Goal: Task Accomplishment & Management: Use online tool/utility

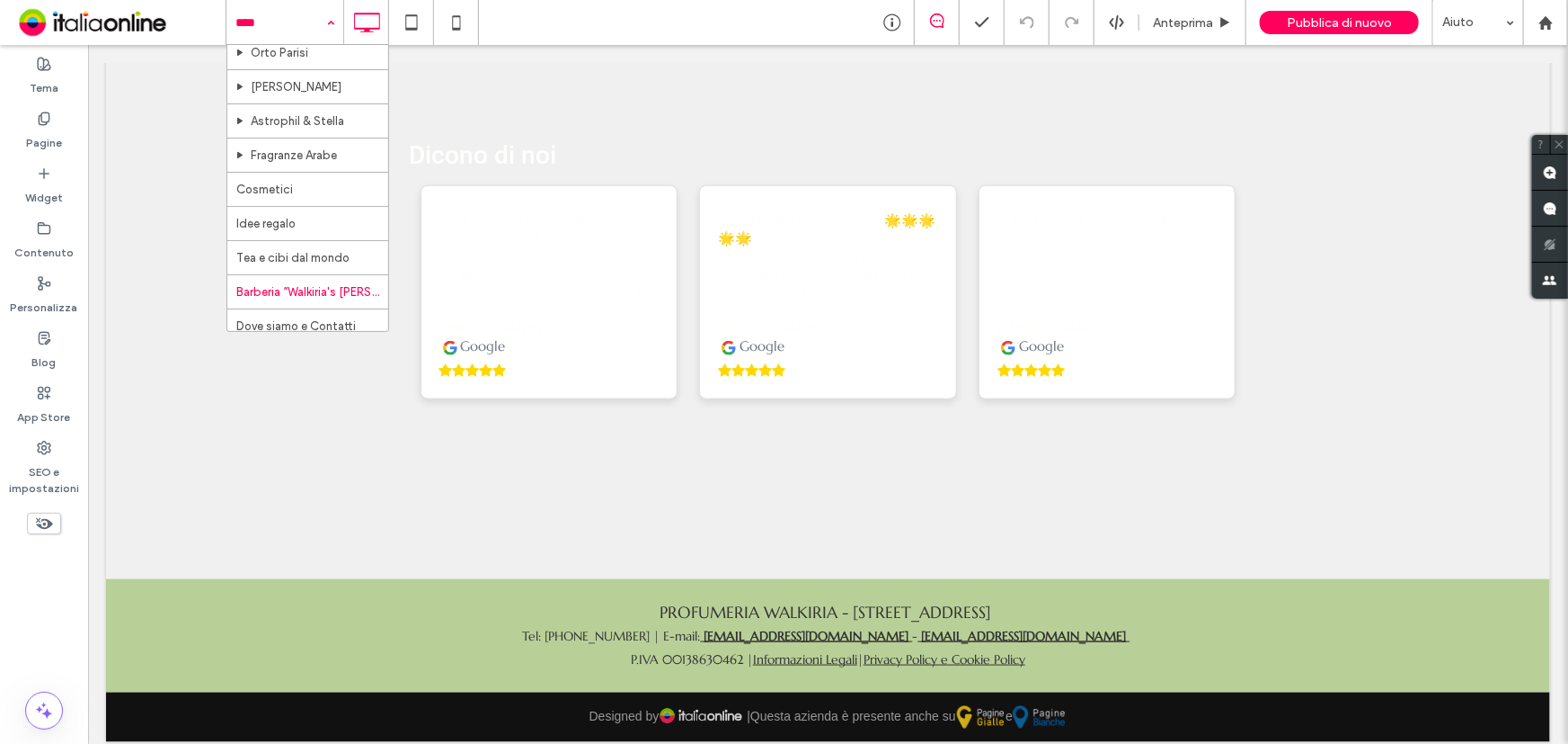
scroll to position [241, 0]
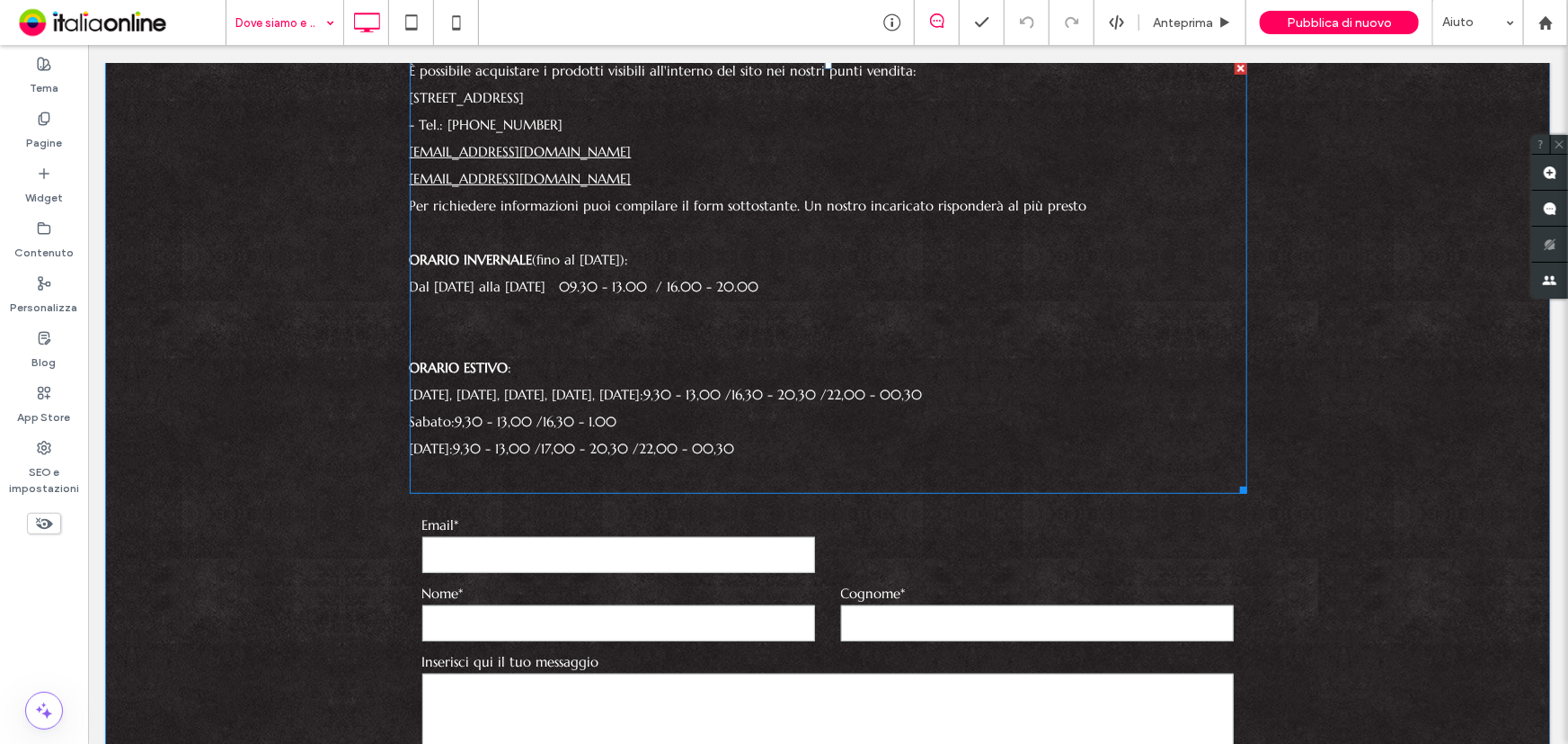
scroll to position [163, 0]
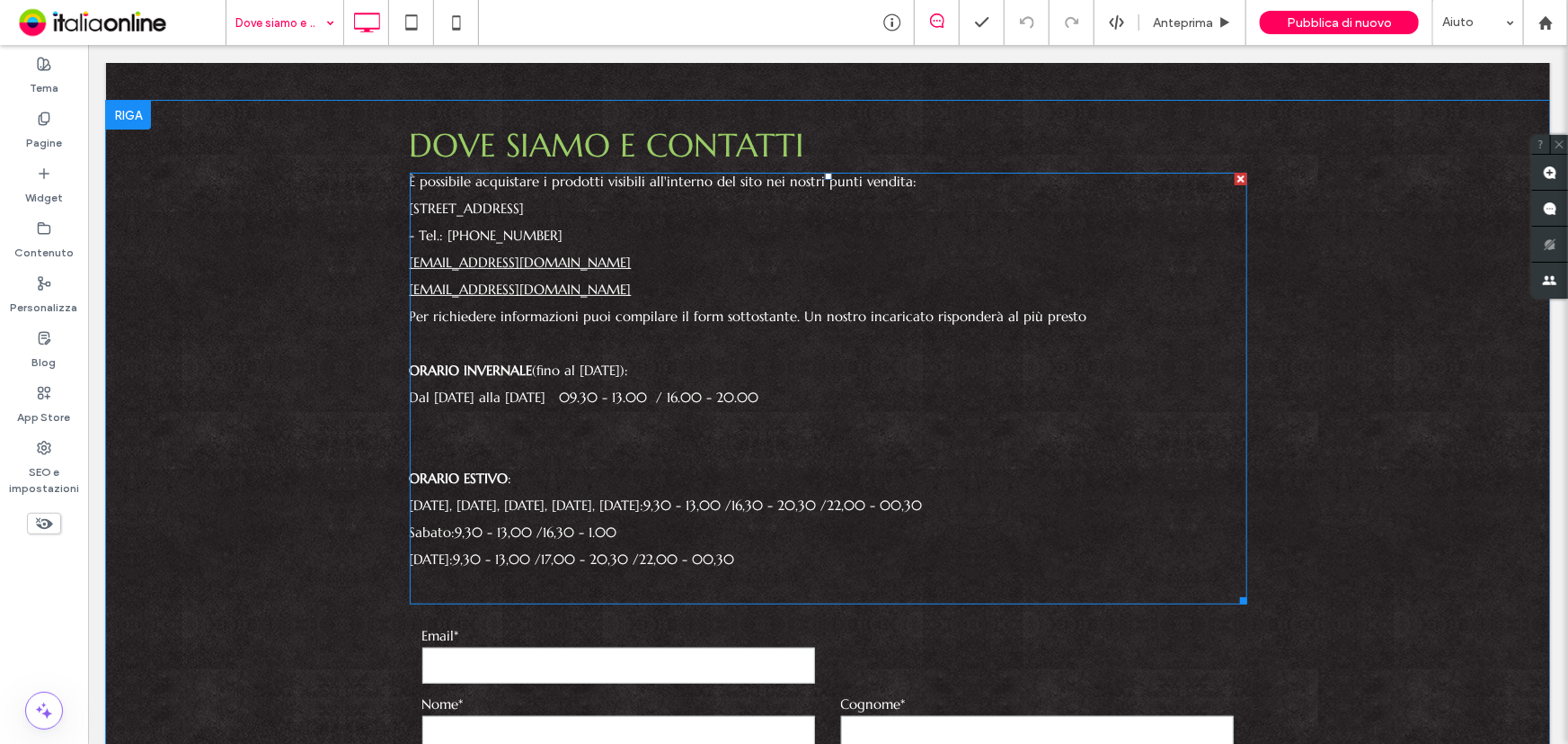
click at [781, 546] on p "[DATE]: 9,30 - 13,00 / 16,30 - 1.00" at bounding box center [827, 535] width 837 height 27
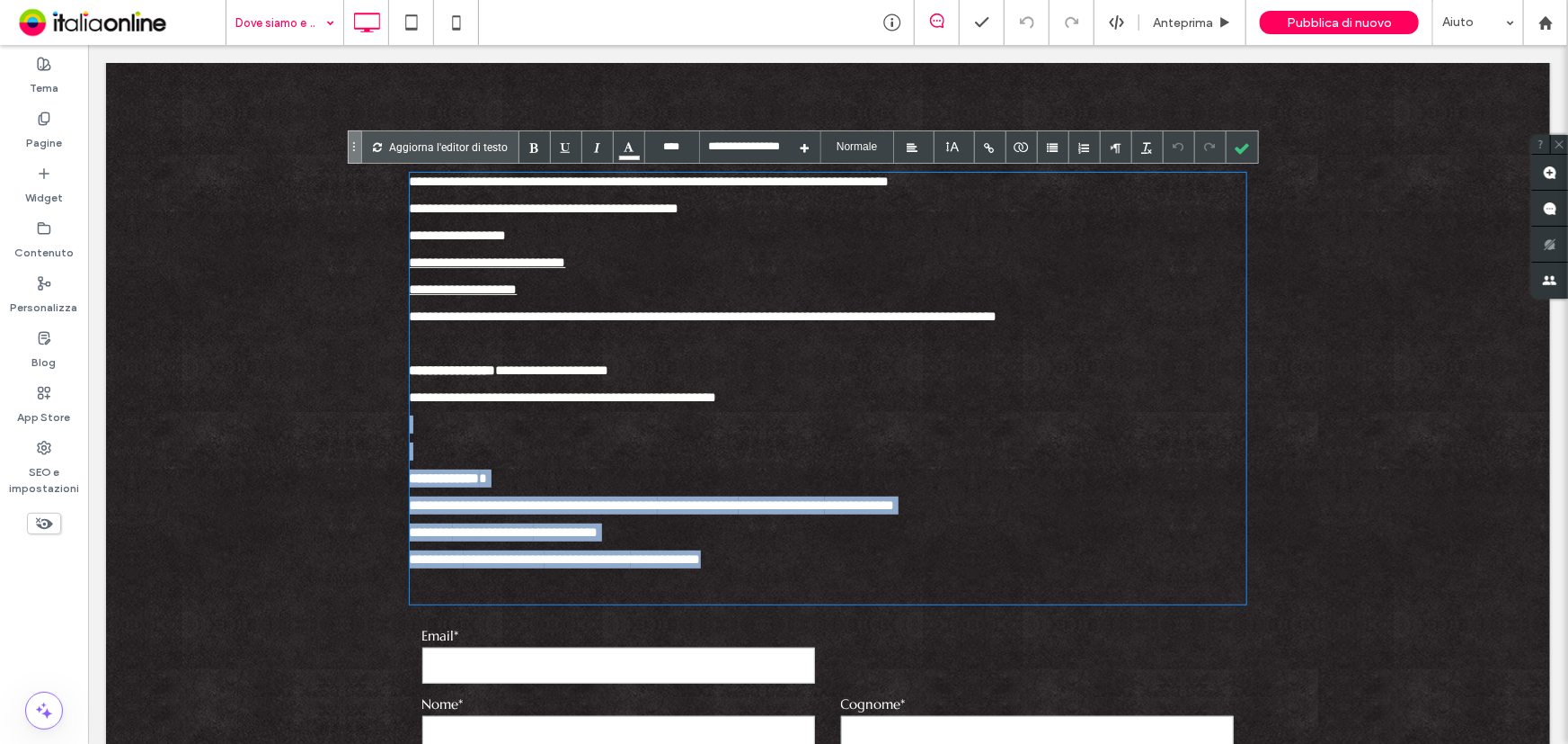
drag, startPoint x: 781, startPoint y: 569, endPoint x: 410, endPoint y: 417, distance: 400.9
click at [410, 417] on div "**********" at bounding box center [827, 387] width 837 height 432
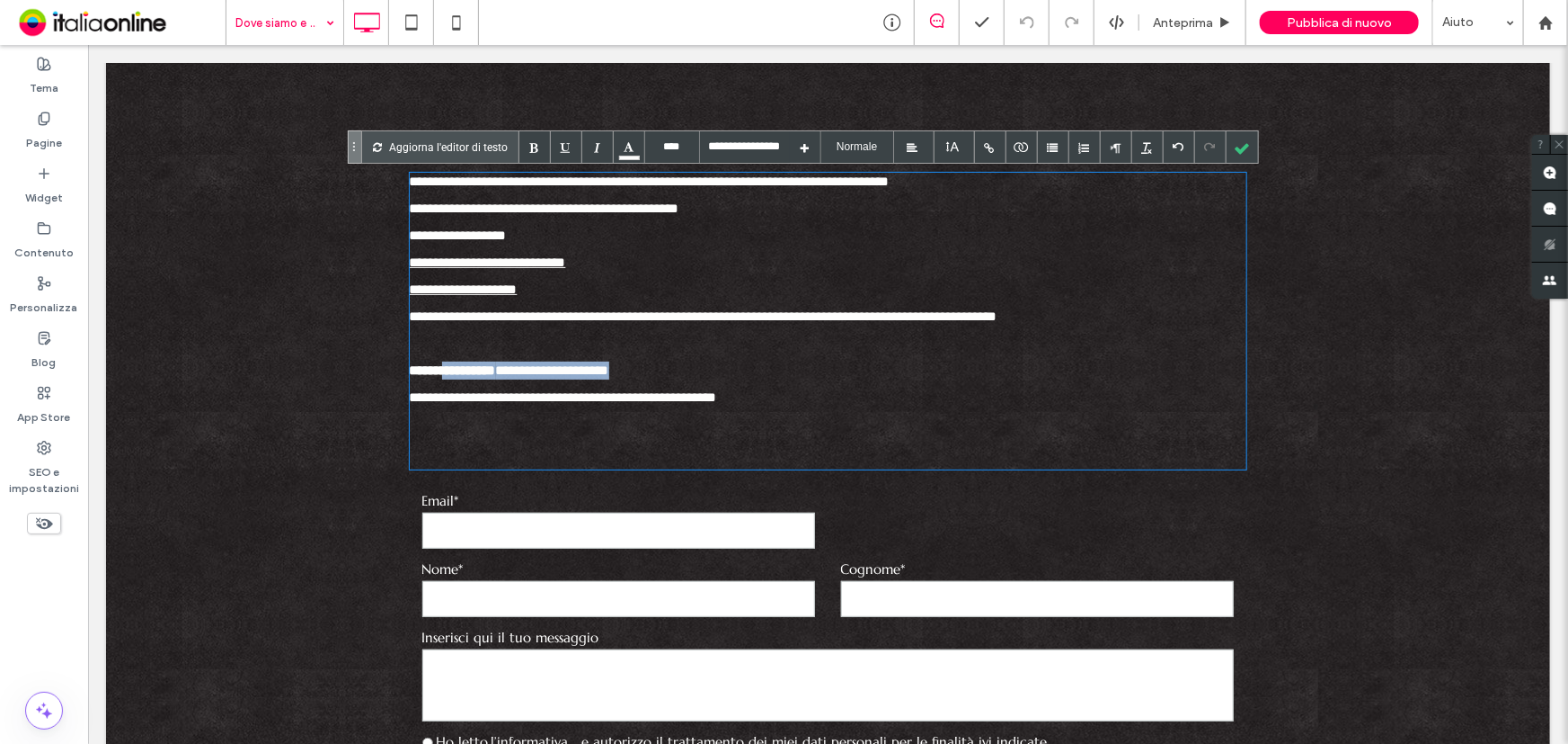
drag, startPoint x: 665, startPoint y: 368, endPoint x: 453, endPoint y: 369, distance: 212.0
click at [453, 369] on p "**********" at bounding box center [827, 373] width 837 height 27
drag, startPoint x: 1241, startPoint y: 139, endPoint x: 1003, endPoint y: 241, distance: 258.9
click at [1241, 139] on div at bounding box center [1243, 147] width 32 height 32
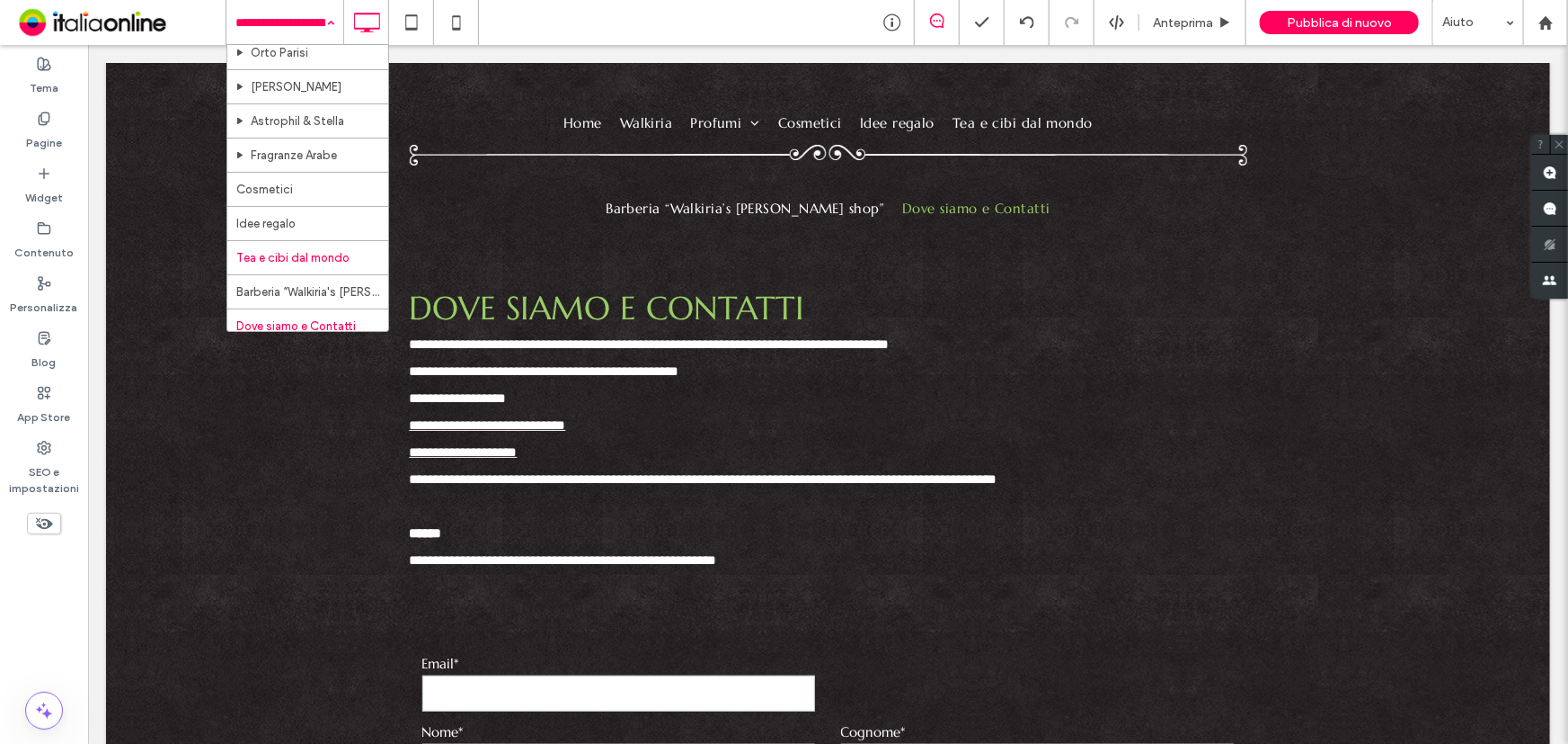
scroll to position [241, 0]
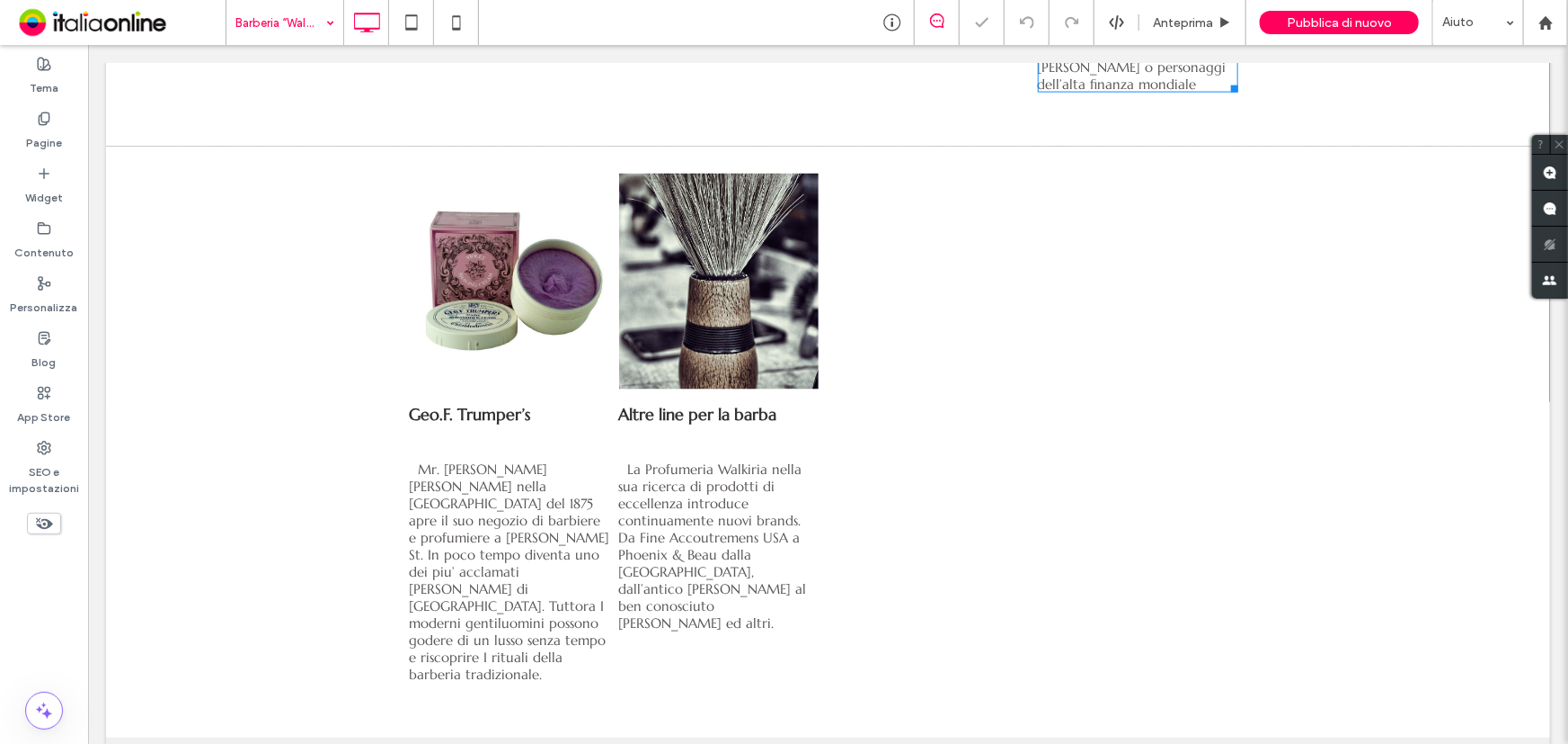
scroll to position [1470, 0]
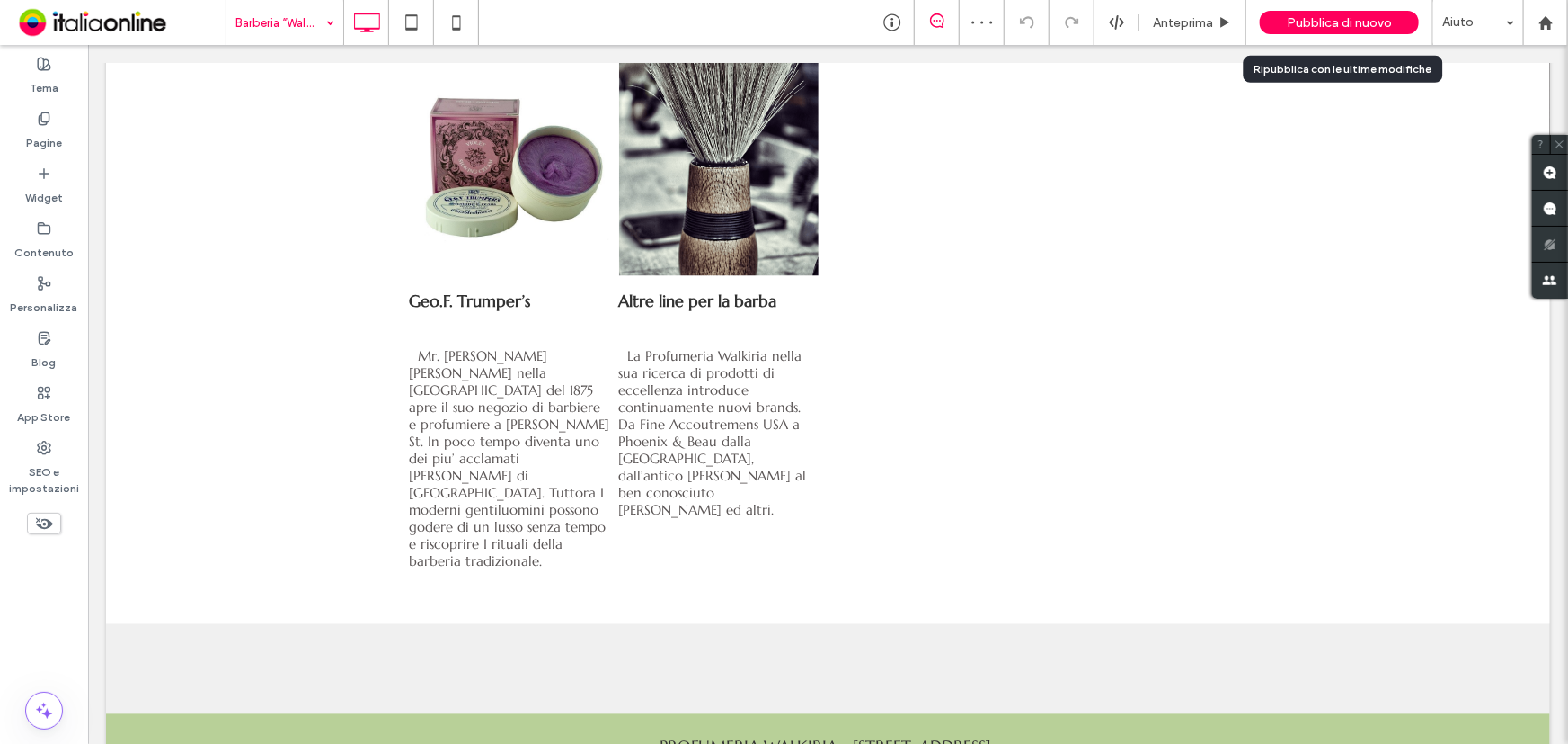
click at [1347, 7] on div "Pubblica di nuovo" at bounding box center [1339, 23] width 160 height 45
click at [1349, 18] on span "Pubblica di nuovo" at bounding box center [1339, 24] width 105 height 16
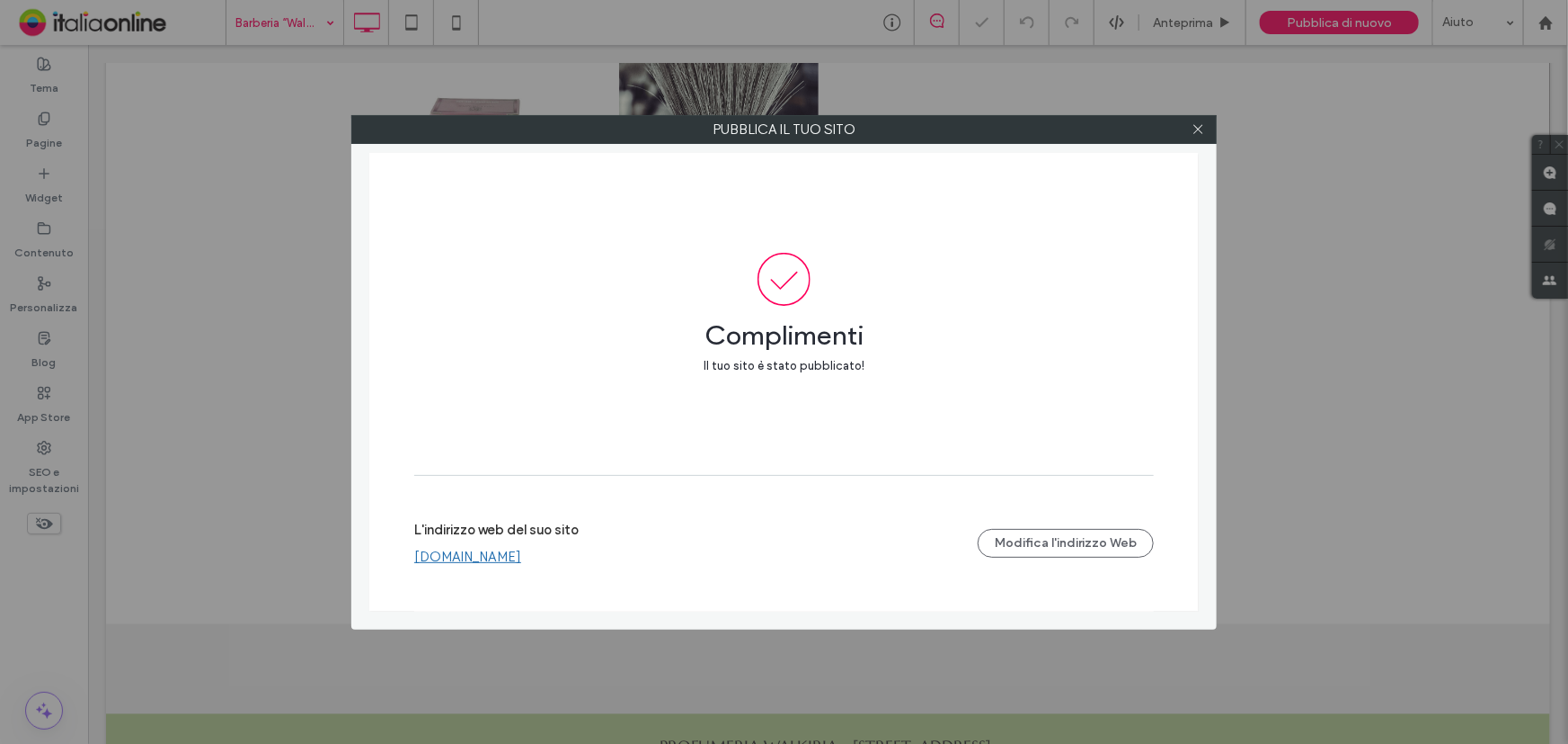
click at [422, 558] on link "[DOMAIN_NAME]" at bounding box center [468, 557] width 107 height 16
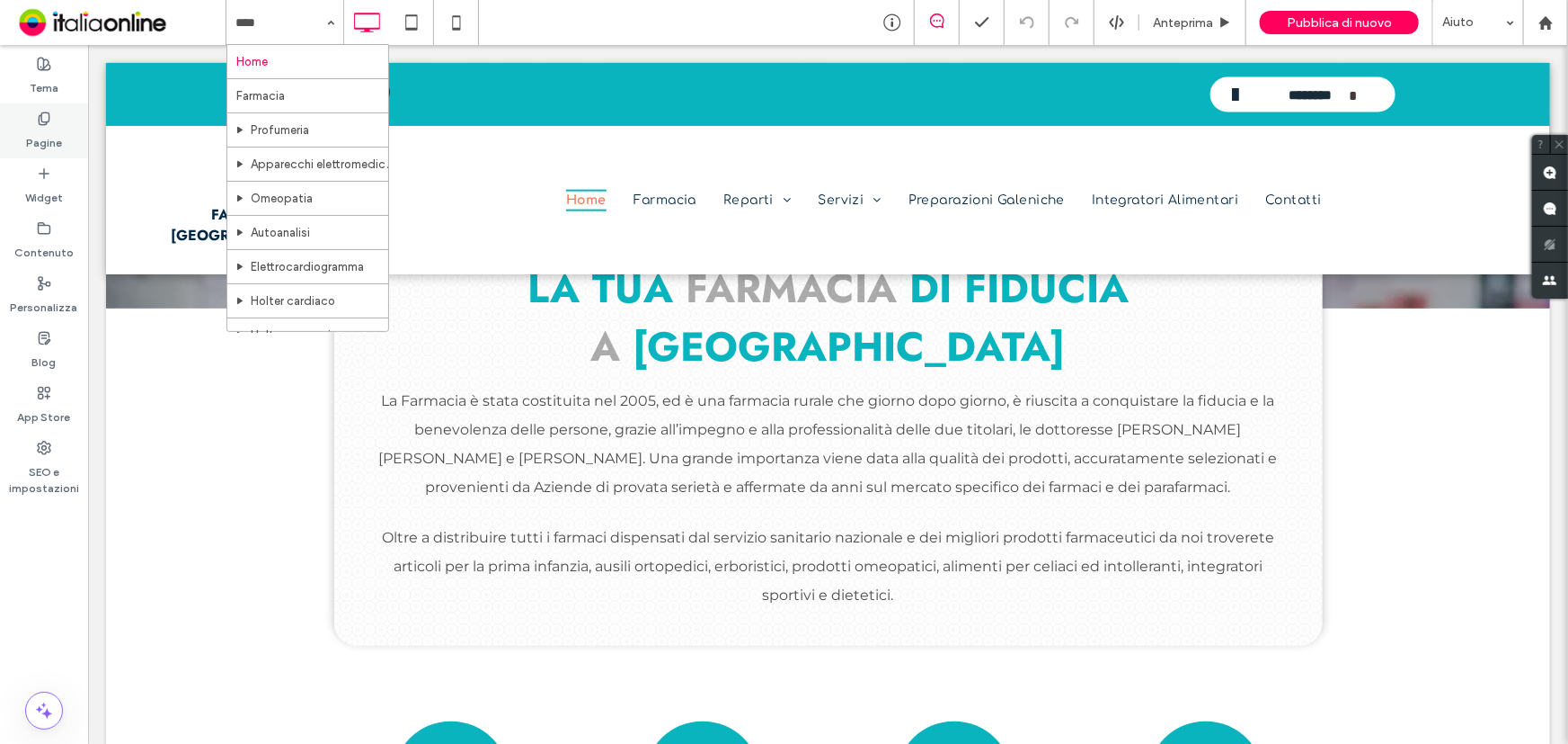
click at [42, 104] on div "Pagine" at bounding box center [43, 131] width 88 height 55
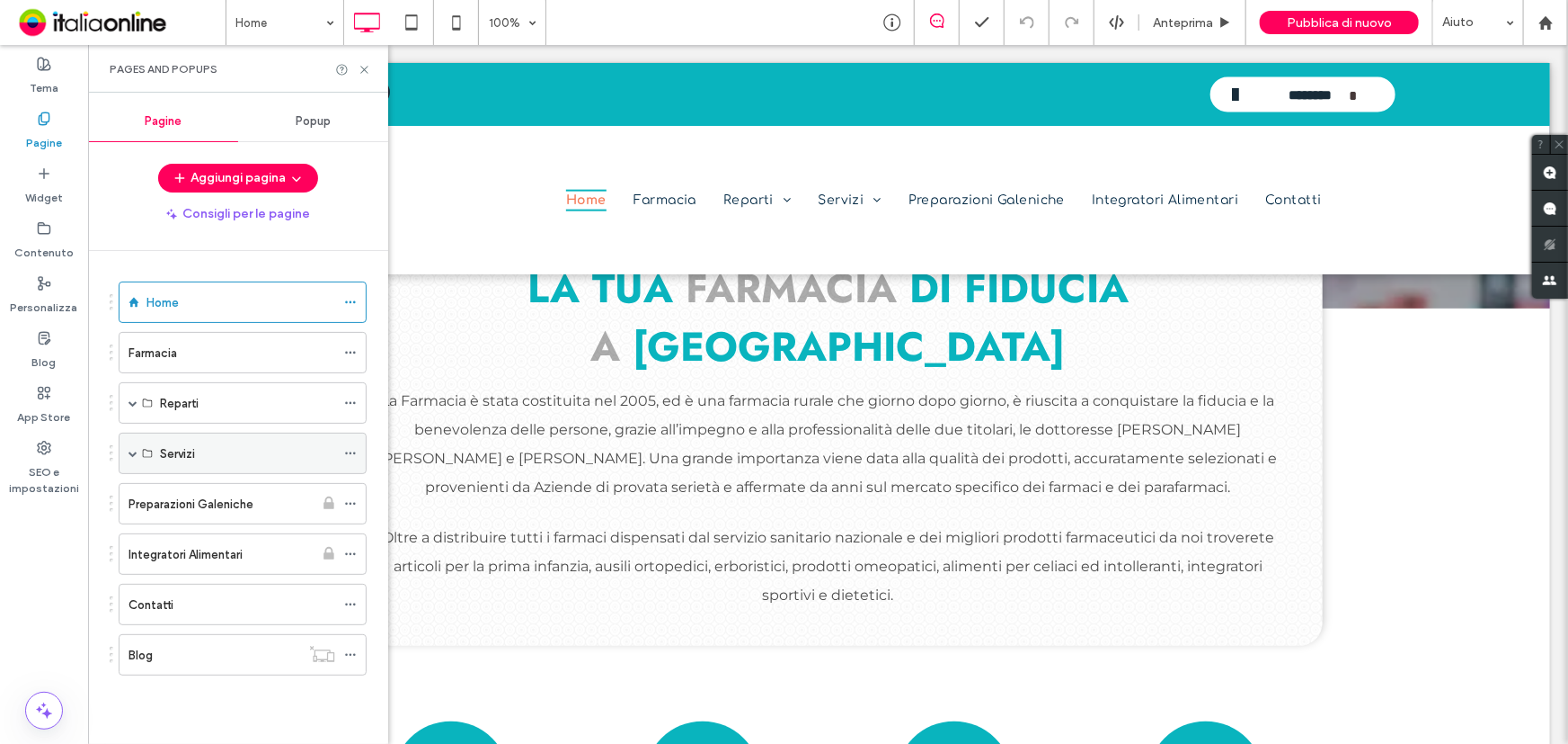
drag, startPoint x: 127, startPoint y: 449, endPoint x: 139, endPoint y: 449, distance: 12.0
click at [127, 449] on div "Servizi" at bounding box center [242, 453] width 248 height 41
click at [135, 452] on span at bounding box center [132, 452] width 9 height 9
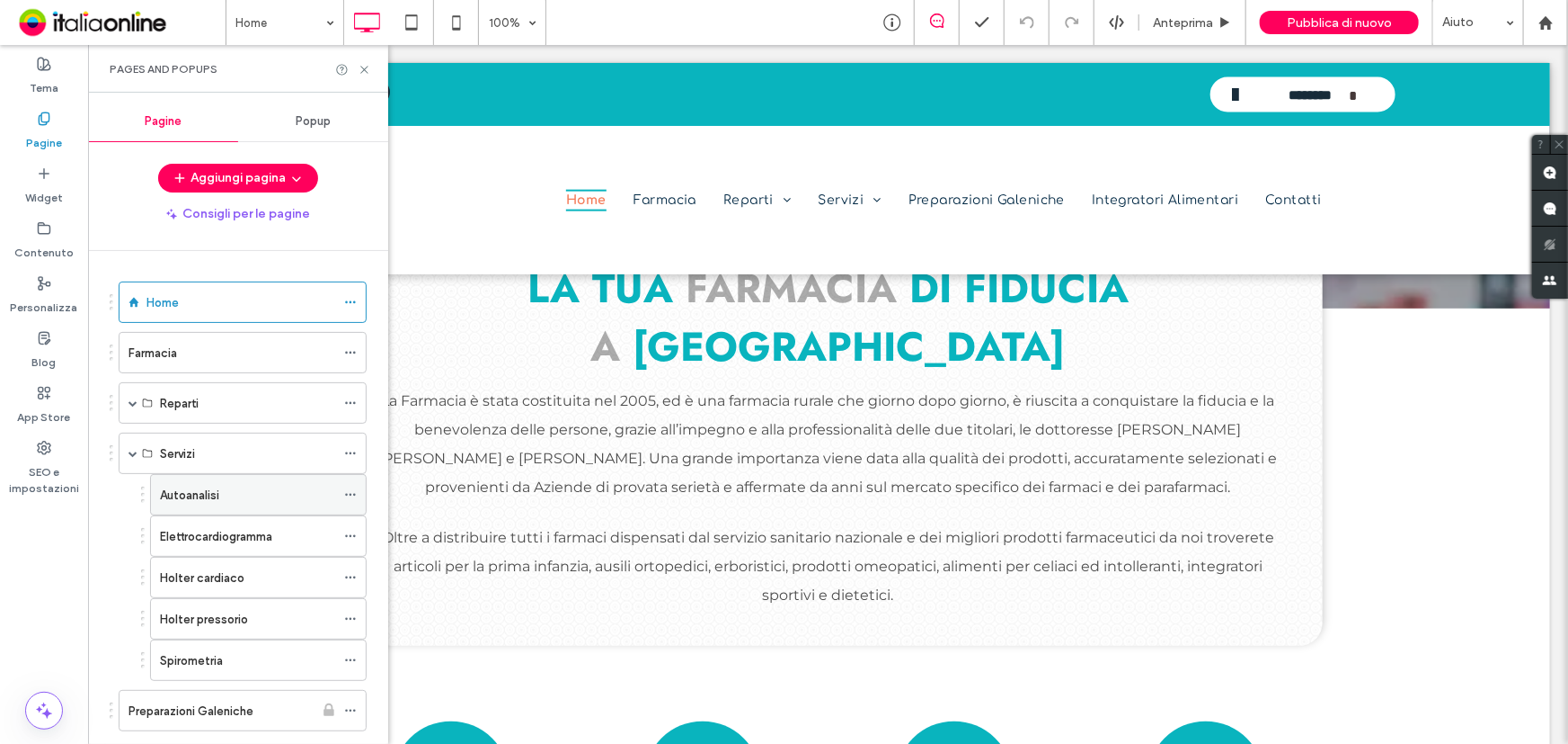
scroll to position [81, 0]
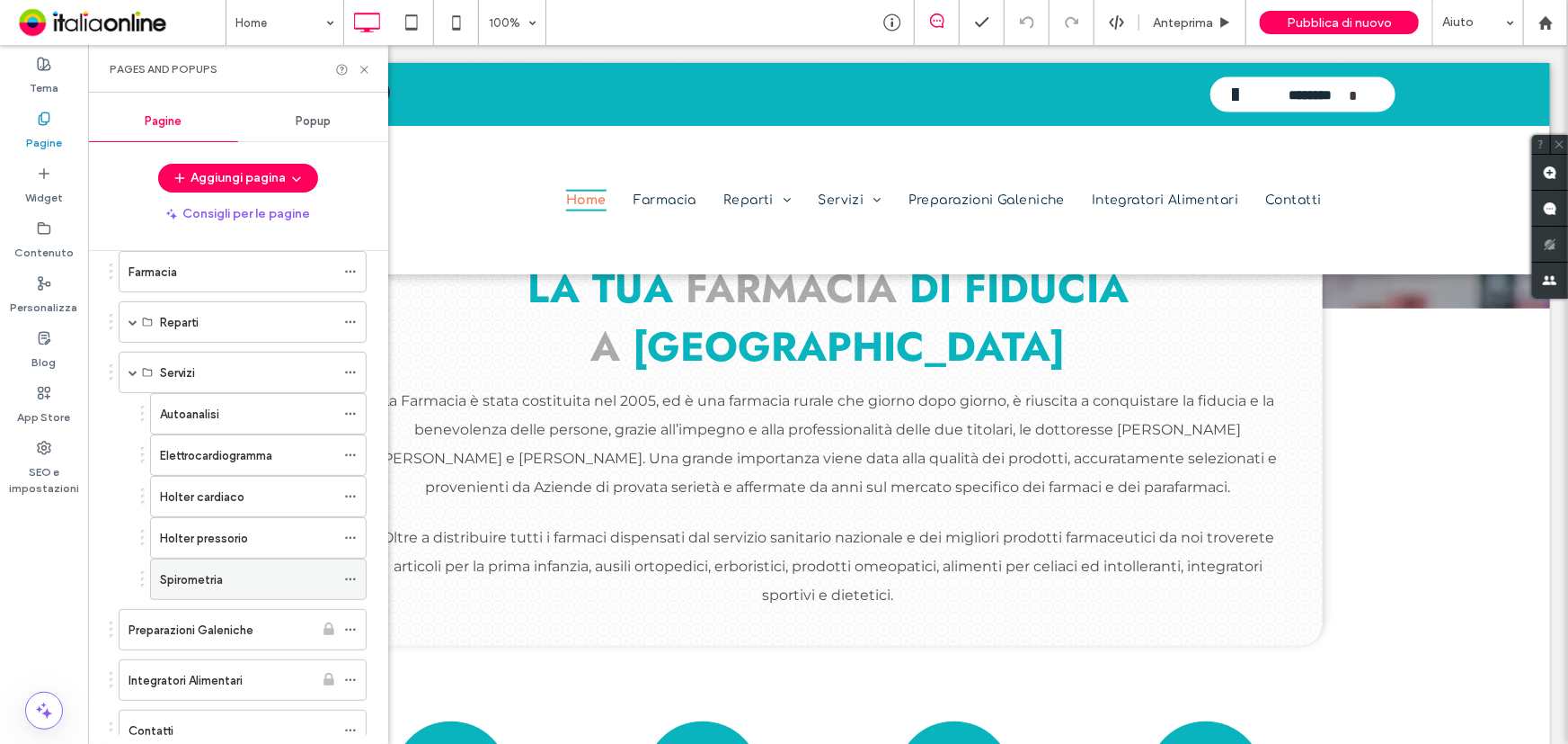
click at [350, 580] on icon at bounding box center [350, 578] width 13 height 13
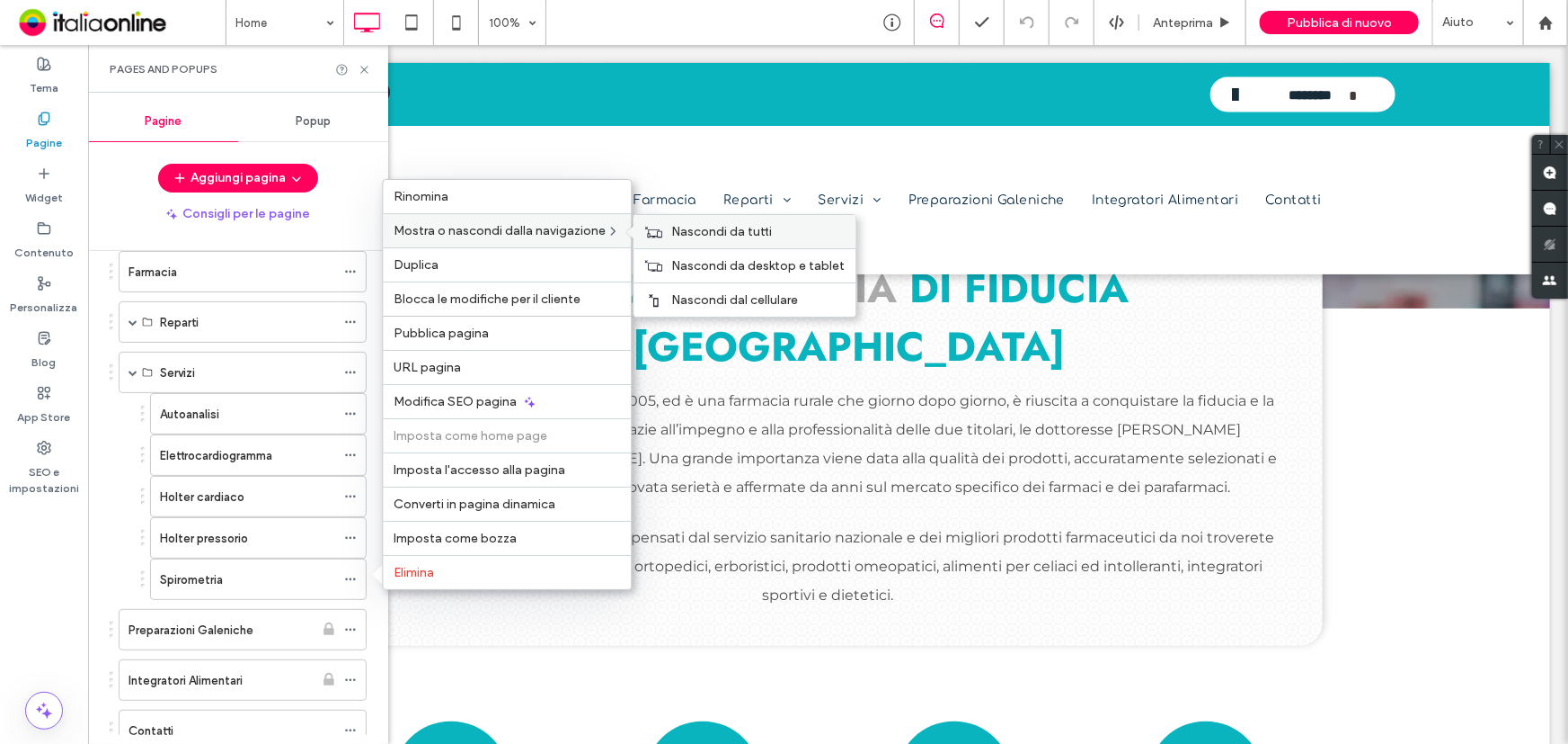
click at [675, 229] on span "Nascondi da tutti" at bounding box center [722, 232] width 100 height 16
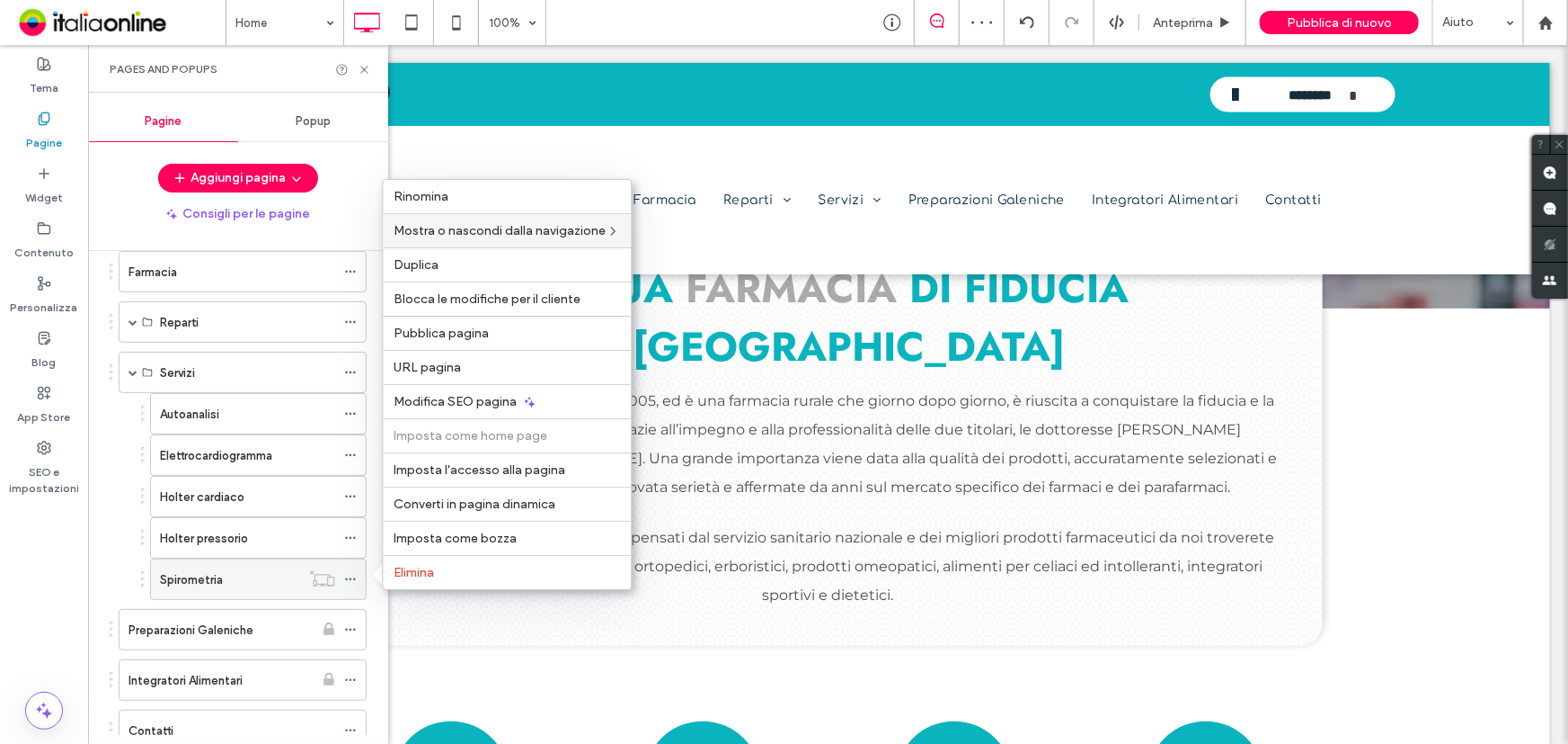
click at [173, 574] on label "Spirometria" at bounding box center [191, 579] width 63 height 32
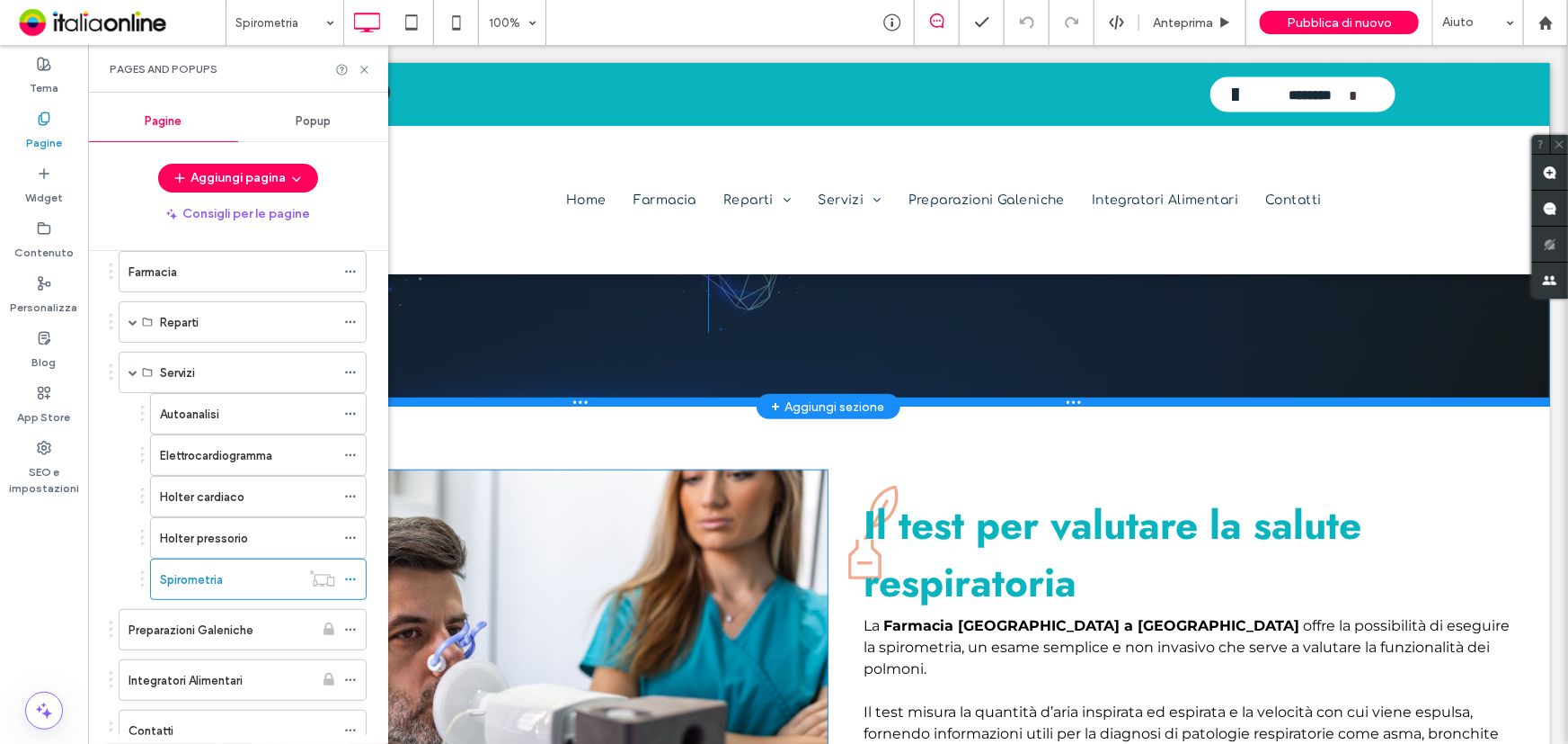
scroll to position [490, 0]
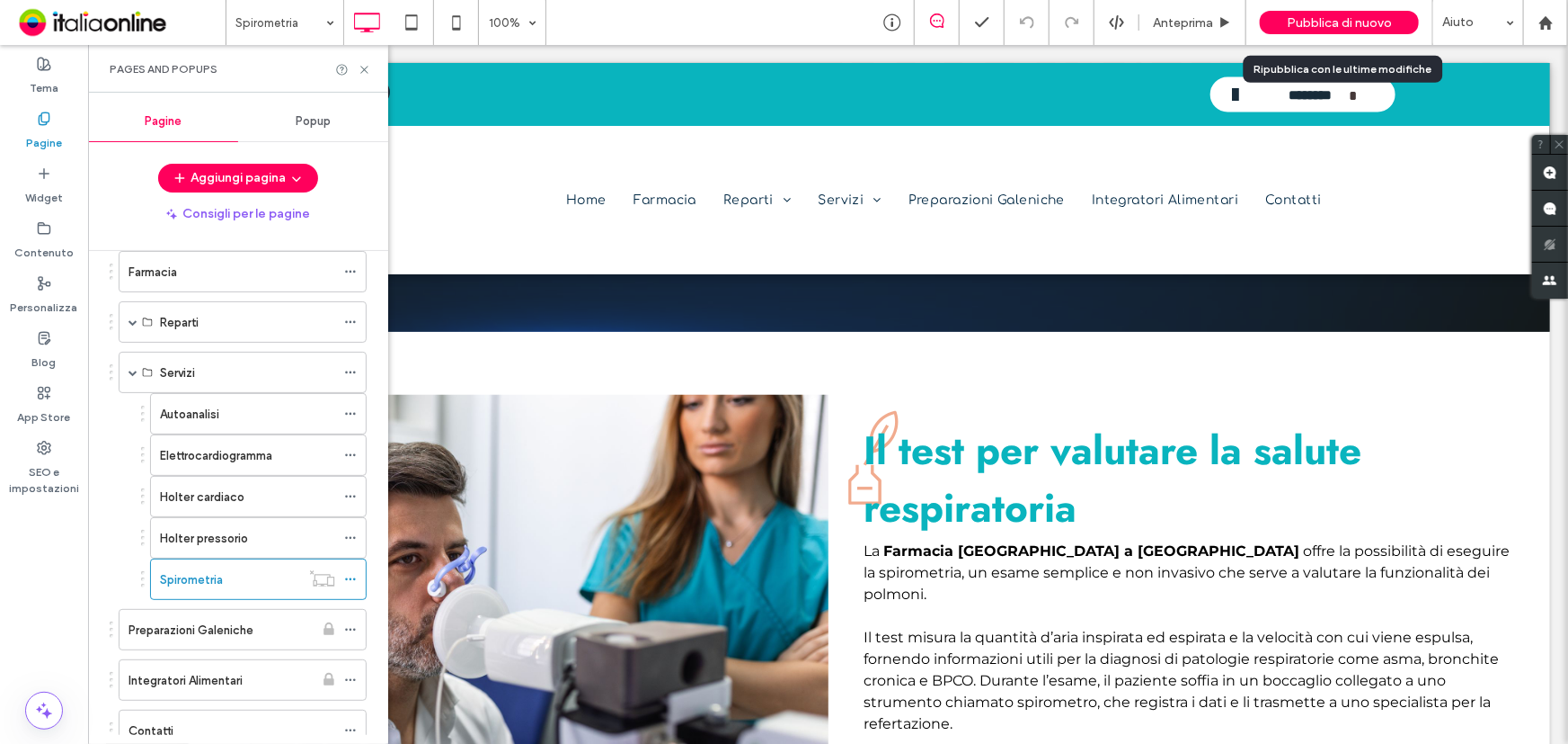
click at [1288, 11] on div "Pubblica di nuovo" at bounding box center [1339, 23] width 160 height 24
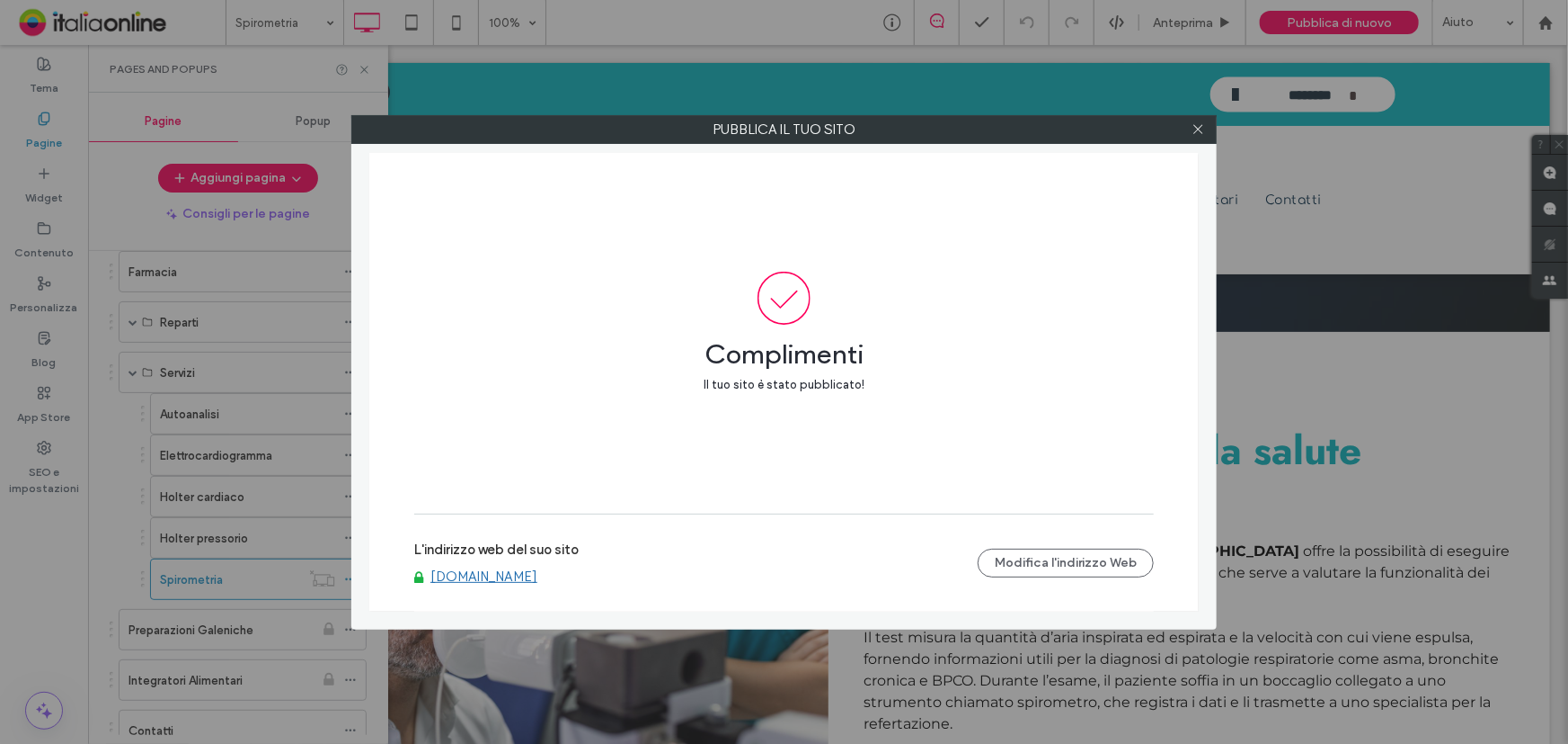
click at [538, 571] on link "www.farmacia-lacappella.it" at bounding box center [484, 576] width 107 height 16
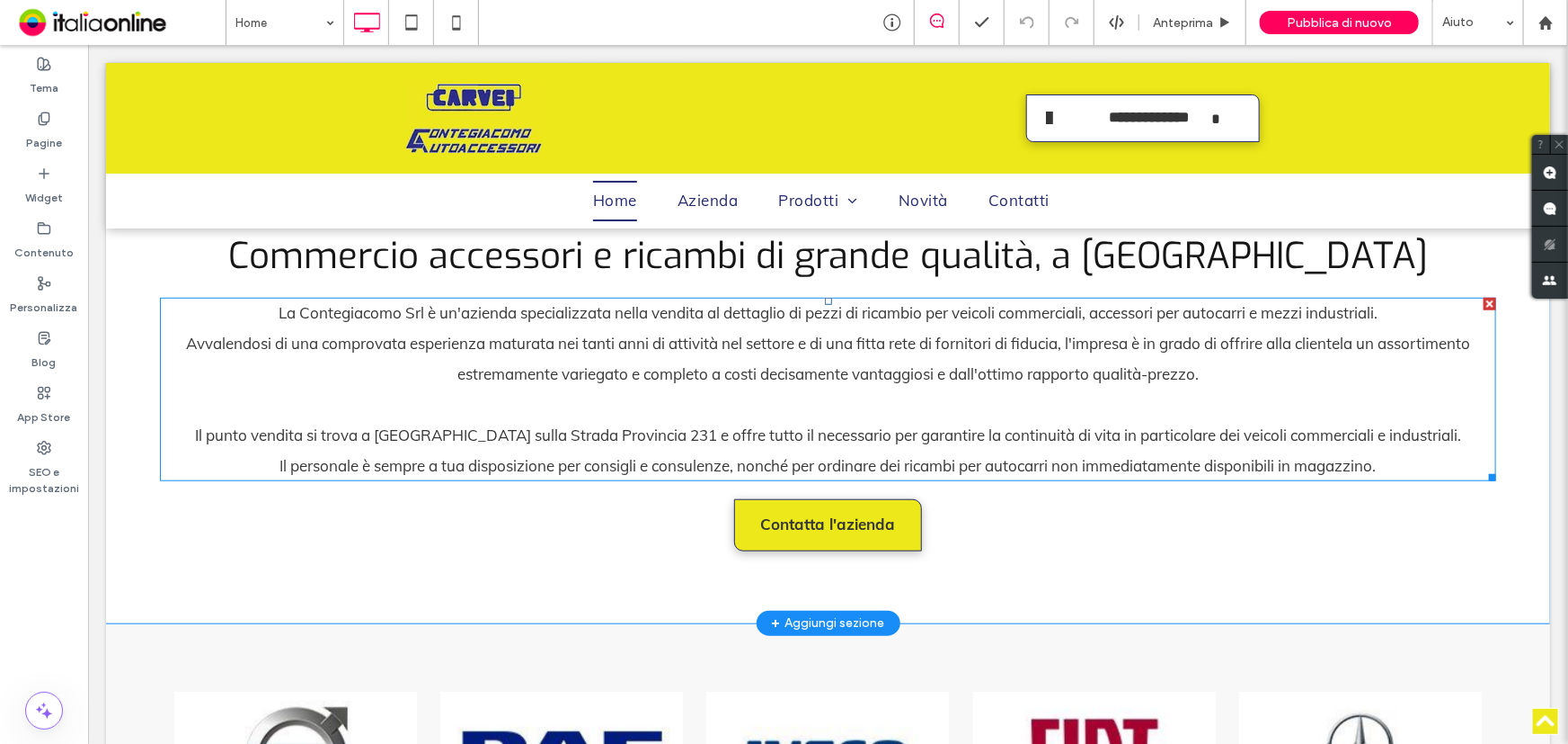
scroll to position [572, 0]
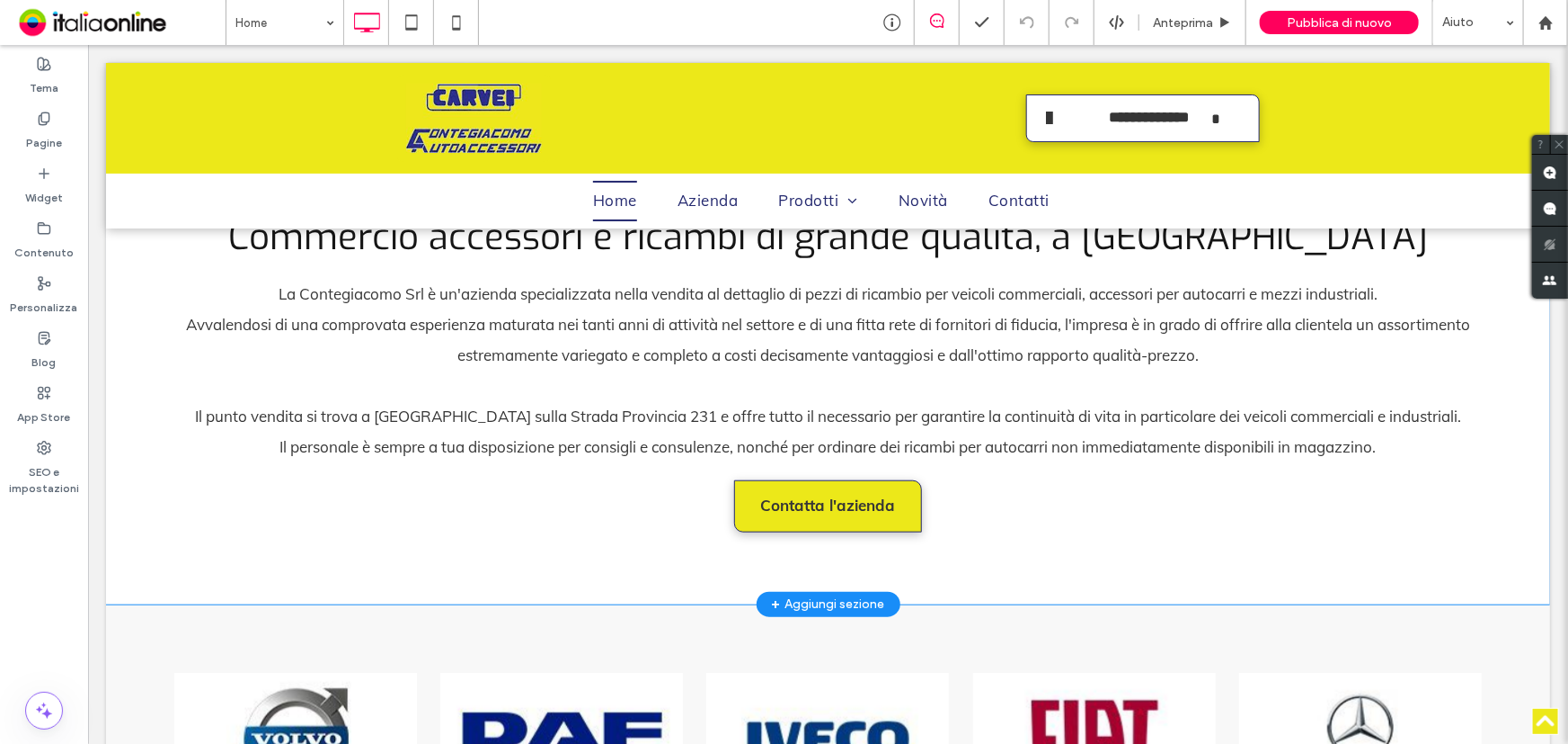
click at [849, 595] on div "+ Aggiungi sezione" at bounding box center [827, 603] width 113 height 20
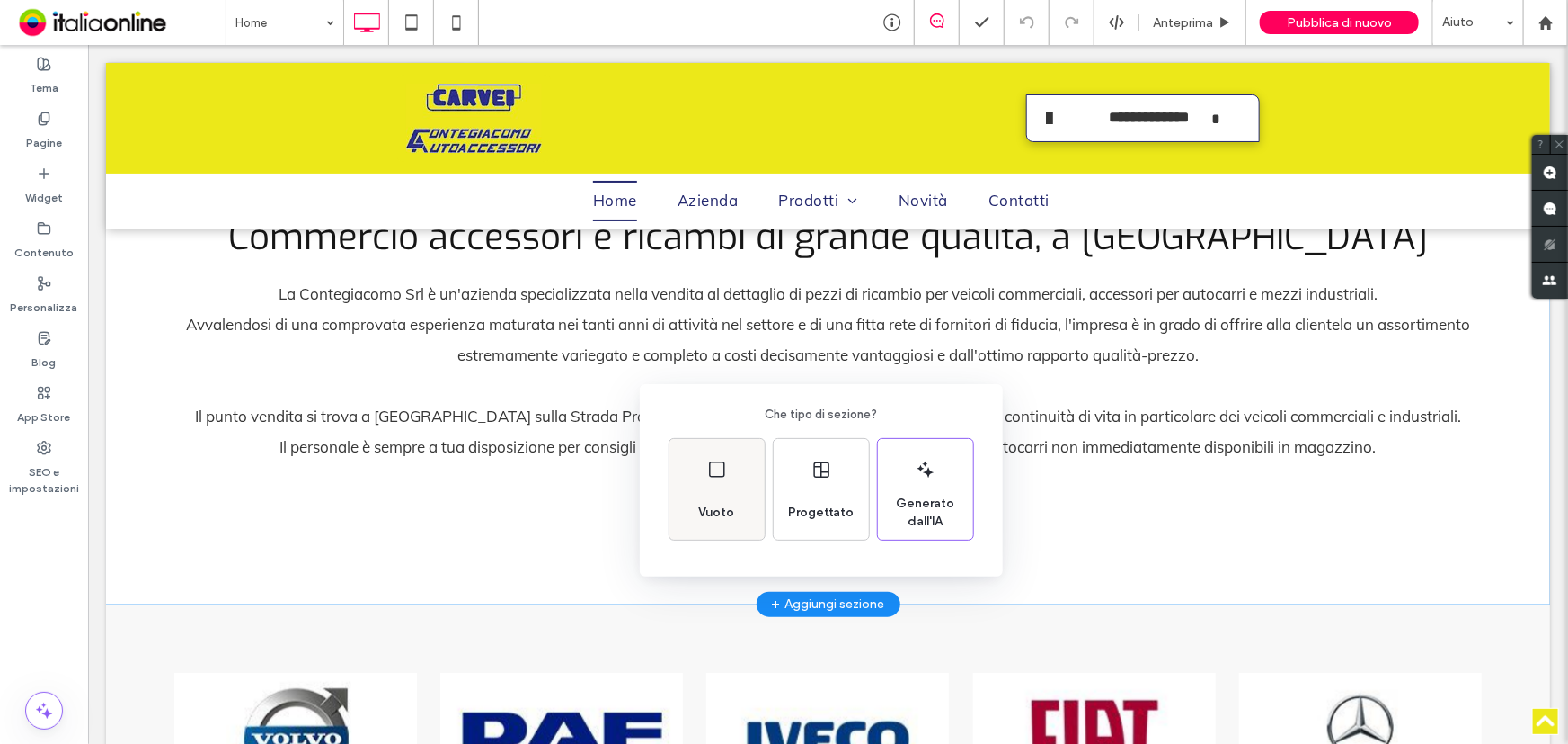
click at [711, 481] on div "Vuoto" at bounding box center [717, 489] width 96 height 101
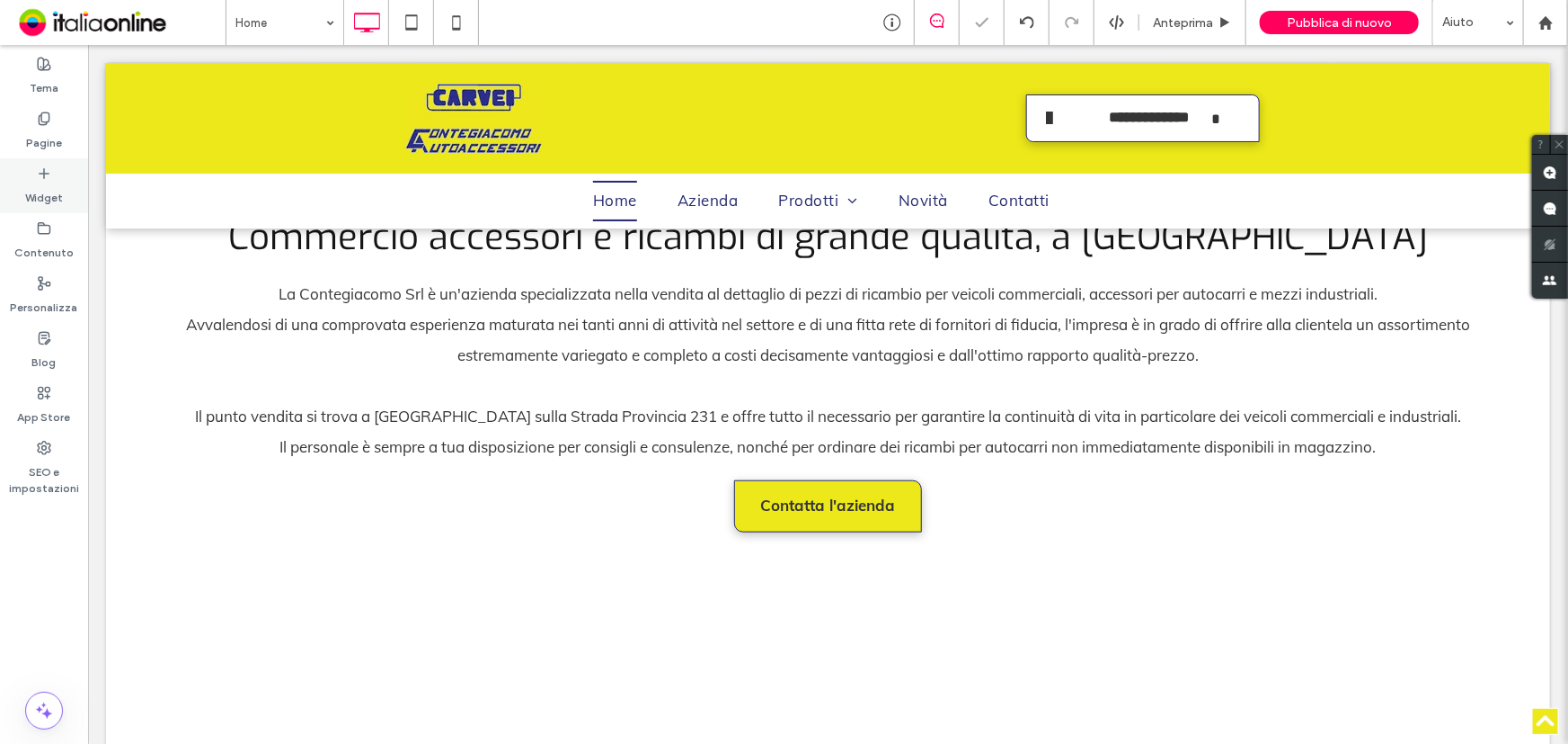
click at [54, 179] on div "Widget" at bounding box center [43, 186] width 88 height 55
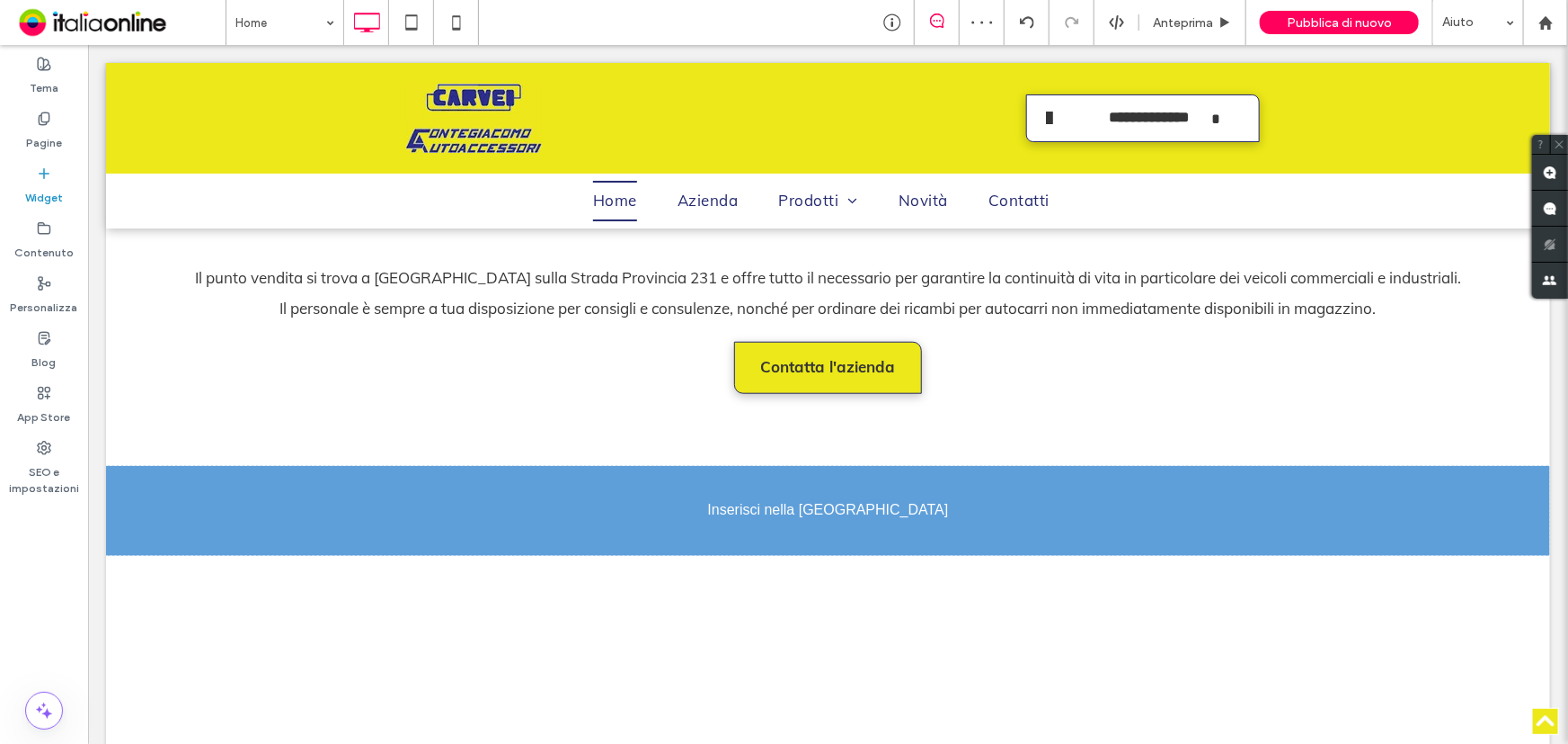
scroll to position [714, 0]
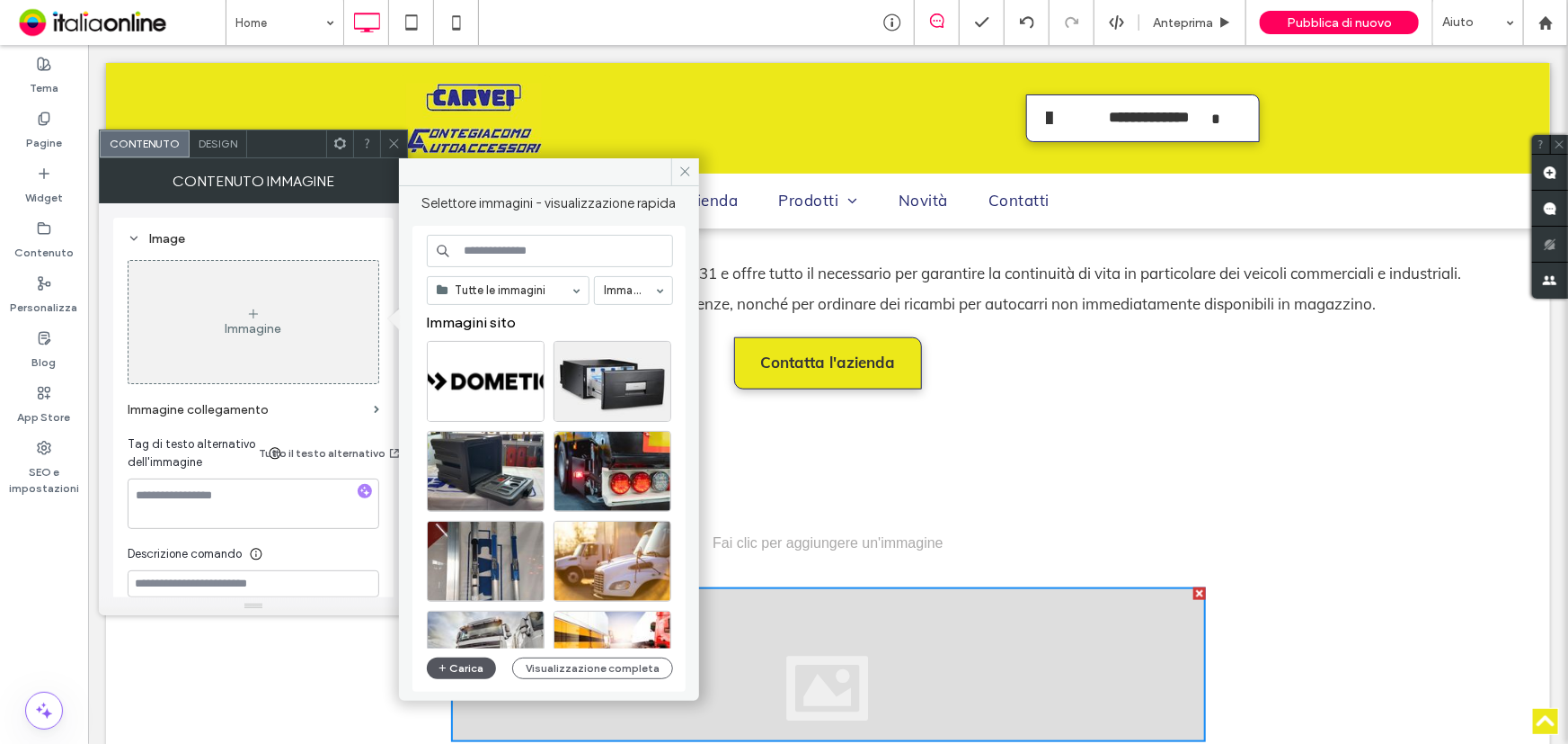
click at [476, 673] on button "Carica" at bounding box center [461, 668] width 70 height 22
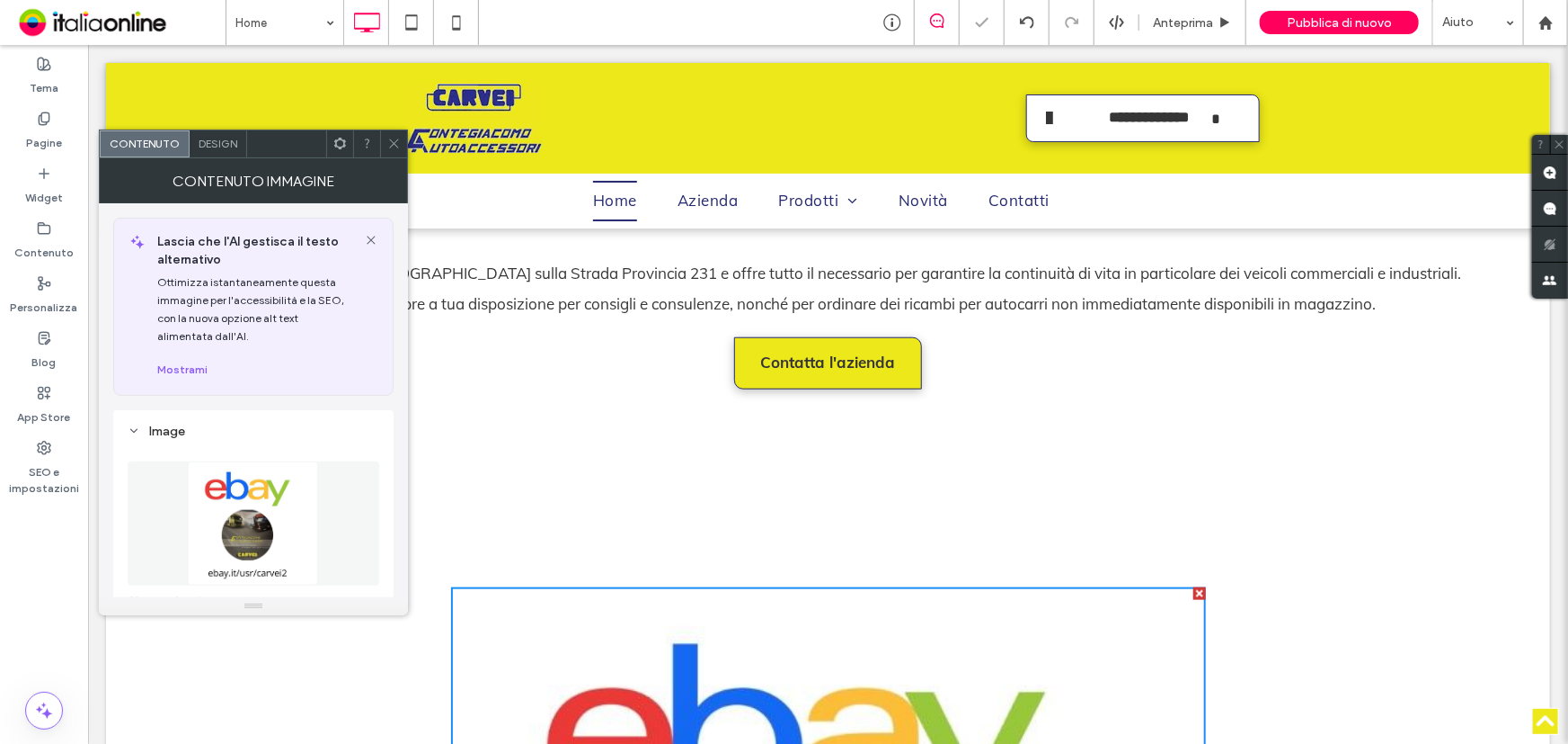
click at [392, 139] on icon at bounding box center [394, 144] width 14 height 14
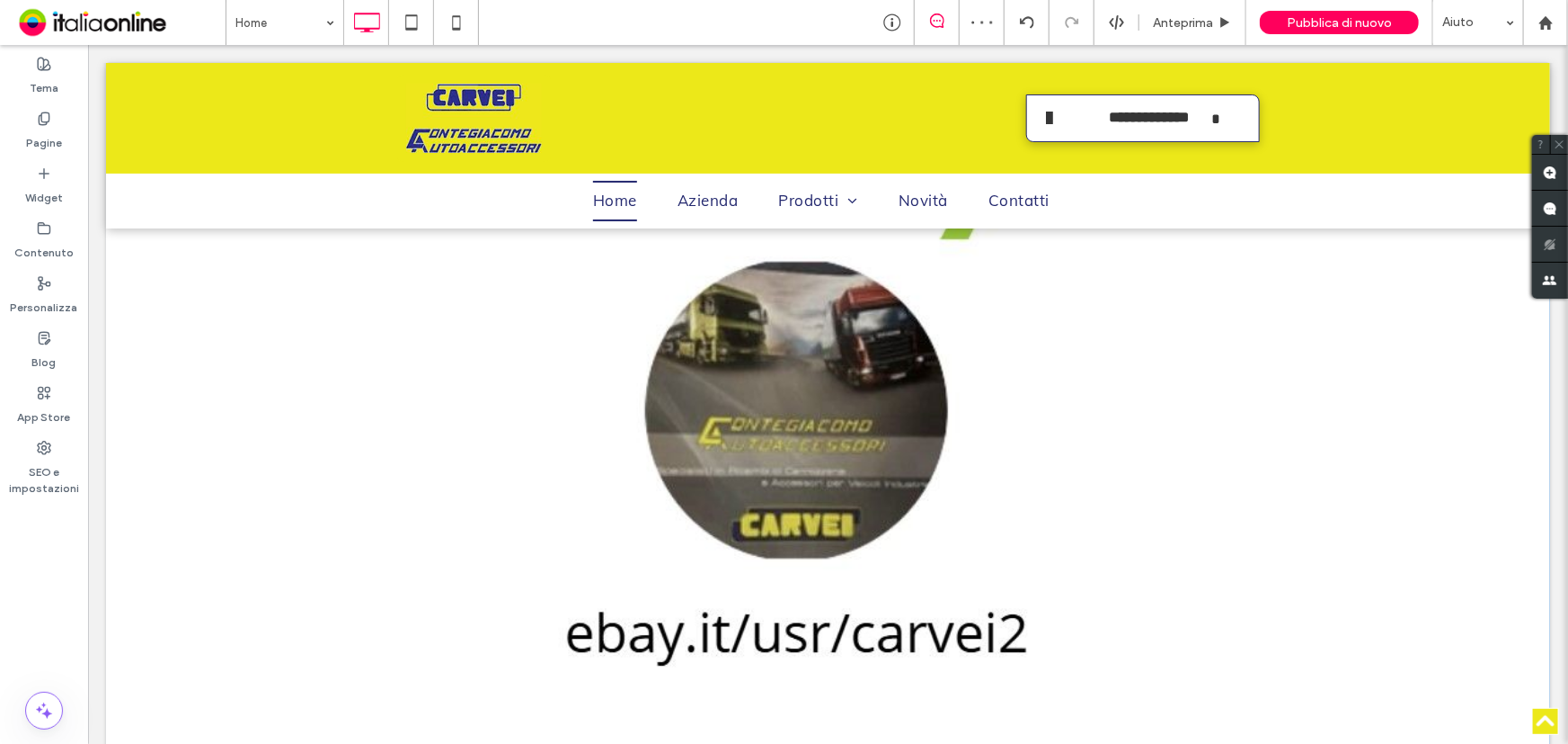
scroll to position [1451, 0]
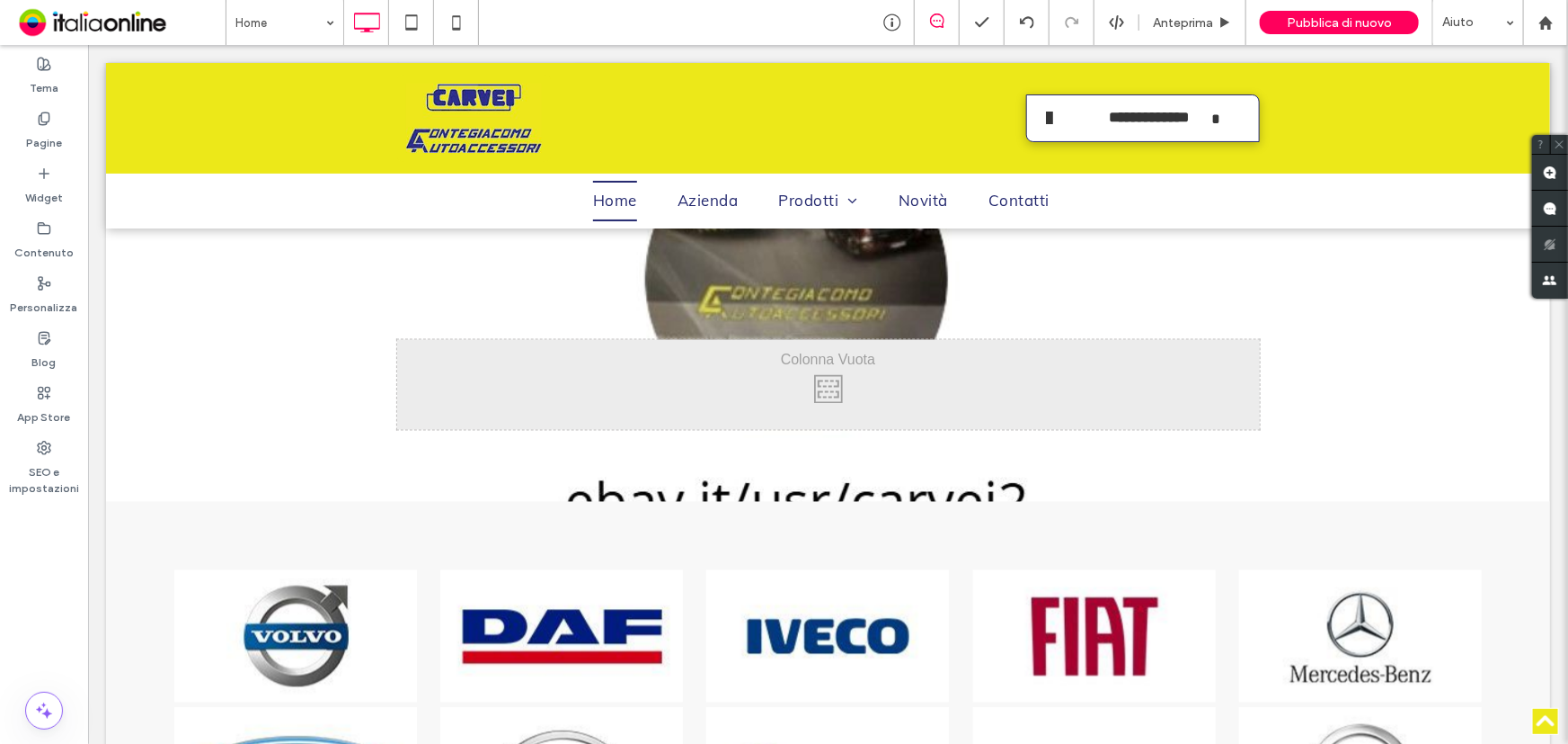
drag, startPoint x: 1186, startPoint y: 563, endPoint x: 961, endPoint y: 424, distance: 264.5
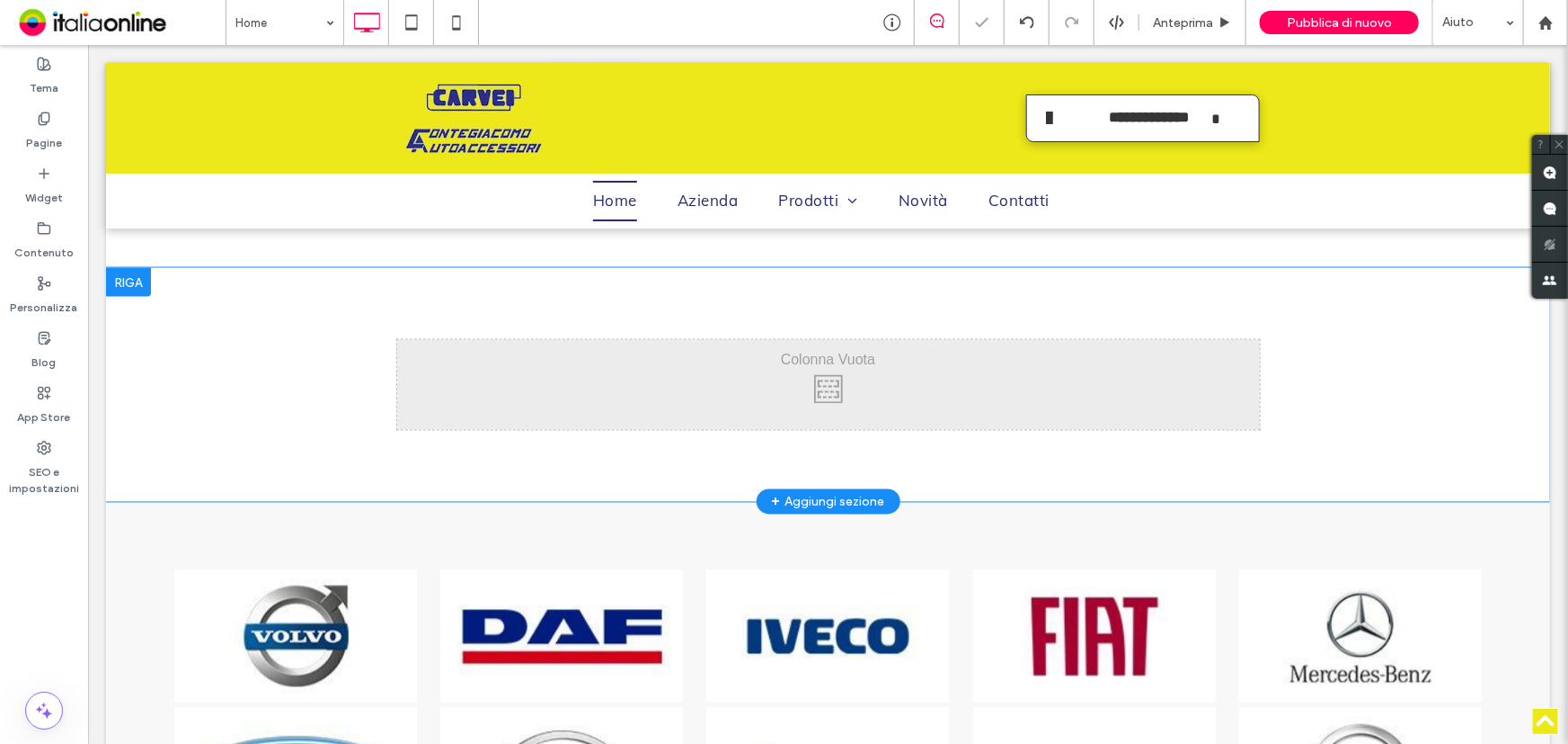
click at [135, 278] on div at bounding box center [128, 281] width 45 height 29
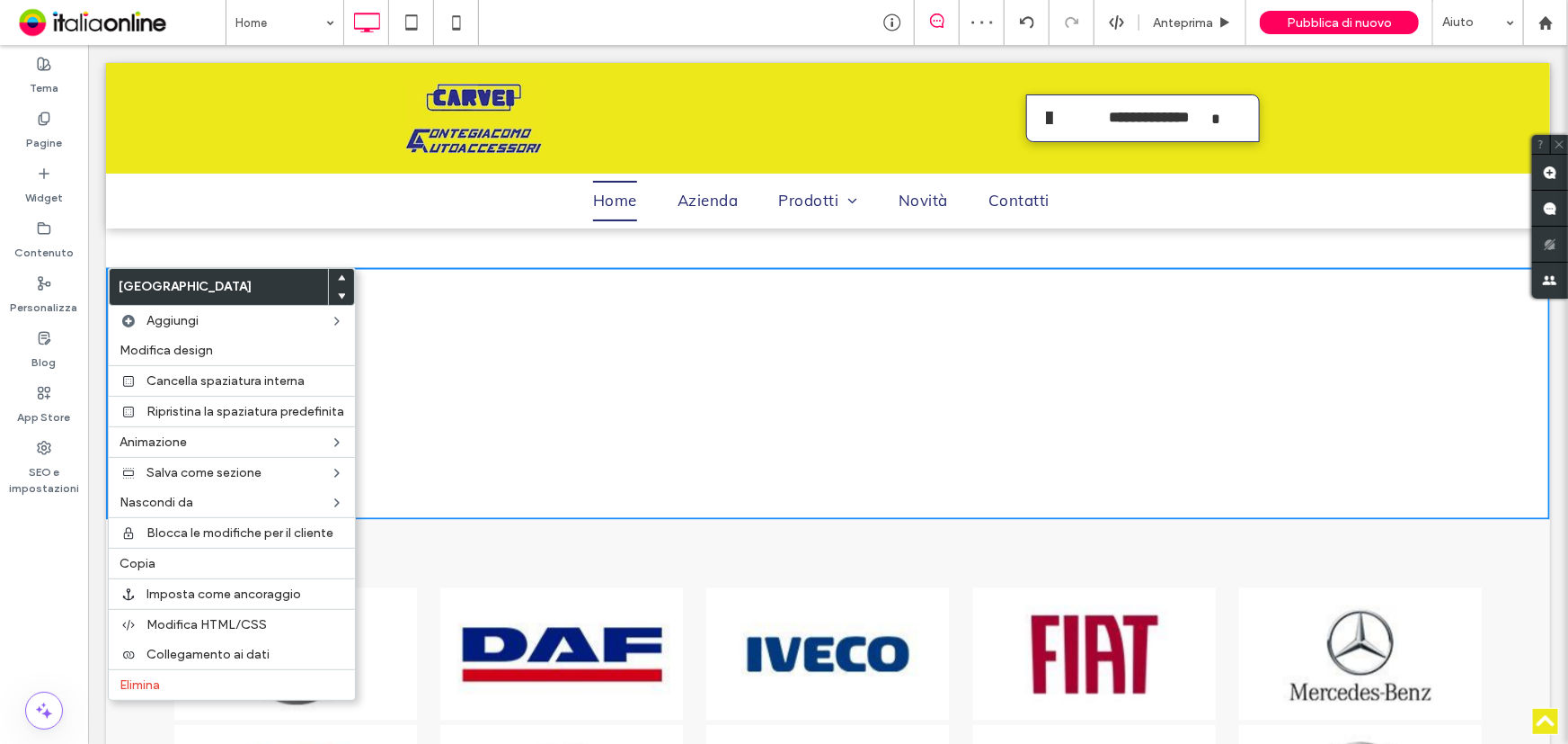
drag, startPoint x: 150, startPoint y: 683, endPoint x: 613, endPoint y: 527, distance: 488.6
click at [150, 683] on span "Elimina" at bounding box center [139, 685] width 40 height 16
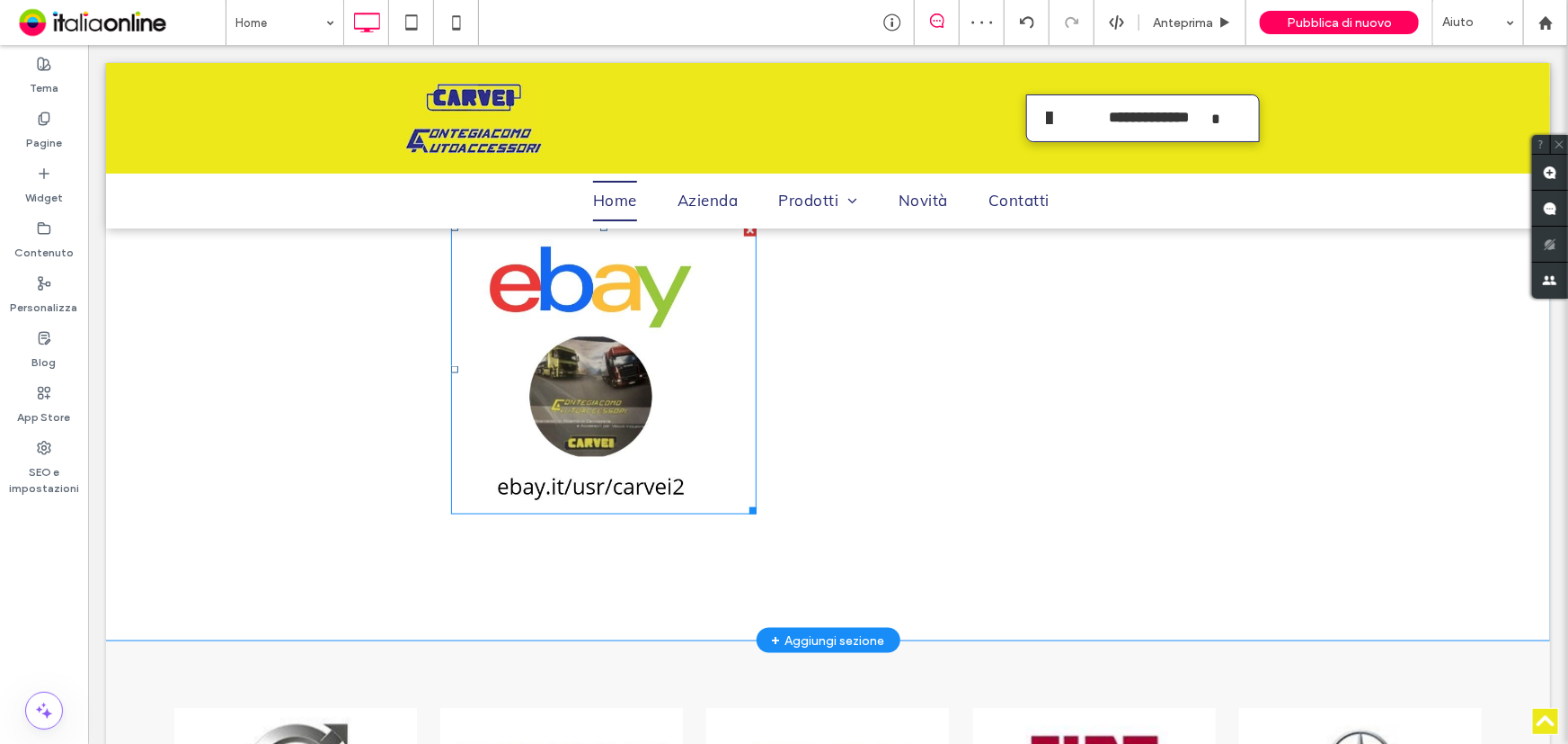
scroll to position [961, 0]
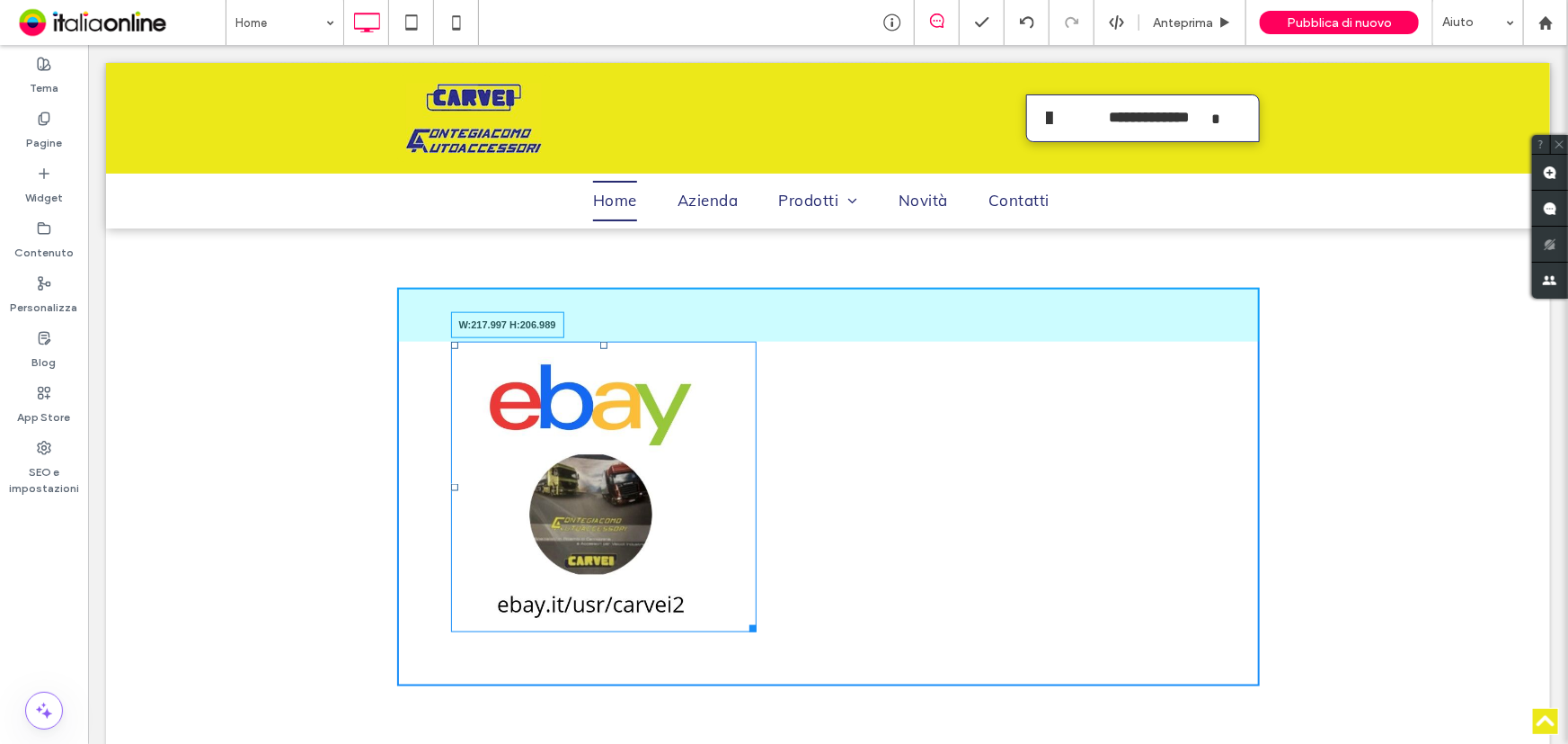
drag, startPoint x: 738, startPoint y: 627, endPoint x: 688, endPoint y: 546, distance: 95.2
click at [688, 546] on div "Click To Paste Click To Paste W:217.997 H:206.989" at bounding box center [827, 486] width 863 height 398
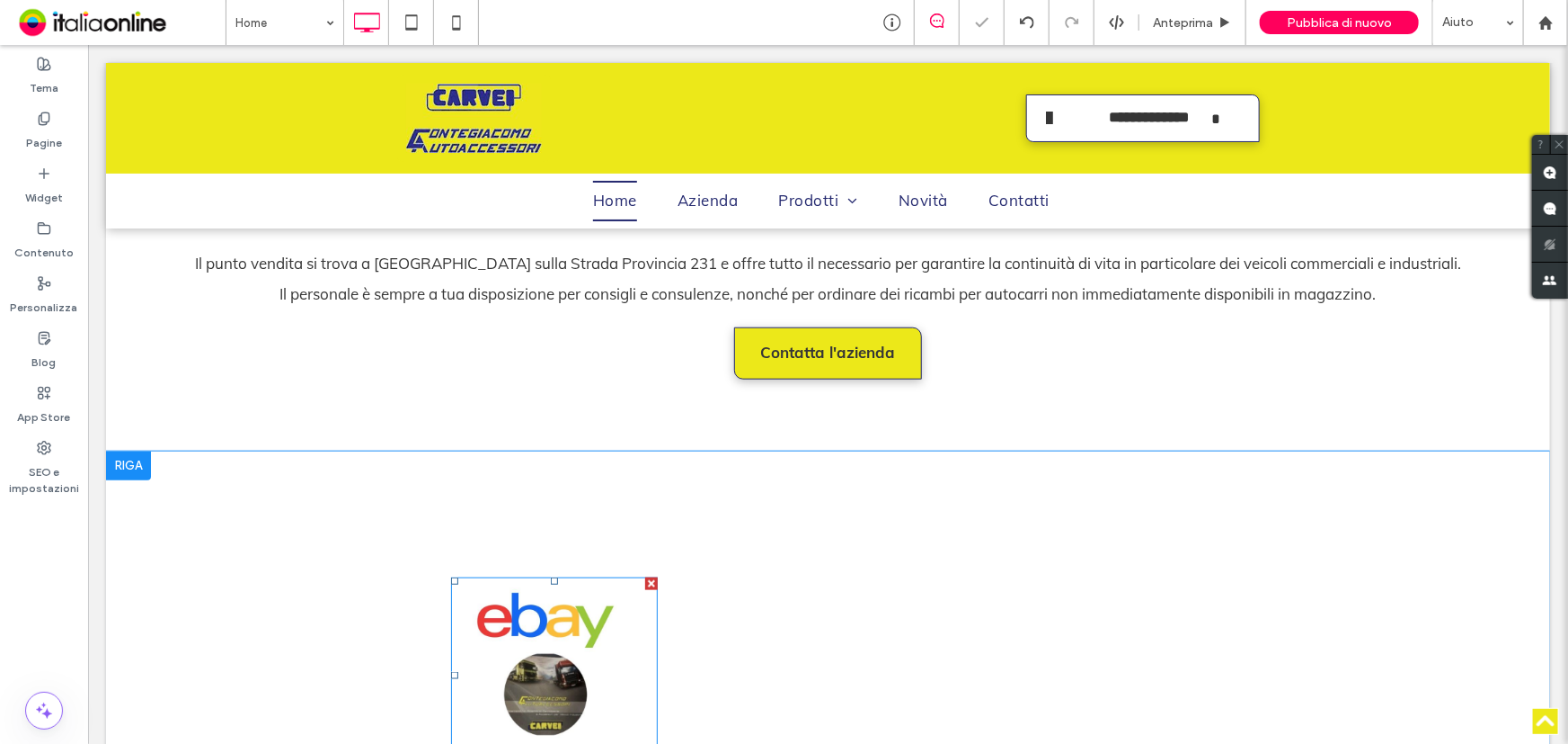
scroll to position [714, 0]
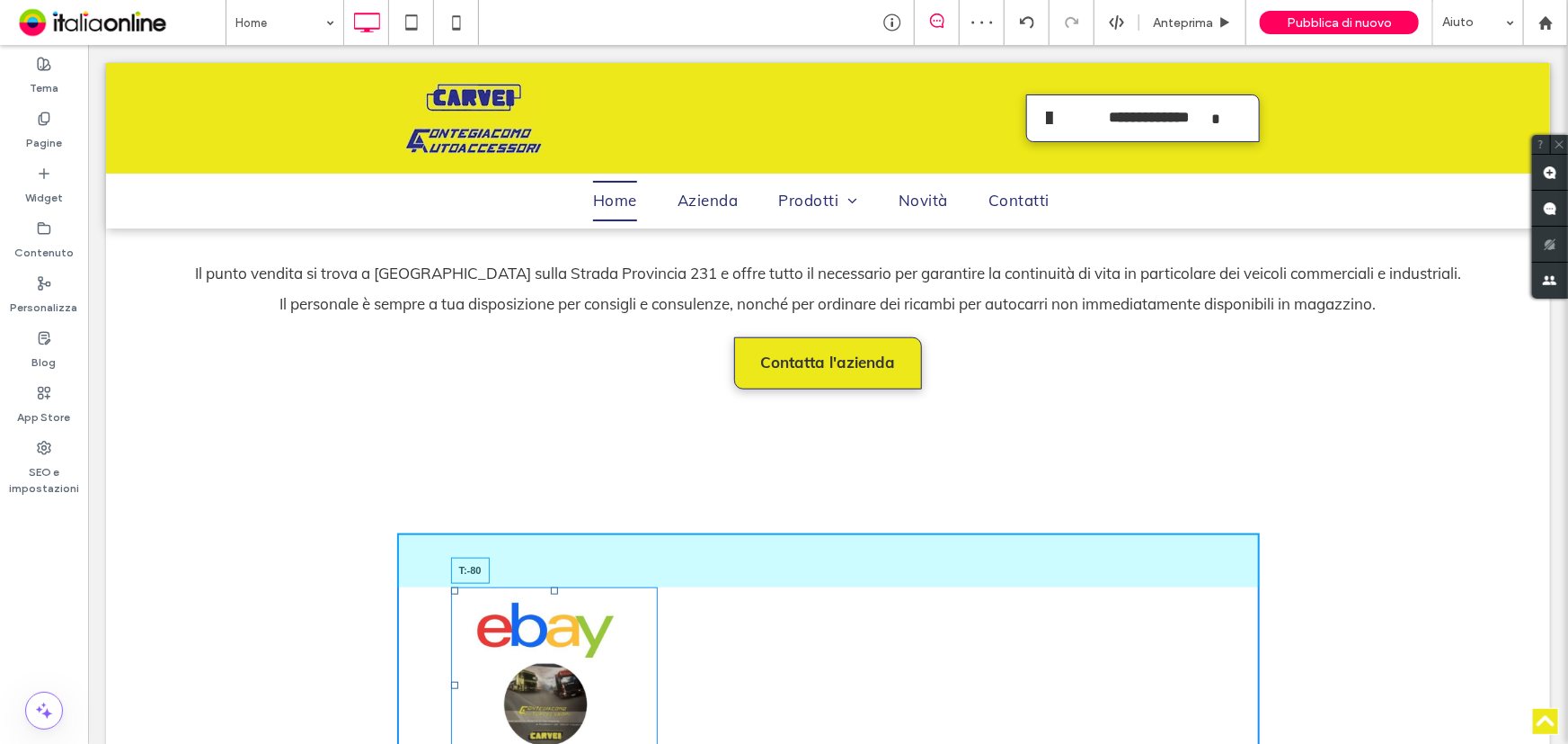
drag, startPoint x: 546, startPoint y: 586, endPoint x: 570, endPoint y: 429, distance: 158.8
drag, startPoint x: 445, startPoint y: 679, endPoint x: 1059, endPoint y: 612, distance: 617.6
click at [657, 633] on div "L:259" at bounding box center [554, 679] width 207 height 197
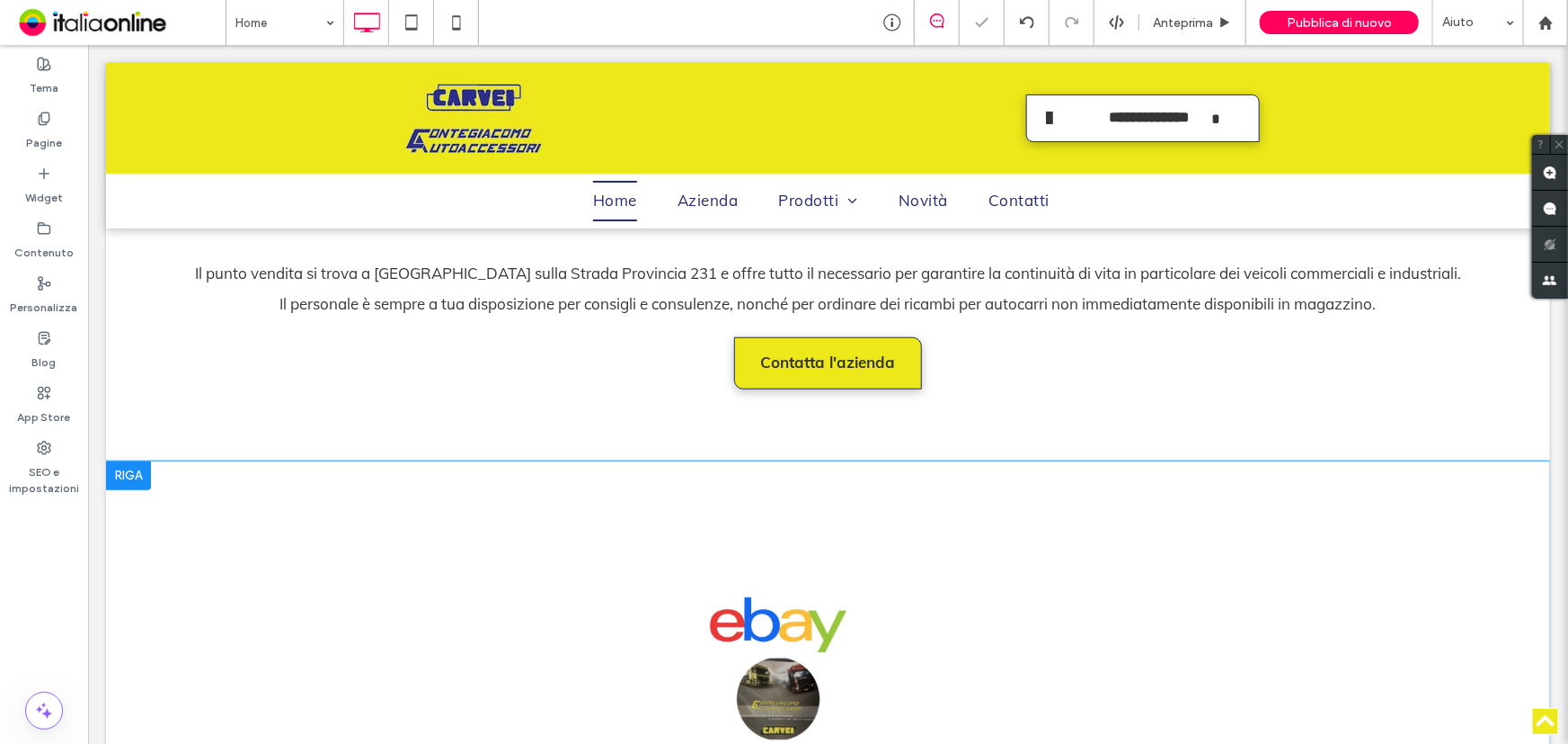
scroll to position [878, 0]
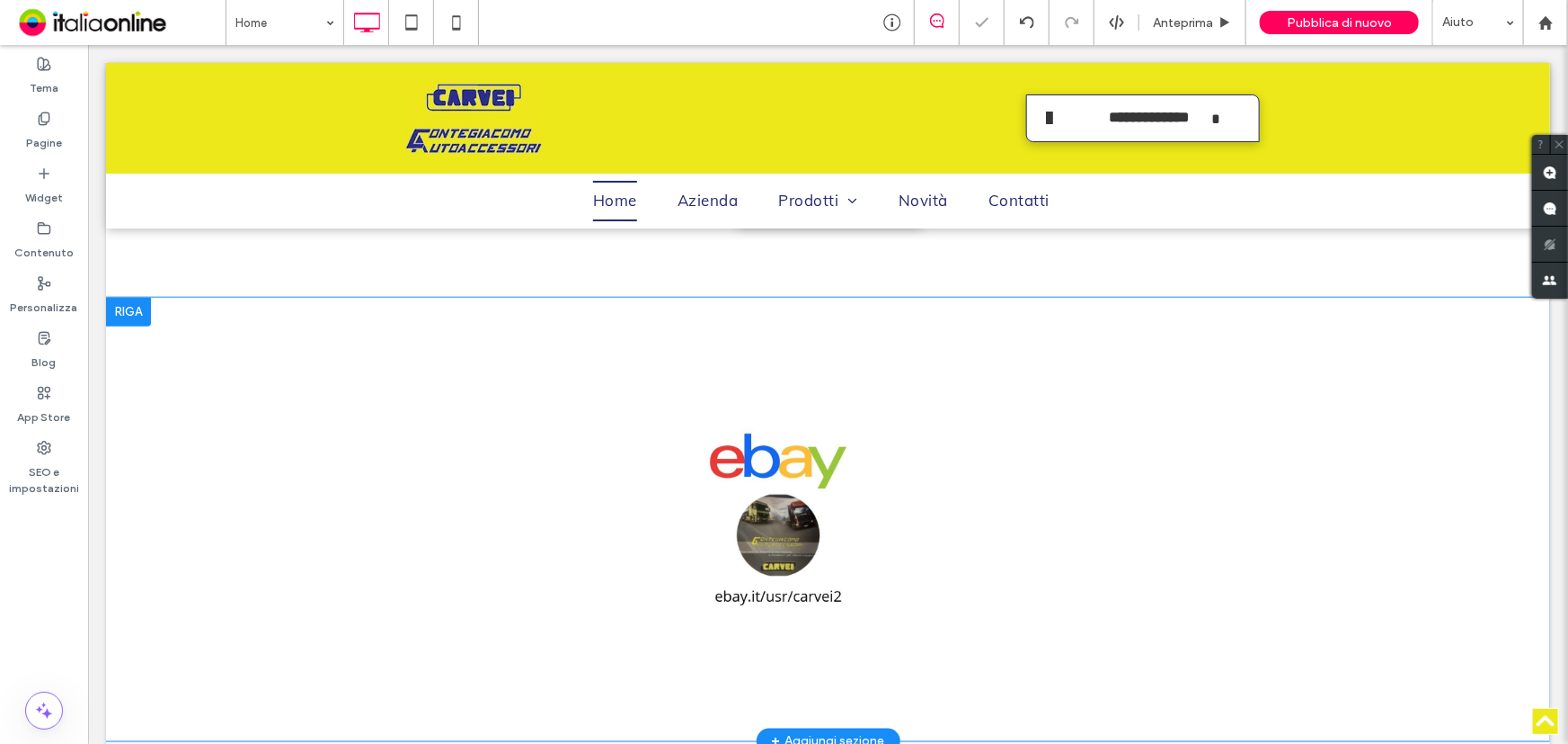
click at [136, 321] on div at bounding box center [128, 310] width 45 height 29
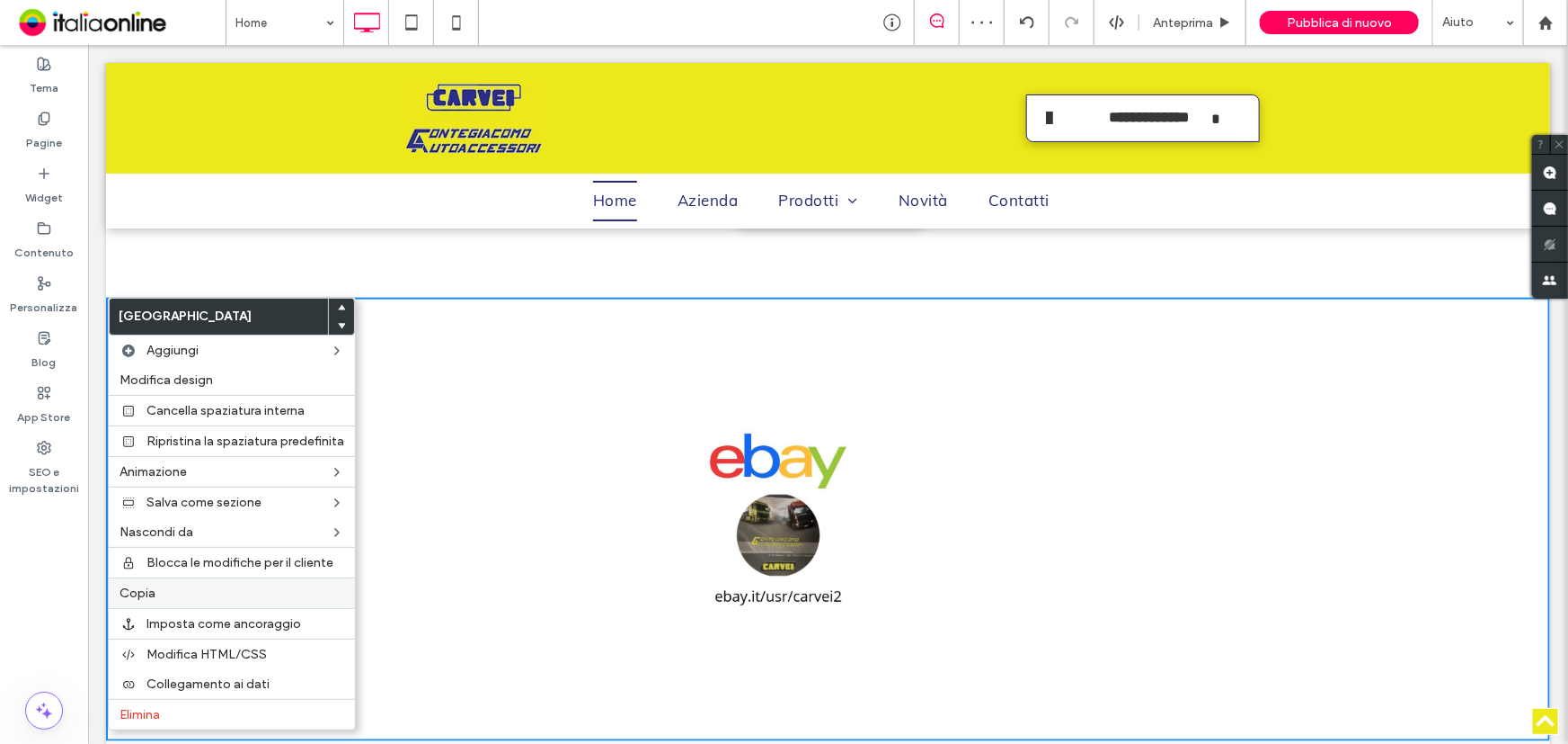
click at [164, 590] on label "Copia" at bounding box center [231, 593] width 225 height 16
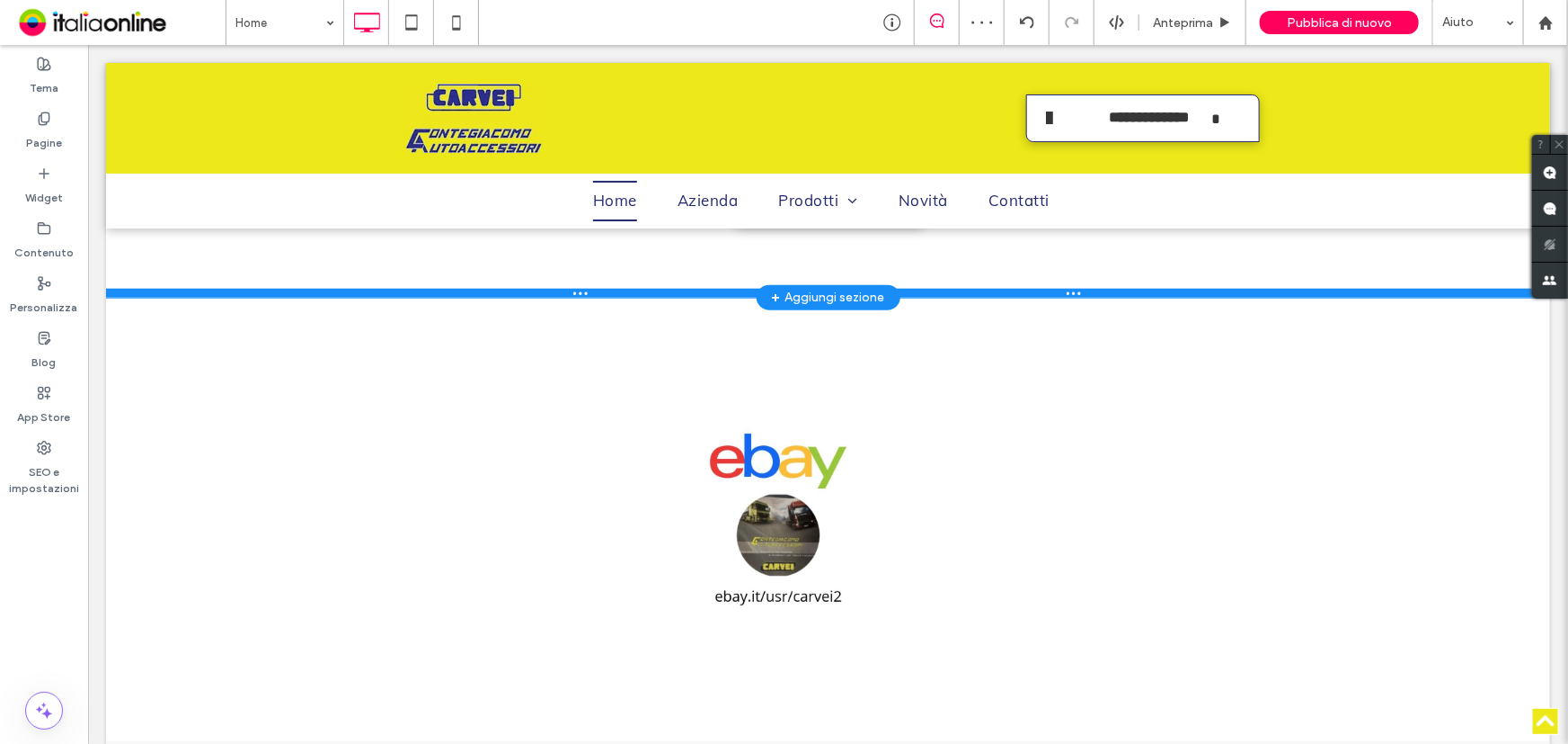
click at [123, 295] on div at bounding box center [827, 292] width 1444 height 9
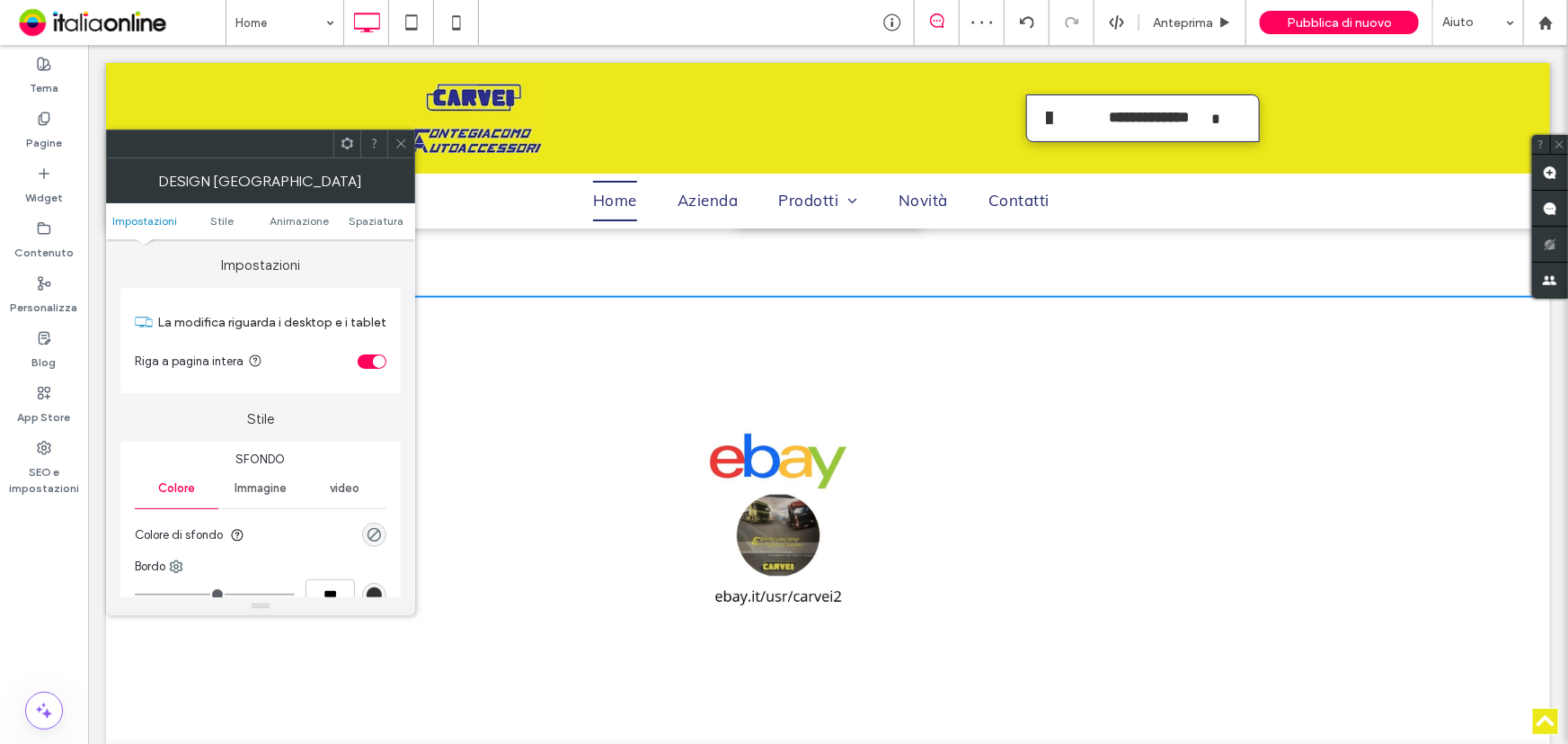
drag, startPoint x: 611, startPoint y: 397, endPoint x: 493, endPoint y: 313, distance: 144.8
click at [602, 396] on div "Click To Paste Click To Paste" at bounding box center [827, 518] width 863 height 300
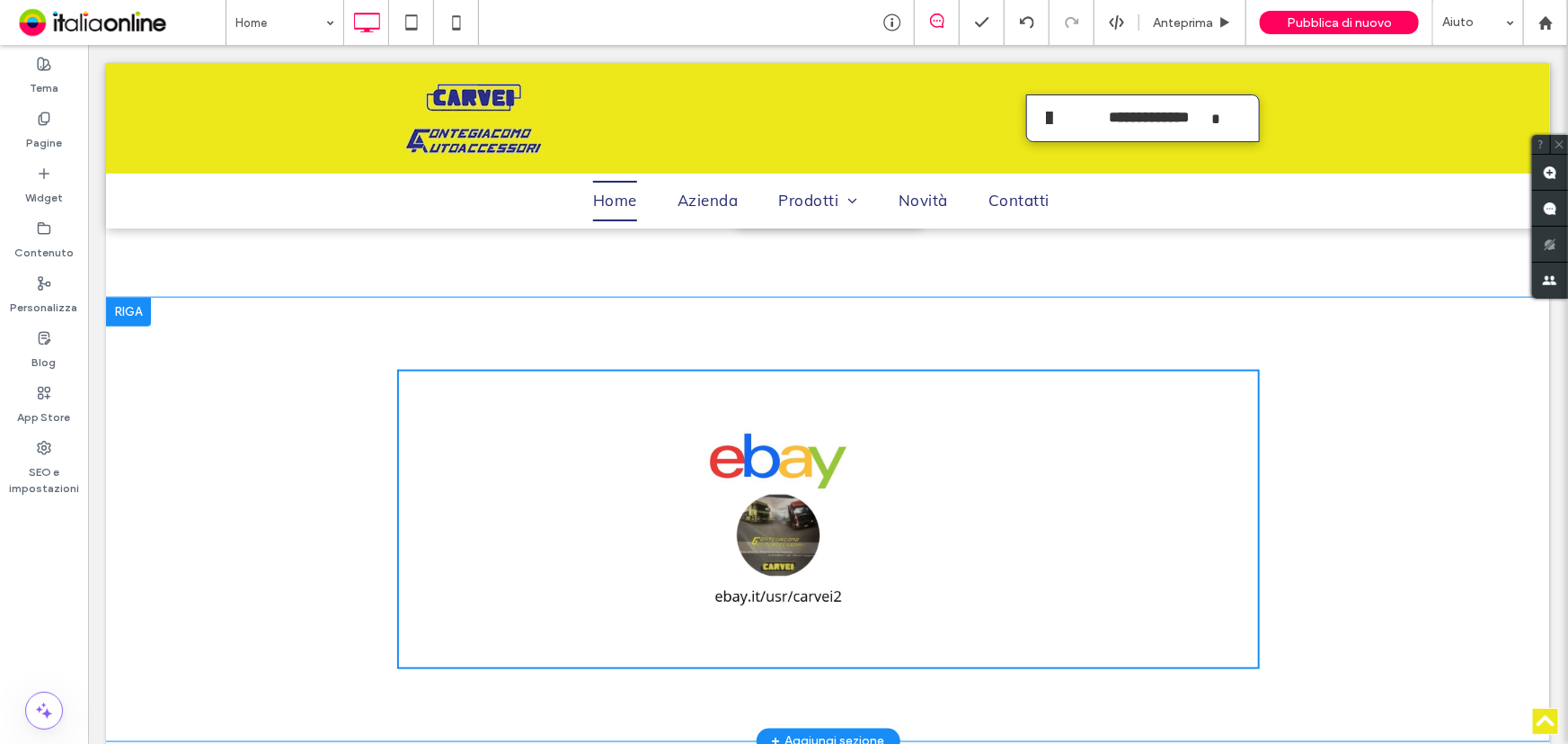
click at [120, 311] on div at bounding box center [128, 310] width 45 height 29
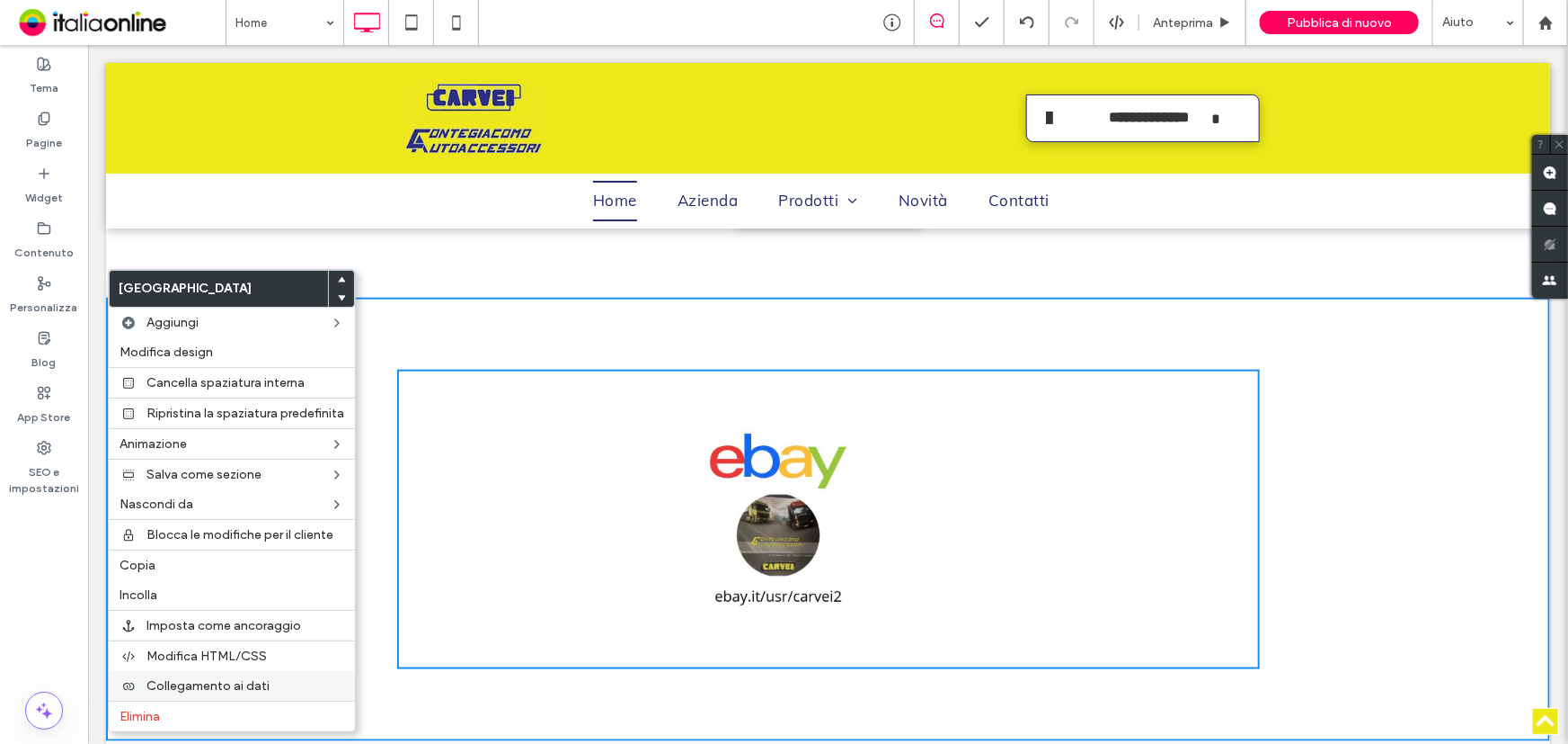
drag, startPoint x: 146, startPoint y: 711, endPoint x: 211, endPoint y: 674, distance: 74.8
click at [146, 711] on span "Elimina" at bounding box center [139, 716] width 40 height 16
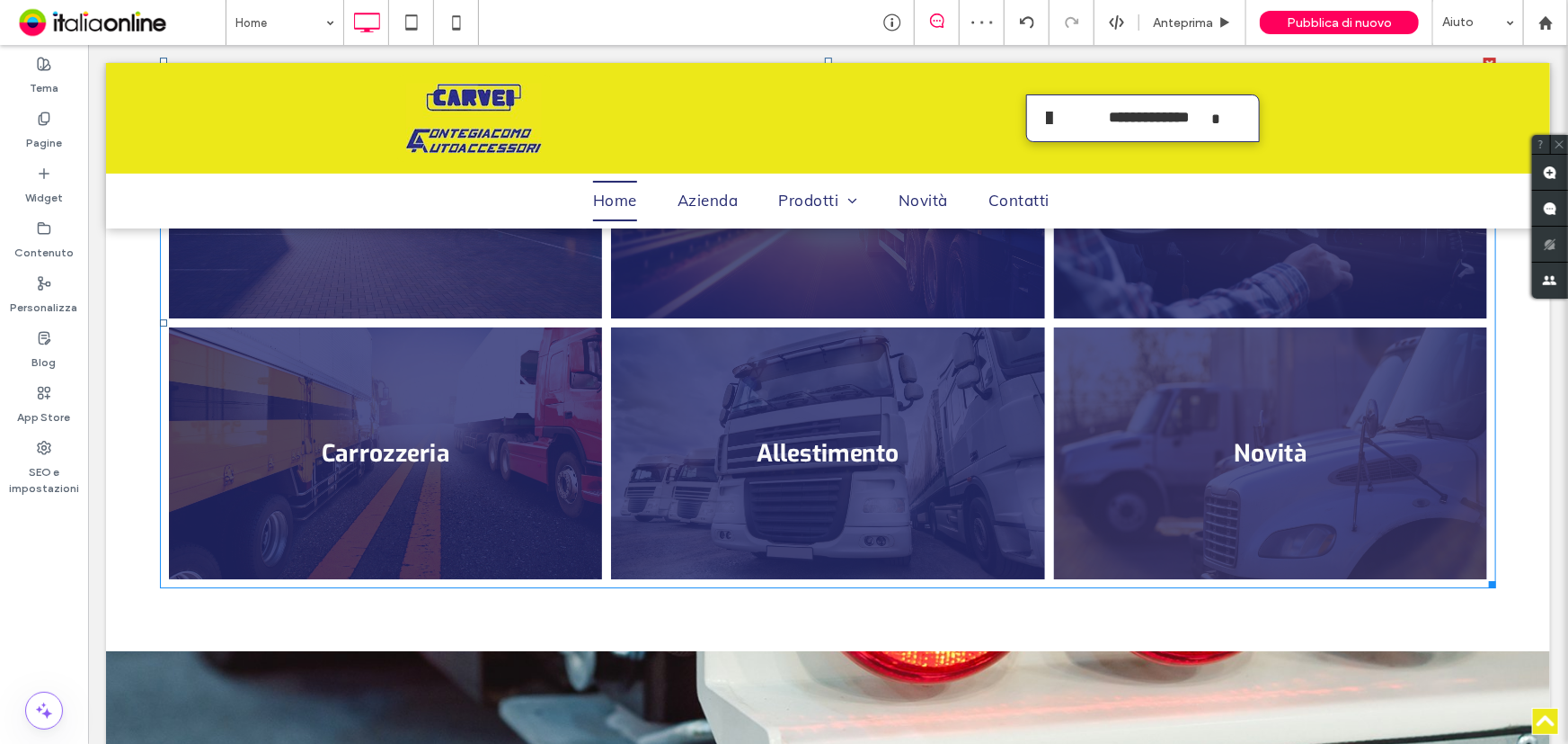
scroll to position [3085, 0]
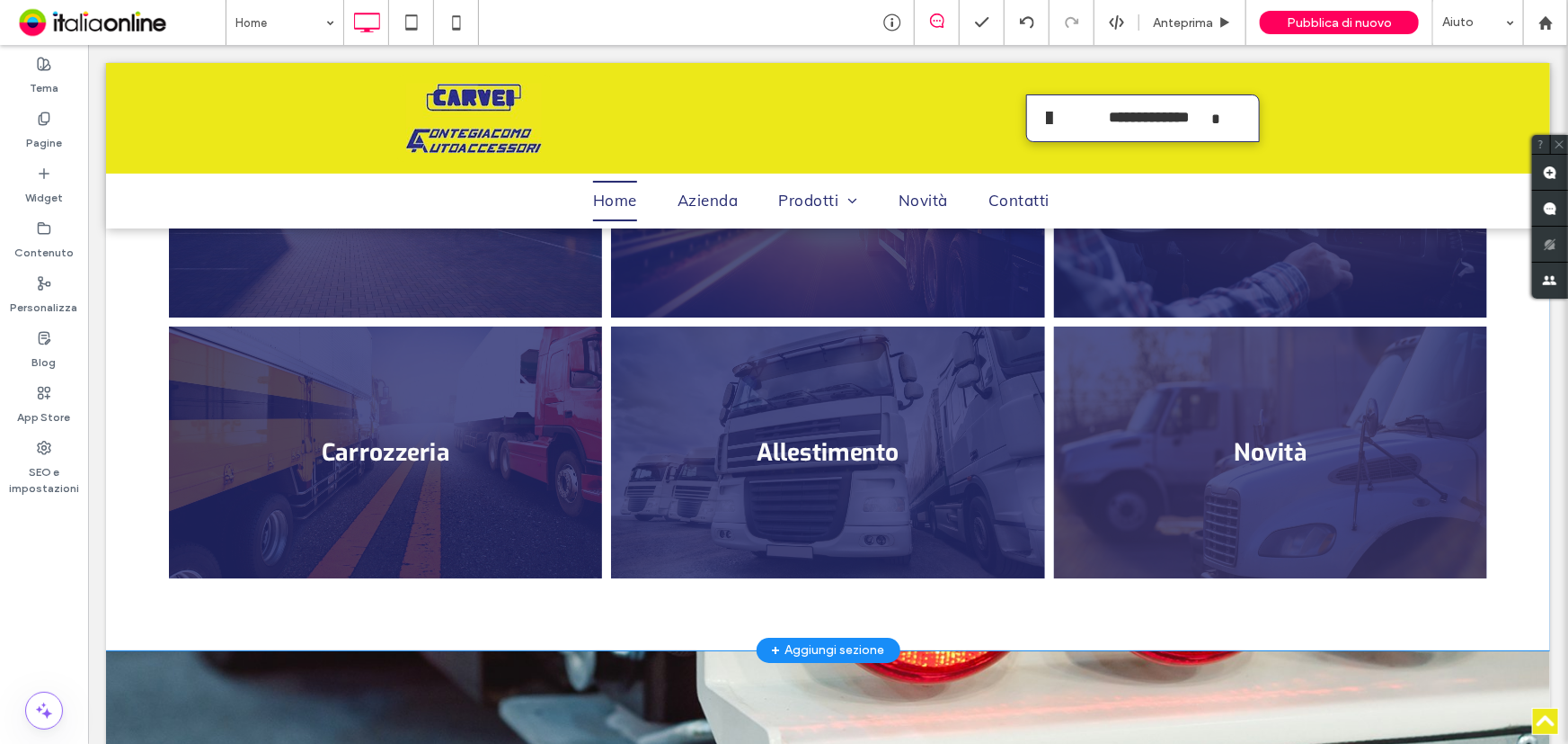
click at [832, 640] on div "+ Aggiungi sezione" at bounding box center [827, 649] width 113 height 20
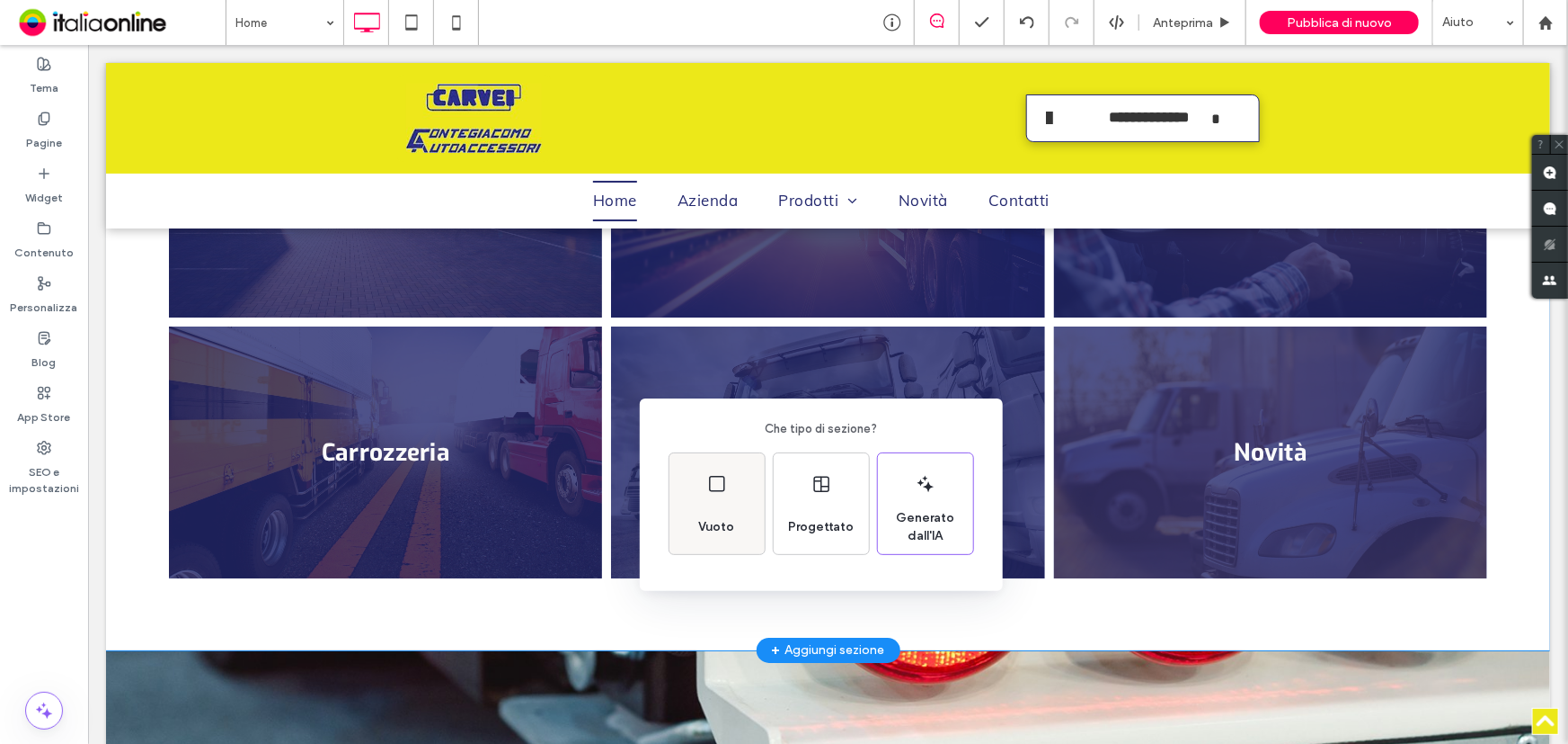
click at [708, 505] on div "Vuoto" at bounding box center [717, 504] width 96 height 101
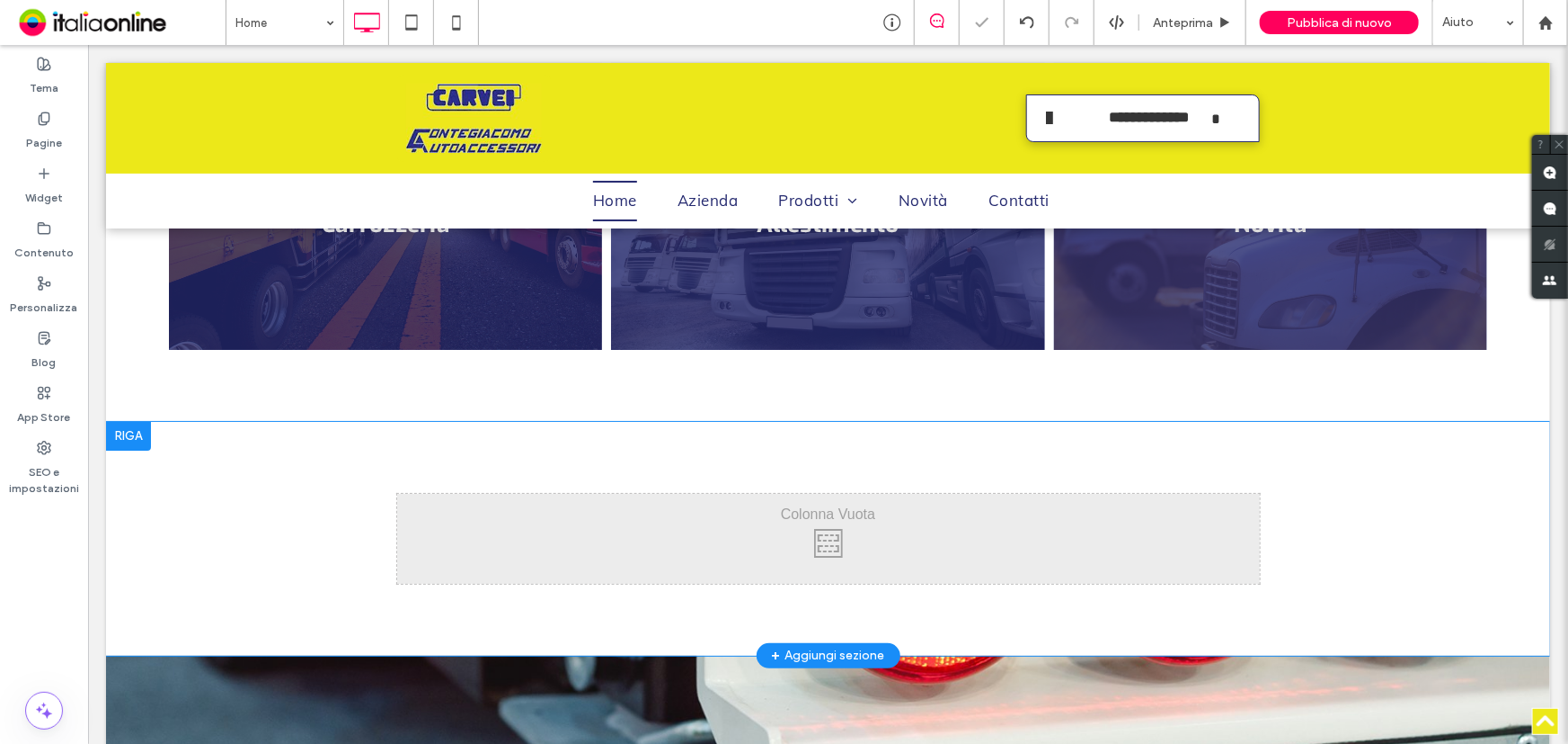
scroll to position [3331, 0]
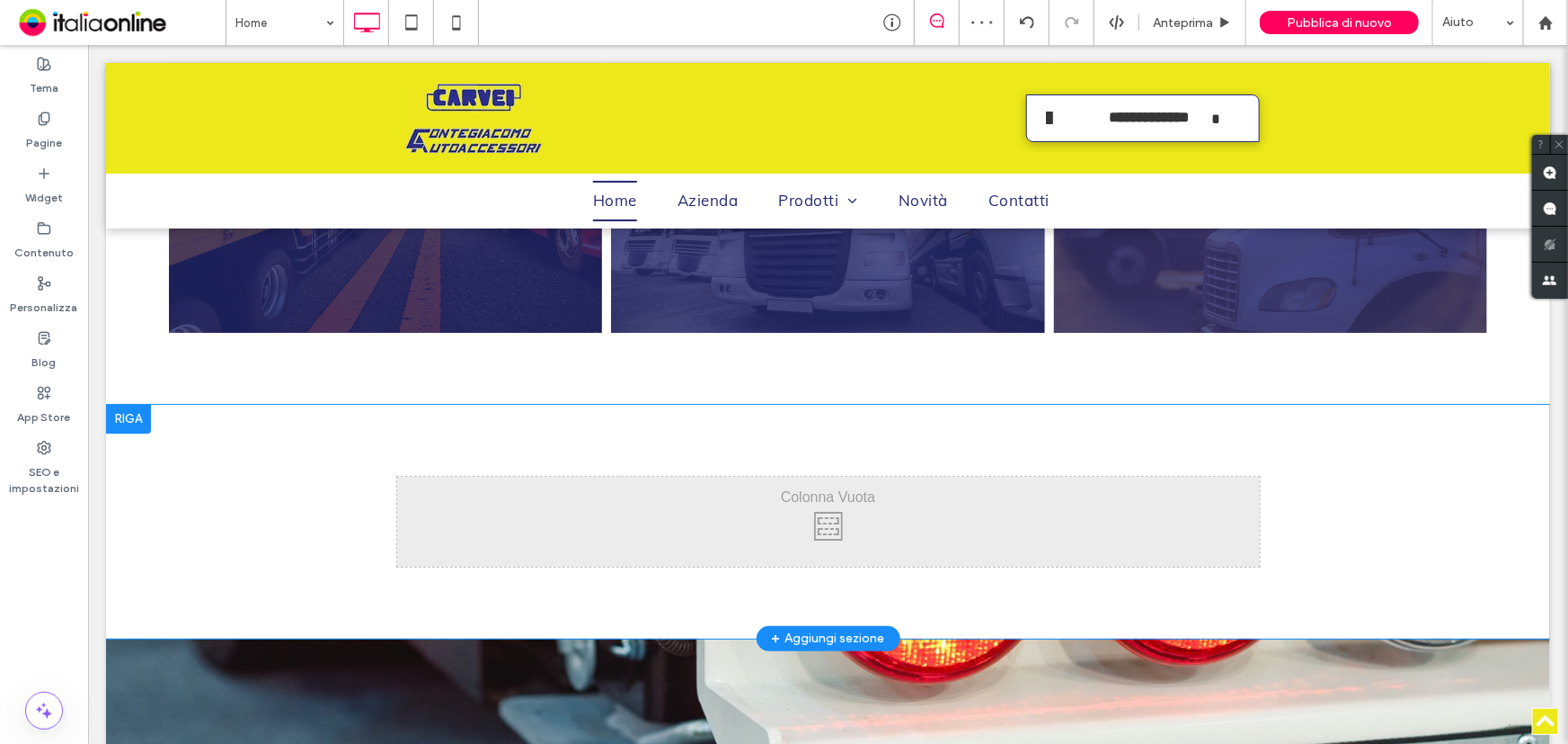
click at [129, 404] on div at bounding box center [128, 418] width 45 height 29
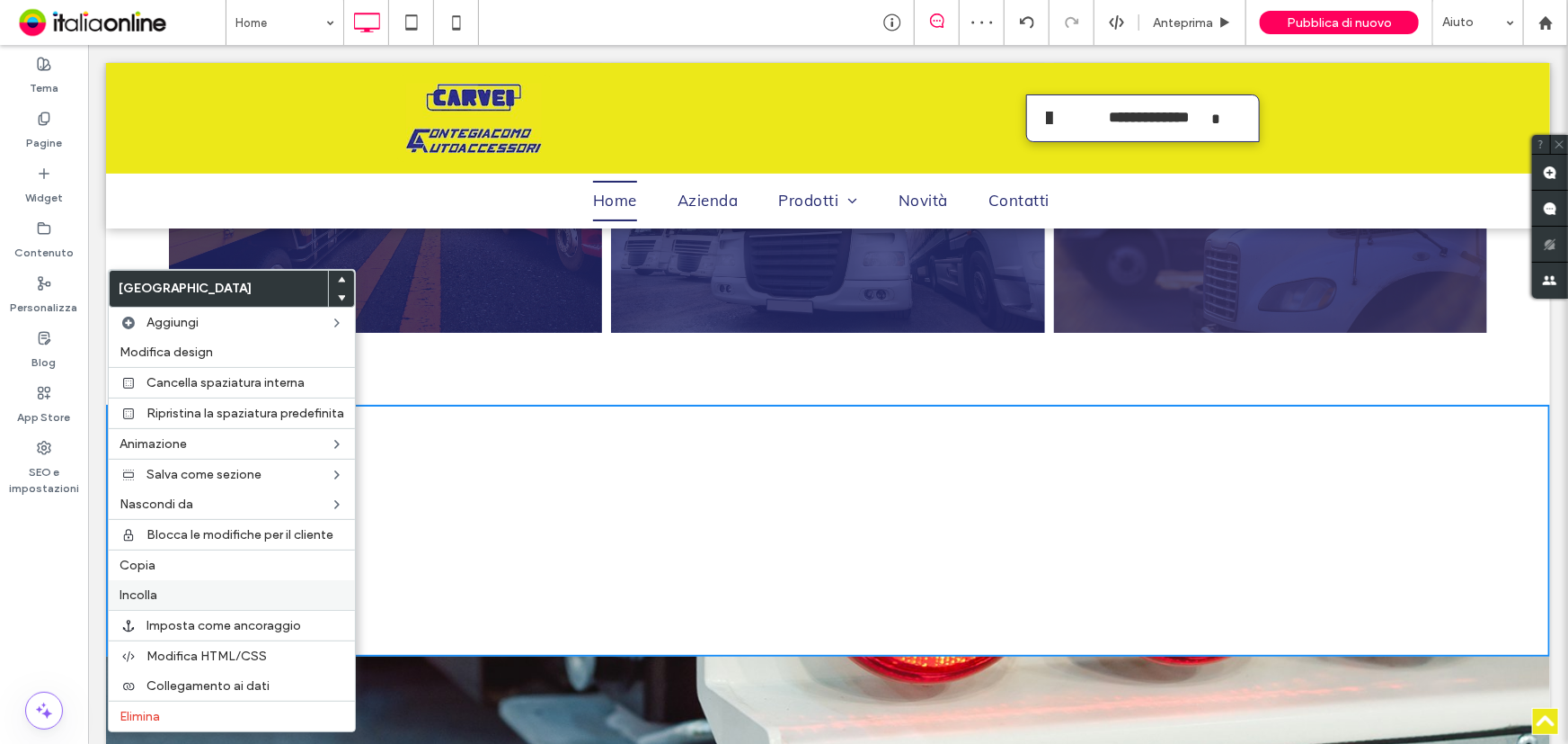
click at [197, 593] on label "Incolla" at bounding box center [231, 595] width 225 height 16
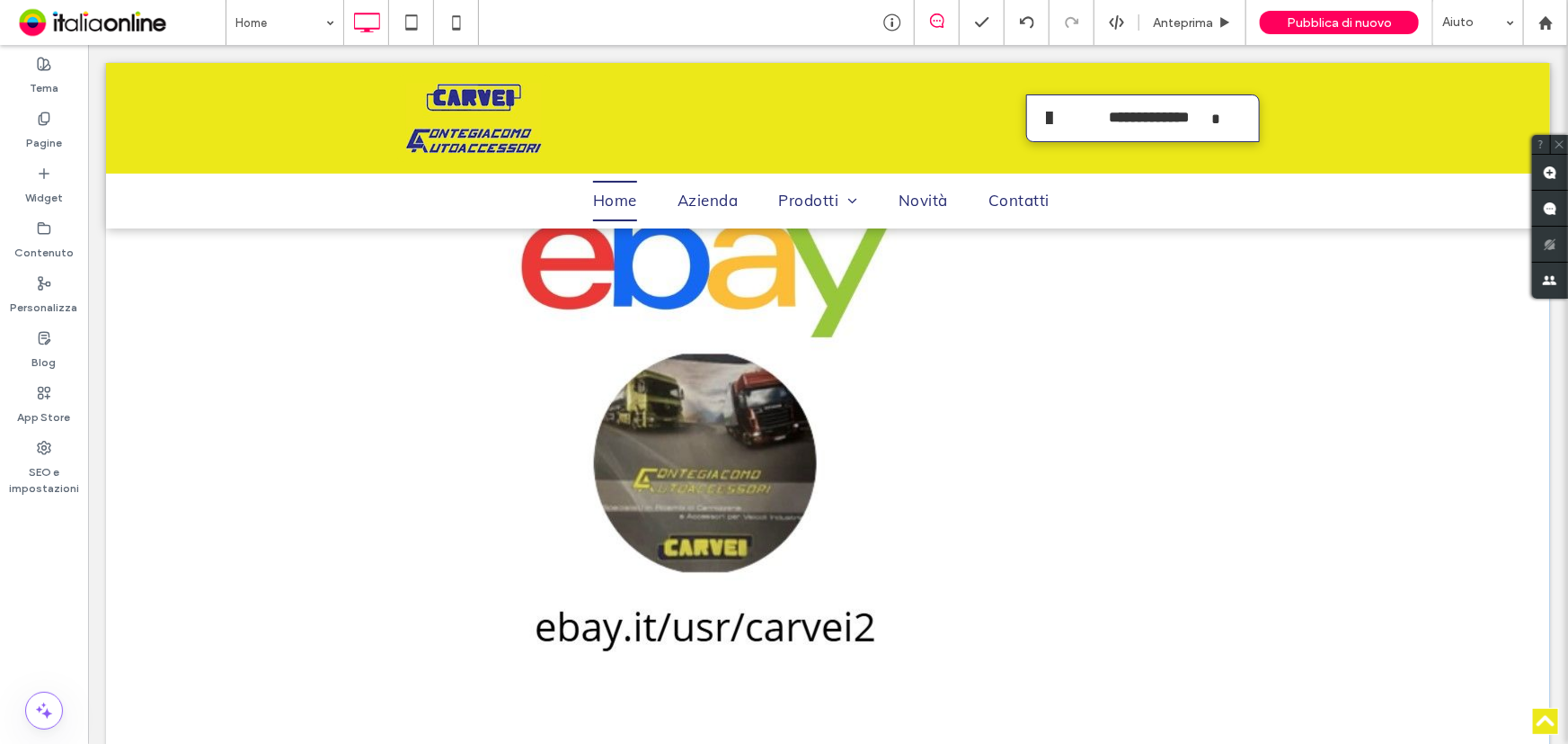
scroll to position [3821, 0]
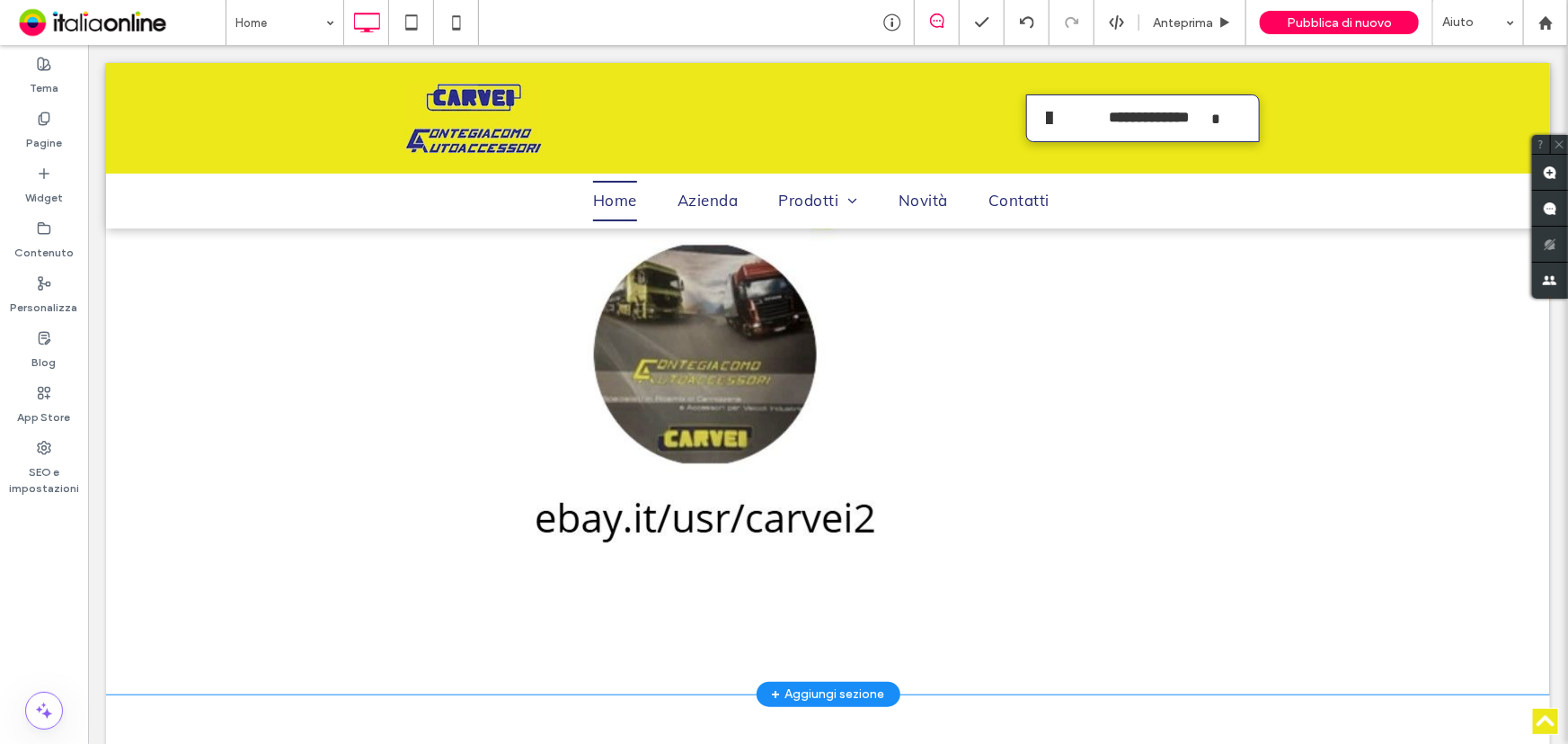
click at [999, 532] on div "Click To Paste Click To Paste" at bounding box center [827, 303] width 863 height 637
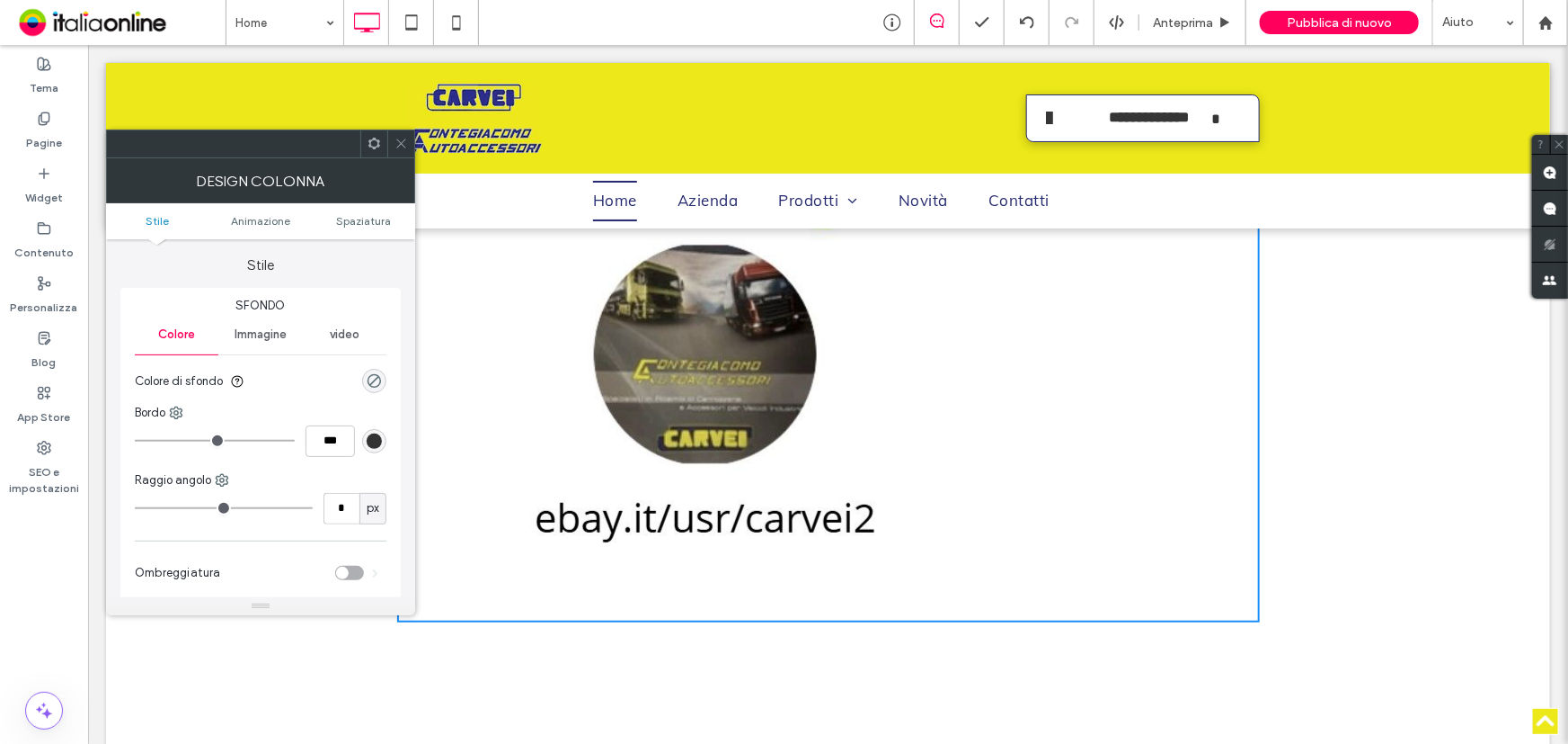
click at [406, 134] on span at bounding box center [402, 143] width 14 height 27
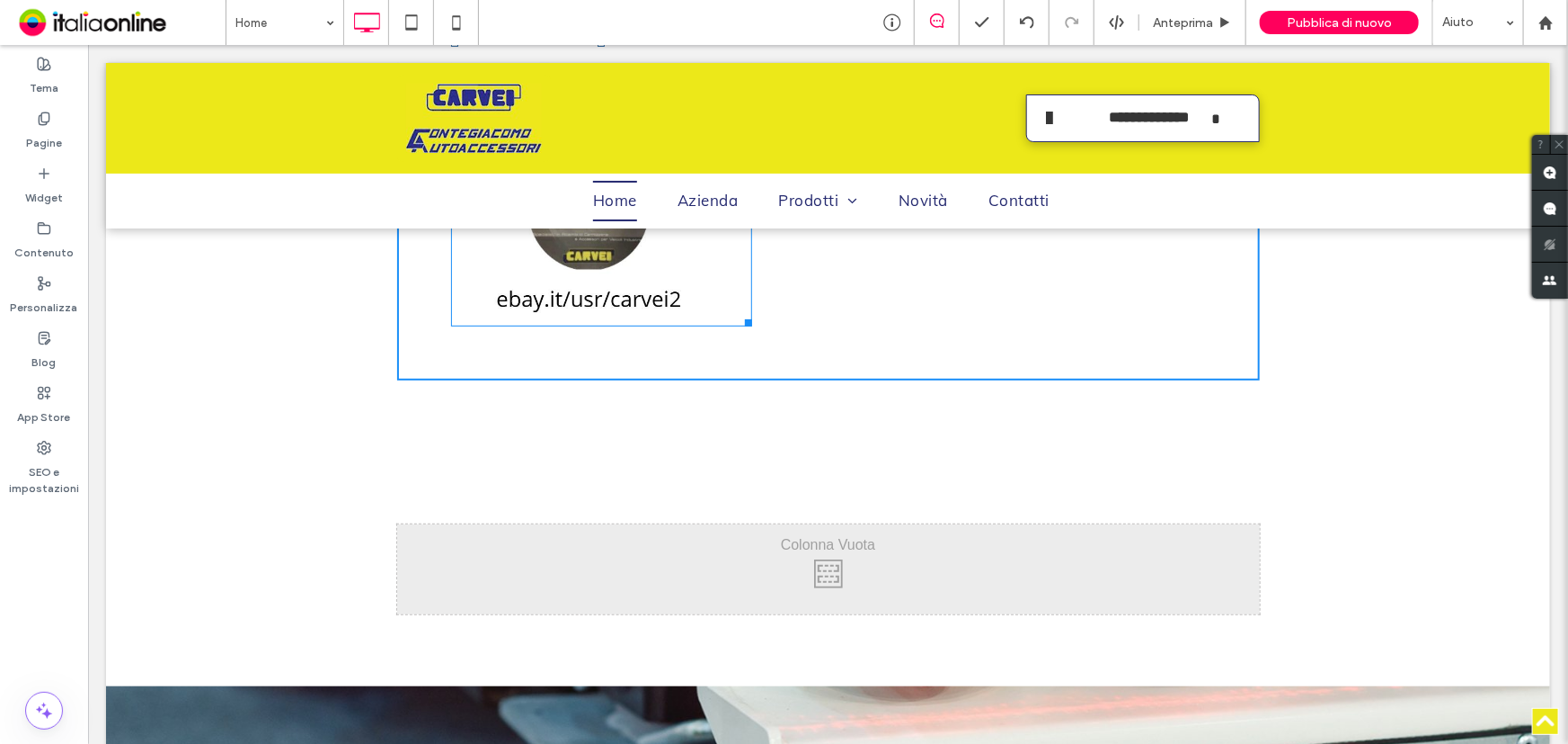
drag, startPoint x: 991, startPoint y: 529, endPoint x: 837, endPoint y: 408, distance: 195.8
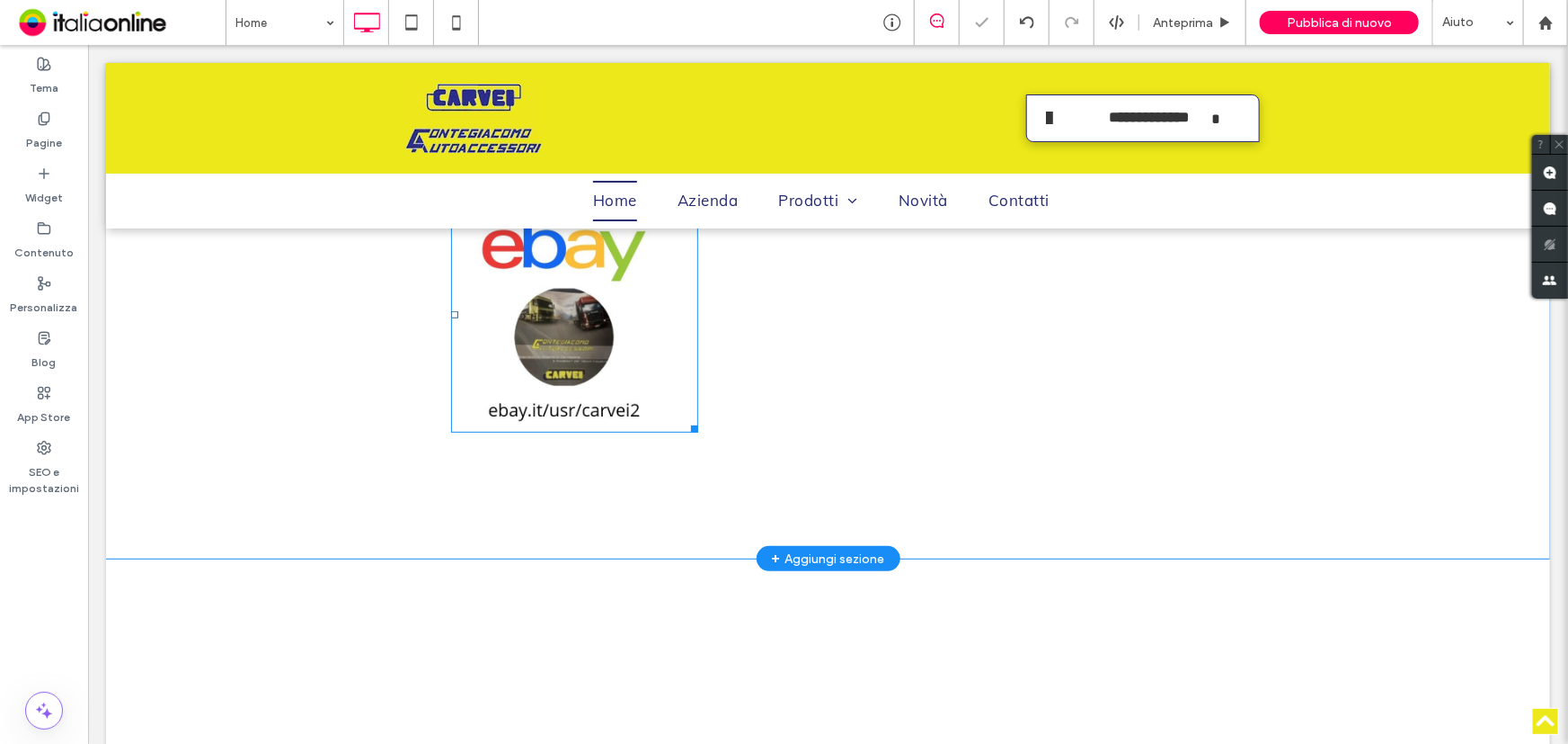
scroll to position [3658, 0]
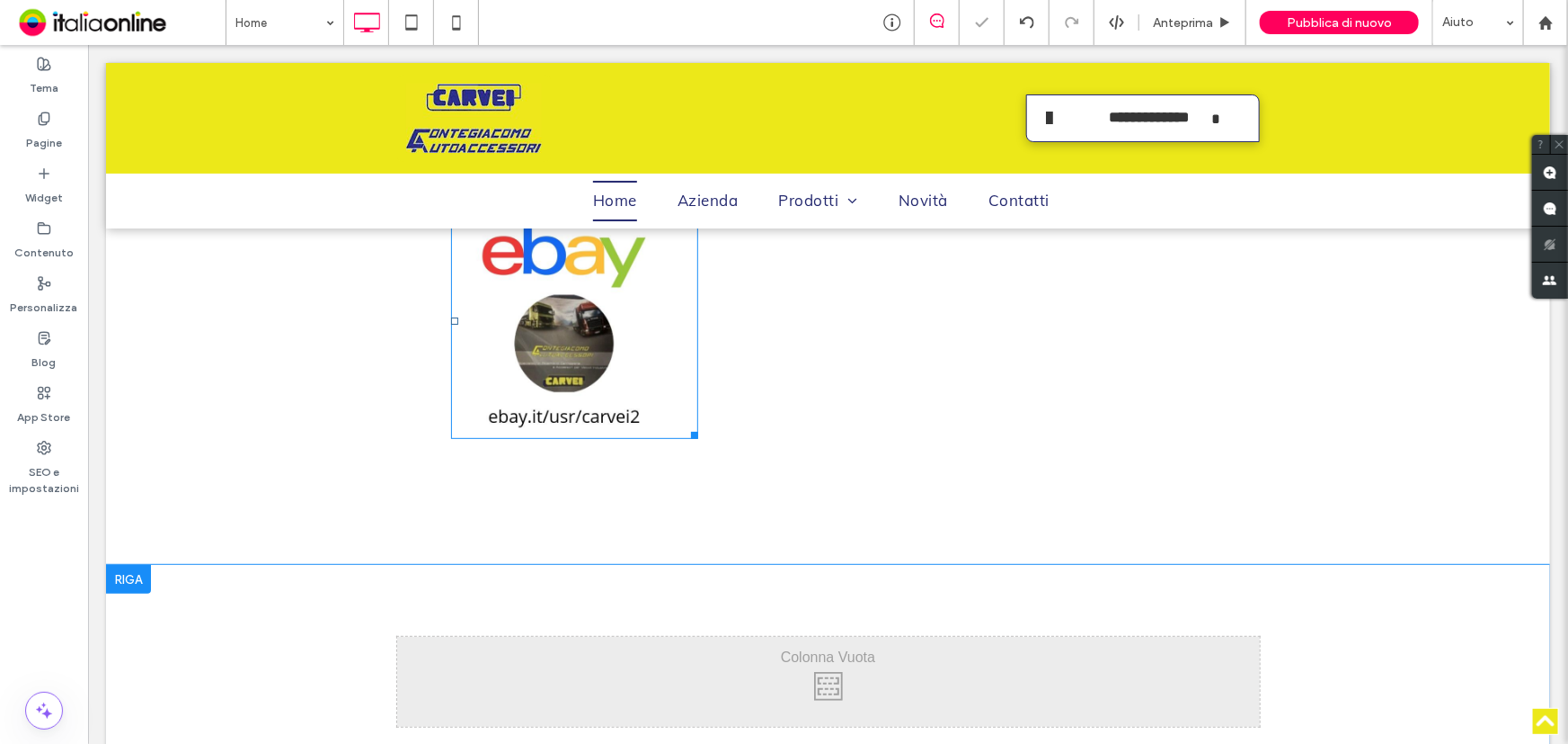
click at [126, 564] on div at bounding box center [128, 577] width 45 height 29
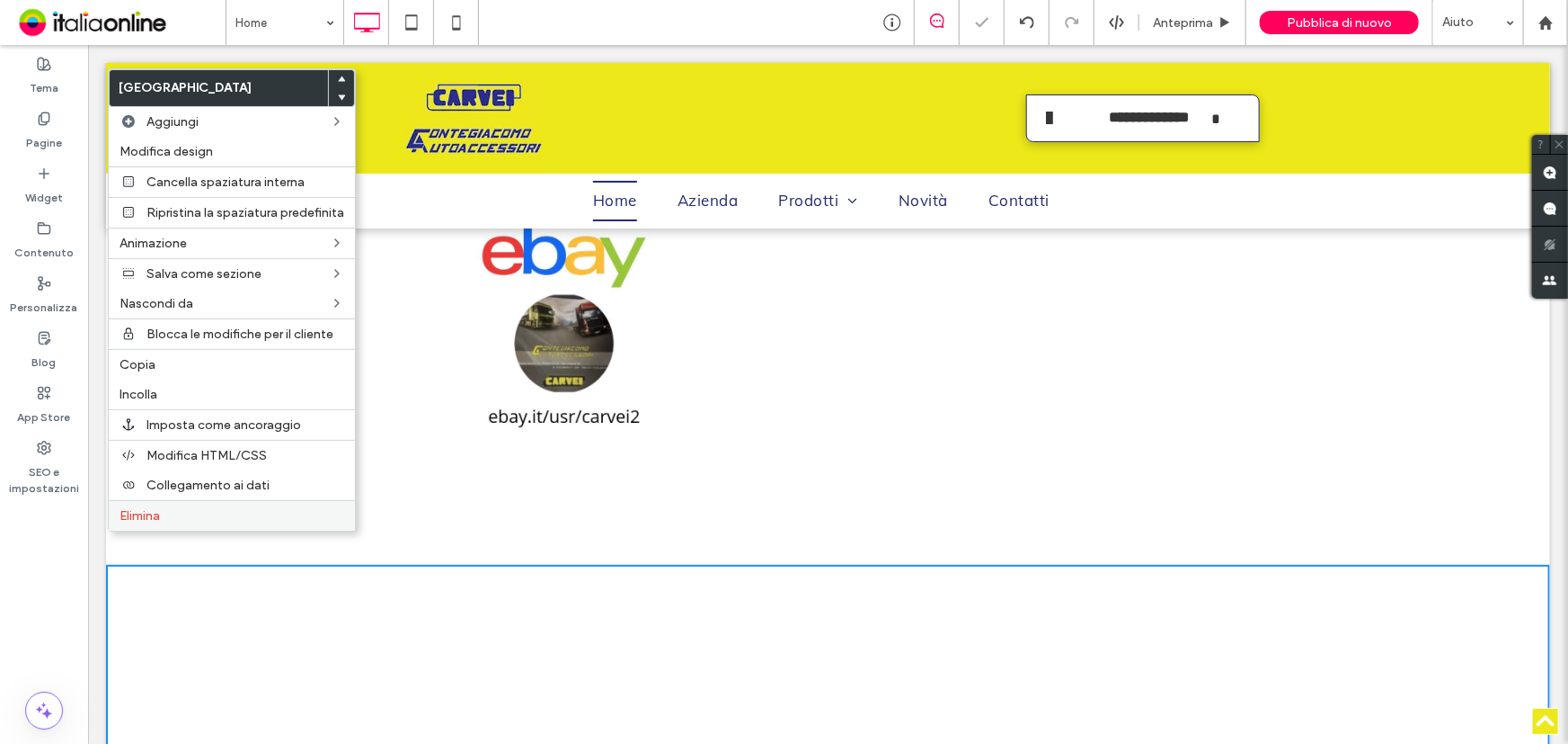
click at [130, 523] on span "Elimina" at bounding box center [139, 516] width 40 height 16
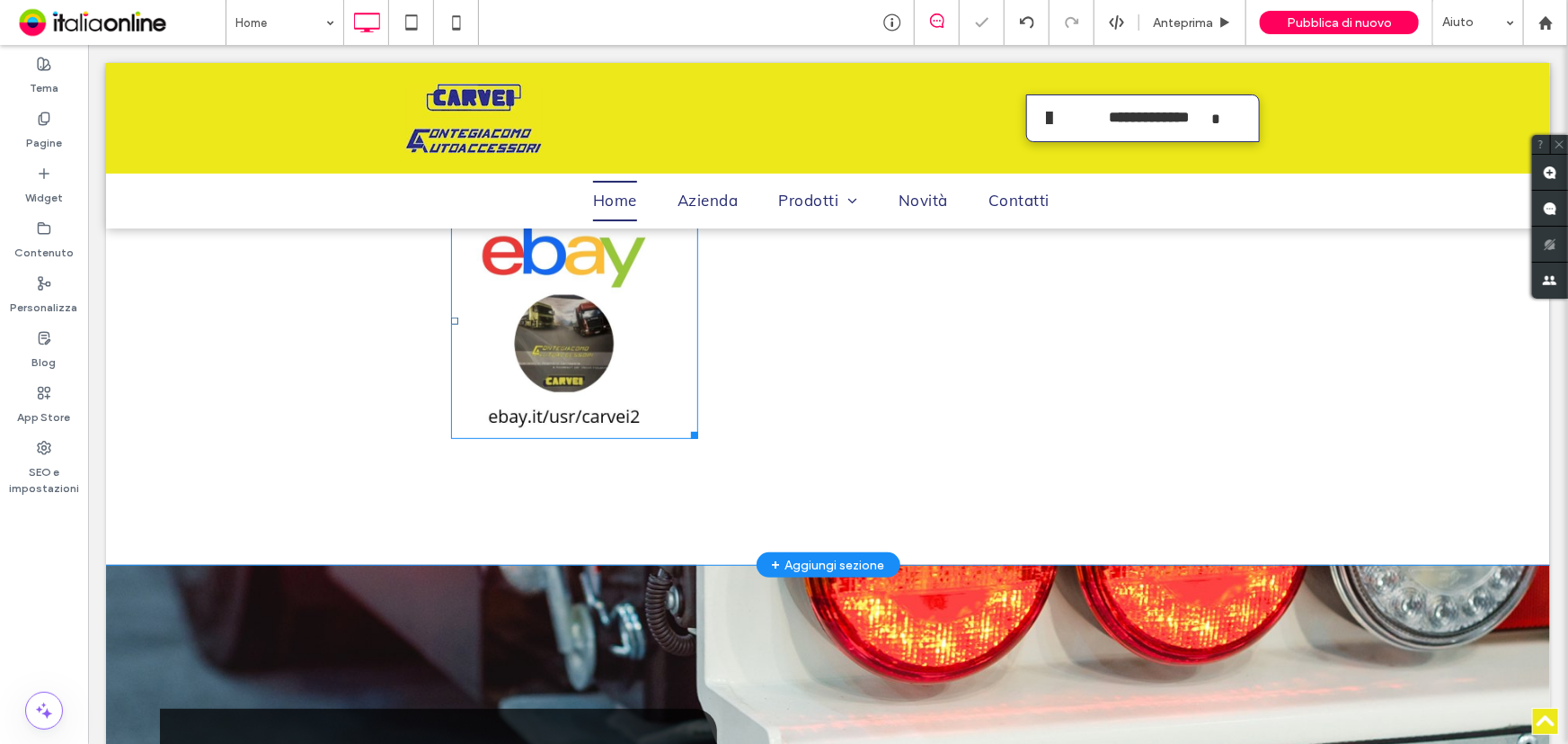
scroll to position [3494, 0]
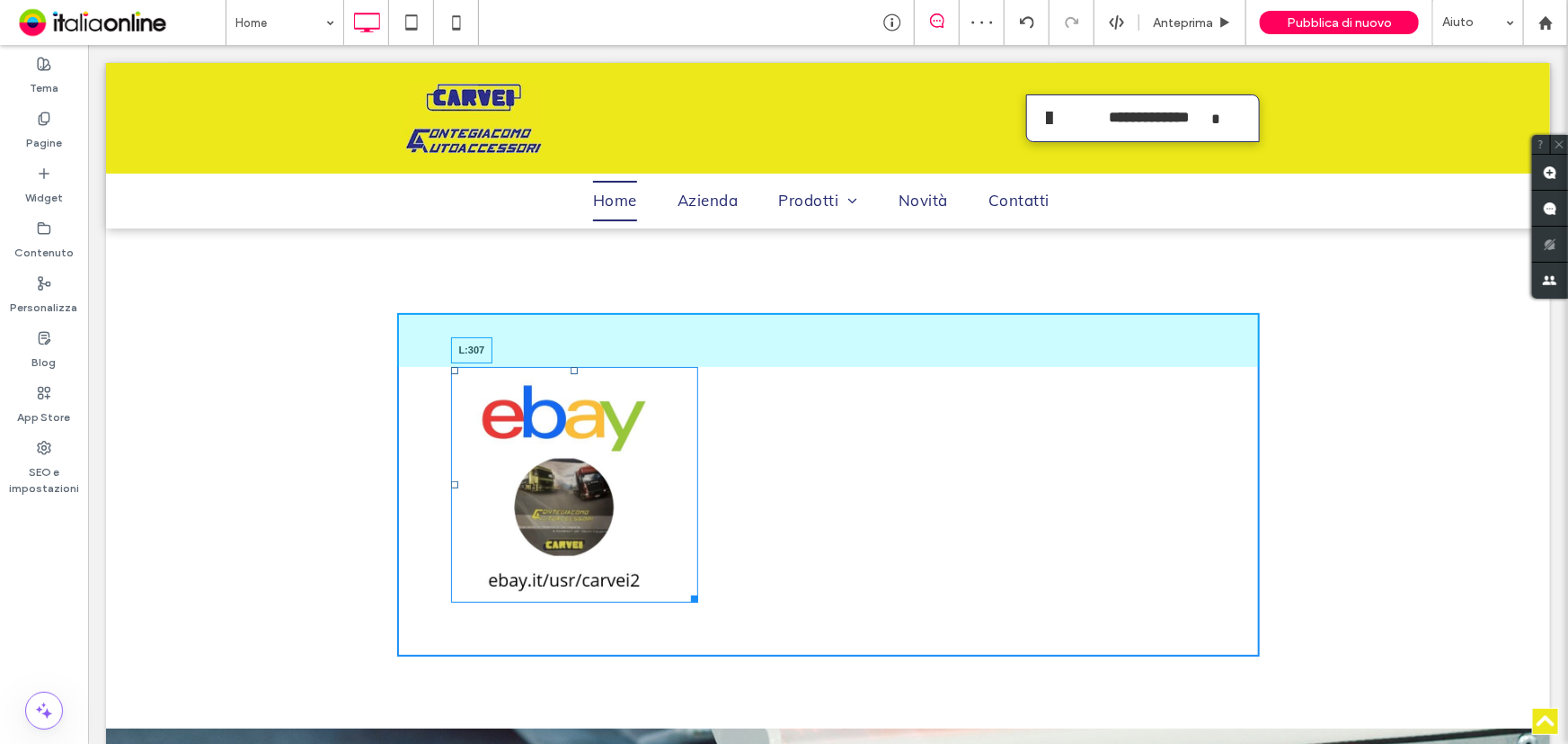
drag, startPoint x: 442, startPoint y: 451, endPoint x: 718, endPoint y: 427, distance: 277.0
click at [698, 427] on div "L:307" at bounding box center [574, 484] width 248 height 237
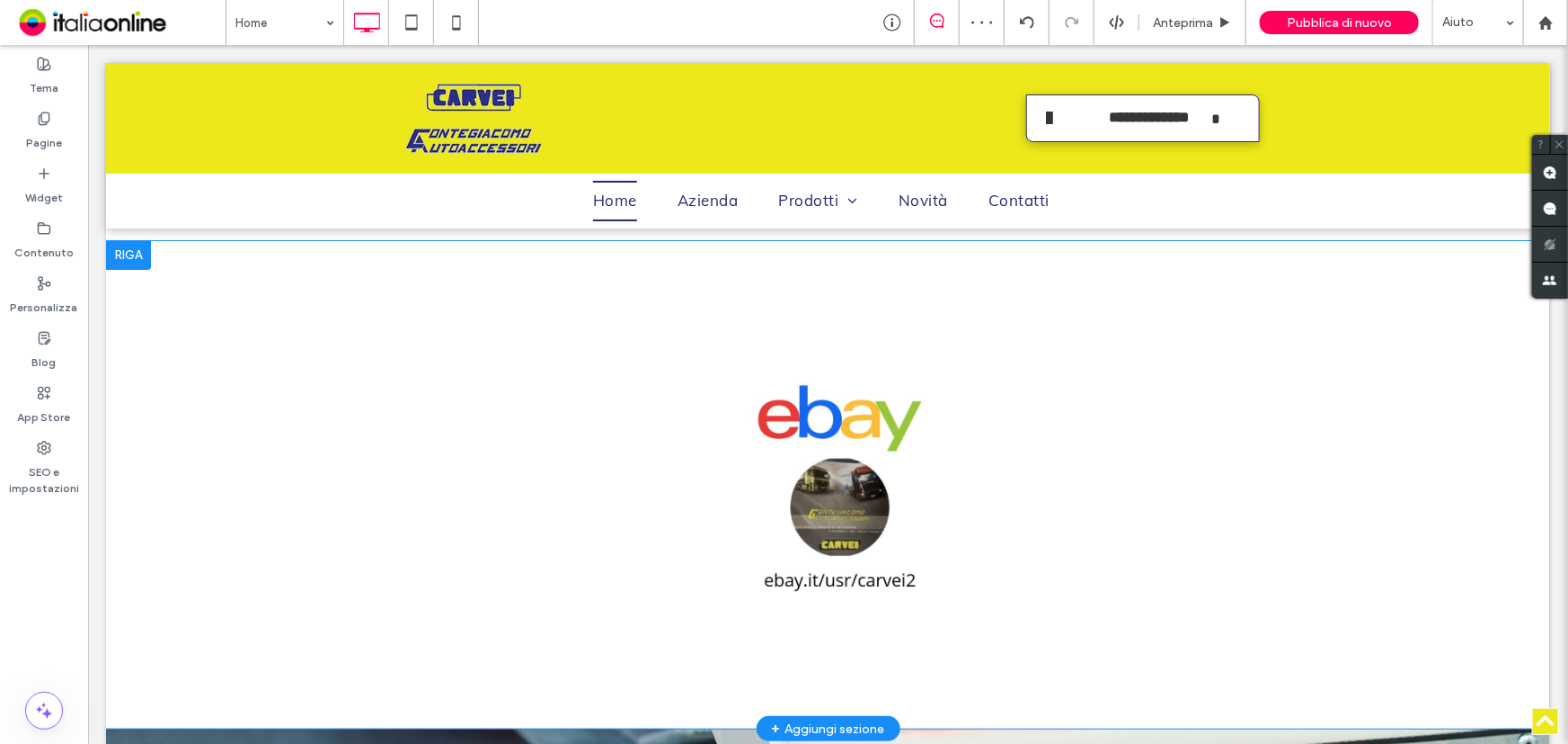
scroll to position [3331, 0]
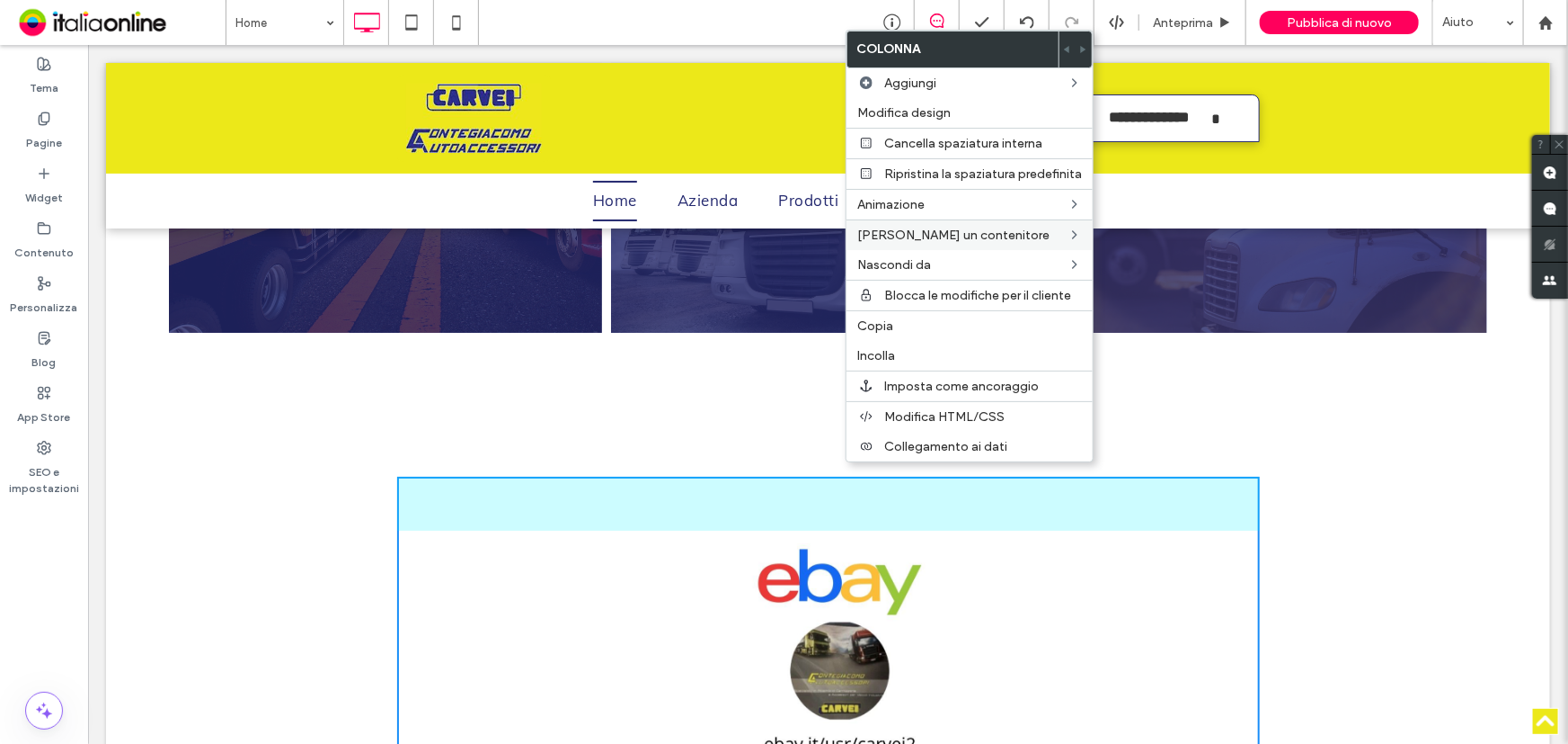
drag, startPoint x: 926, startPoint y: 138, endPoint x: 929, endPoint y: 246, distance: 108.0
click at [926, 138] on span "Cancella spaziatura interna" at bounding box center [963, 144] width 159 height 16
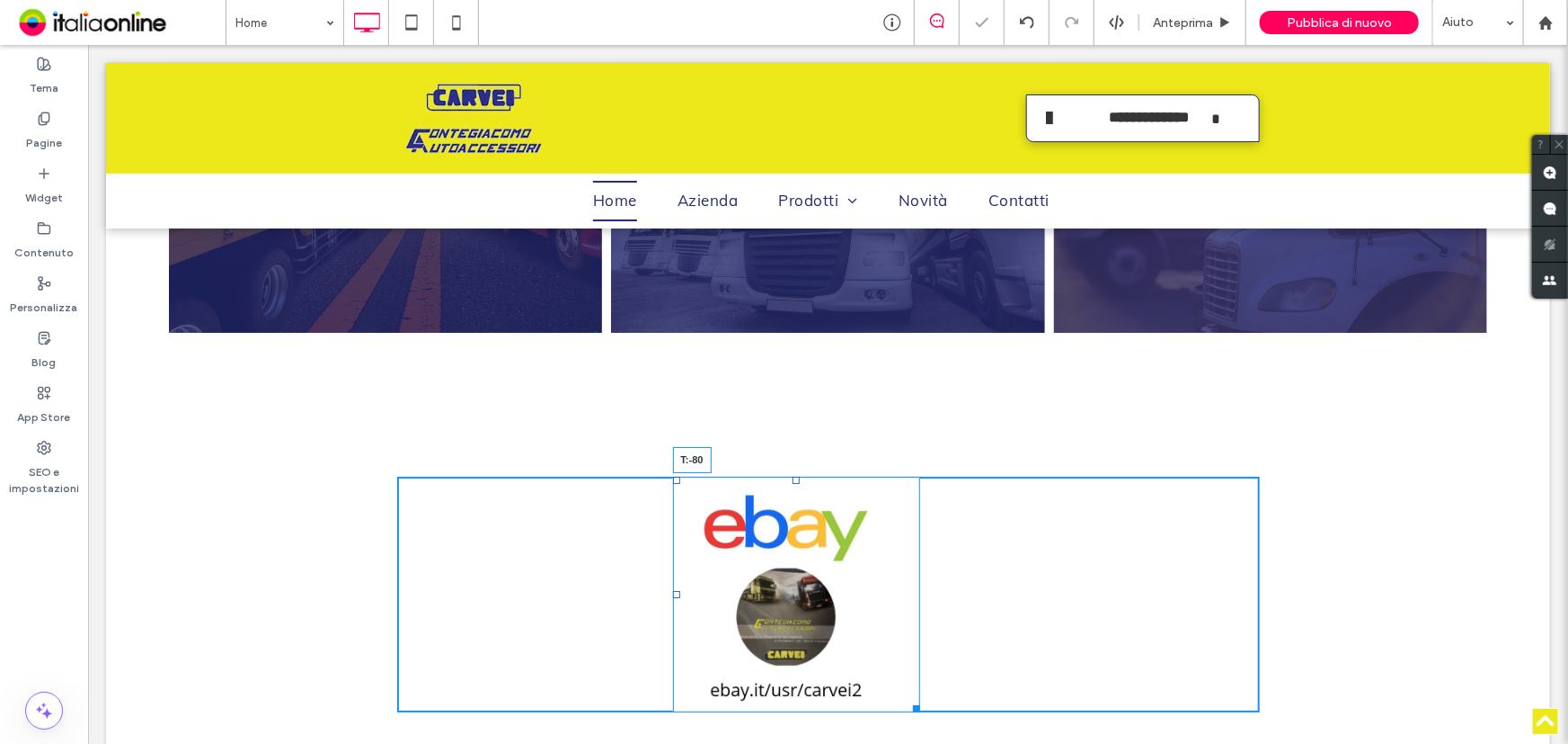
drag, startPoint x: 790, startPoint y: 447, endPoint x: 966, endPoint y: 510, distance: 186.9
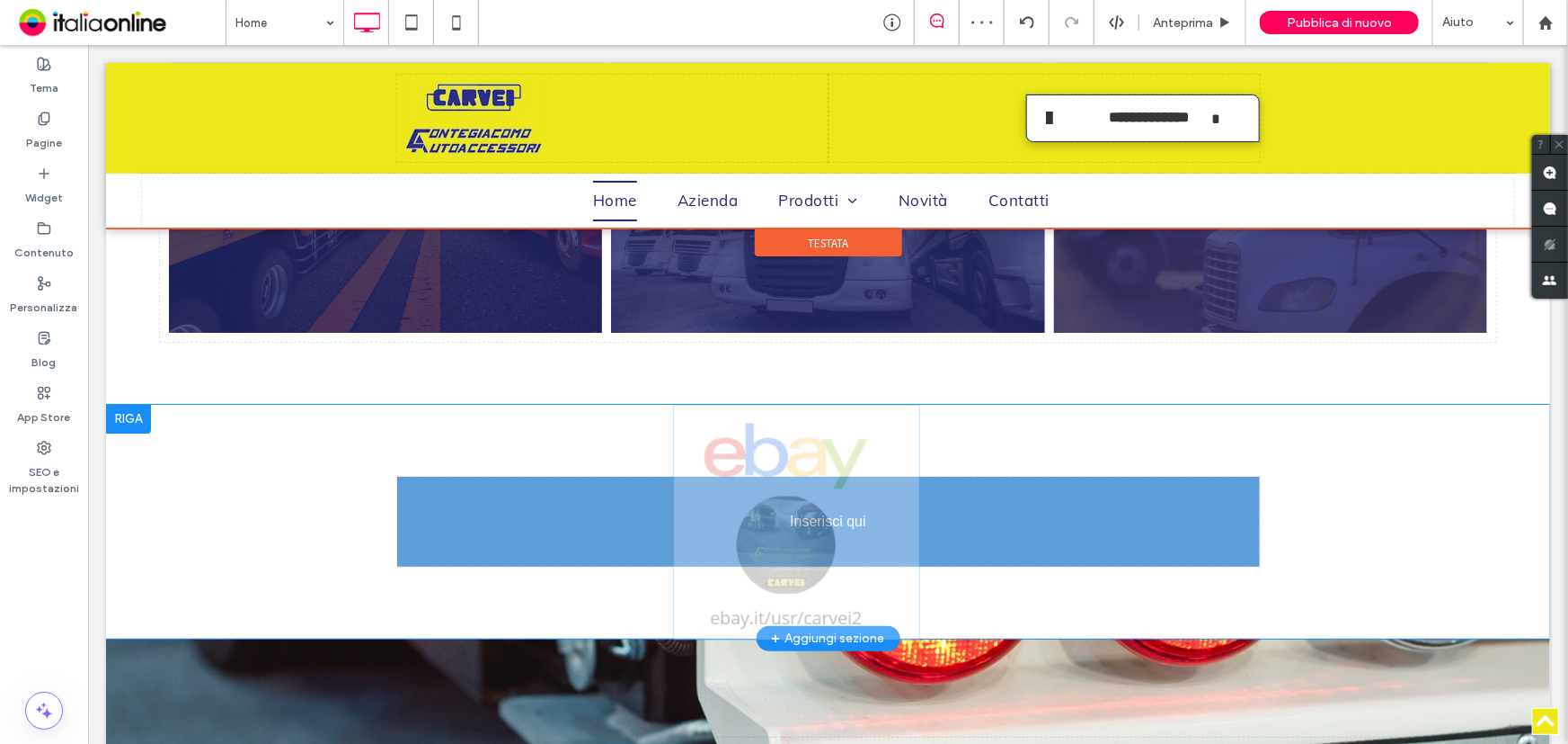
drag, startPoint x: 673, startPoint y: 556, endPoint x: 751, endPoint y: 592, distance: 85.9
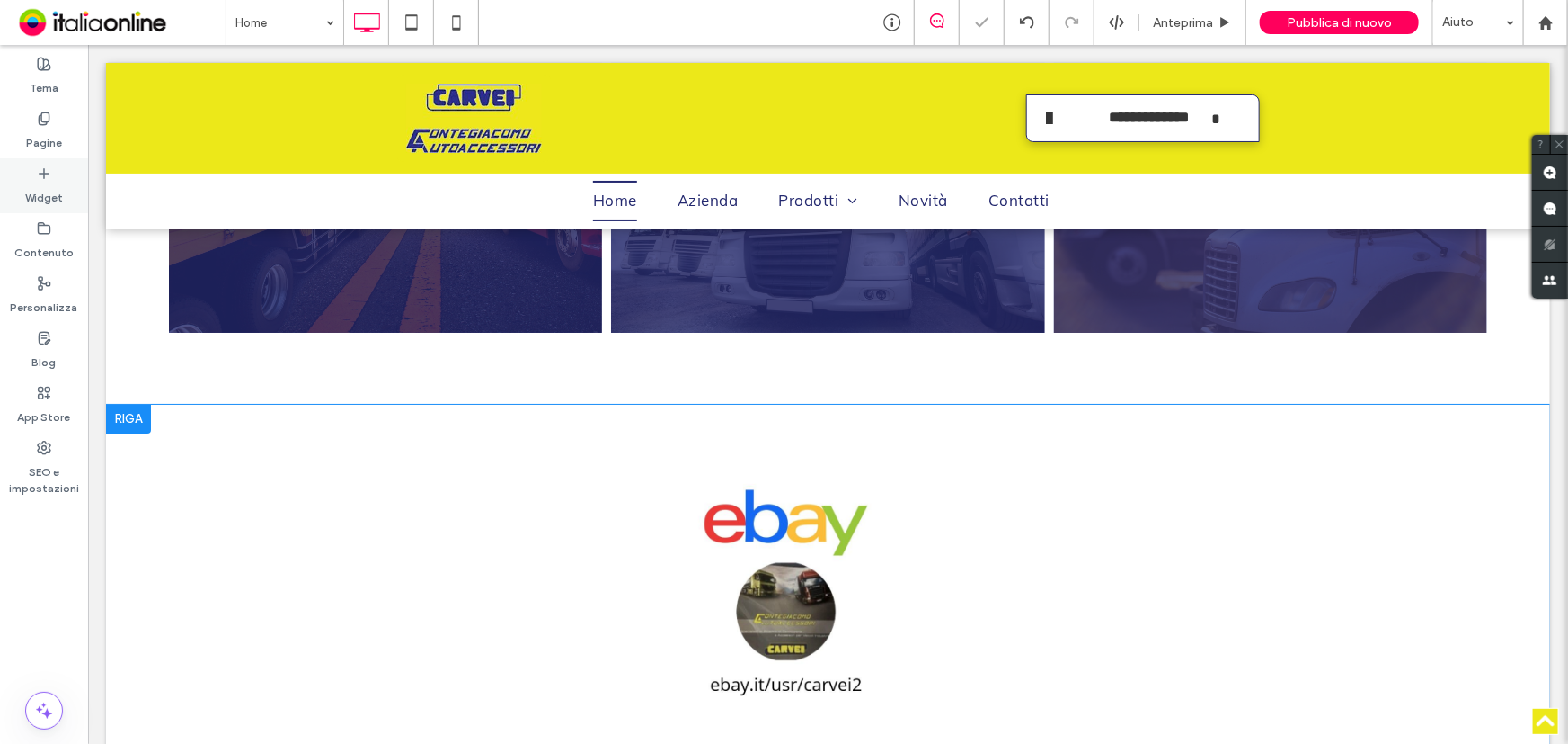
click at [50, 179] on icon at bounding box center [43, 173] width 15 height 15
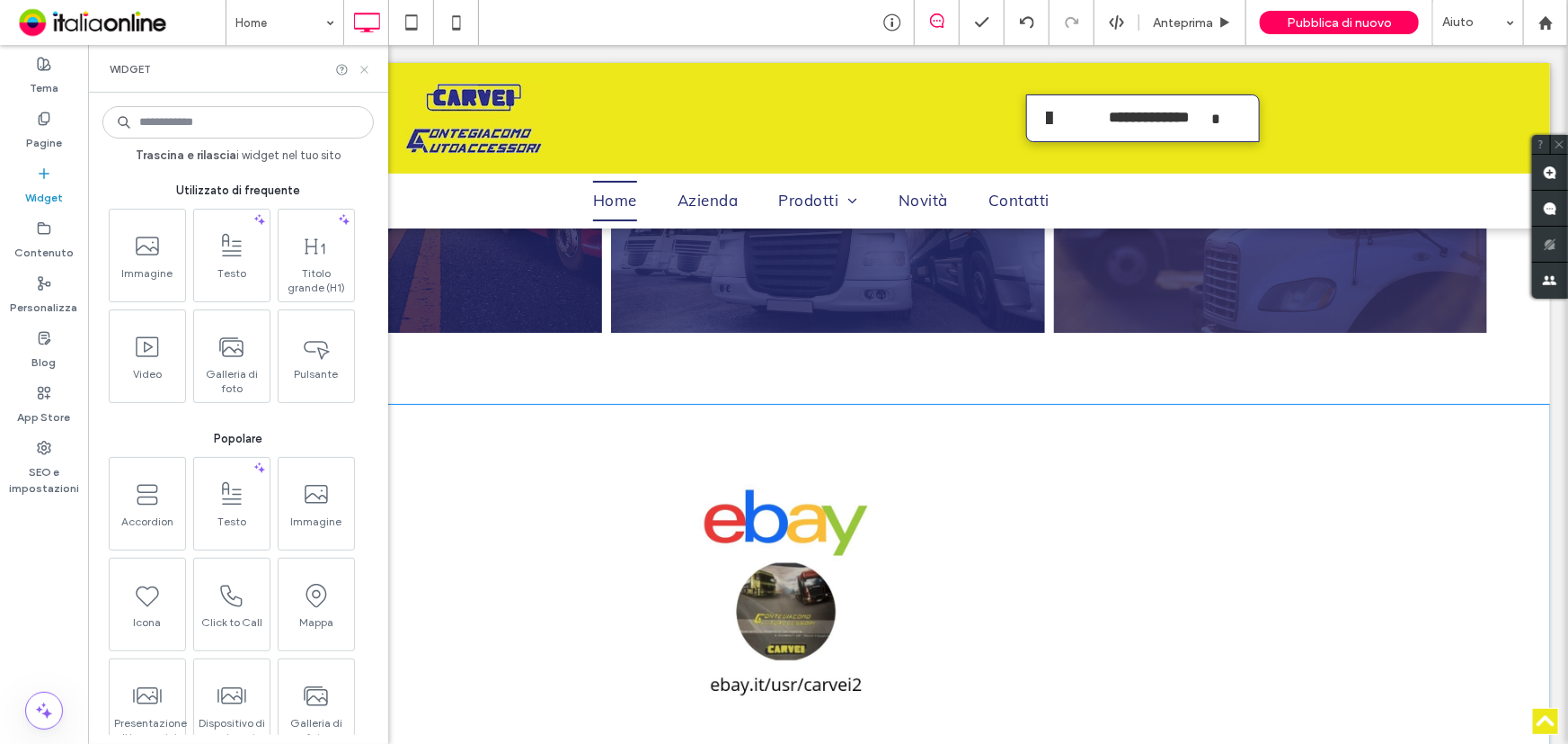
click at [362, 63] on icon at bounding box center [364, 70] width 14 height 14
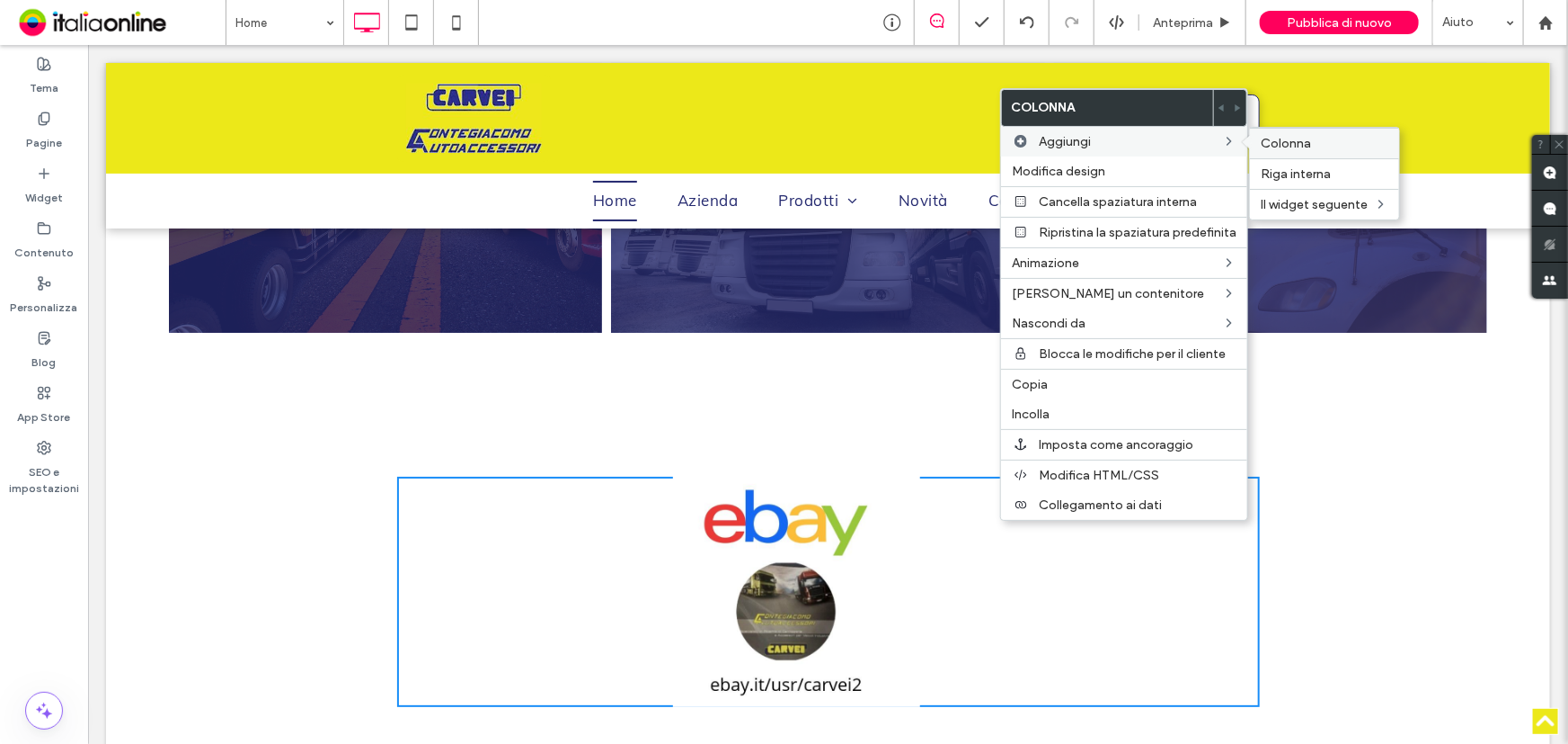
click at [1291, 141] on span "Colonna" at bounding box center [1285, 144] width 50 height 16
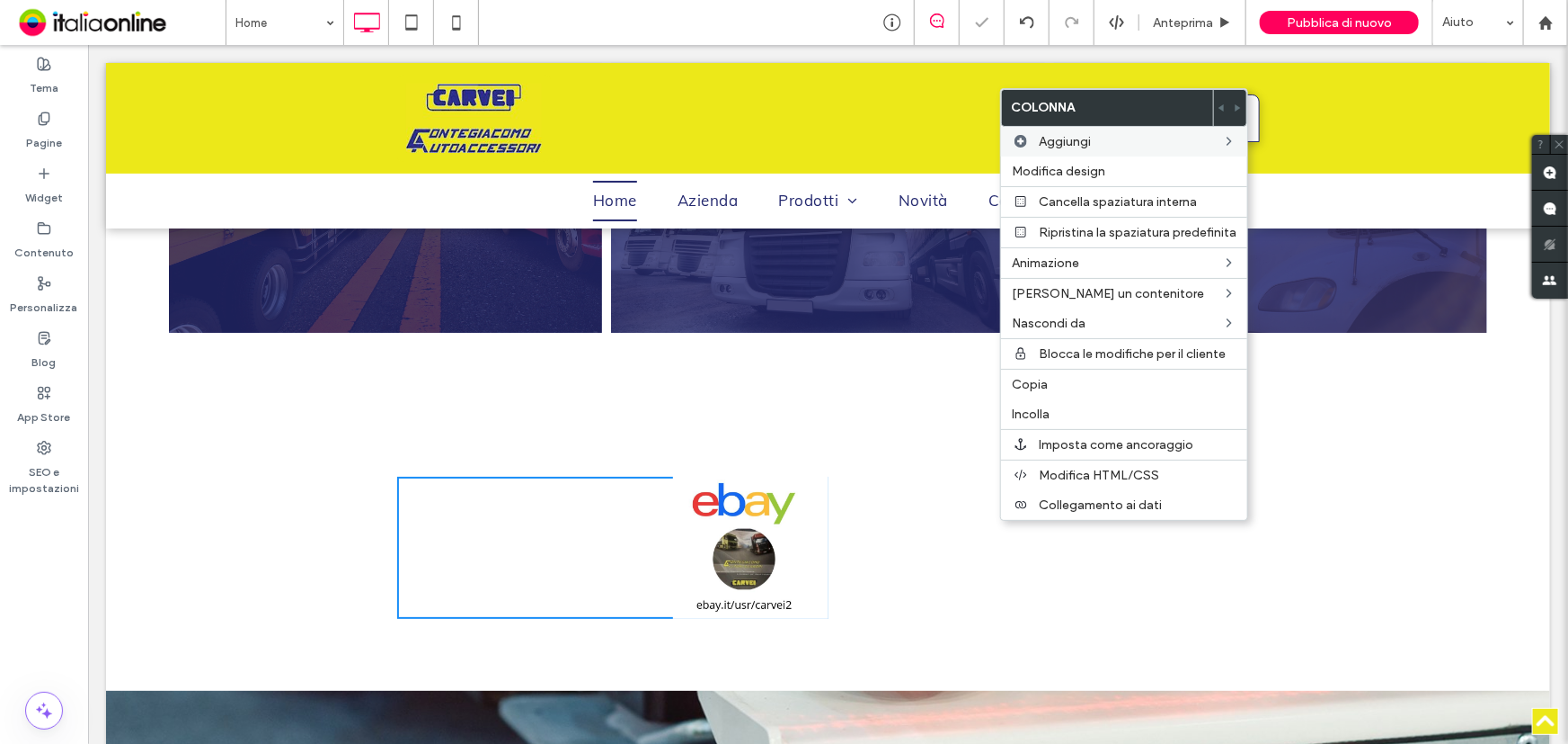
click at [911, 540] on div "Click To Paste Click To Paste" at bounding box center [1043, 547] width 431 height 143
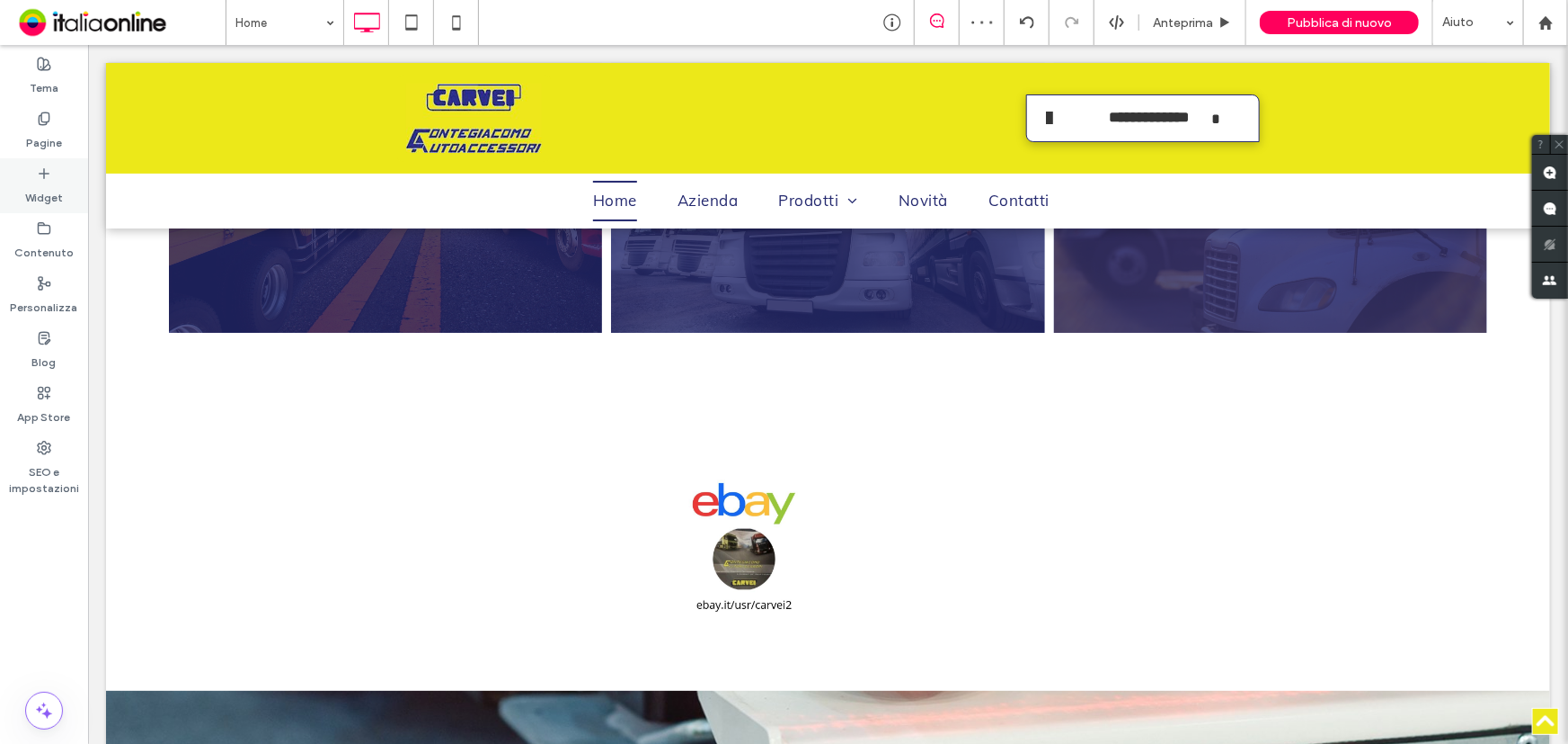
click at [56, 181] on label "Widget" at bounding box center [44, 193] width 37 height 26
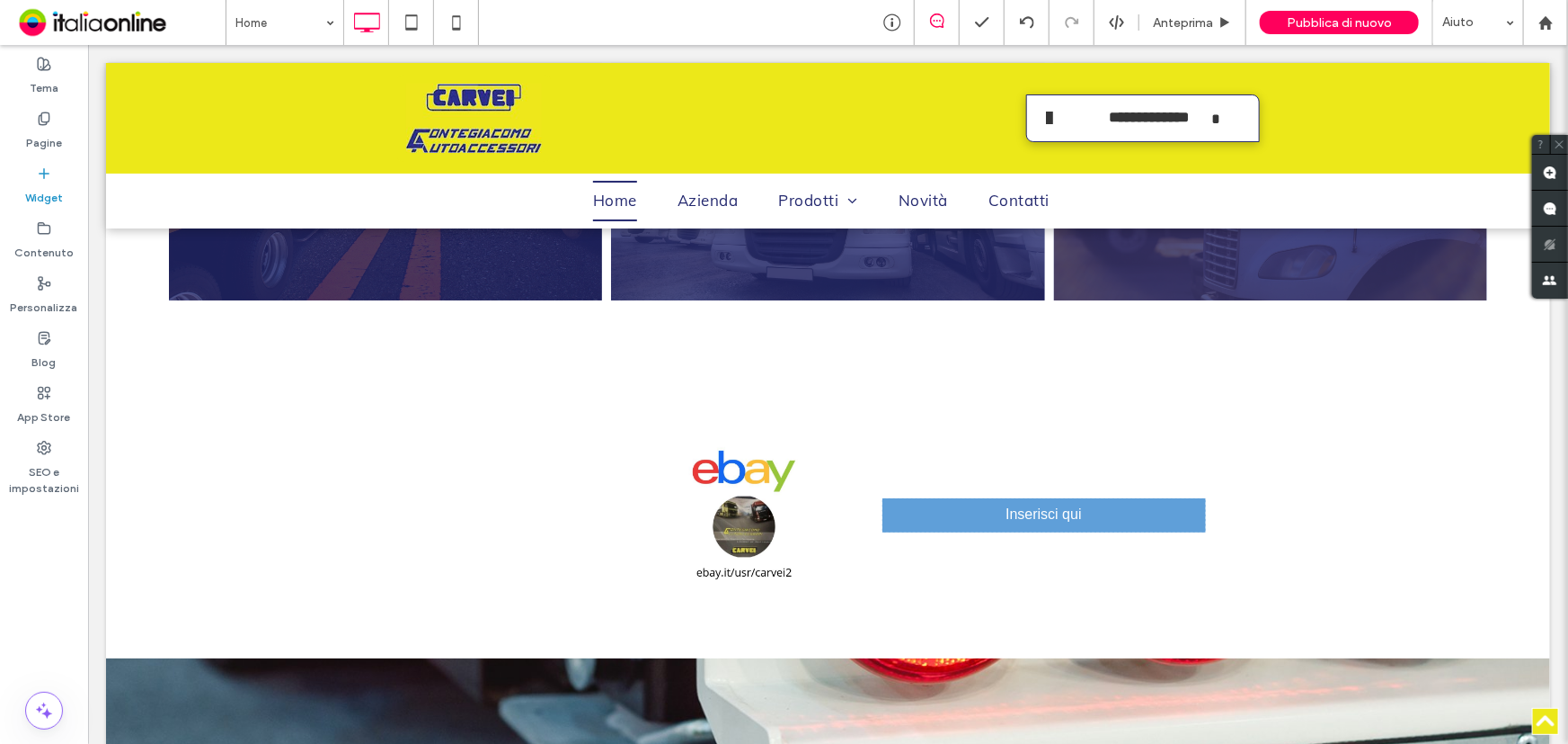
scroll to position [3367, 0]
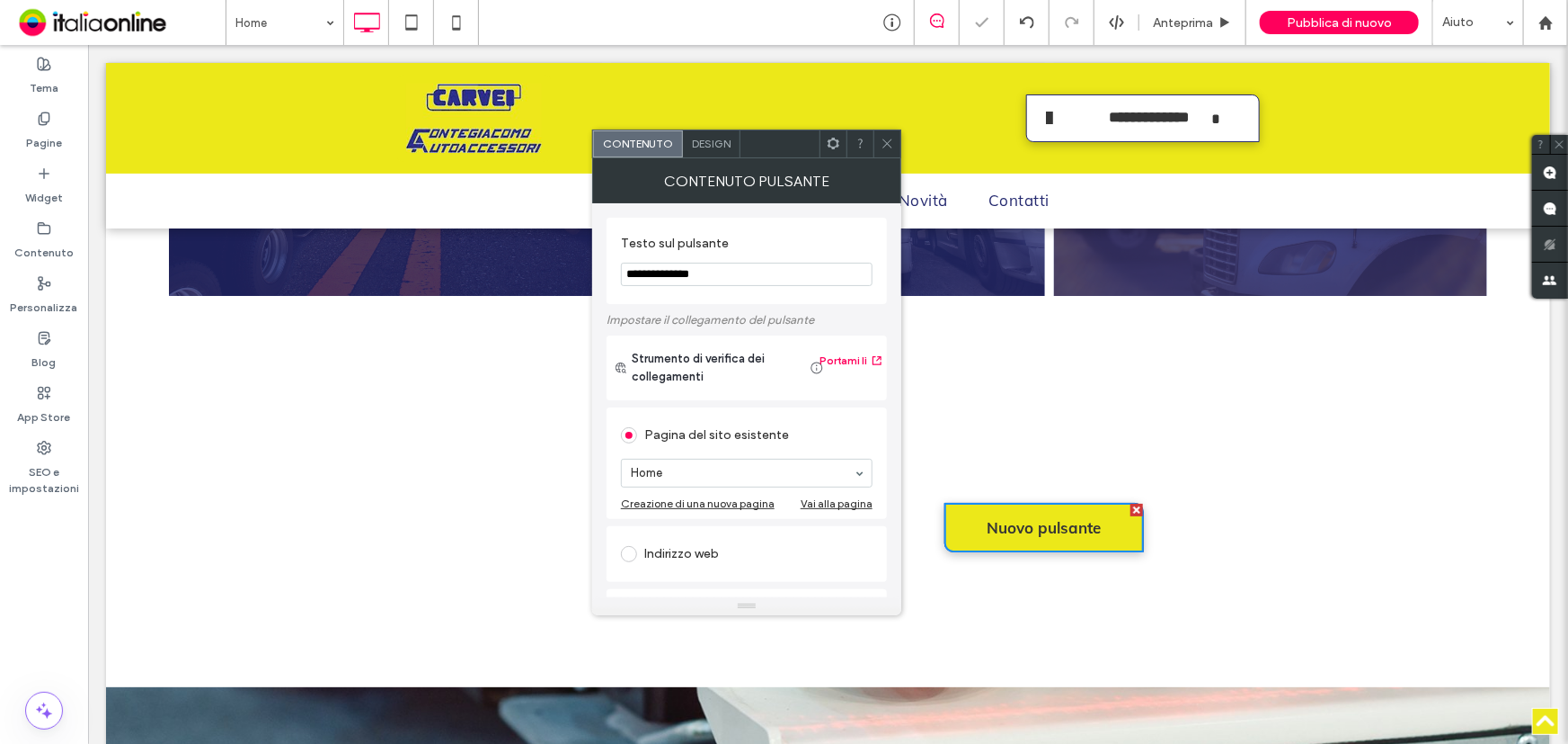
click at [731, 280] on input "**********" at bounding box center [747, 274] width 251 height 24
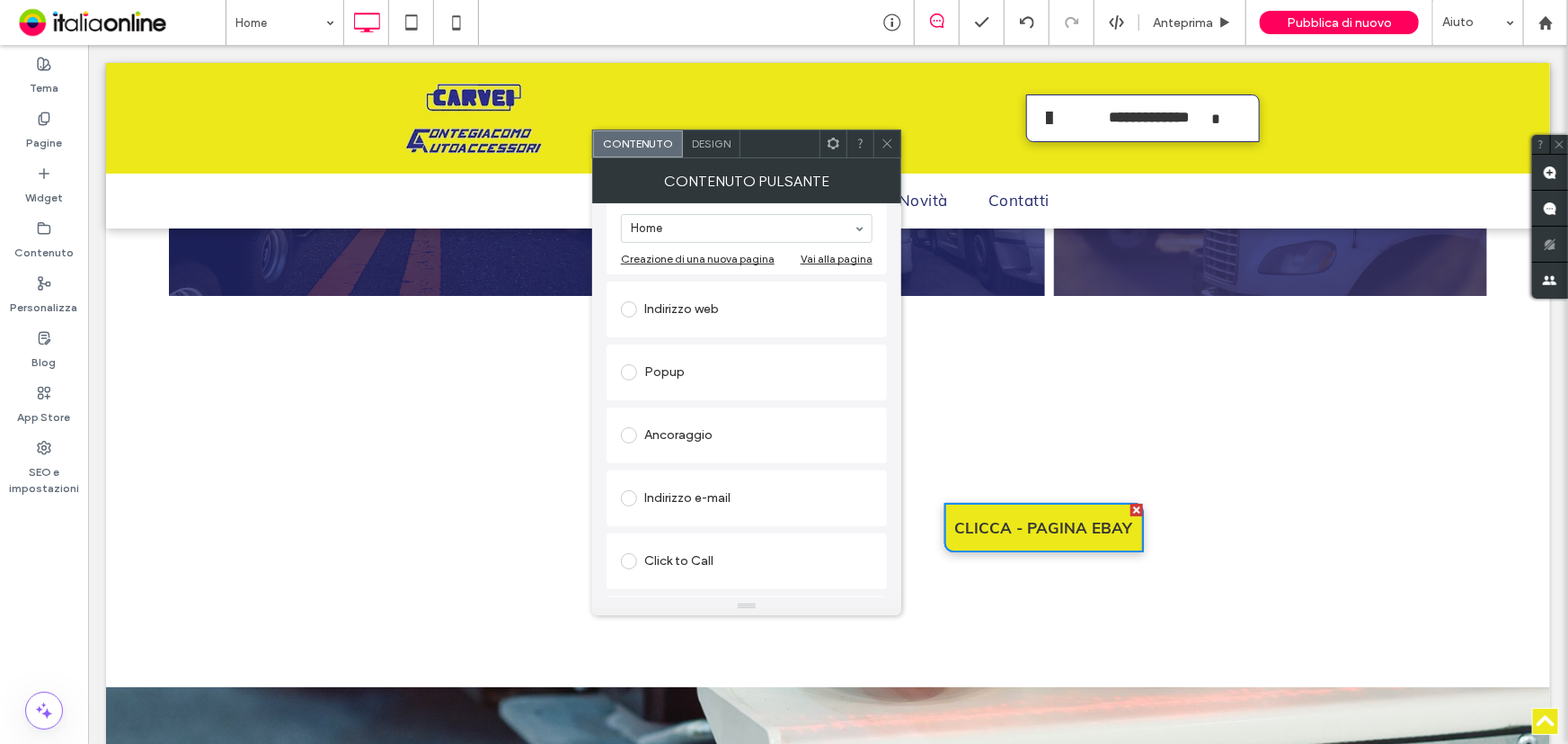
scroll to position [302, 0]
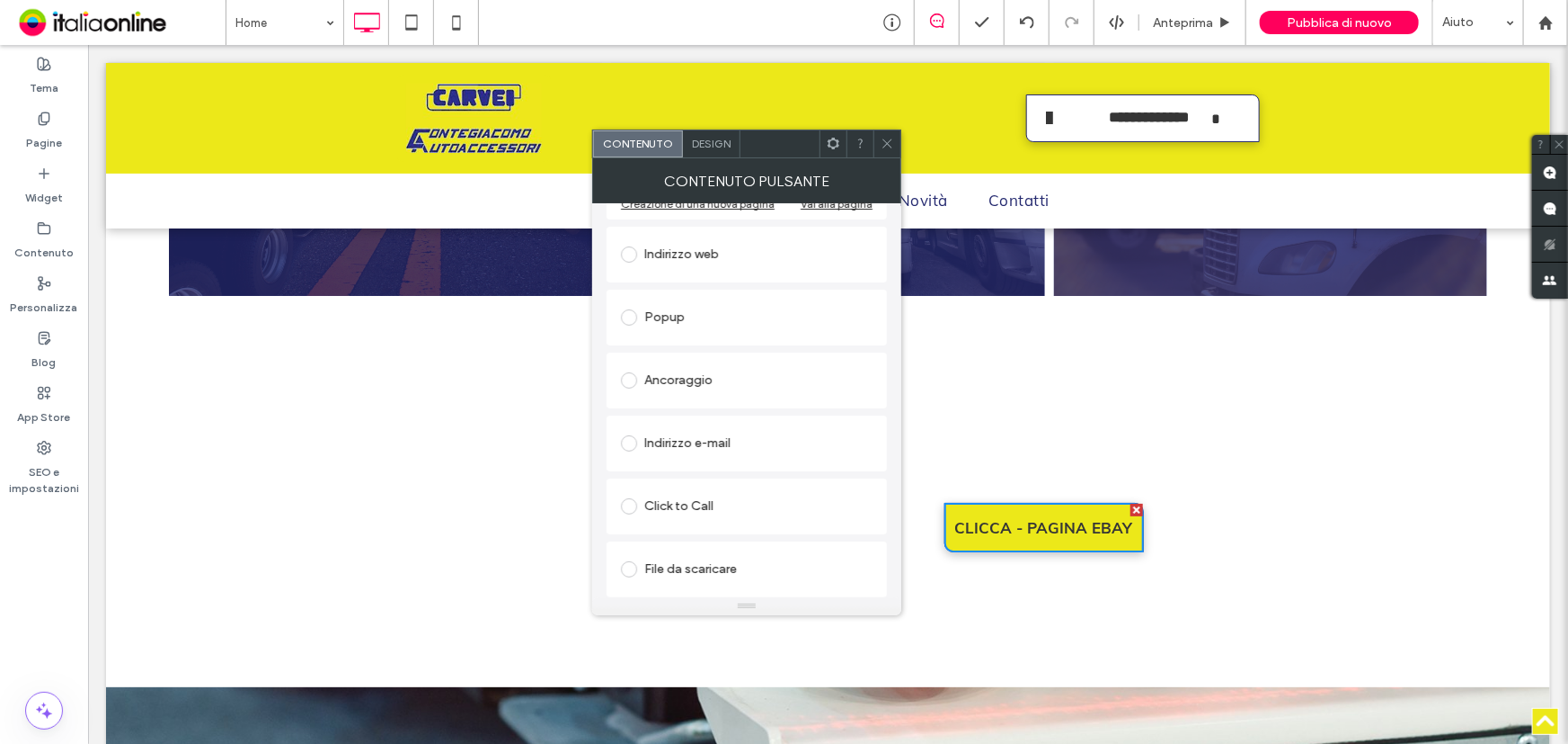
type input "**********"
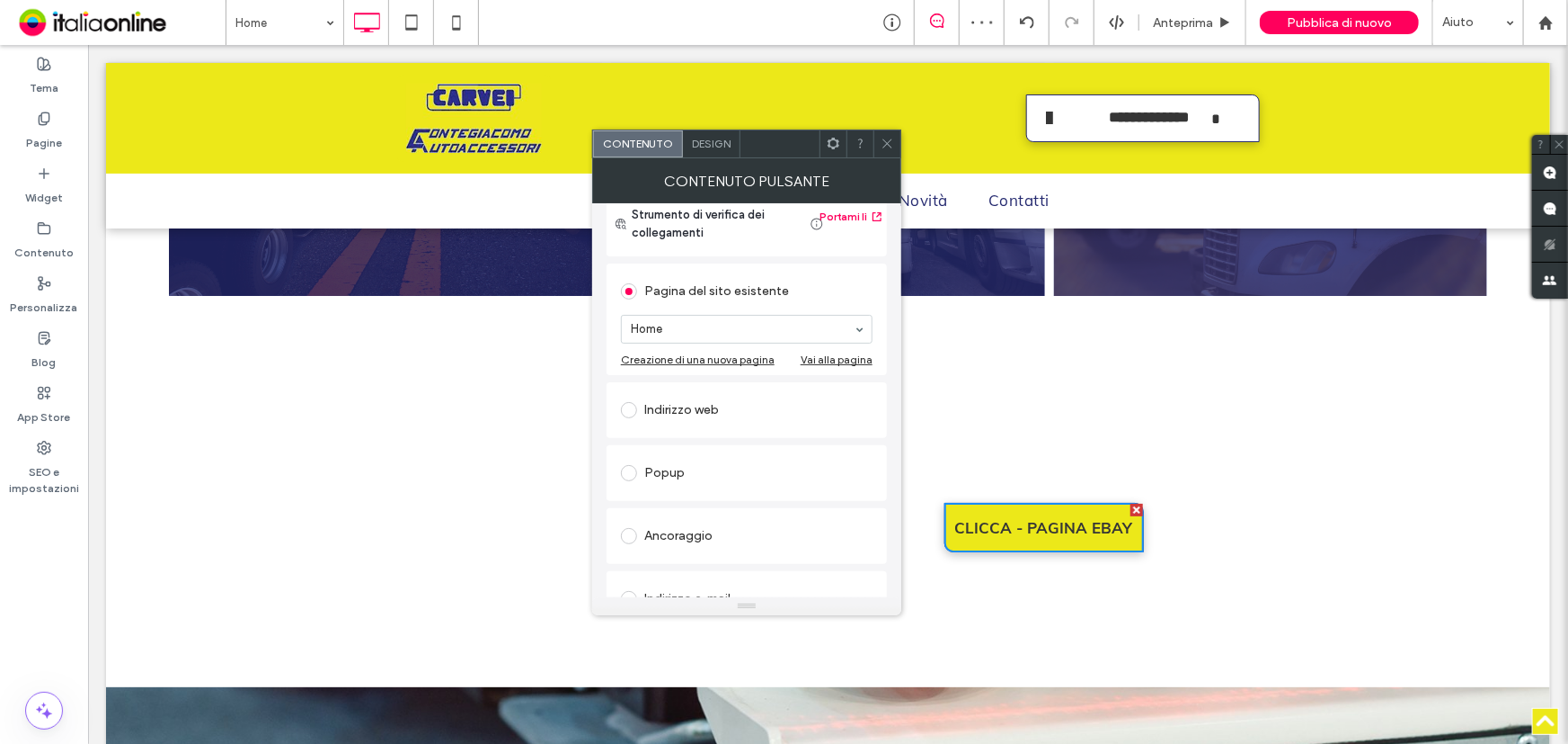
scroll to position [138, 0]
click at [693, 406] on div "Indirizzo web" at bounding box center [747, 416] width 251 height 29
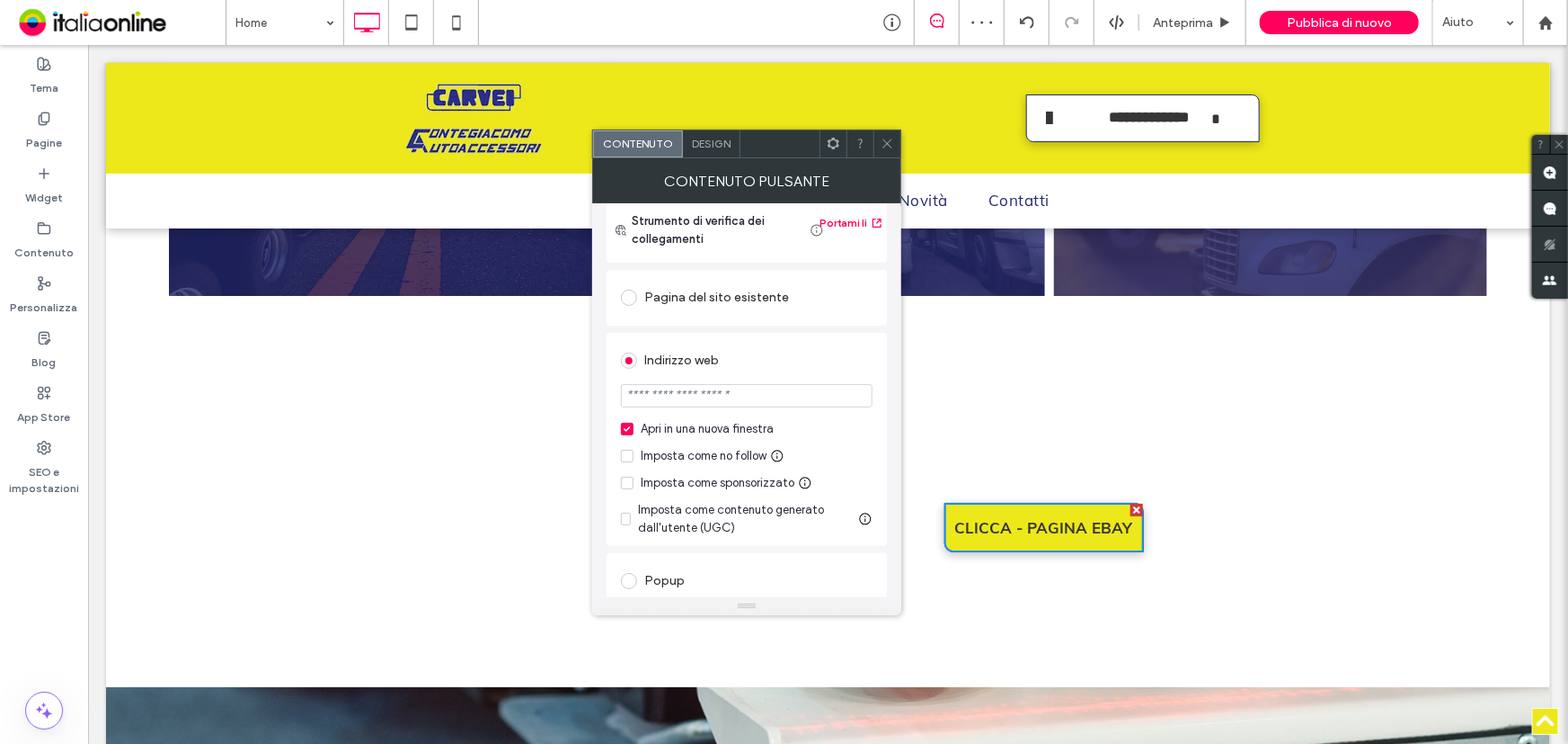
click at [711, 397] on input "url" at bounding box center [747, 396] width 251 height 24
paste input "**********"
type input "**********"
drag, startPoint x: 882, startPoint y: 139, endPoint x: 883, endPoint y: 203, distance: 64.0
click at [882, 139] on icon at bounding box center [887, 144] width 14 height 14
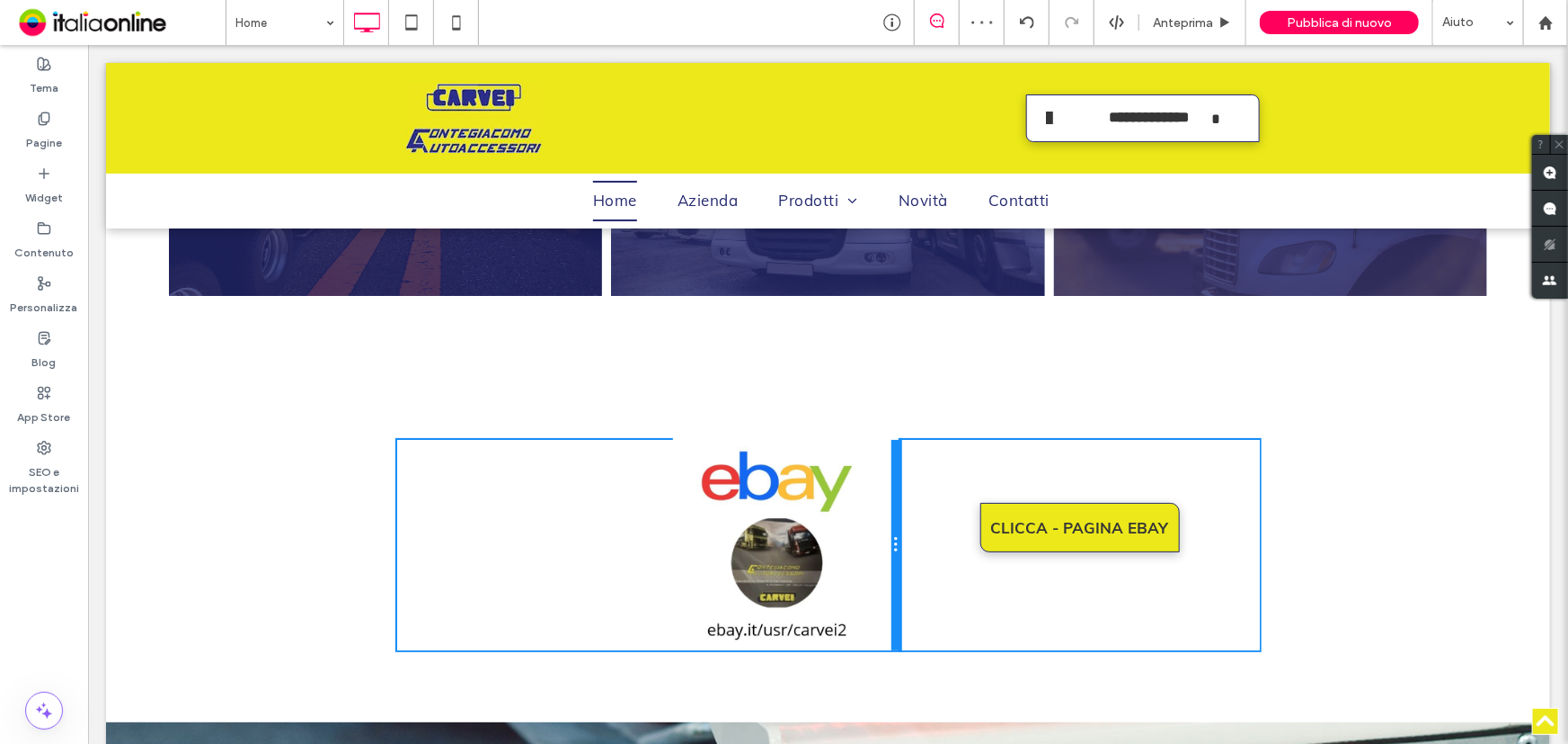
drag, startPoint x: 818, startPoint y: 512, endPoint x: 922, endPoint y: 494, distance: 105.5
click at [922, 494] on div "Click To Paste Click To Paste Click To Paste Click To Paste CLICCA - PAGINA EBAY" at bounding box center [827, 544] width 863 height 211
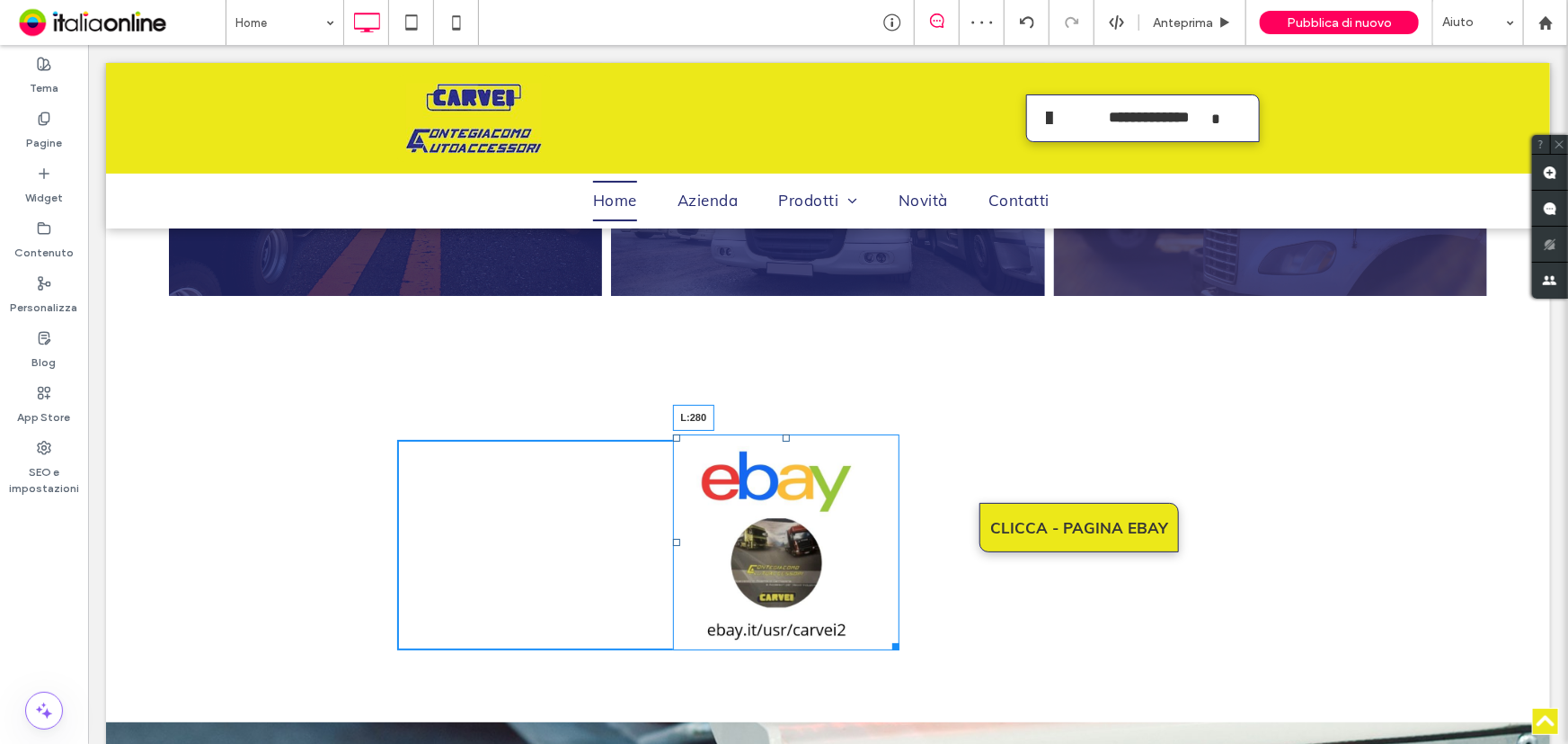
drag, startPoint x: 666, startPoint y: 511, endPoint x: 642, endPoint y: 506, distance: 24.5
click at [673, 538] on div at bounding box center [676, 541] width 7 height 7
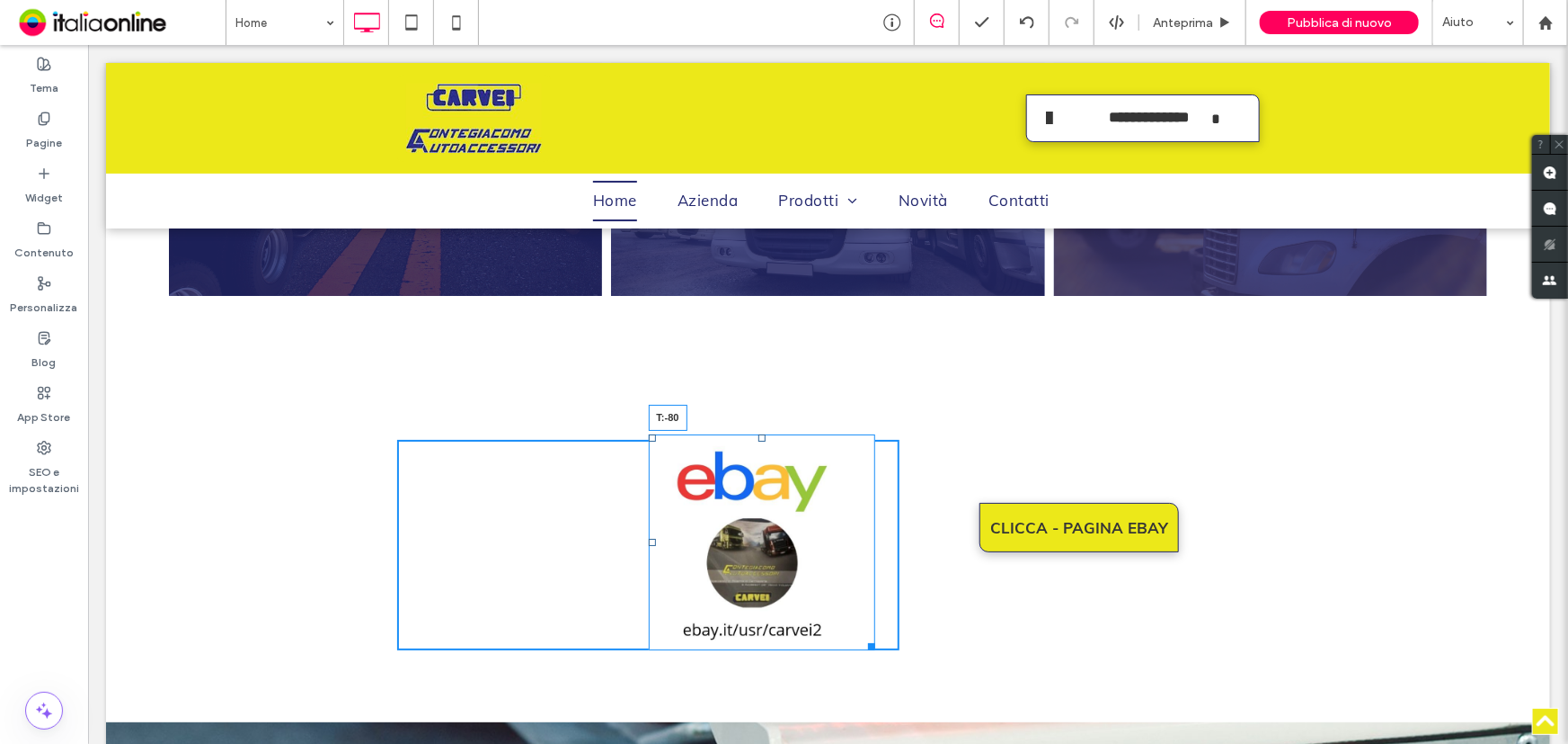
drag, startPoint x: 753, startPoint y: 404, endPoint x: 754, endPoint y: 379, distance: 25.0
click at [754, 379] on div "T:-80 Click To Paste Click To Paste Click To Paste Click To Paste CLICCA - PAGI…" at bounding box center [827, 544] width 1444 height 355
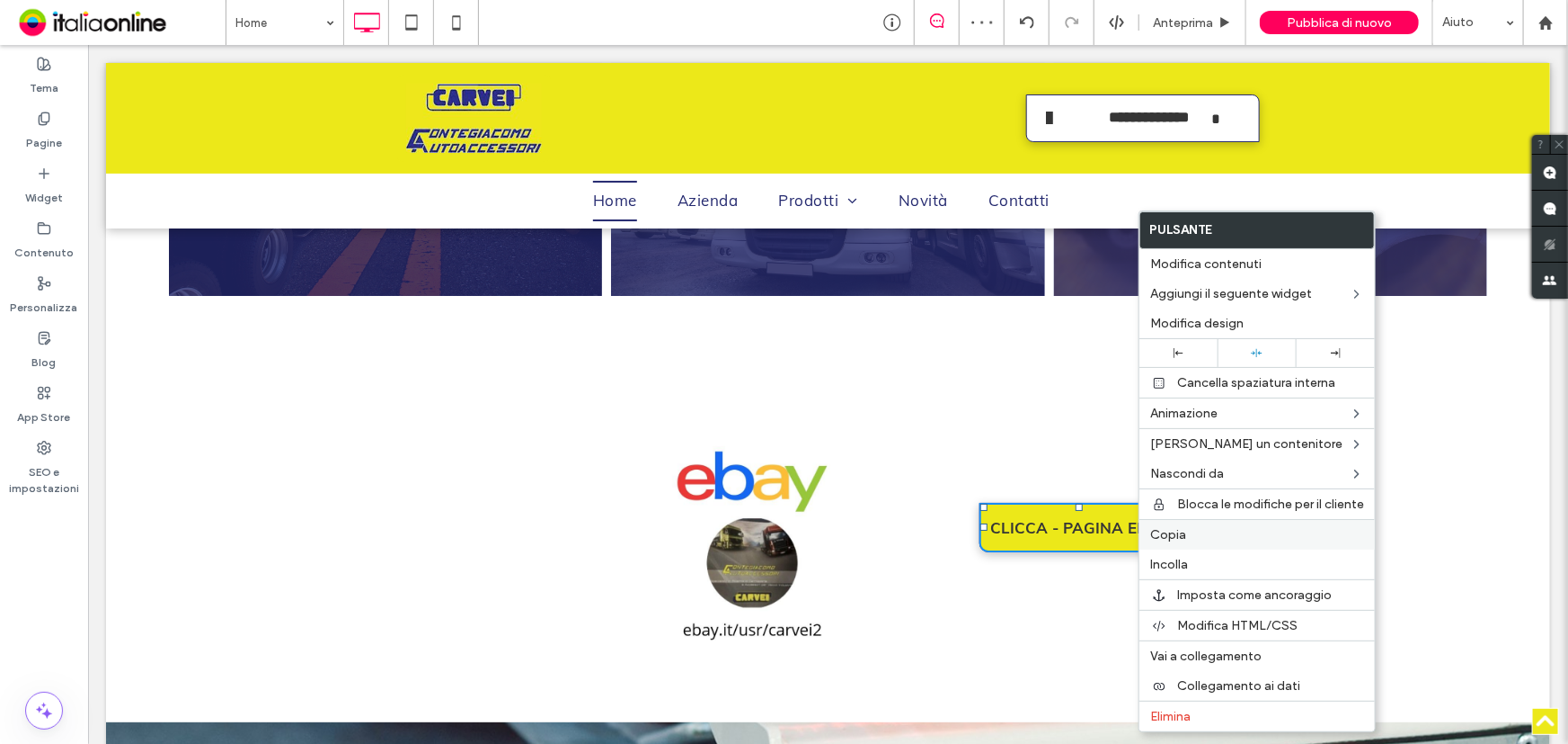
click at [1193, 536] on label "Copia" at bounding box center [1257, 535] width 214 height 16
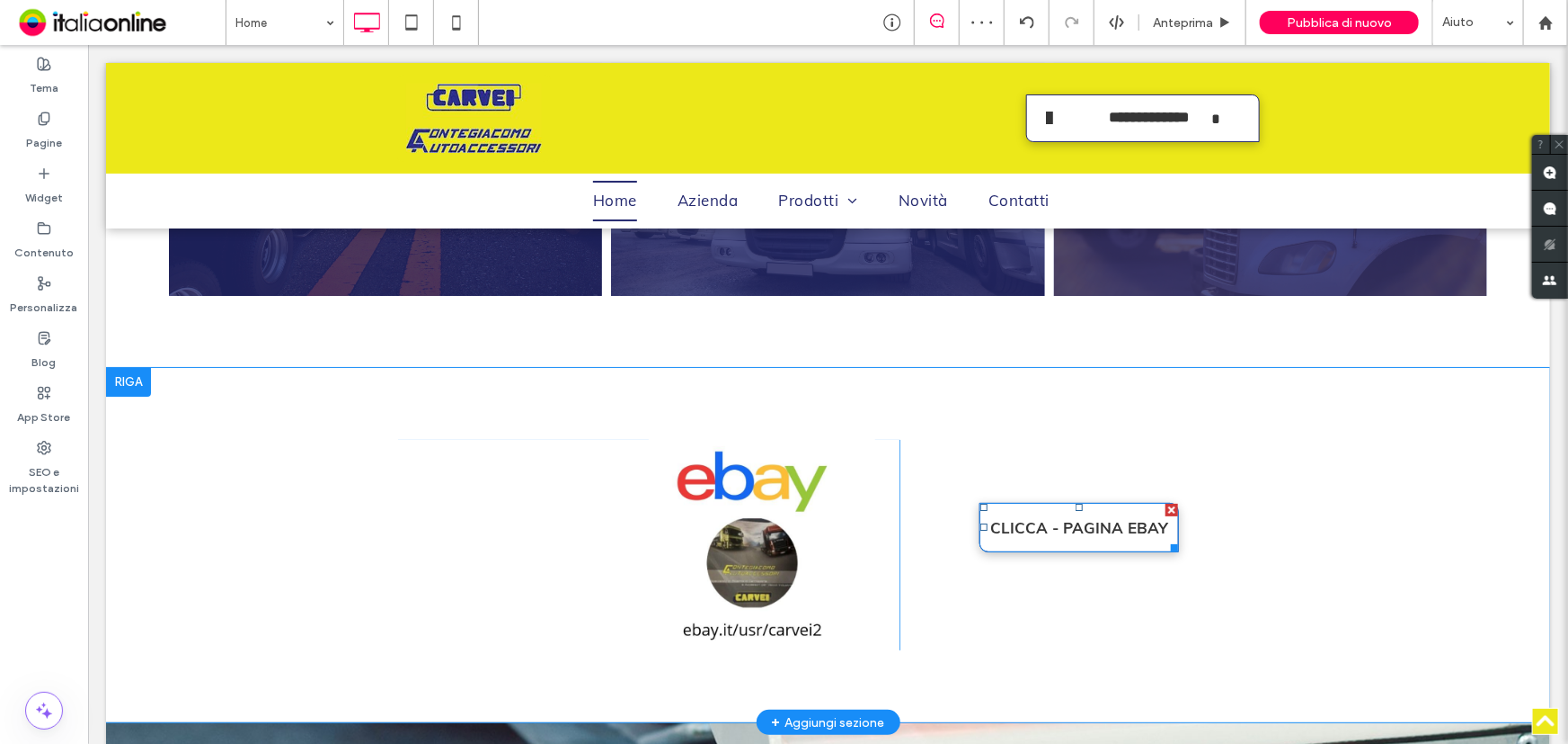
click at [1165, 503] on div at bounding box center [1171, 508] width 13 height 13
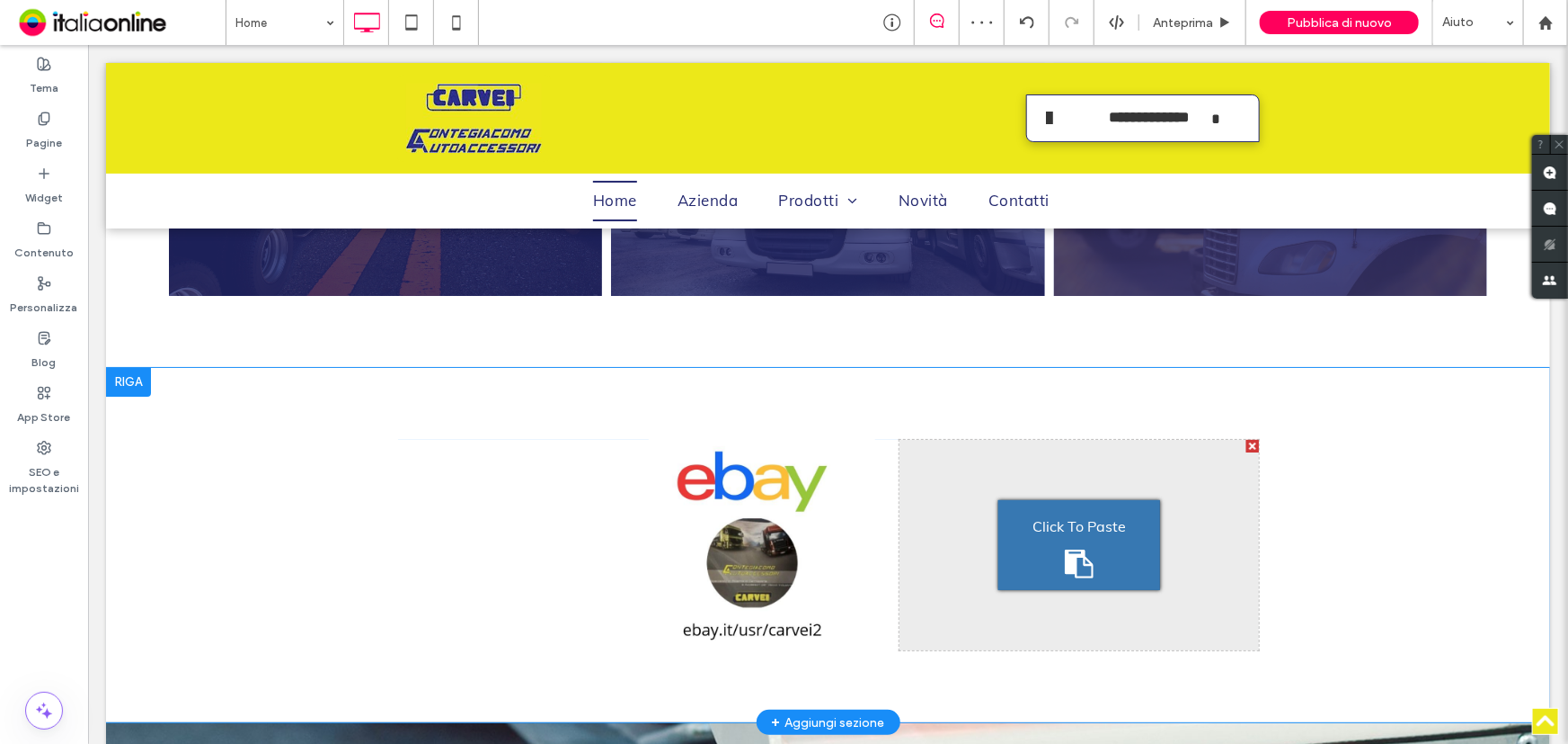
drag, startPoint x: 1244, startPoint y: 413, endPoint x: 1181, endPoint y: 437, distance: 67.4
click at [1246, 439] on div at bounding box center [1252, 444] width 13 height 13
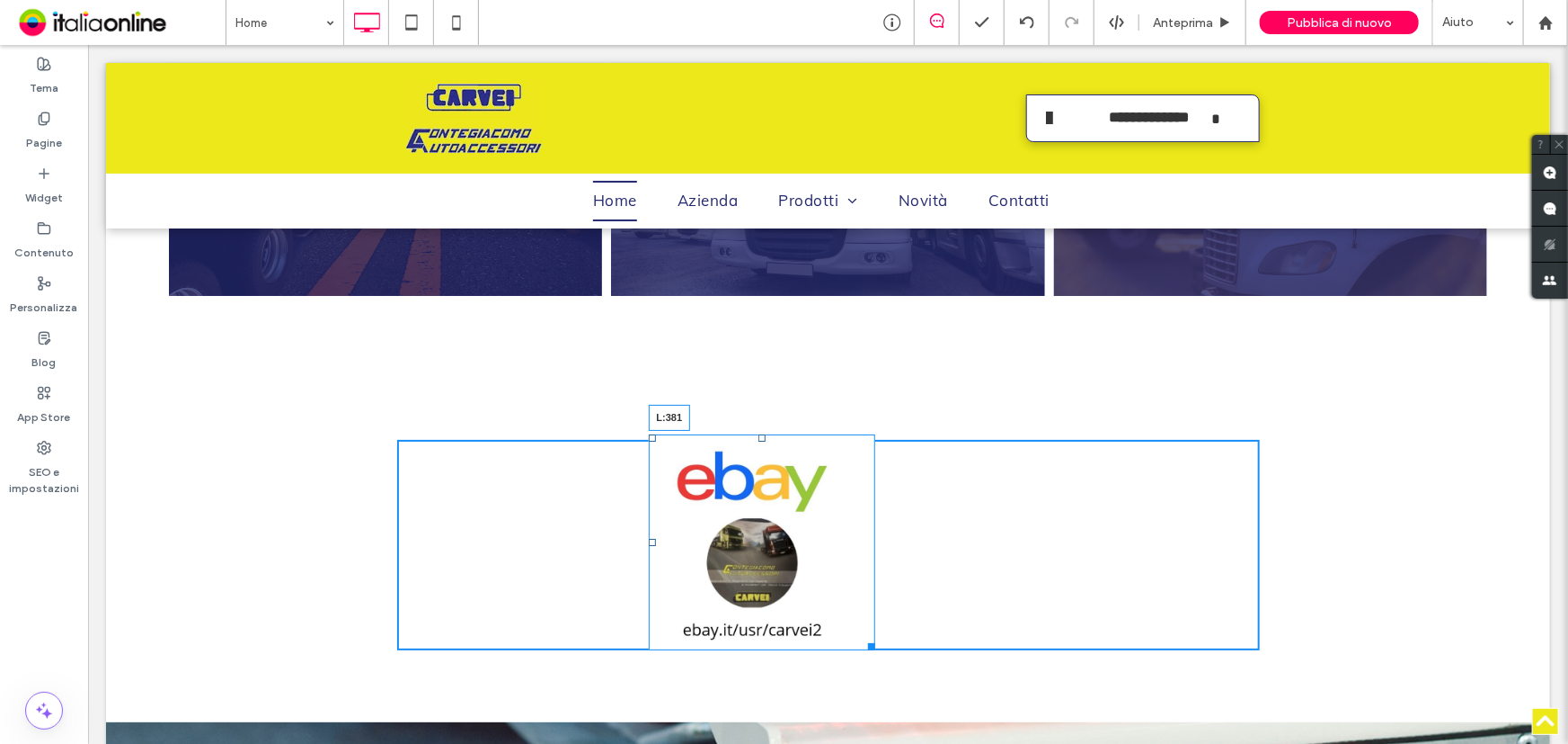
drag, startPoint x: 641, startPoint y: 510, endPoint x: 819, endPoint y: 507, distance: 178.0
click at [732, 462] on div "L:381" at bounding box center [761, 542] width 228 height 217
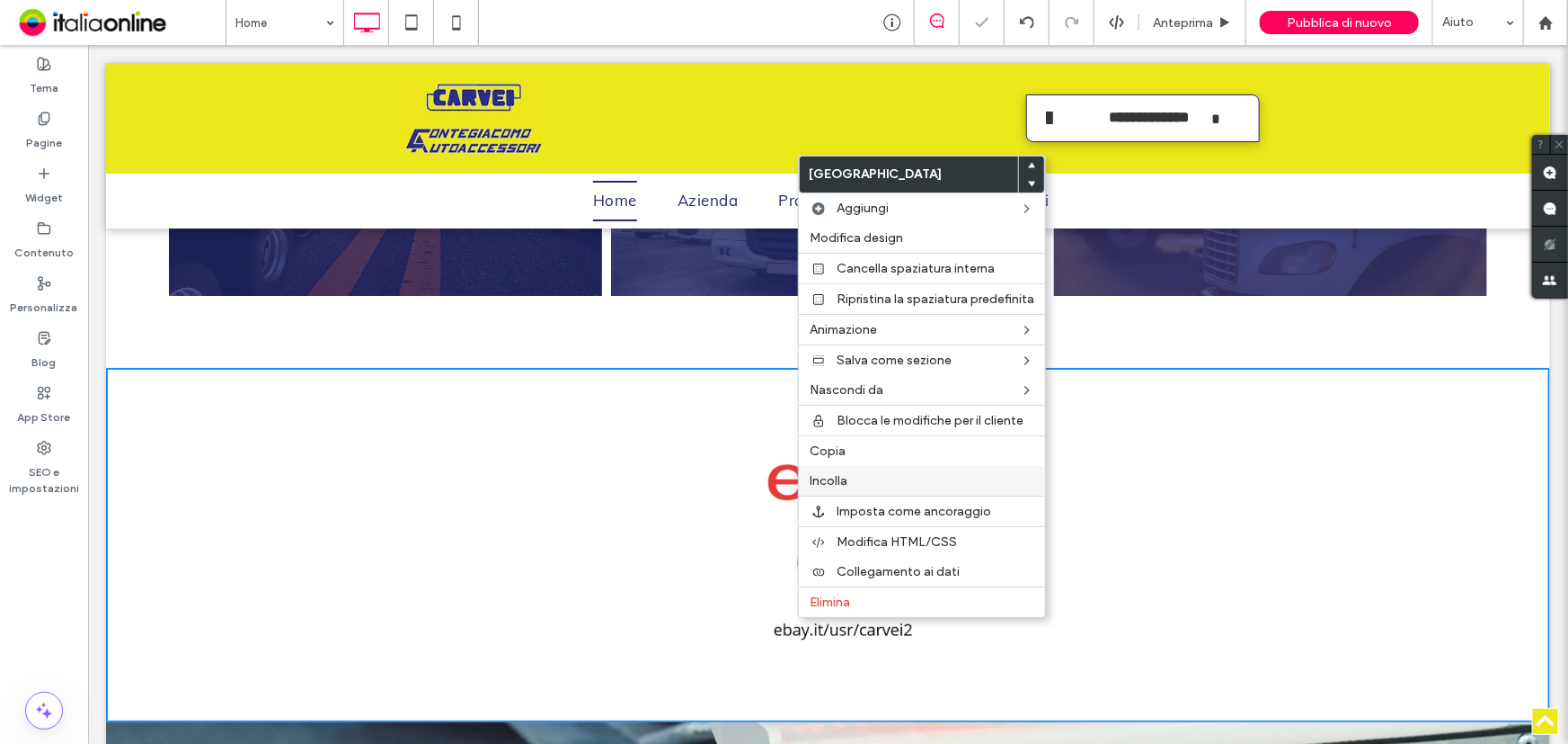
click at [856, 481] on label "Incolla" at bounding box center [922, 481] width 225 height 16
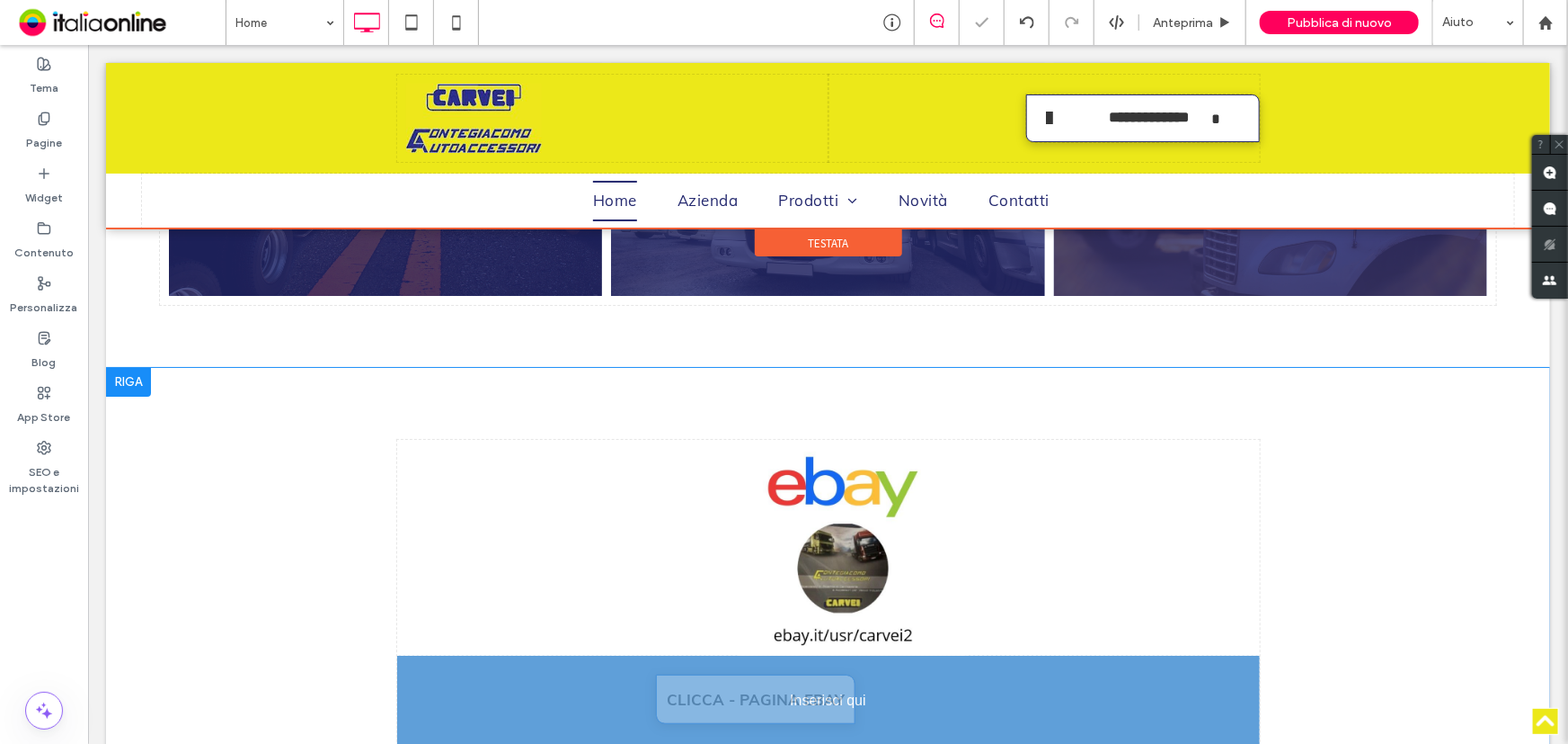
drag, startPoint x: 806, startPoint y: 440, endPoint x: 859, endPoint y: 663, distance: 229.2
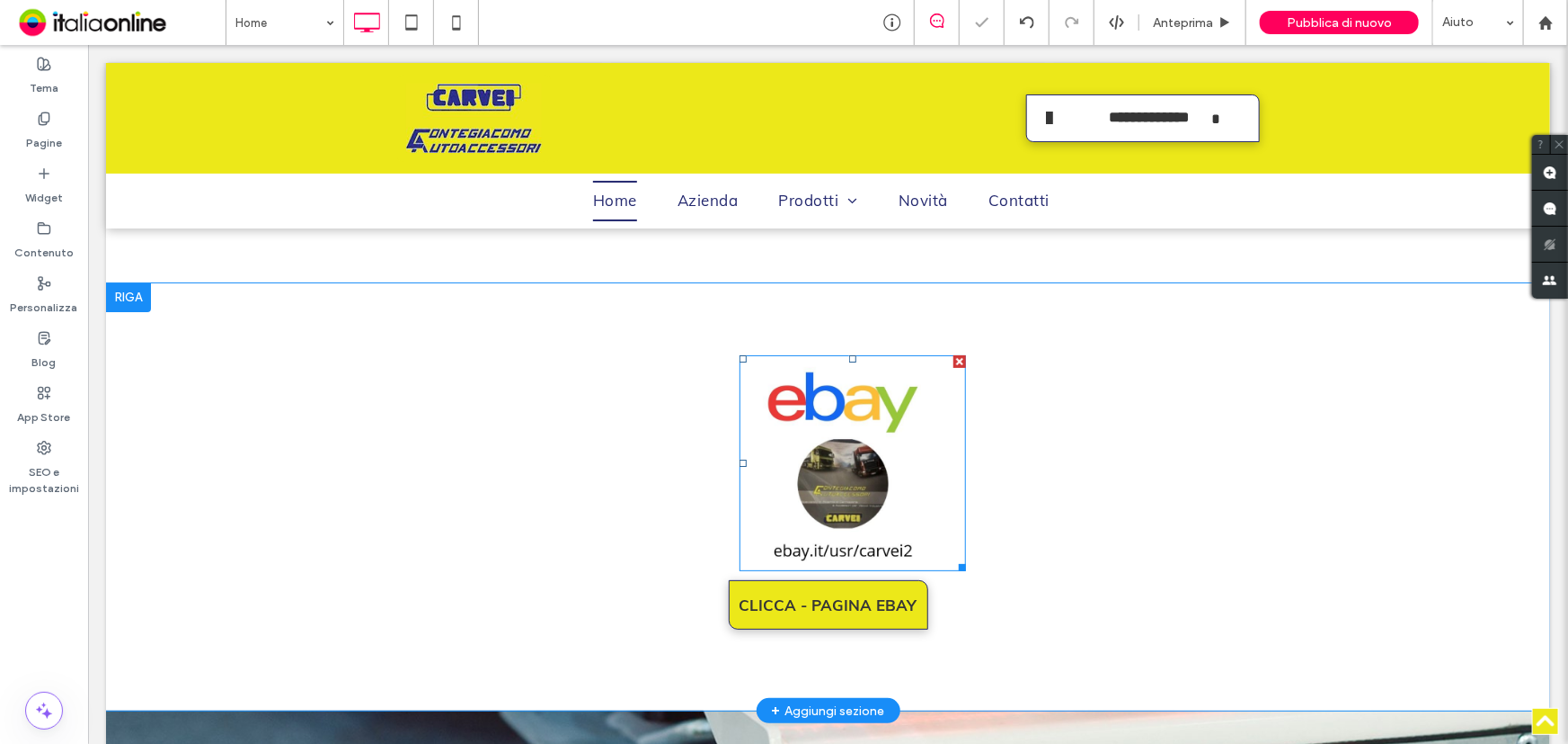
scroll to position [3531, 0]
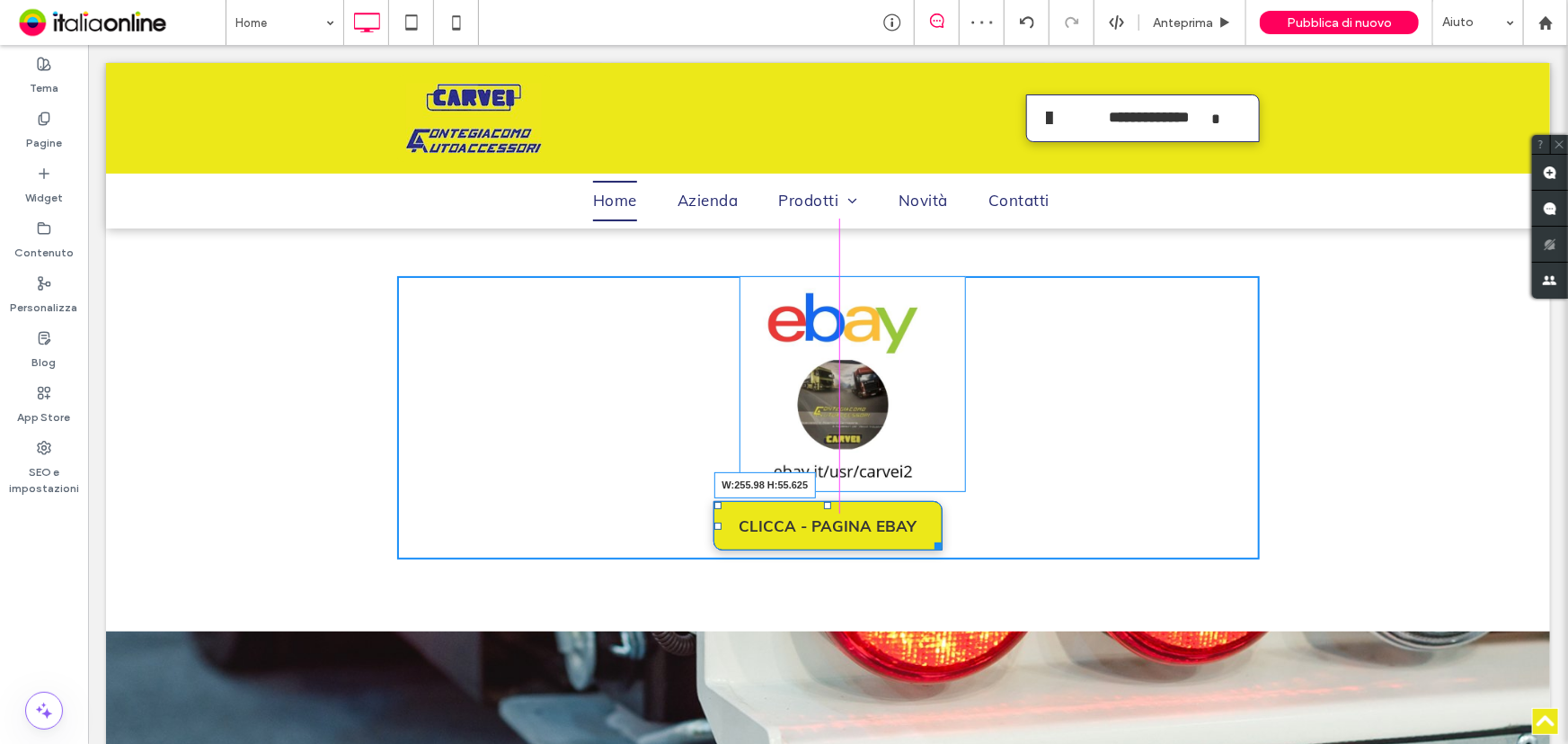
drag, startPoint x: 916, startPoint y: 512, endPoint x: 928, endPoint y: 502, distance: 15.6
click at [928, 502] on div "CLICCA - PAGINA EBAY W:255.98 H:55.625 Click To Paste Click To Paste" at bounding box center [827, 417] width 863 height 284
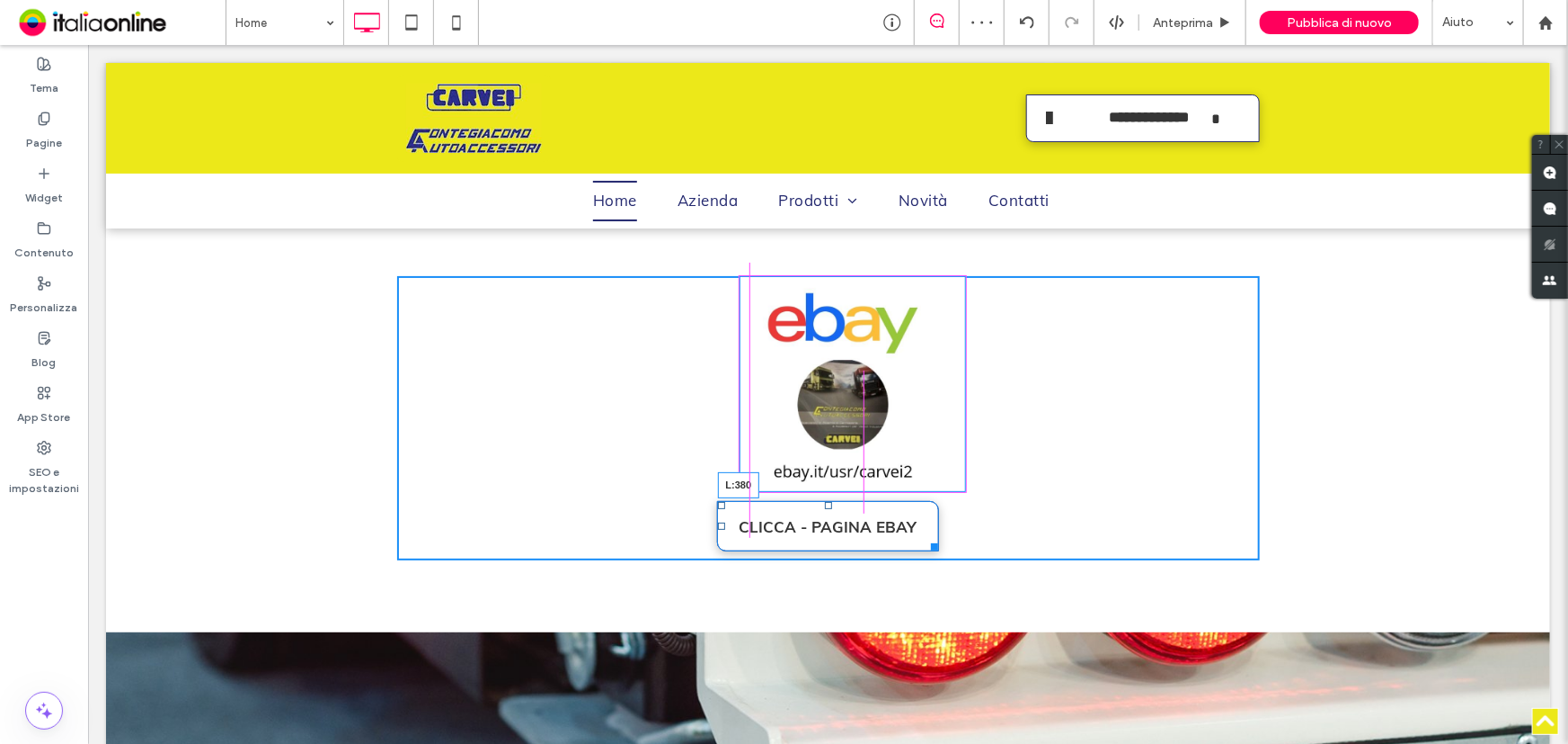
drag, startPoint x: 713, startPoint y: 495, endPoint x: 736, endPoint y: 489, distance: 23.8
click at [724, 521] on div at bounding box center [720, 524] width 7 height 7
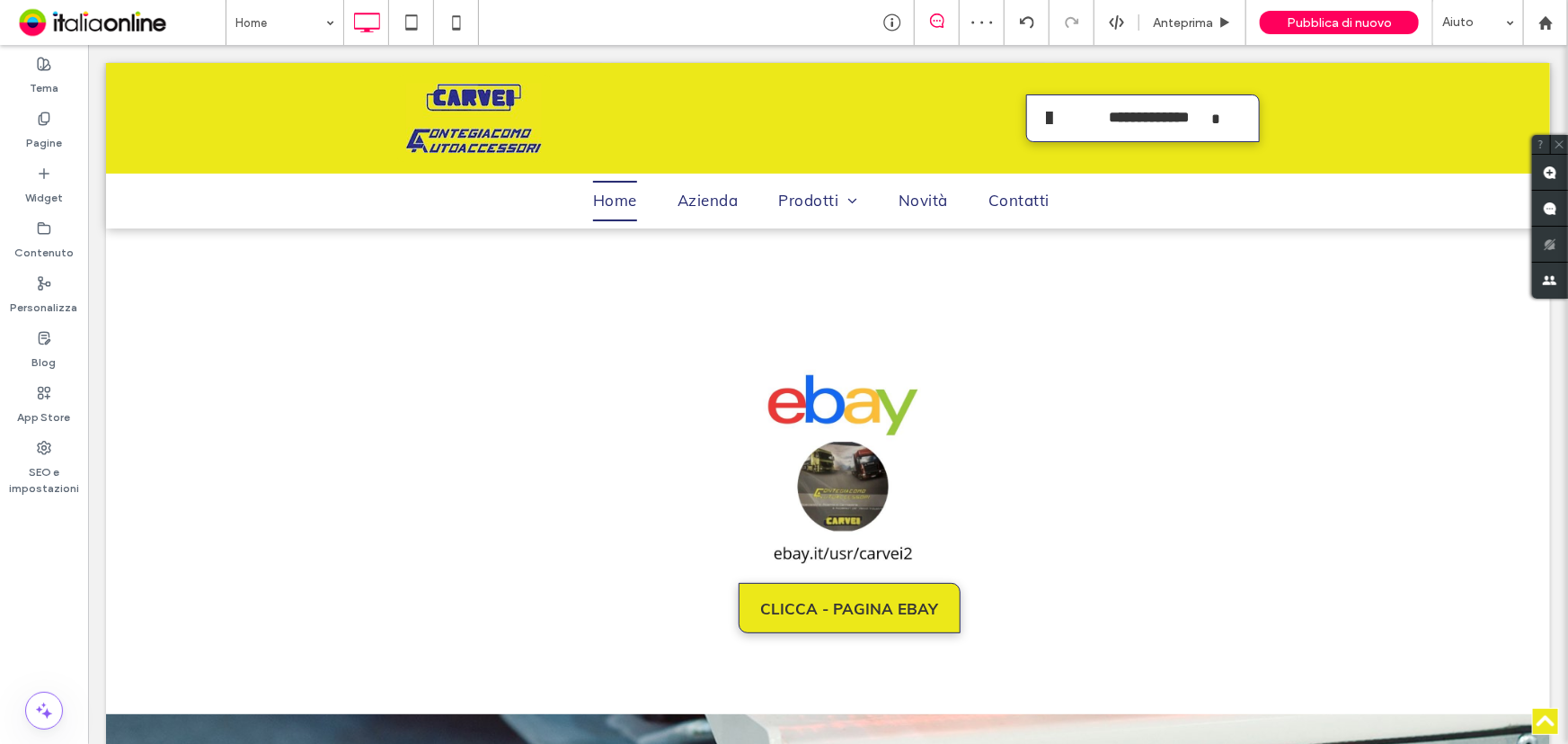
scroll to position [3367, 0]
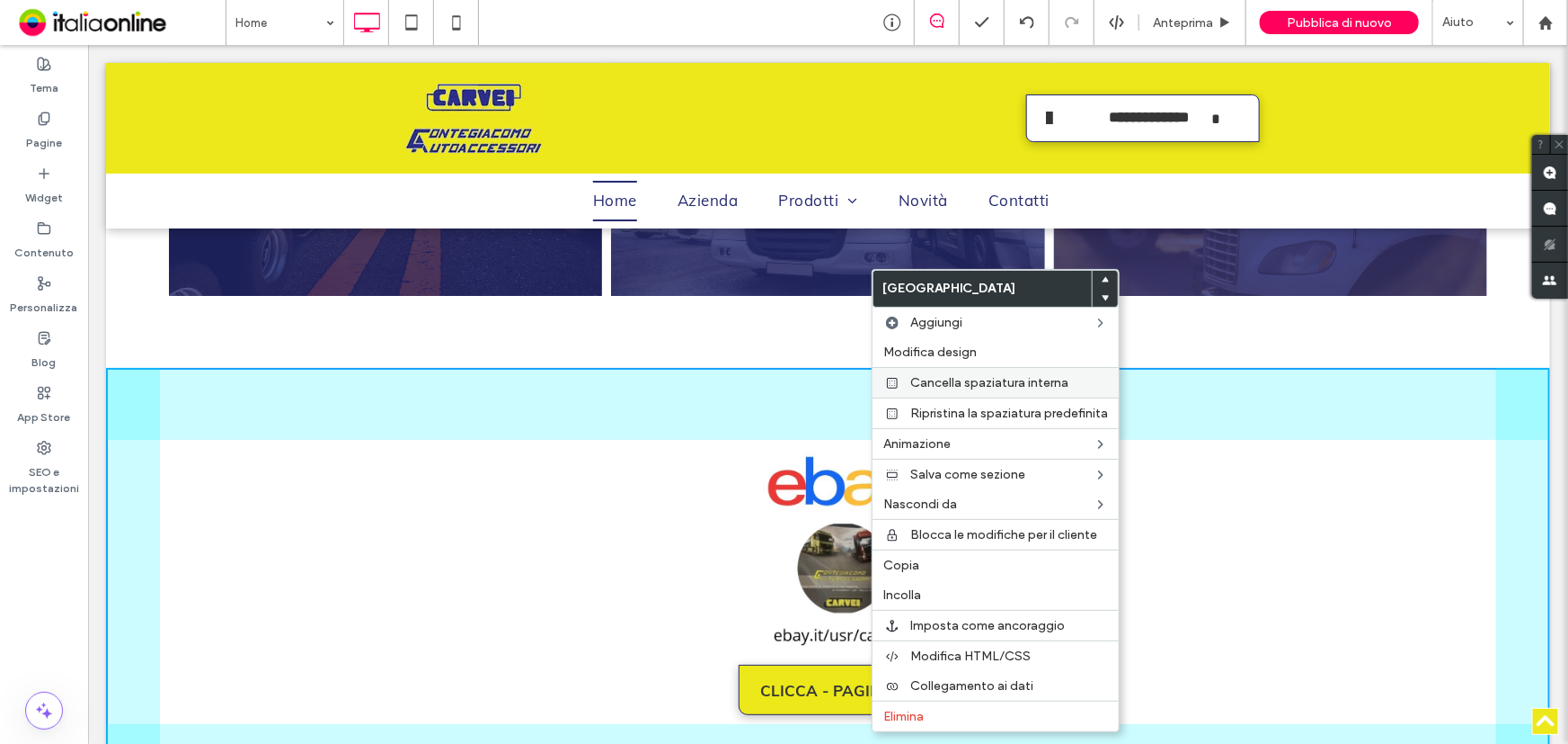
click at [903, 380] on div "Cancella spaziatura interna" at bounding box center [996, 381] width 246 height 31
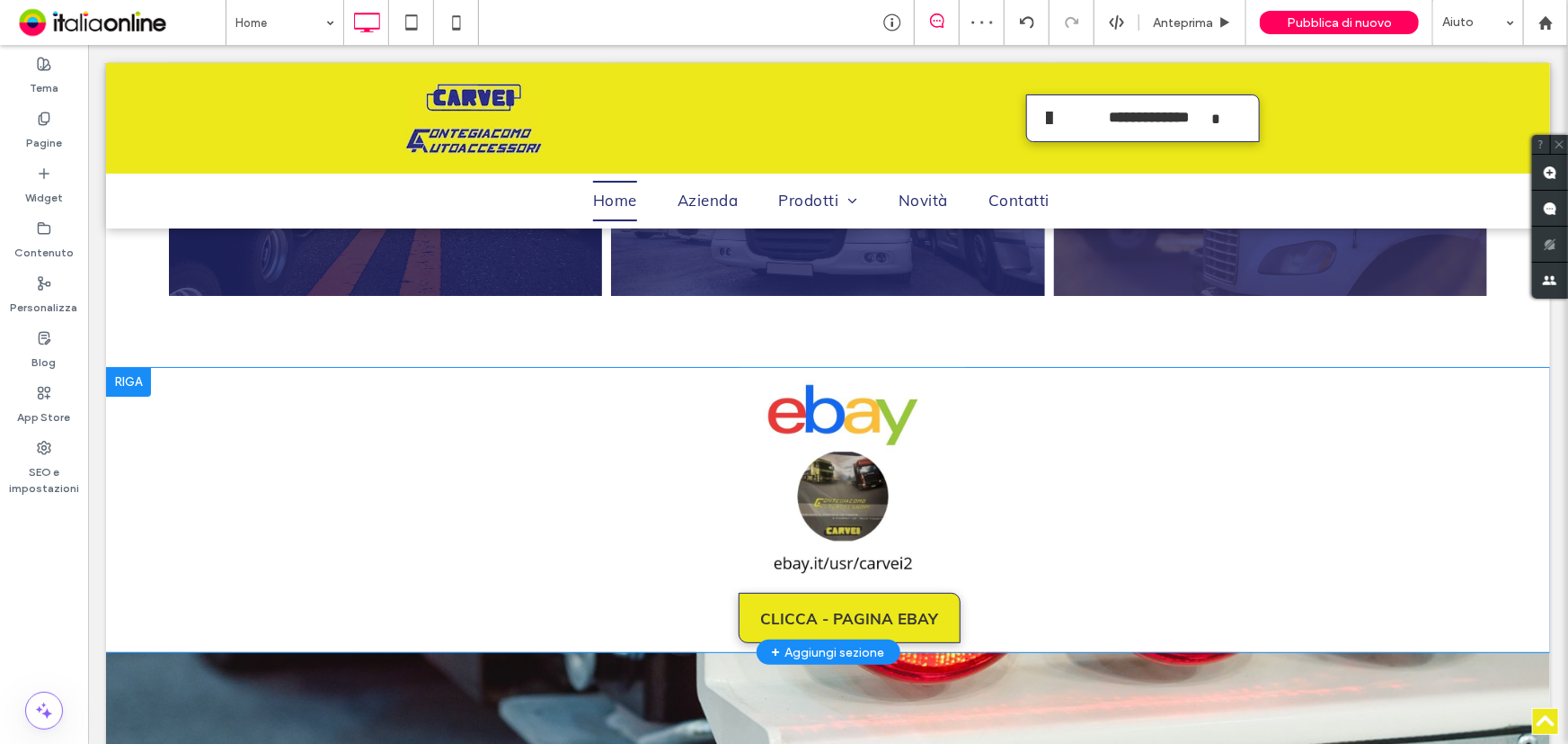
click at [107, 367] on div at bounding box center [128, 380] width 45 height 29
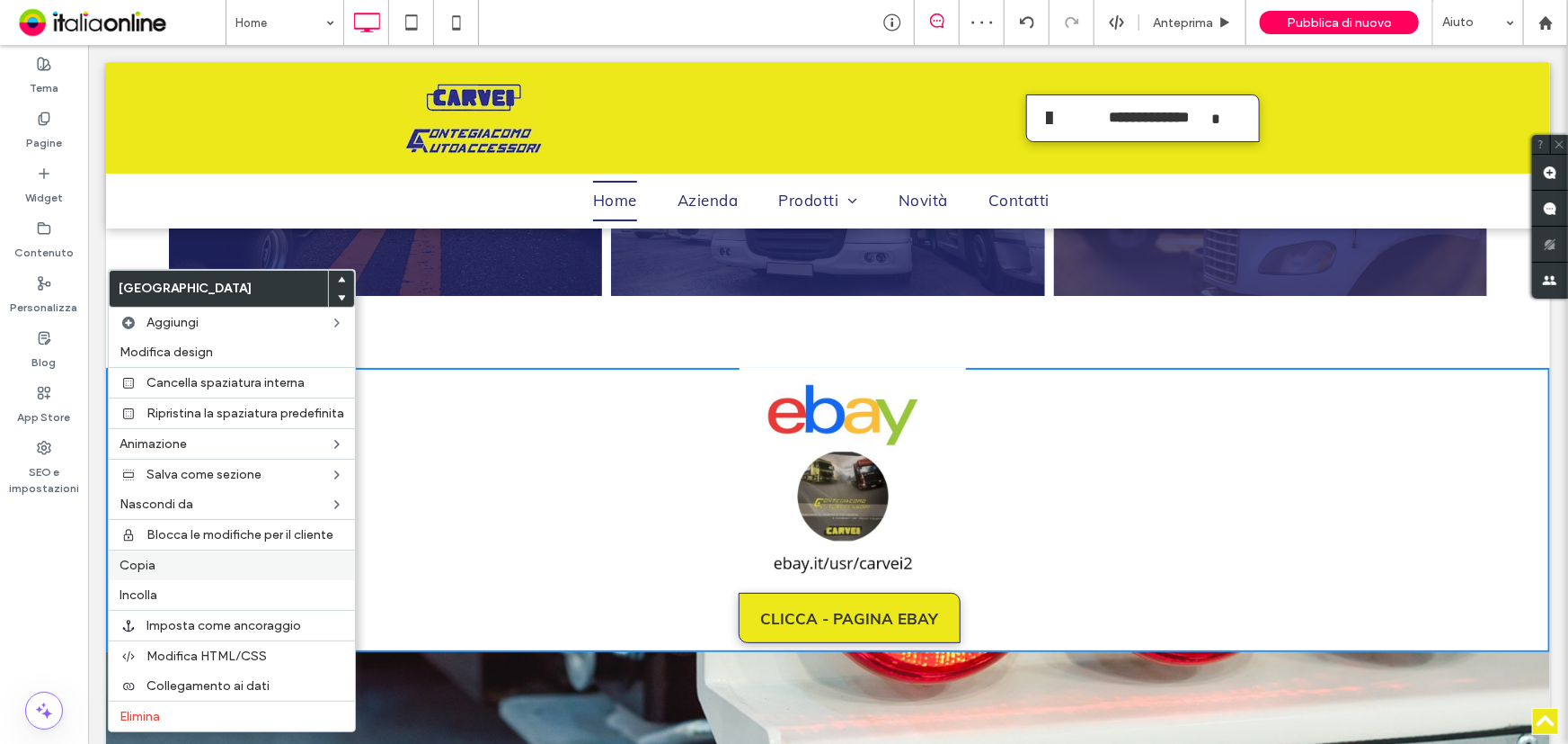
click at [219, 560] on label "Copia" at bounding box center [231, 566] width 225 height 16
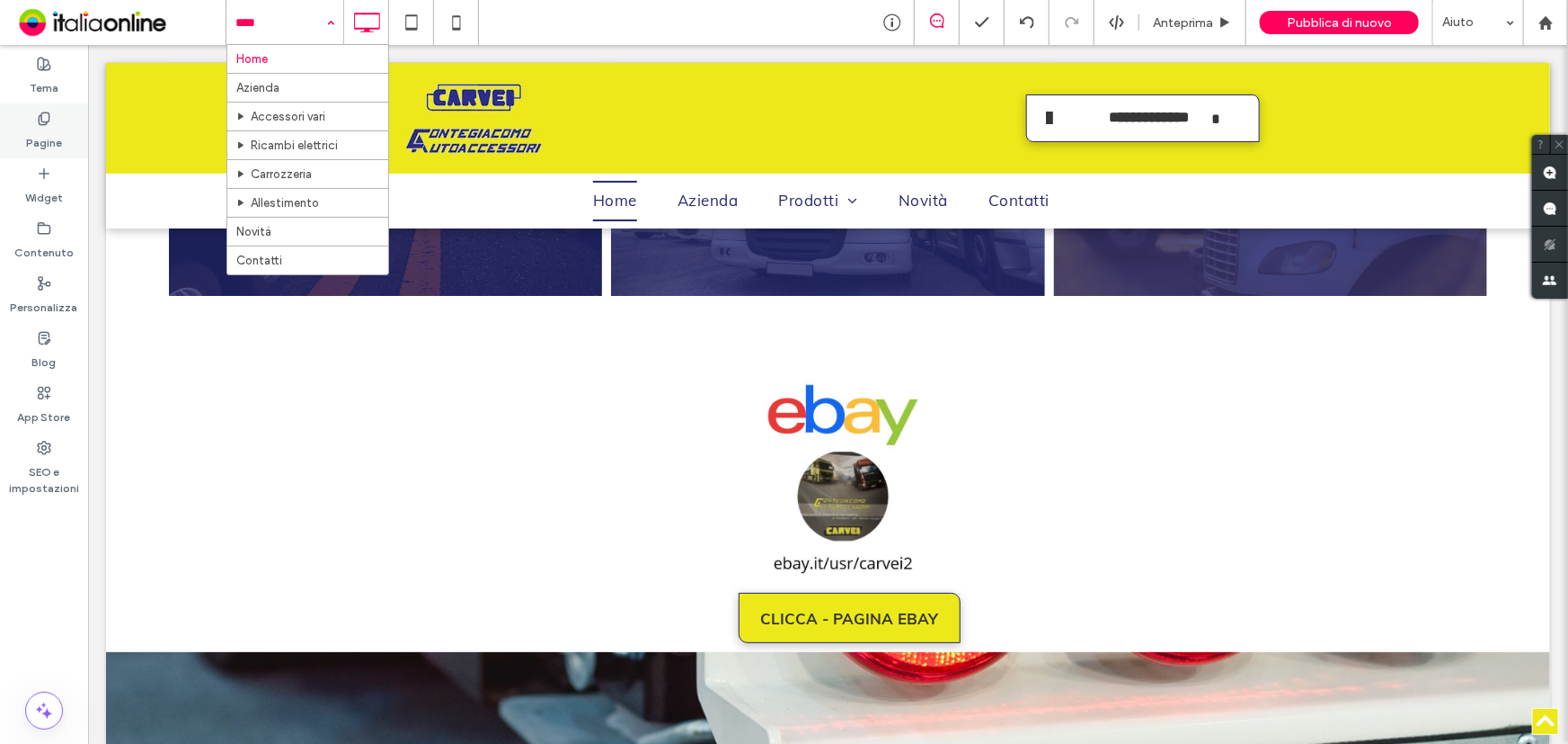
drag, startPoint x: 40, startPoint y: 129, endPoint x: 45, endPoint y: 139, distance: 11.2
click at [40, 129] on label "Pagine" at bounding box center [43, 139] width 35 height 26
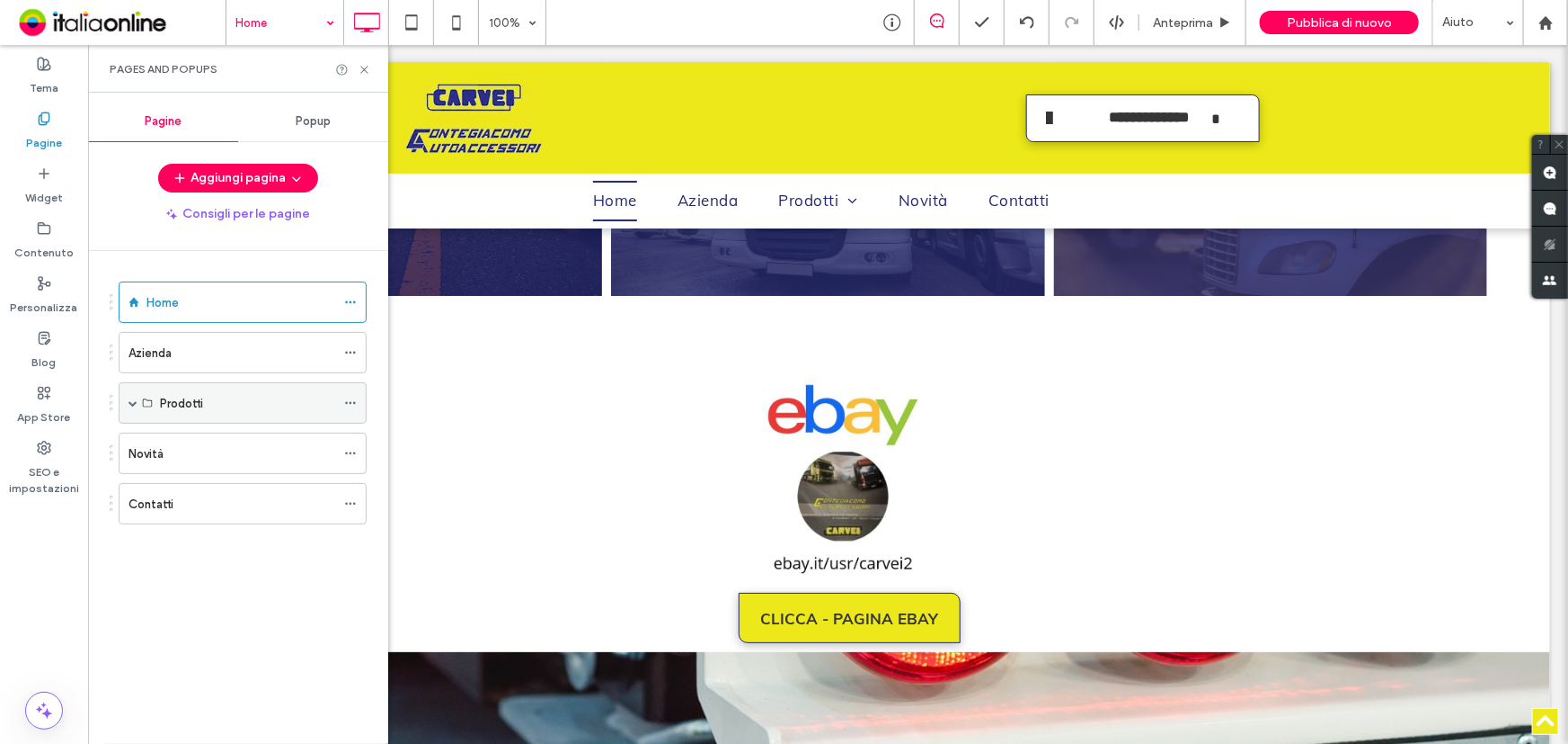
click at [126, 397] on div "Prodotti" at bounding box center [242, 403] width 248 height 41
click at [128, 398] on span at bounding box center [132, 402] width 9 height 9
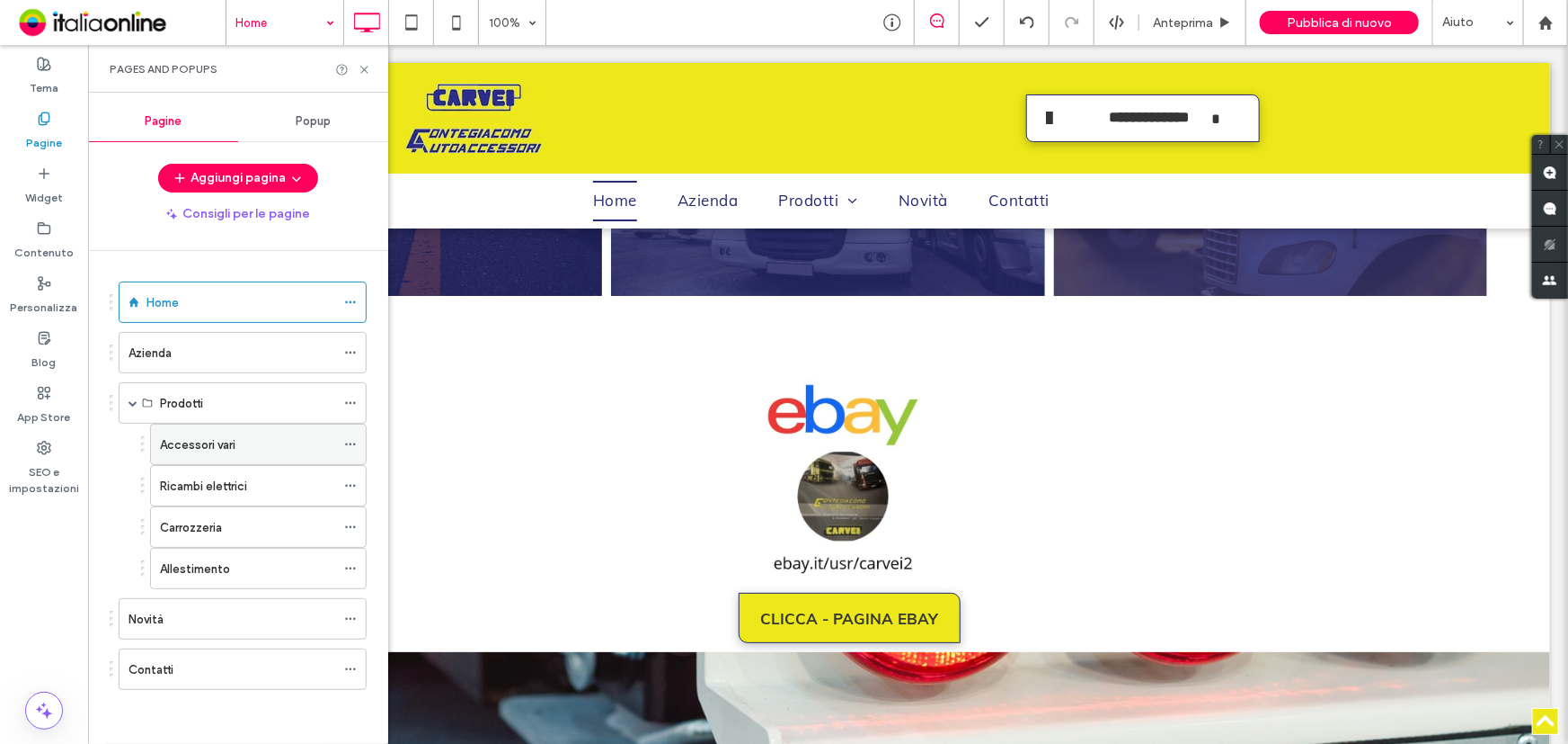
click at [255, 446] on div "Accessori vari" at bounding box center [247, 444] width 175 height 19
click at [364, 69] on use at bounding box center [363, 69] width 7 height 7
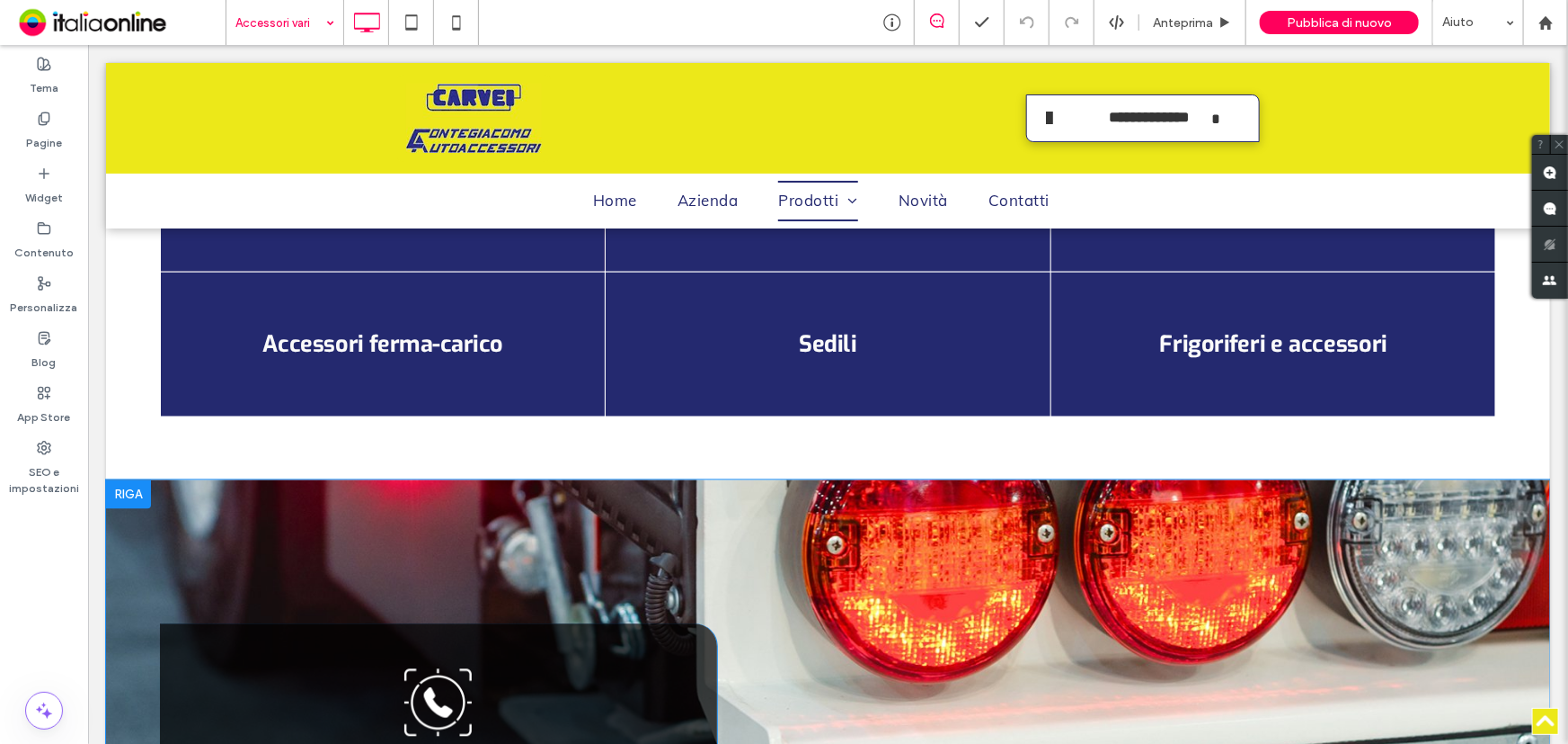
scroll to position [1717, 0]
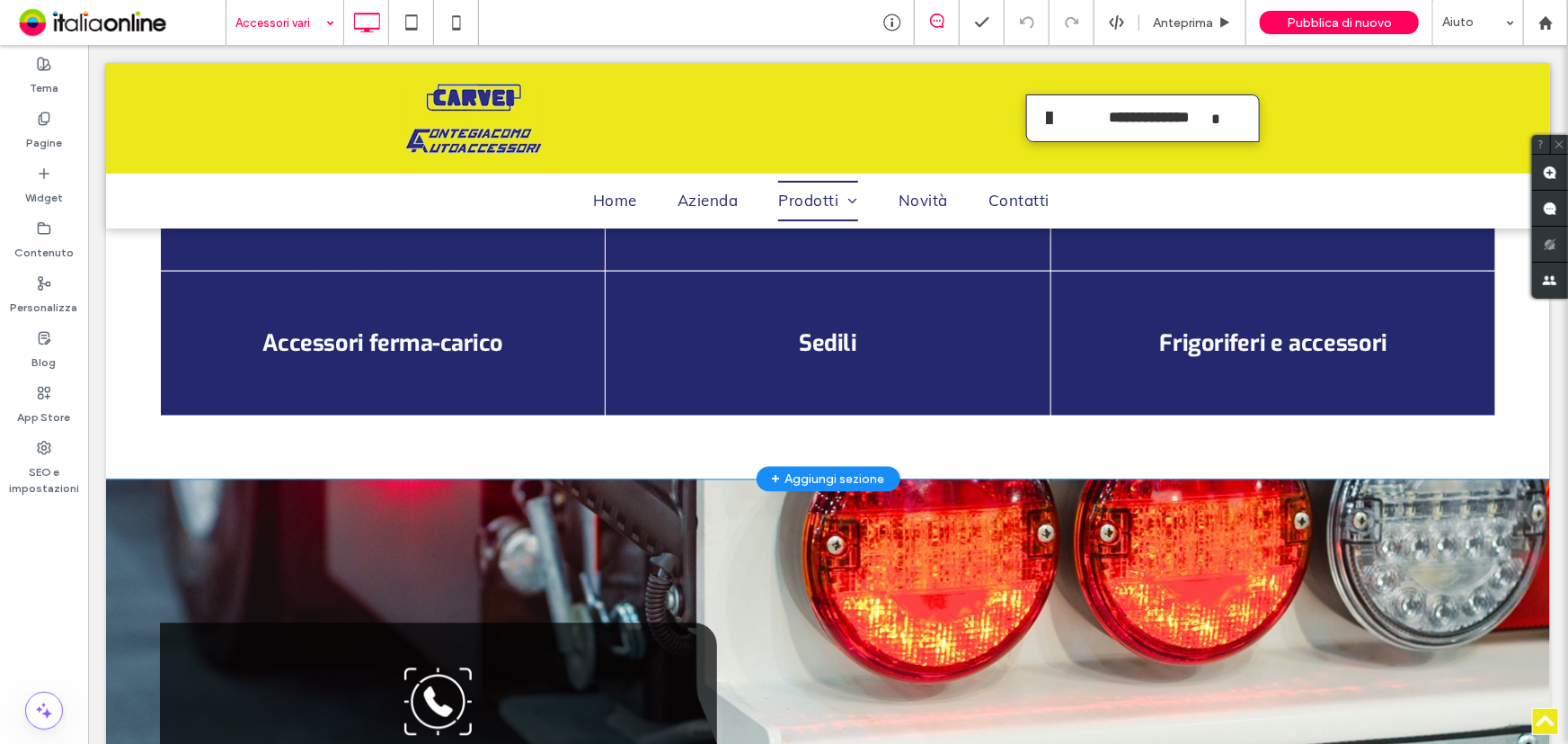
click at [847, 466] on div "+ Aggiungi sezione" at bounding box center [827, 479] width 144 height 26
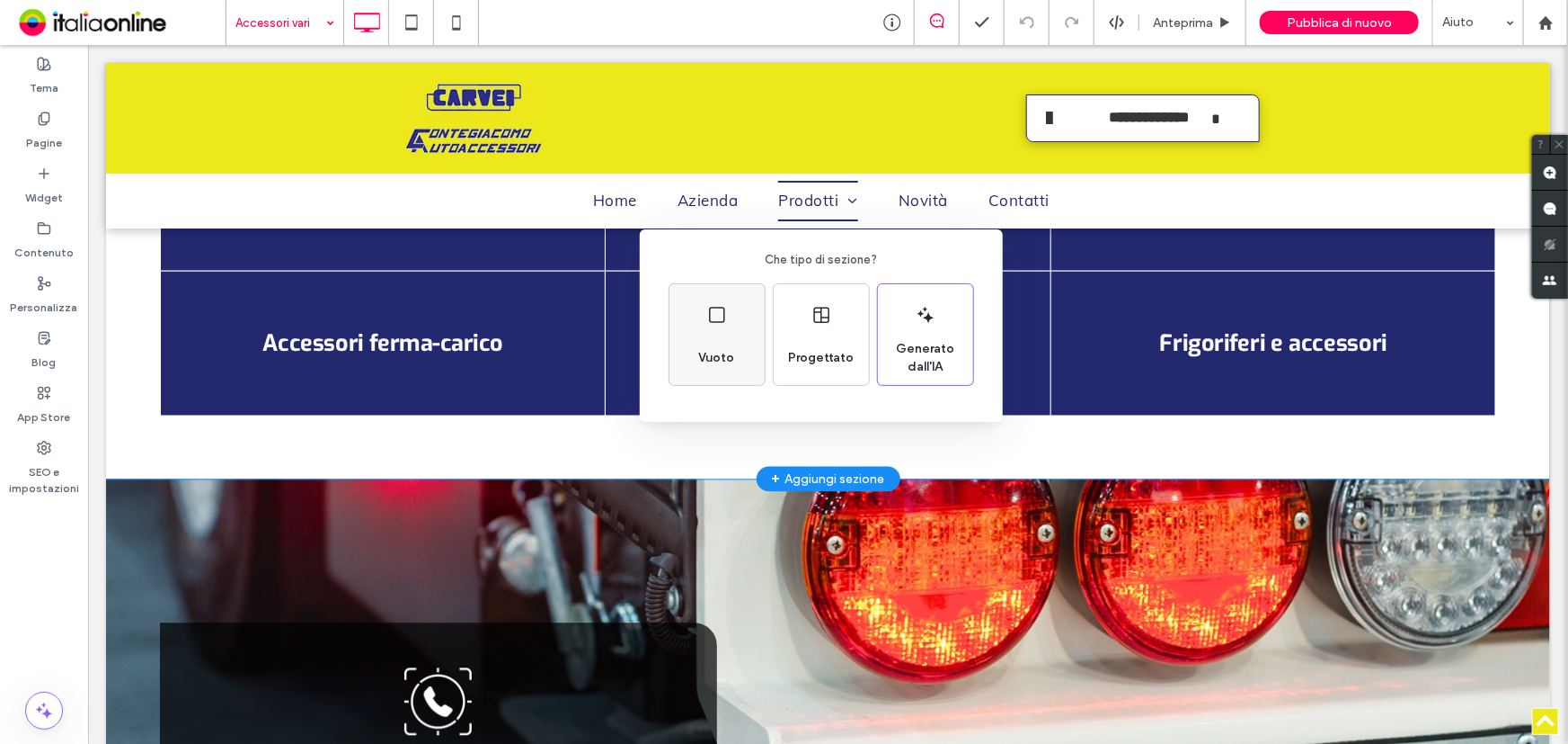
click at [713, 314] on icon at bounding box center [717, 314] width 22 height 22
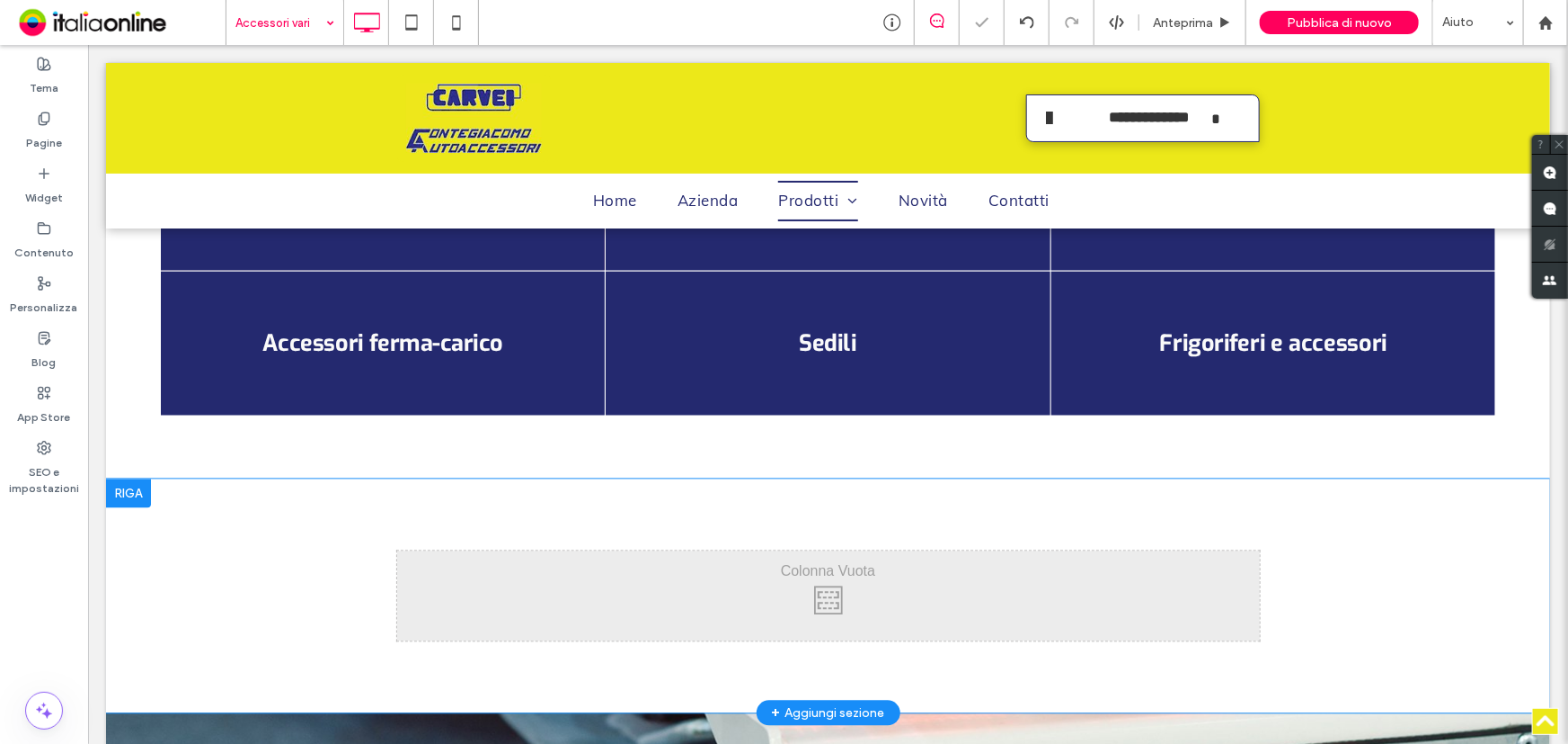
click at [117, 478] on div at bounding box center [128, 492] width 45 height 29
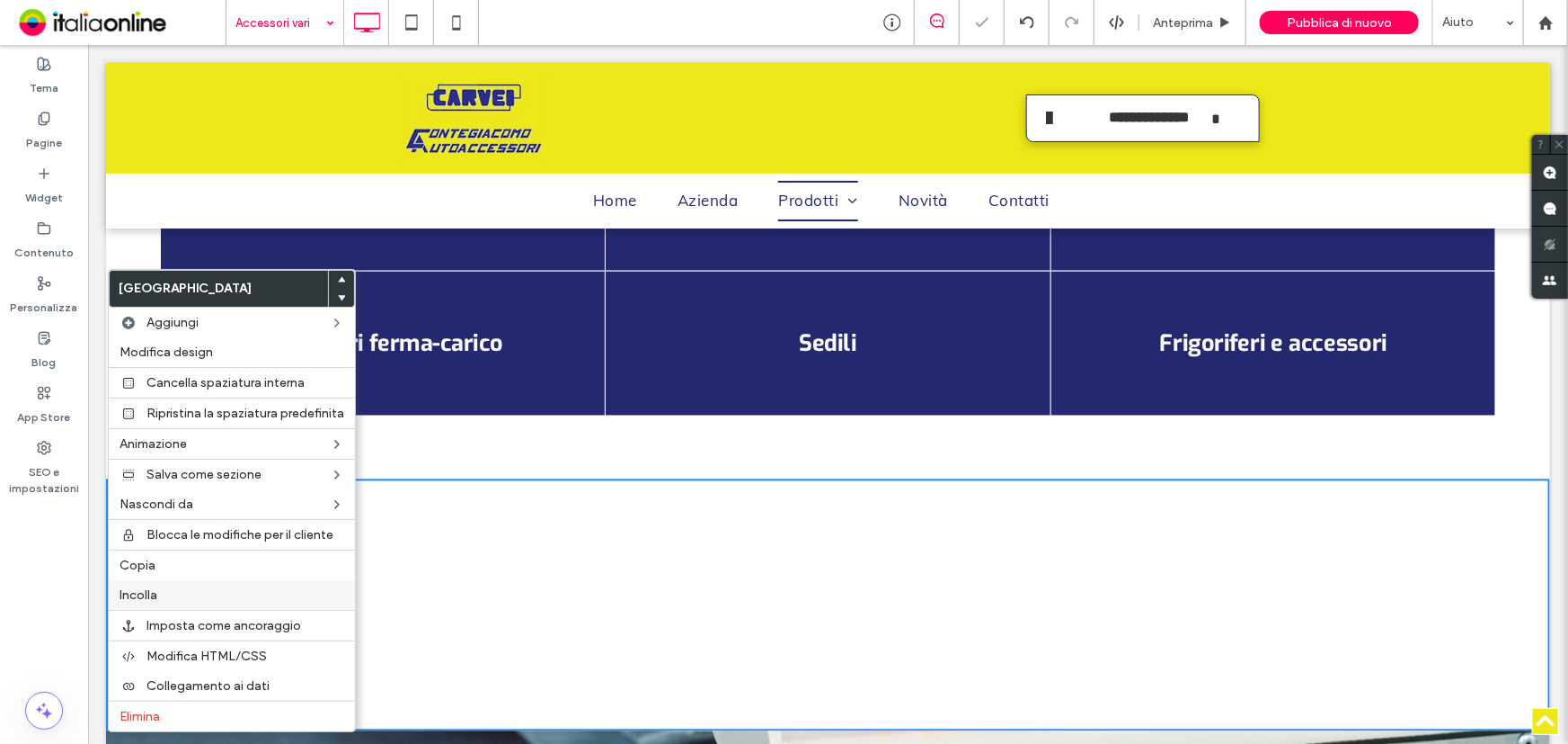
click at [183, 596] on label "Incolla" at bounding box center [231, 595] width 225 height 16
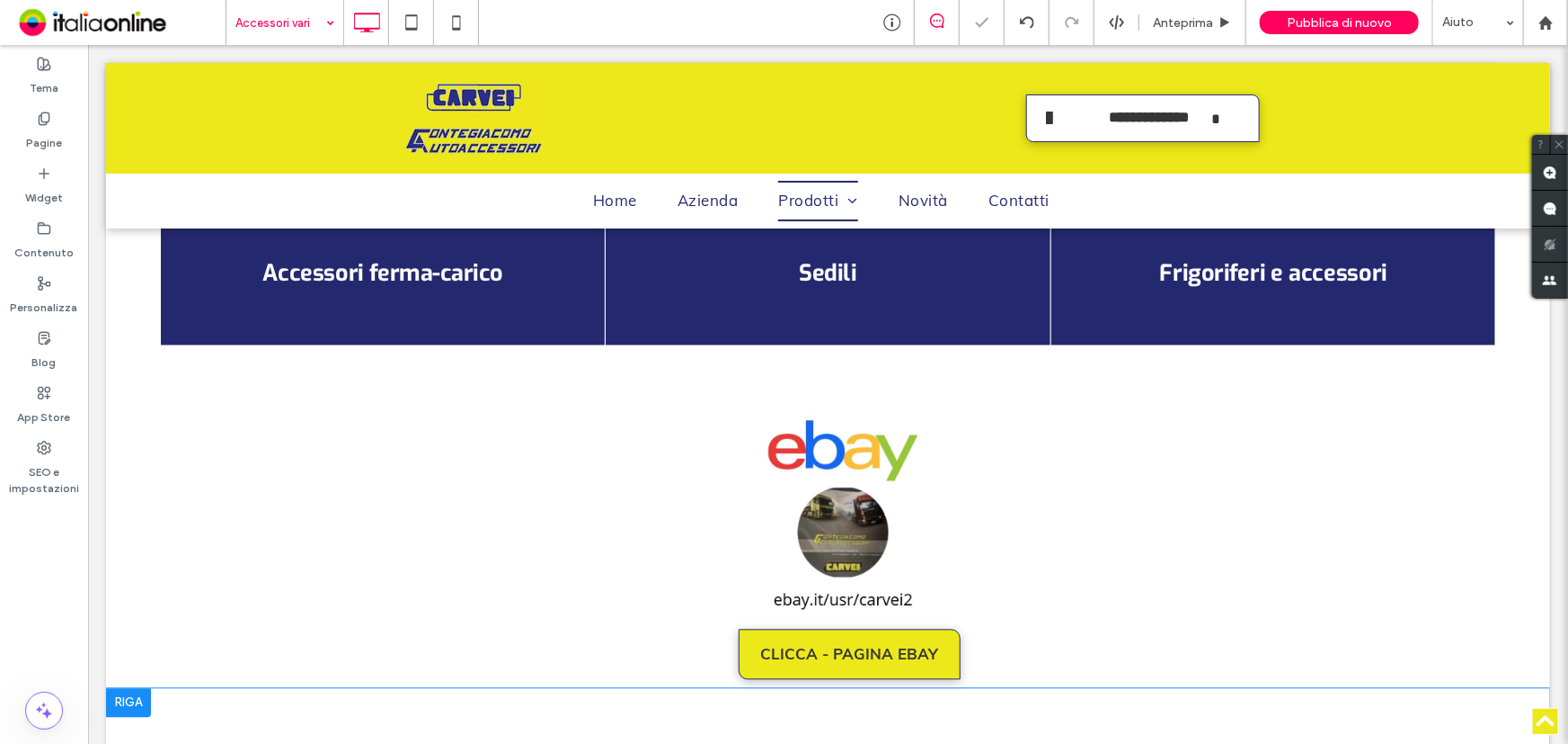
scroll to position [1961, 0]
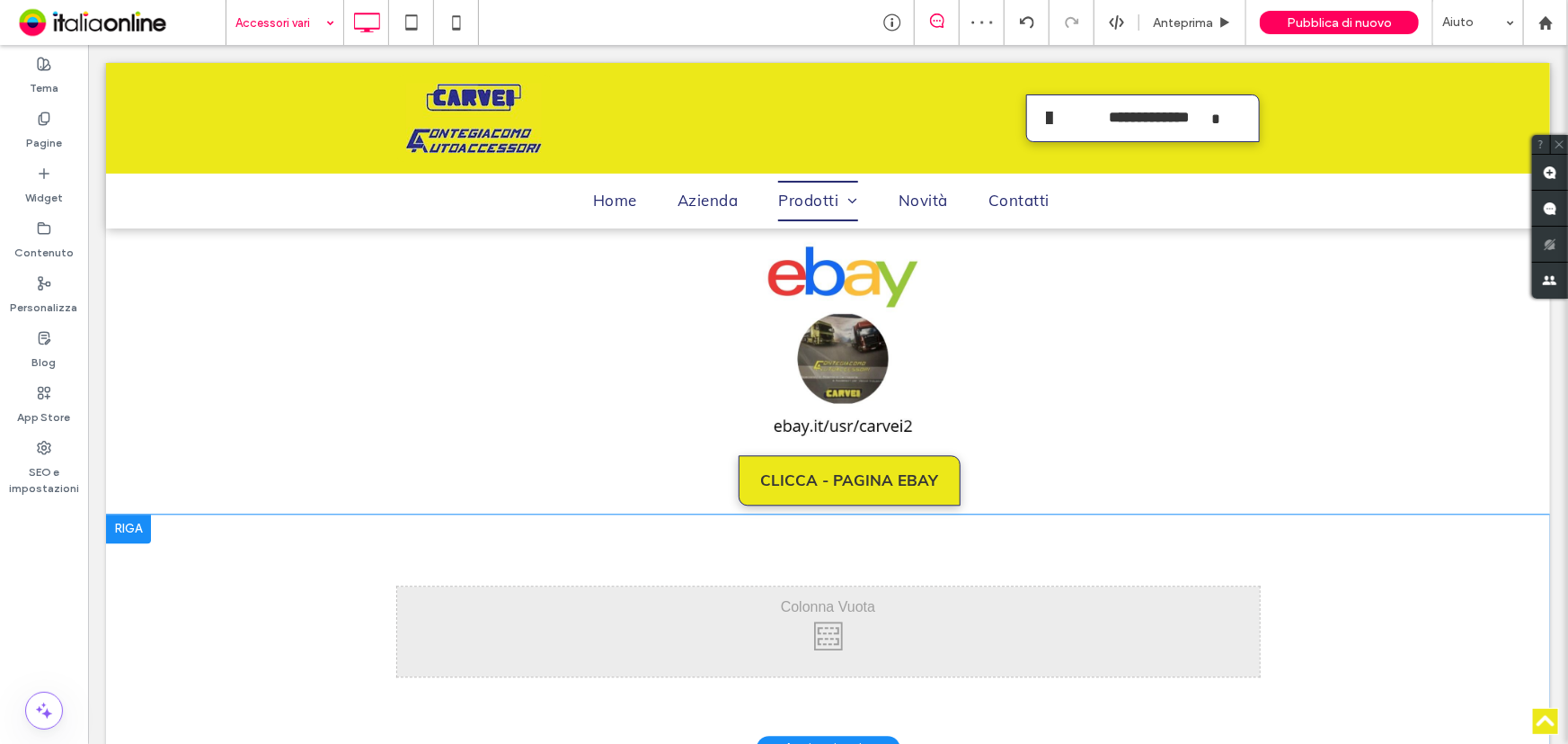
click at [120, 513] on div at bounding box center [128, 527] width 45 height 29
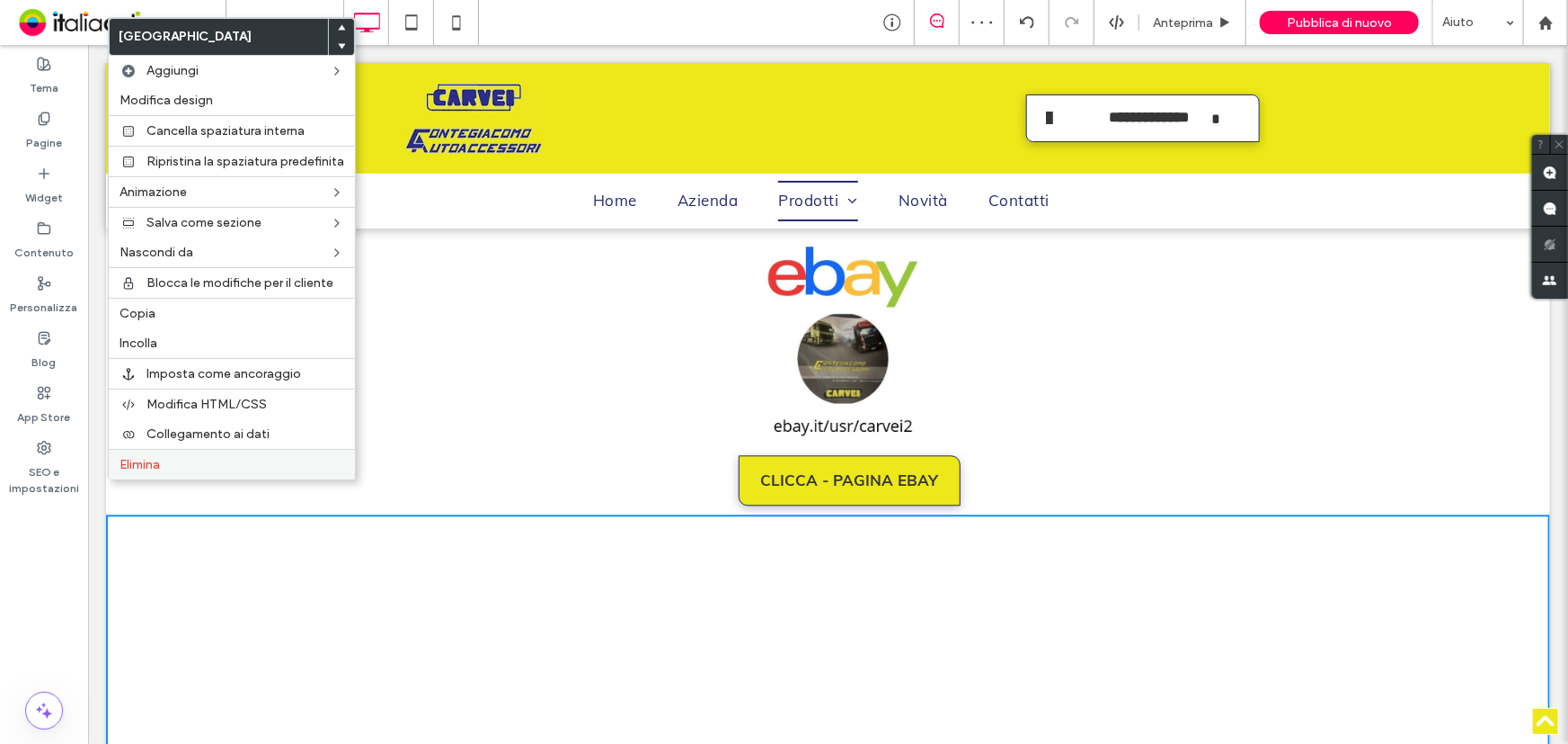
click at [135, 471] on span "Elimina" at bounding box center [139, 465] width 40 height 16
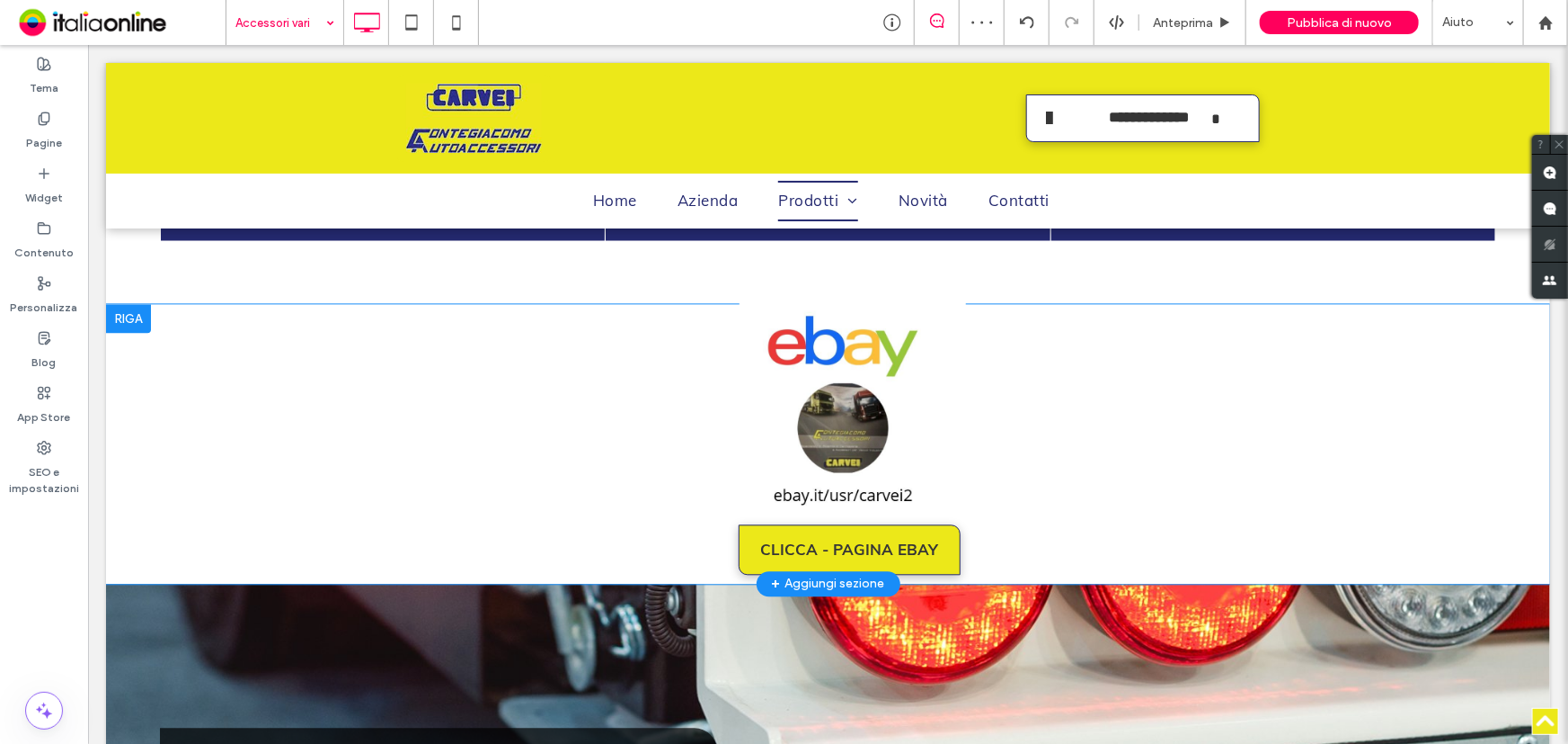
scroll to position [1798, 0]
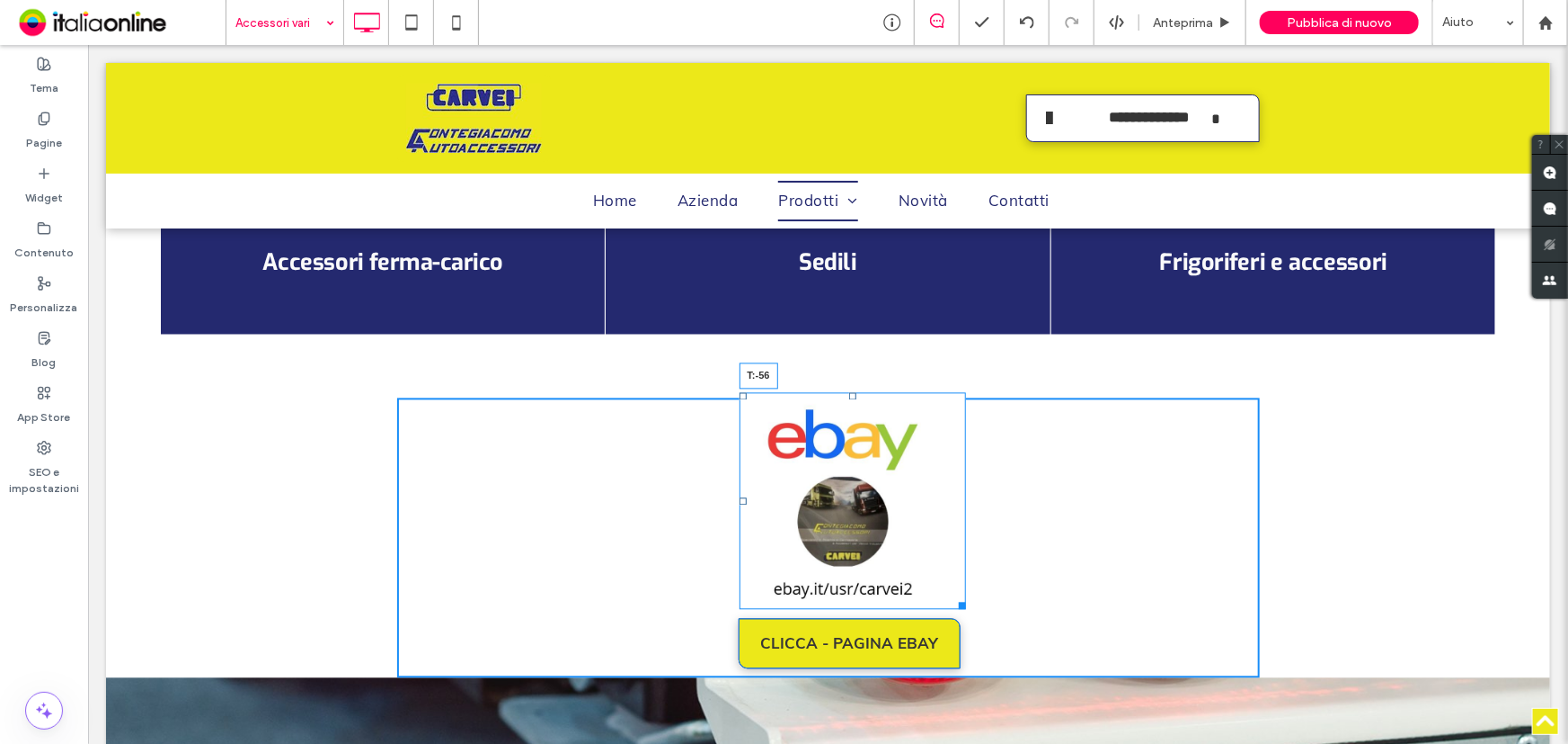
drag, startPoint x: 844, startPoint y: 364, endPoint x: 842, endPoint y: 385, distance: 21.1
click at [842, 391] on div "T:-56" at bounding box center [852, 500] width 228 height 217
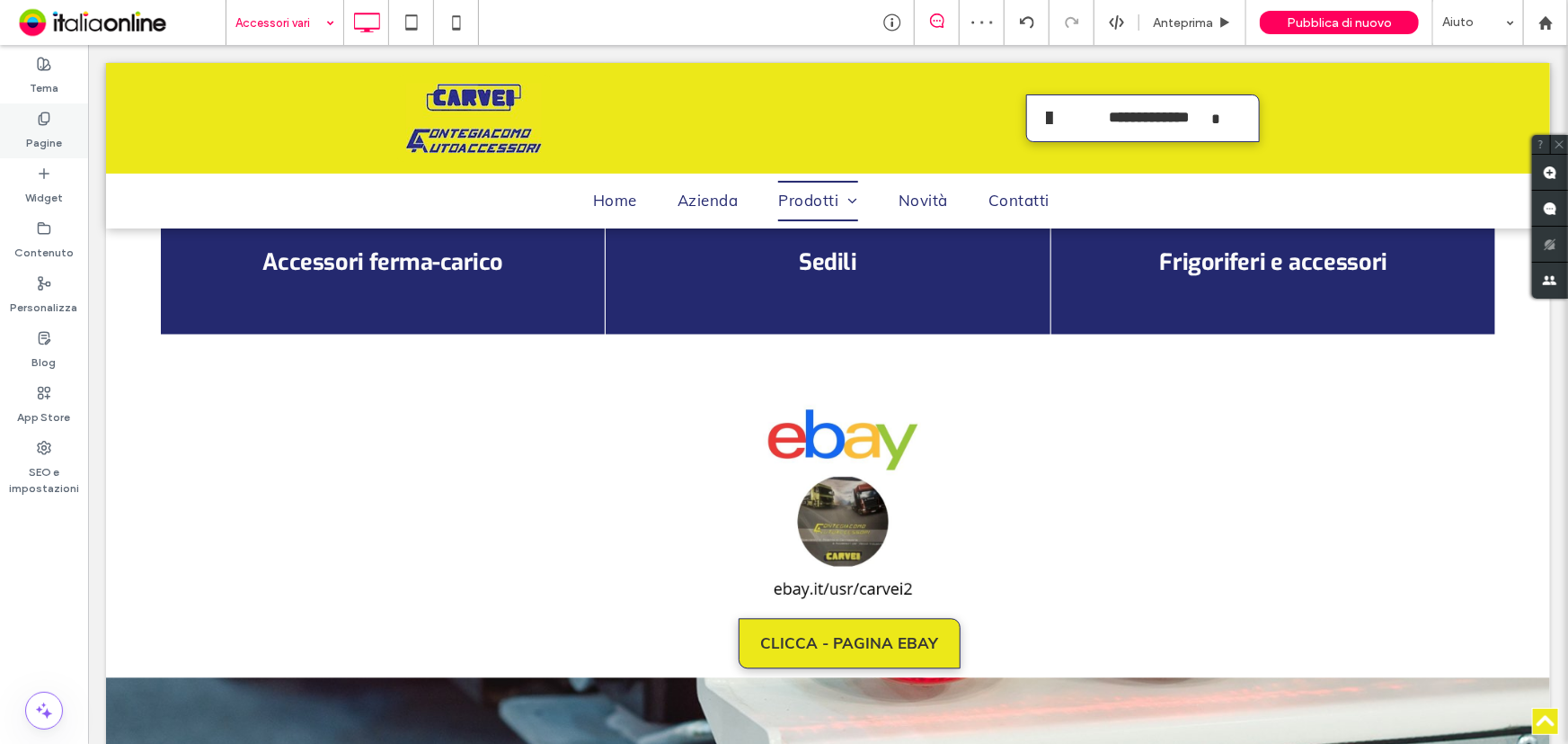
drag, startPoint x: 48, startPoint y: 118, endPoint x: 77, endPoint y: 144, distance: 38.9
click at [48, 118] on use at bounding box center [43, 118] width 10 height 12
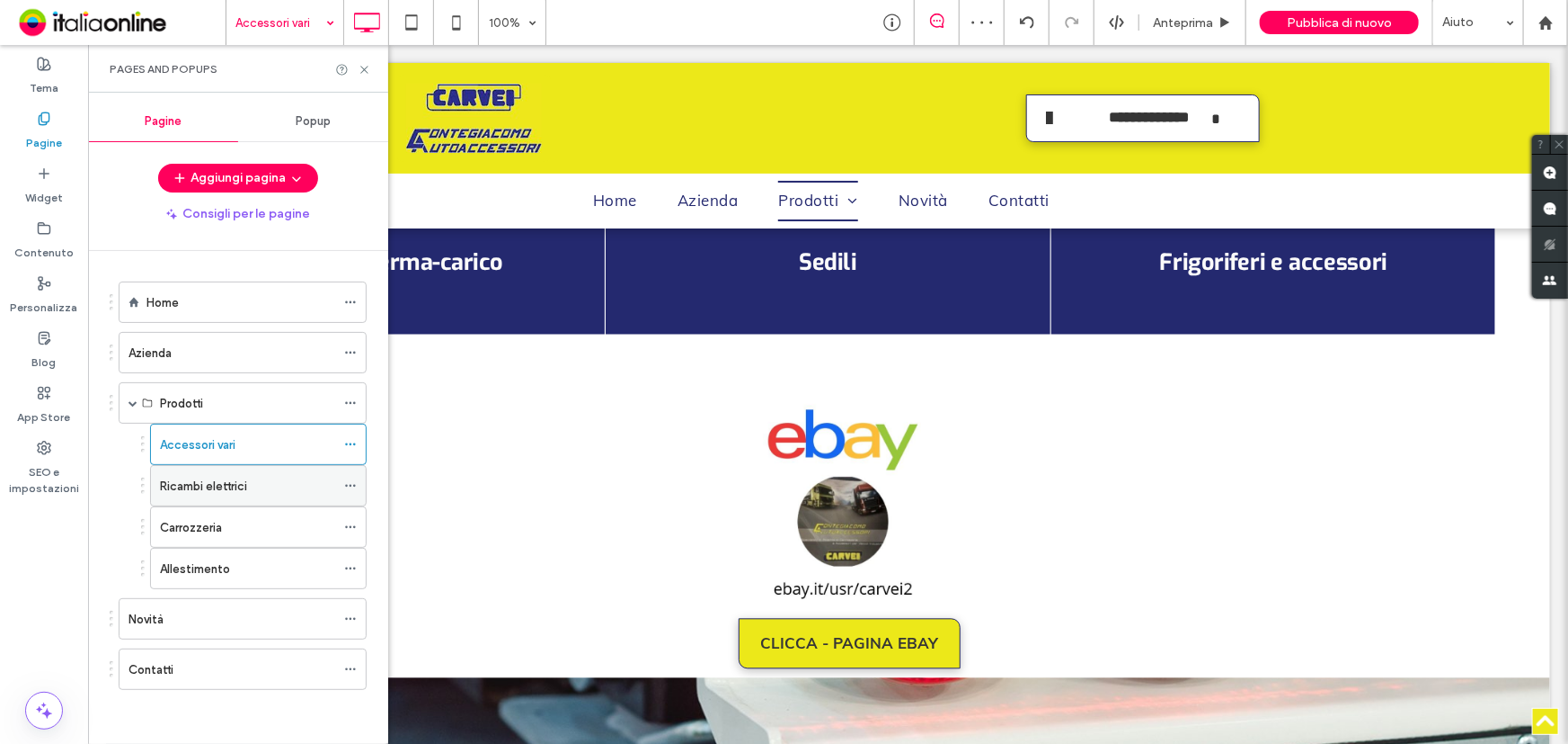
click at [205, 496] on div "Ricambi elettrici" at bounding box center [247, 486] width 175 height 39
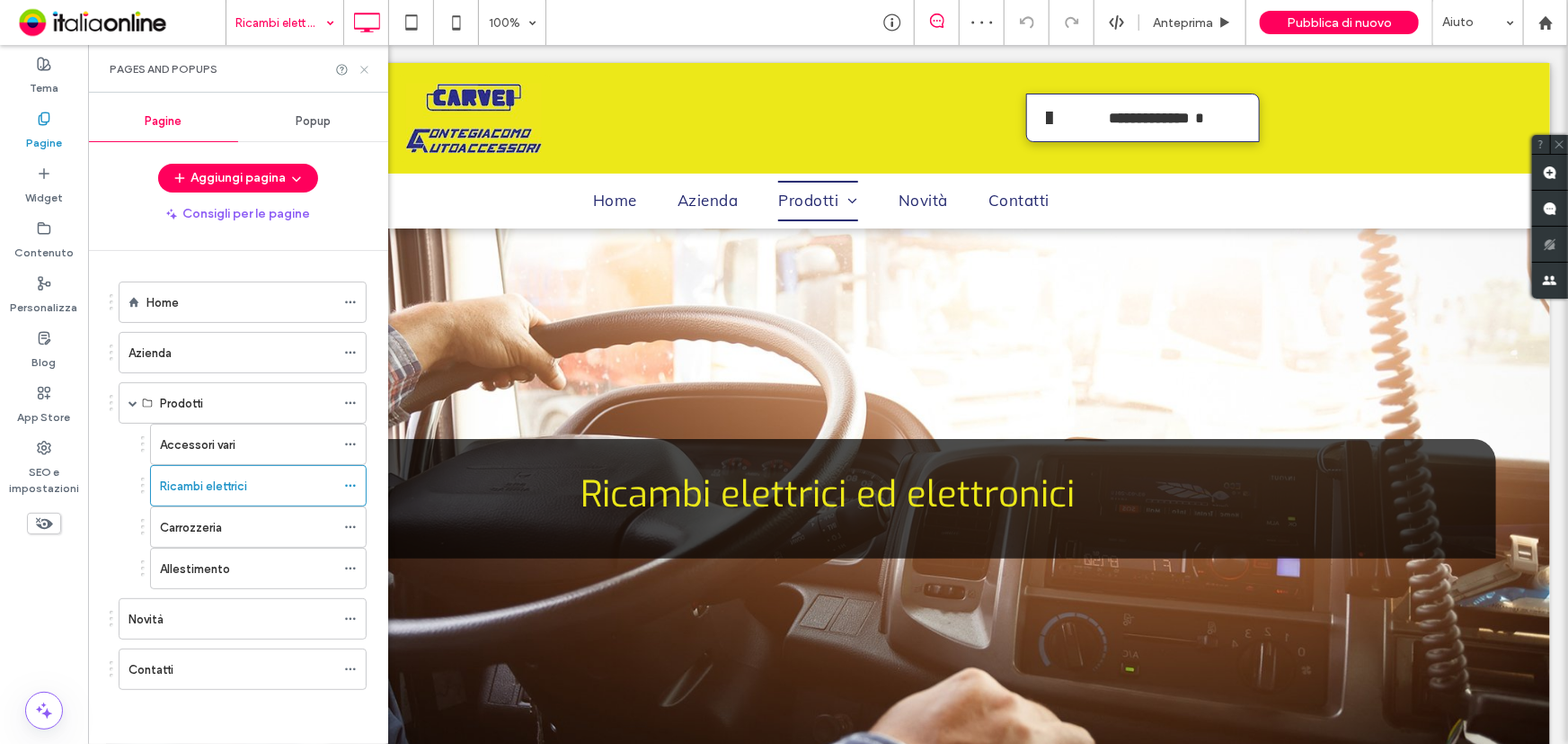
click at [369, 67] on icon at bounding box center [364, 70] width 14 height 14
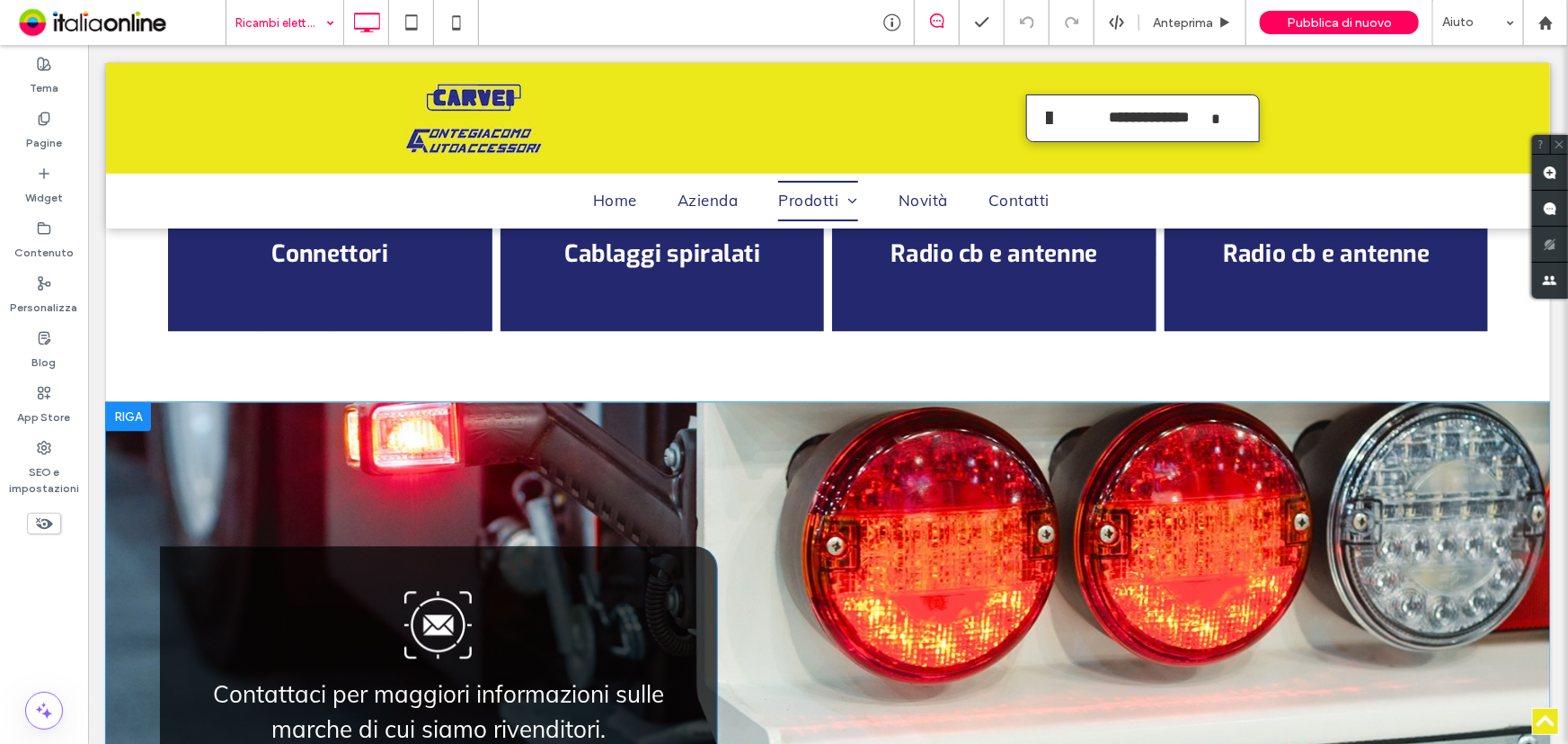
scroll to position [1879, 0]
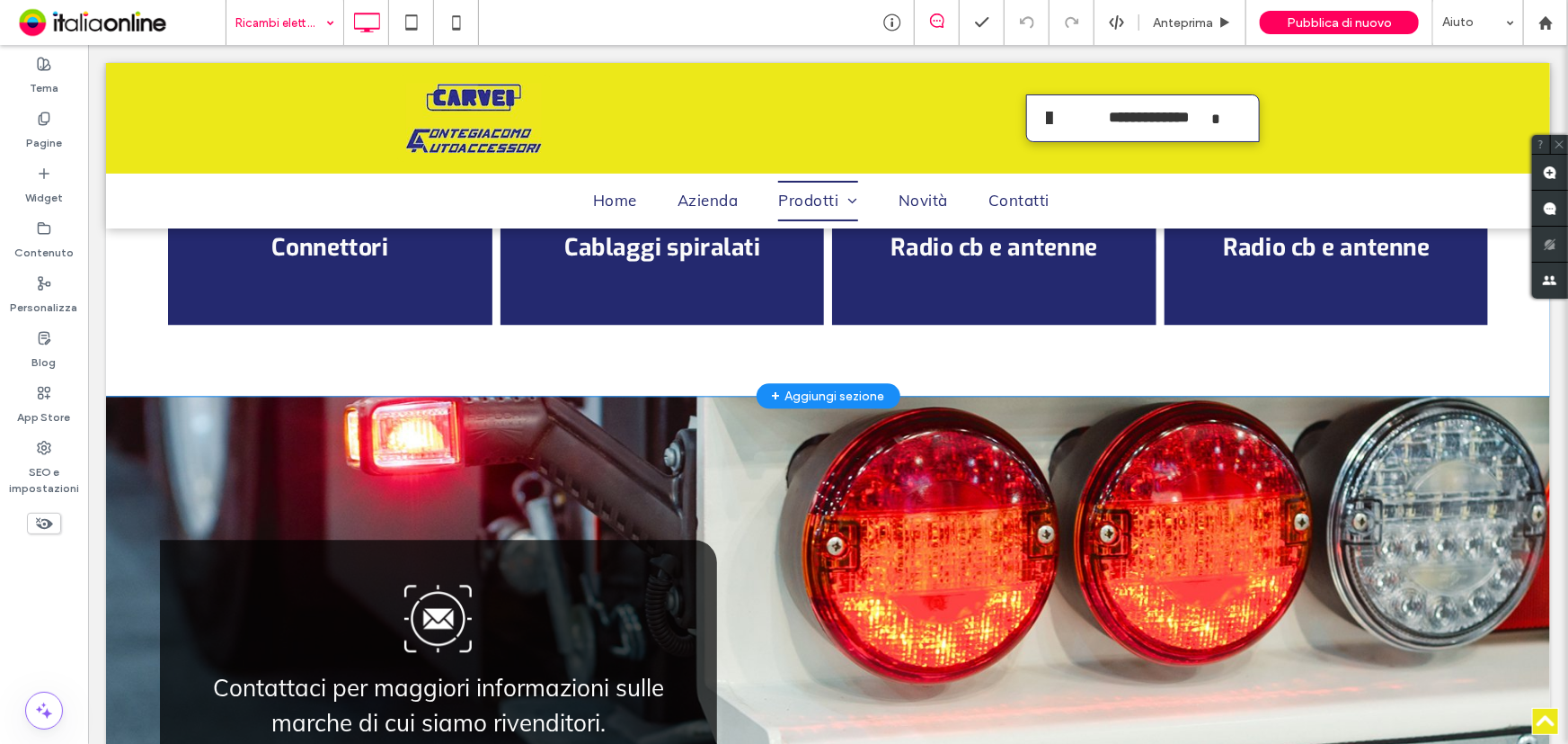
click at [859, 405] on div "+ Aggiungi sezione" at bounding box center [827, 395] width 113 height 20
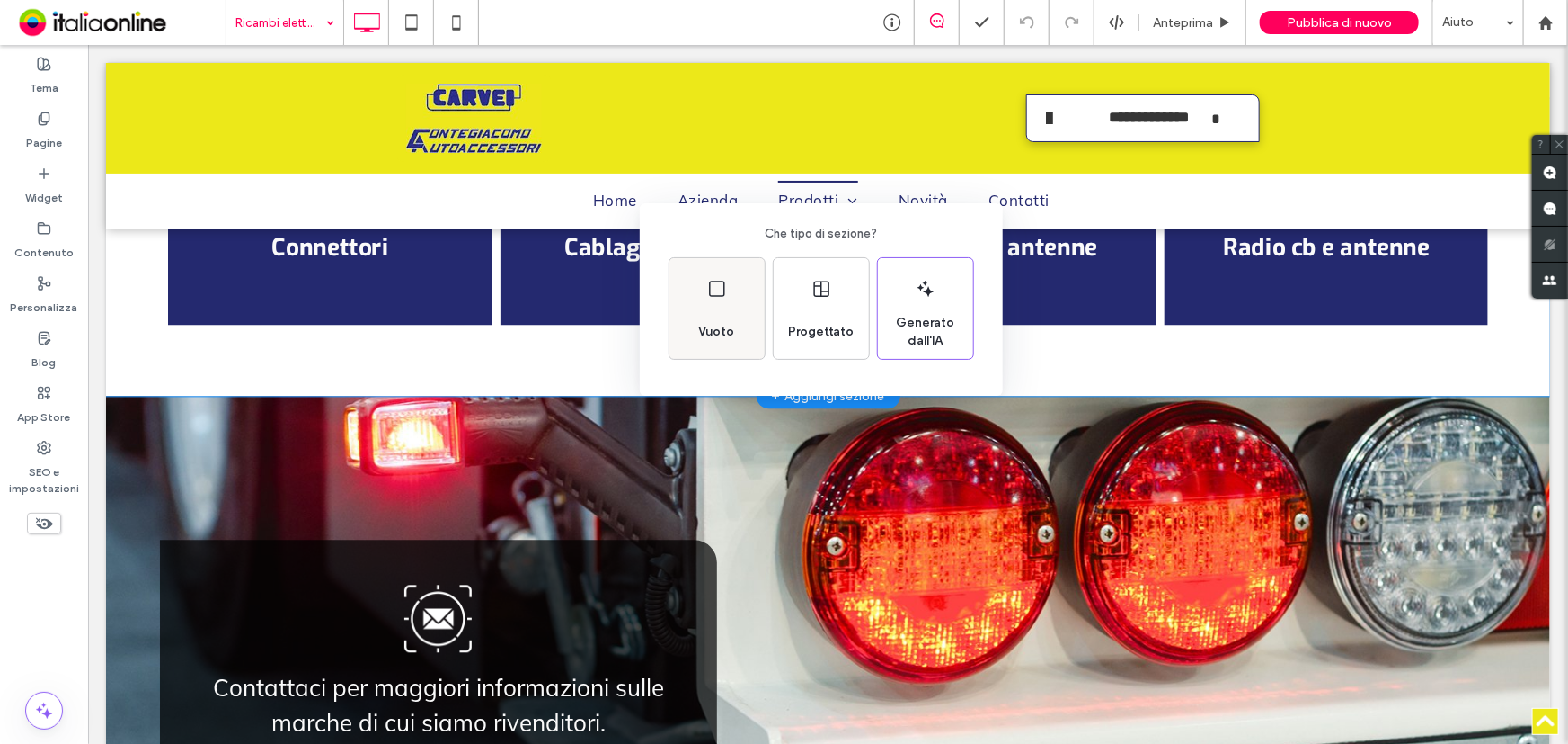
click at [721, 274] on div "Vuoto" at bounding box center [717, 308] width 96 height 101
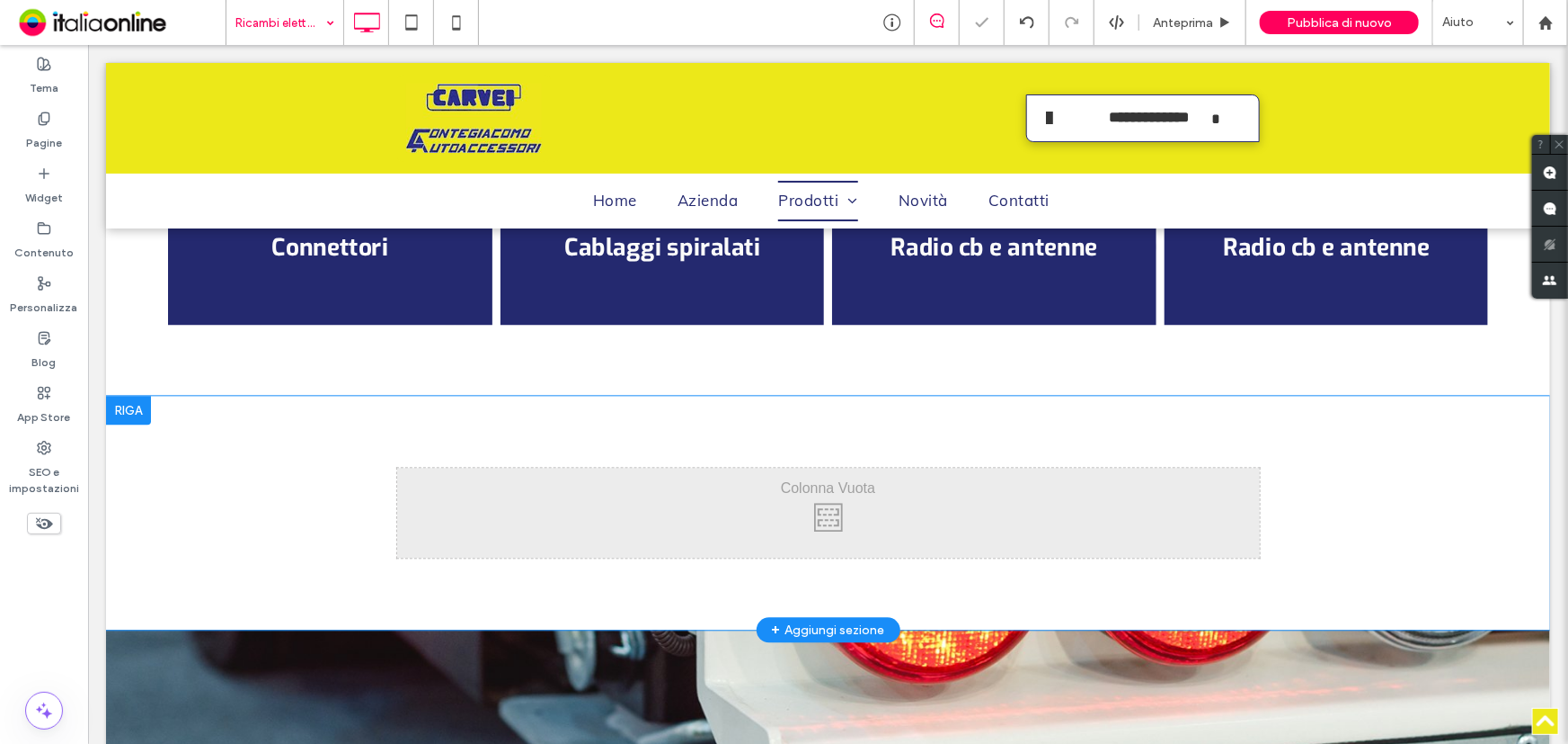
click at [124, 424] on div at bounding box center [128, 409] width 45 height 29
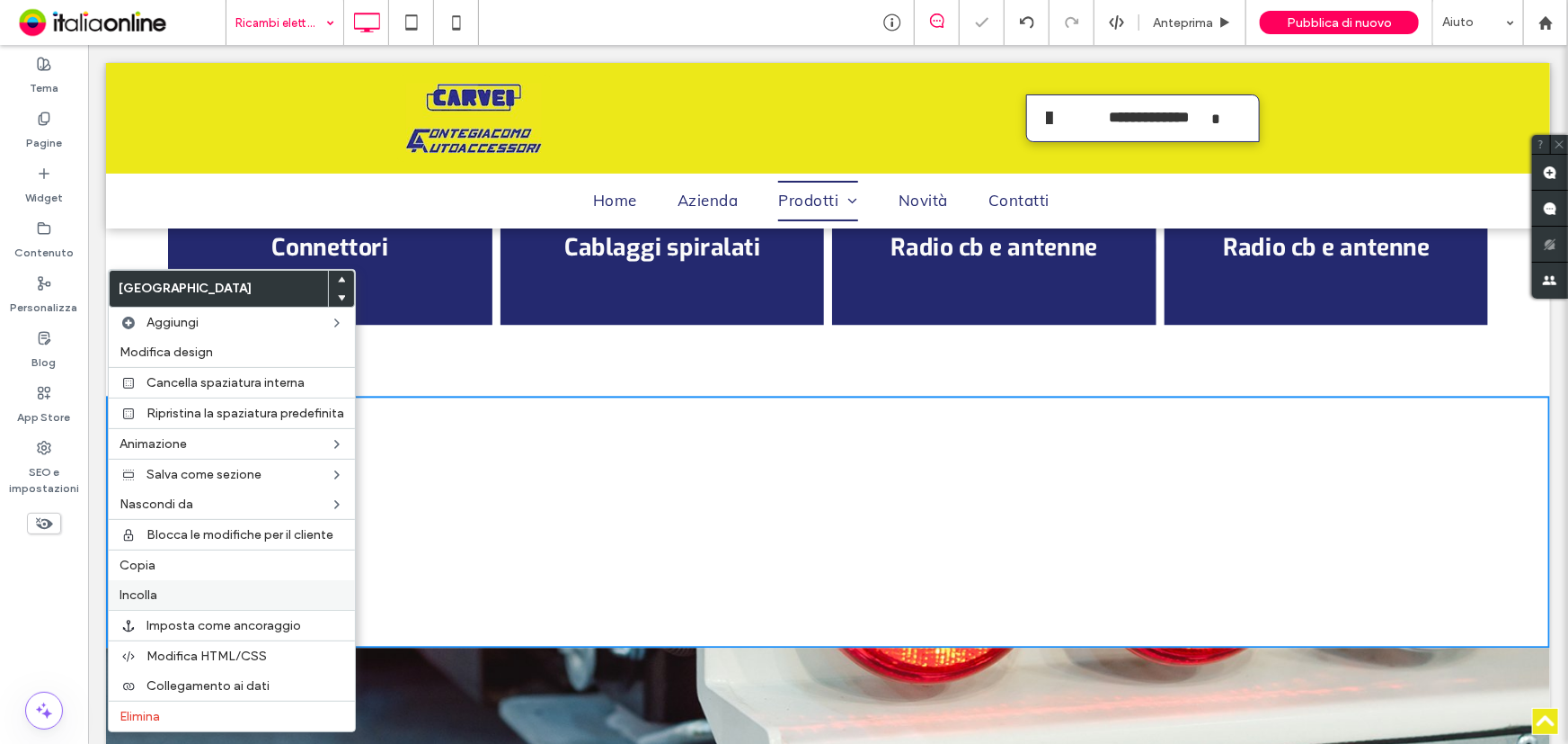
click at [187, 585] on div "Incolla" at bounding box center [231, 595] width 246 height 30
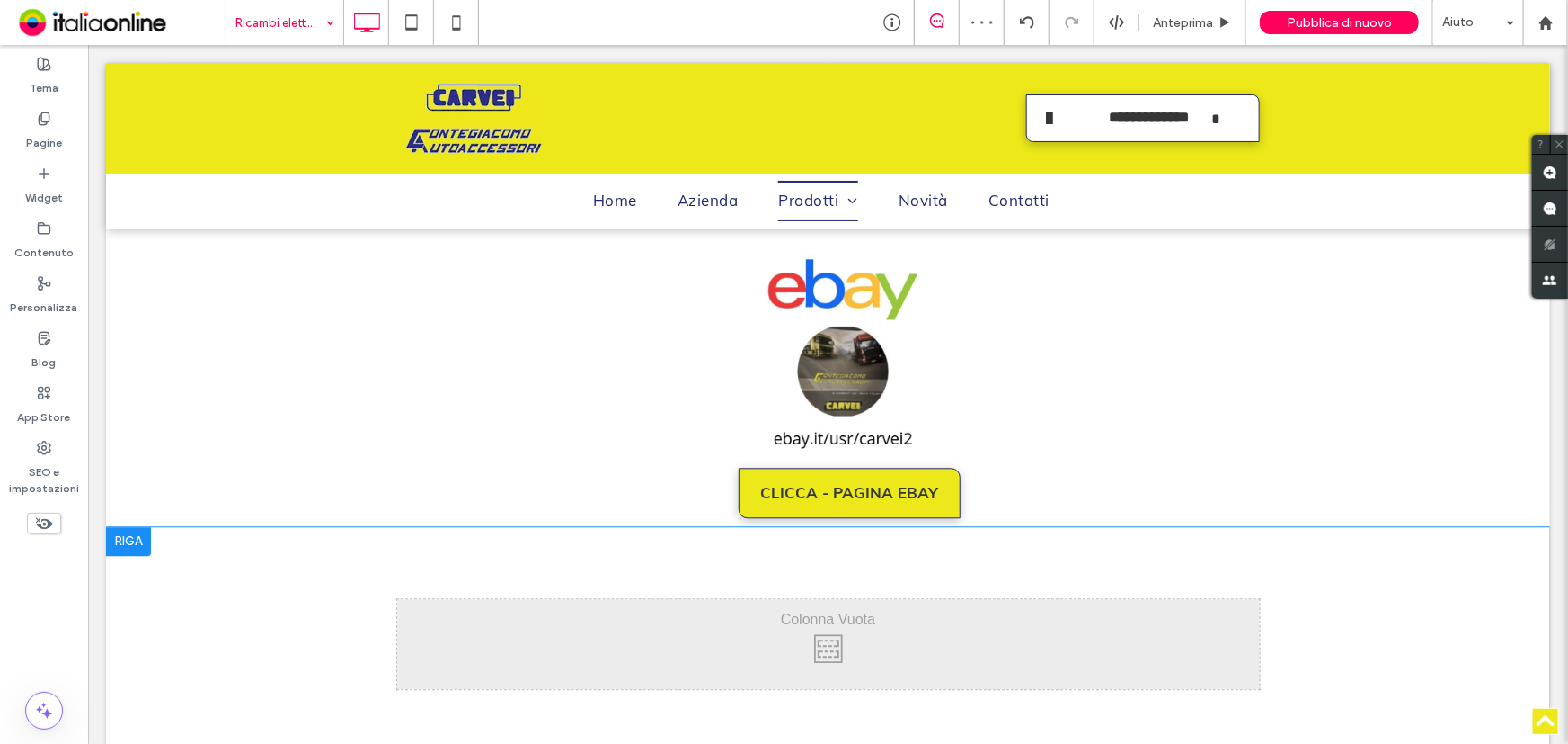
scroll to position [2043, 0]
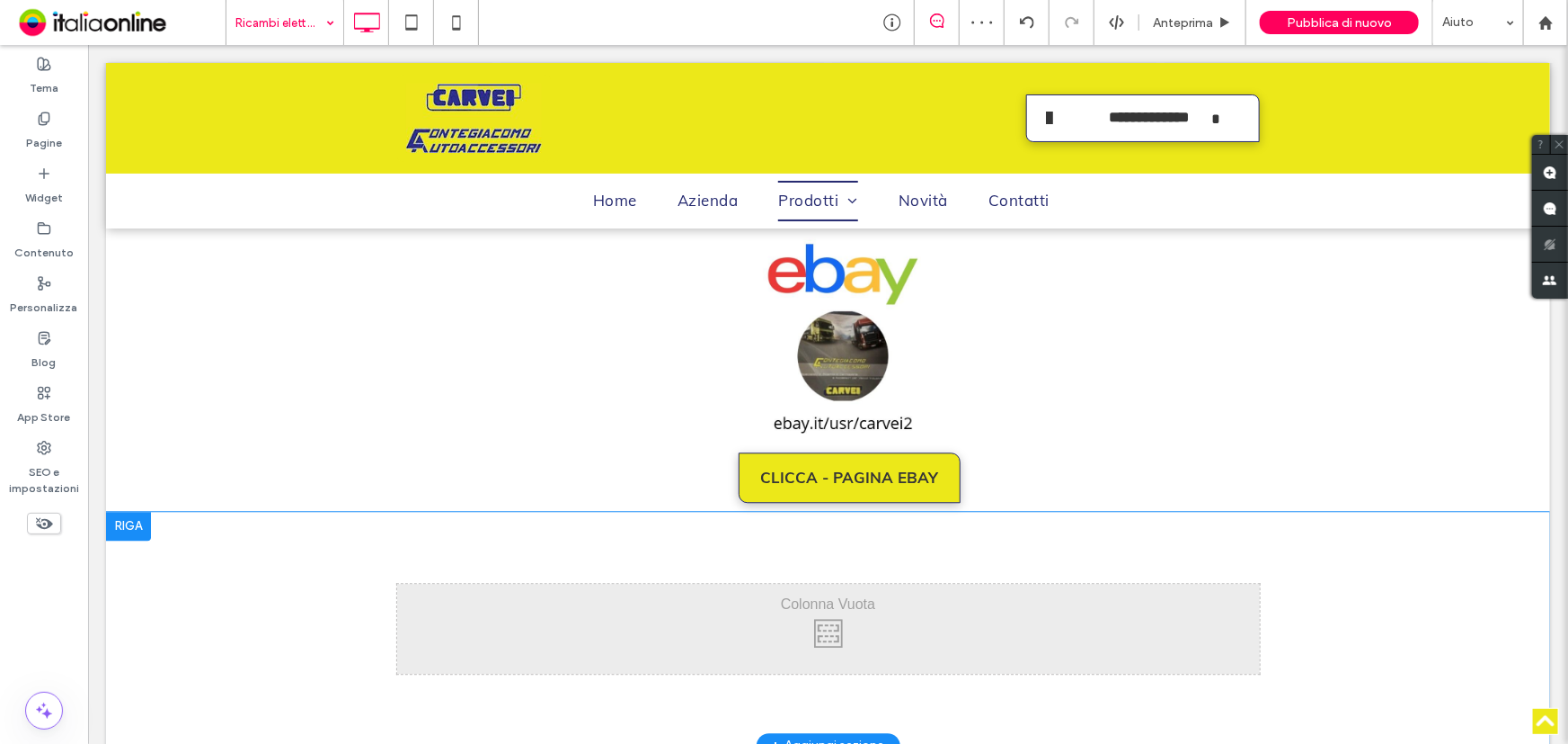
click at [124, 539] on div at bounding box center [128, 524] width 45 height 29
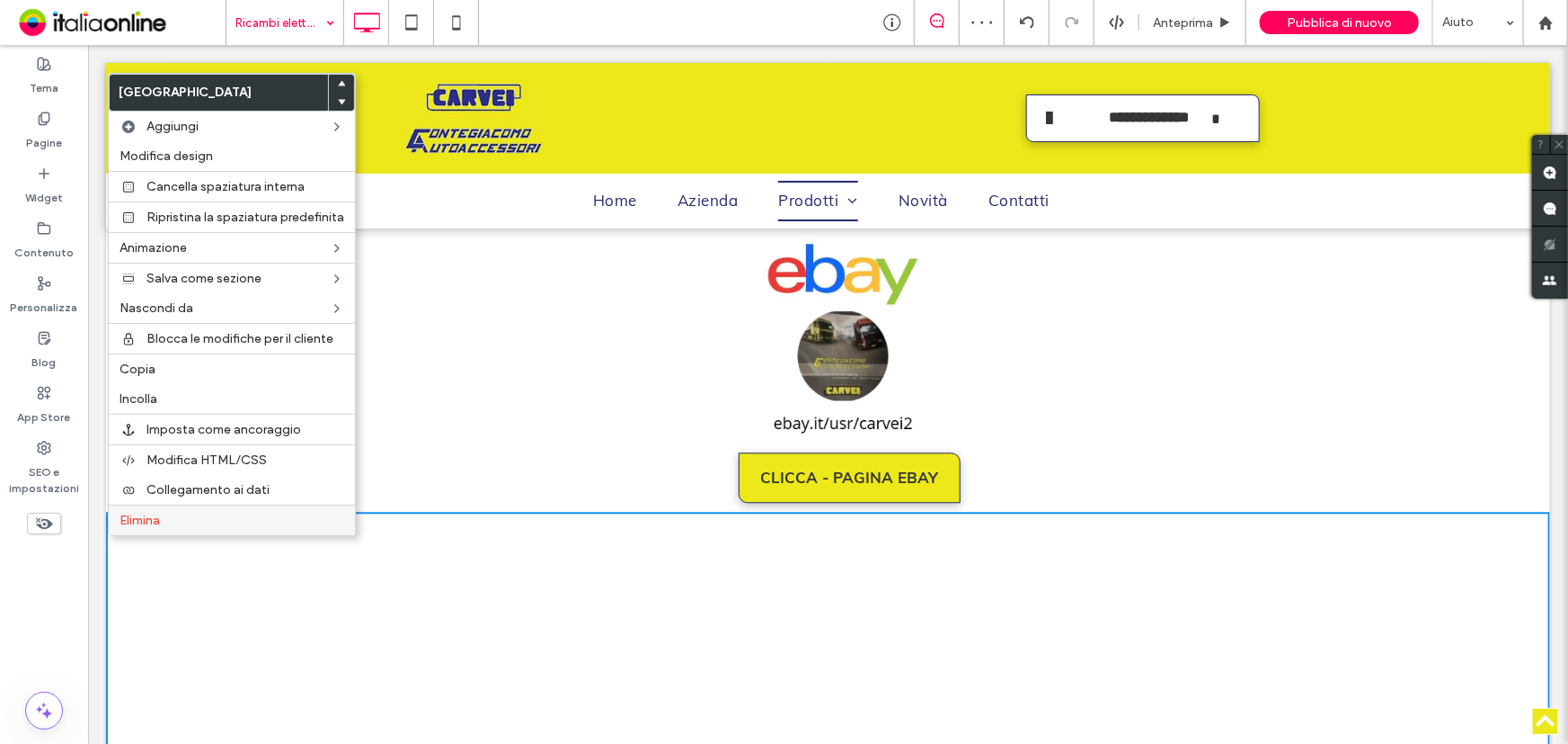
click at [128, 525] on span "Elimina" at bounding box center [139, 520] width 40 height 16
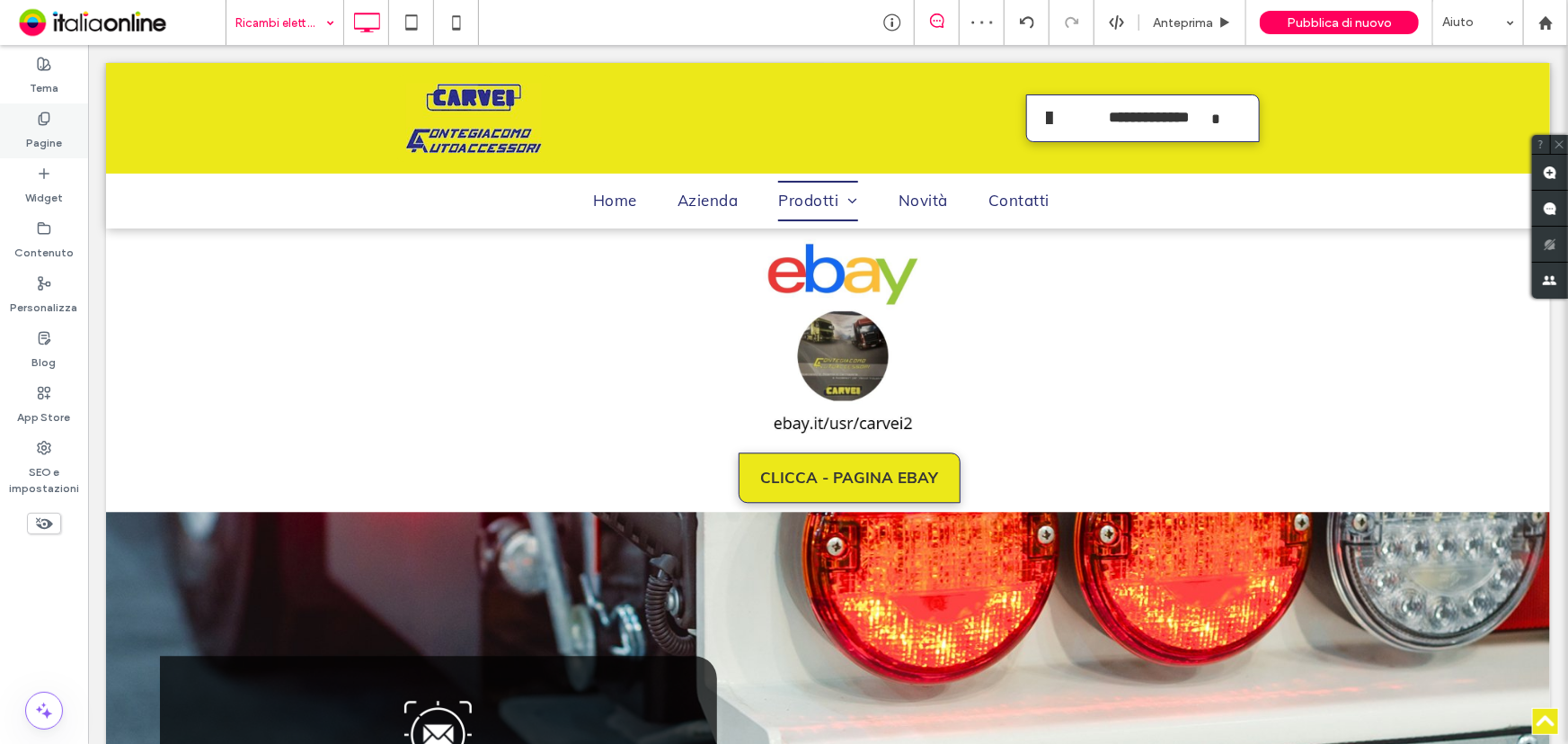
drag, startPoint x: 33, startPoint y: 135, endPoint x: 82, endPoint y: 183, distance: 68.6
click at [32, 135] on label "Pagine" at bounding box center [43, 139] width 35 height 26
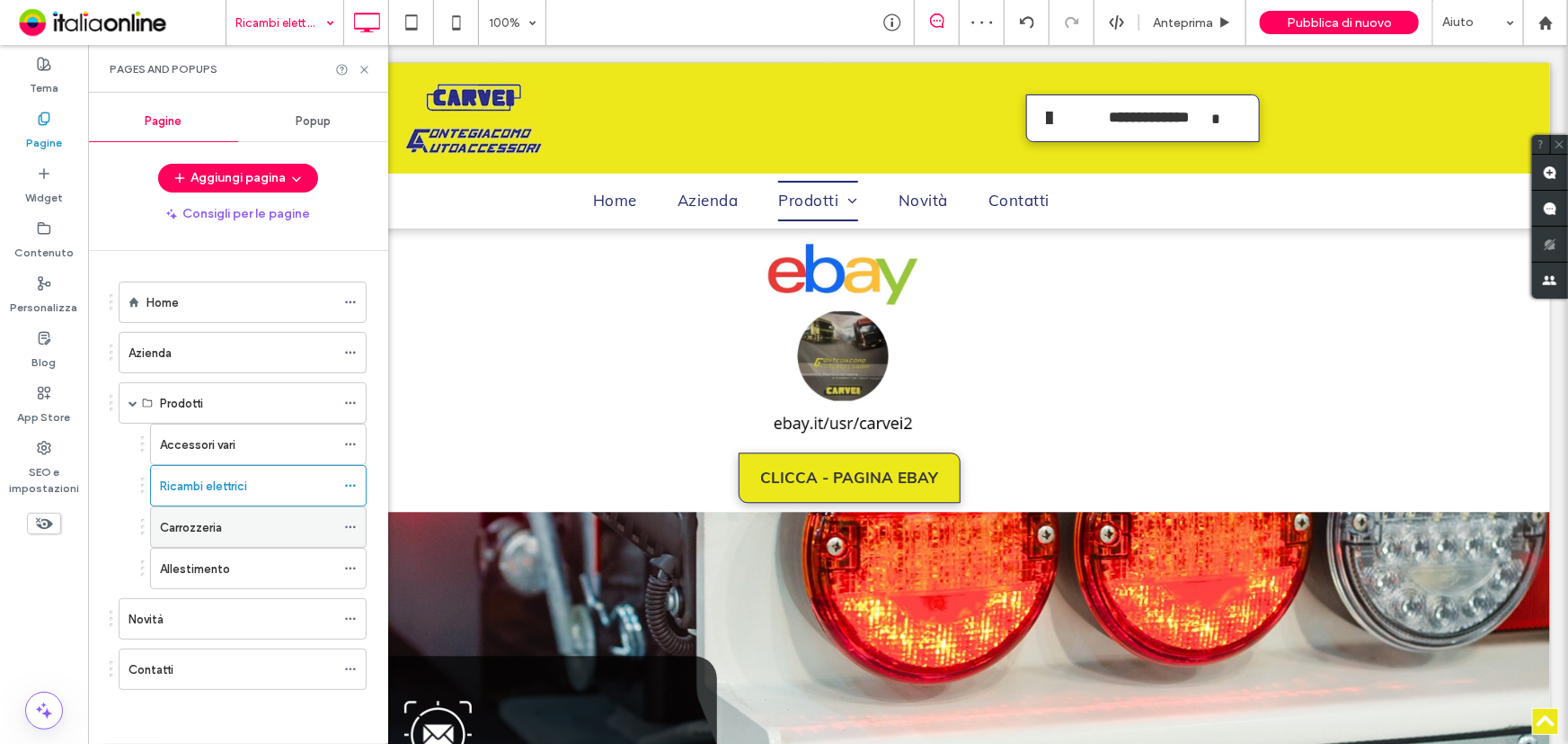
click at [208, 521] on label "Carrozzeria" at bounding box center [190, 527] width 62 height 32
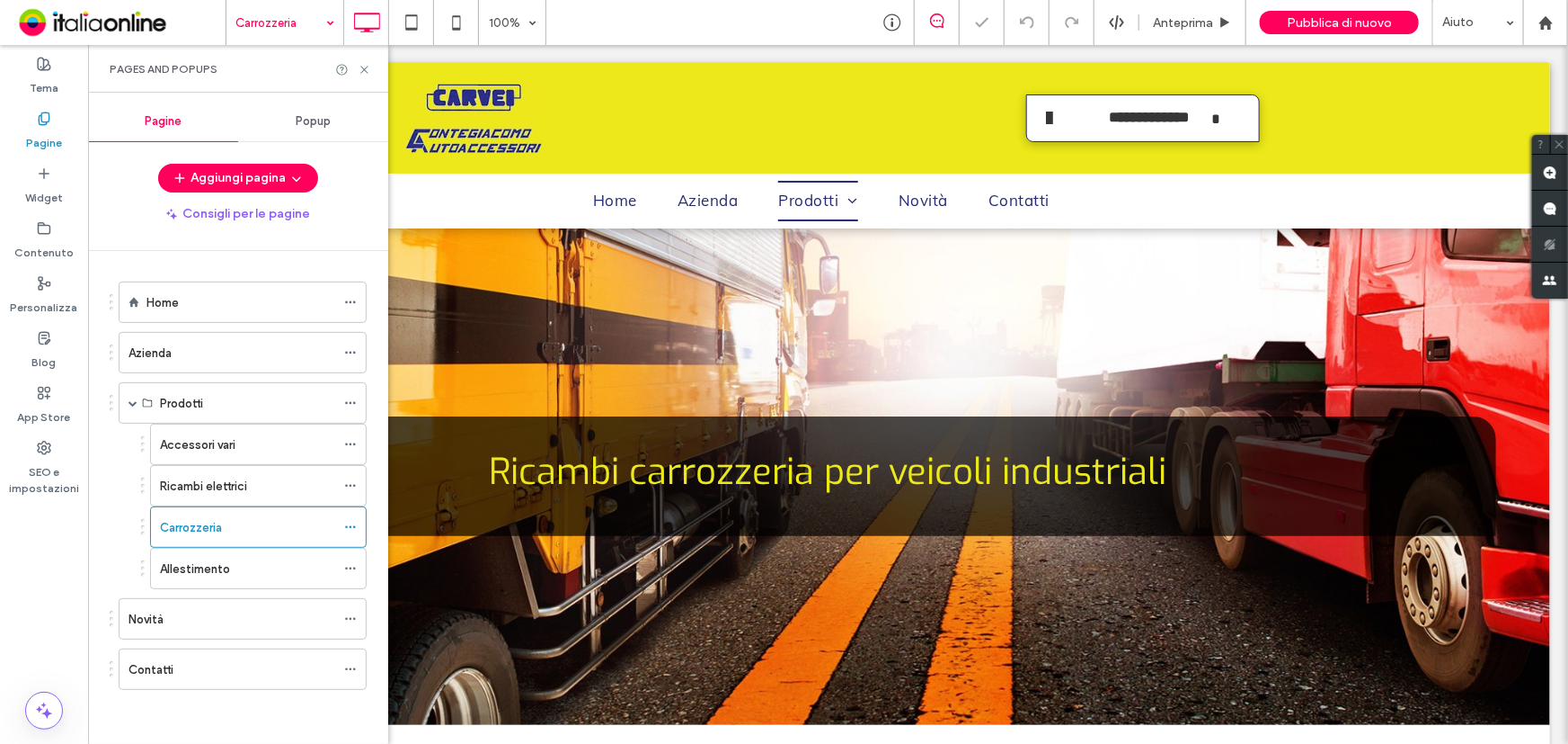
drag, startPoint x: 366, startPoint y: 60, endPoint x: 375, endPoint y: 73, distance: 15.8
click at [366, 60] on div "Pages and Popups" at bounding box center [237, 69] width 300 height 47
click at [360, 63] on icon at bounding box center [364, 70] width 14 height 14
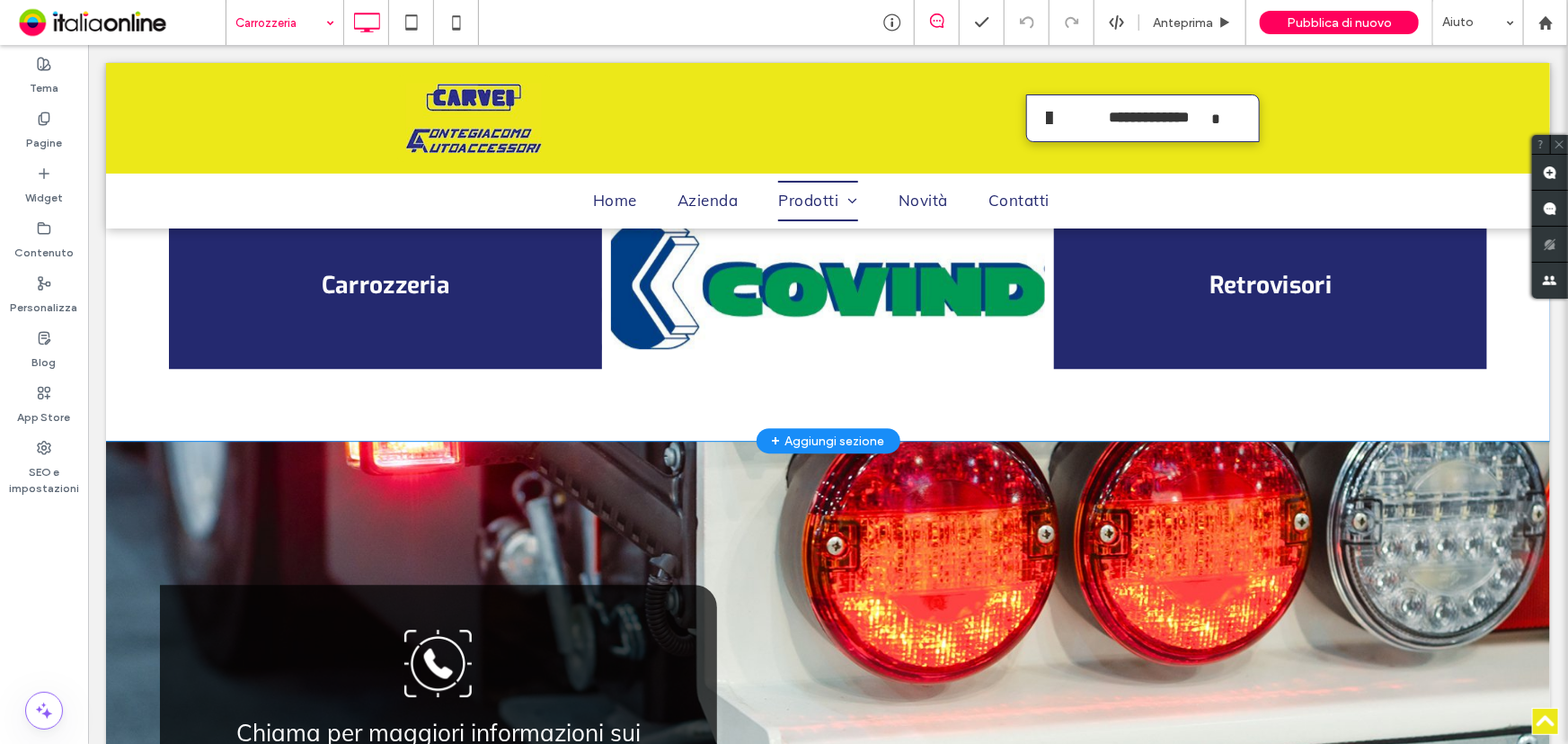
scroll to position [2452, 0]
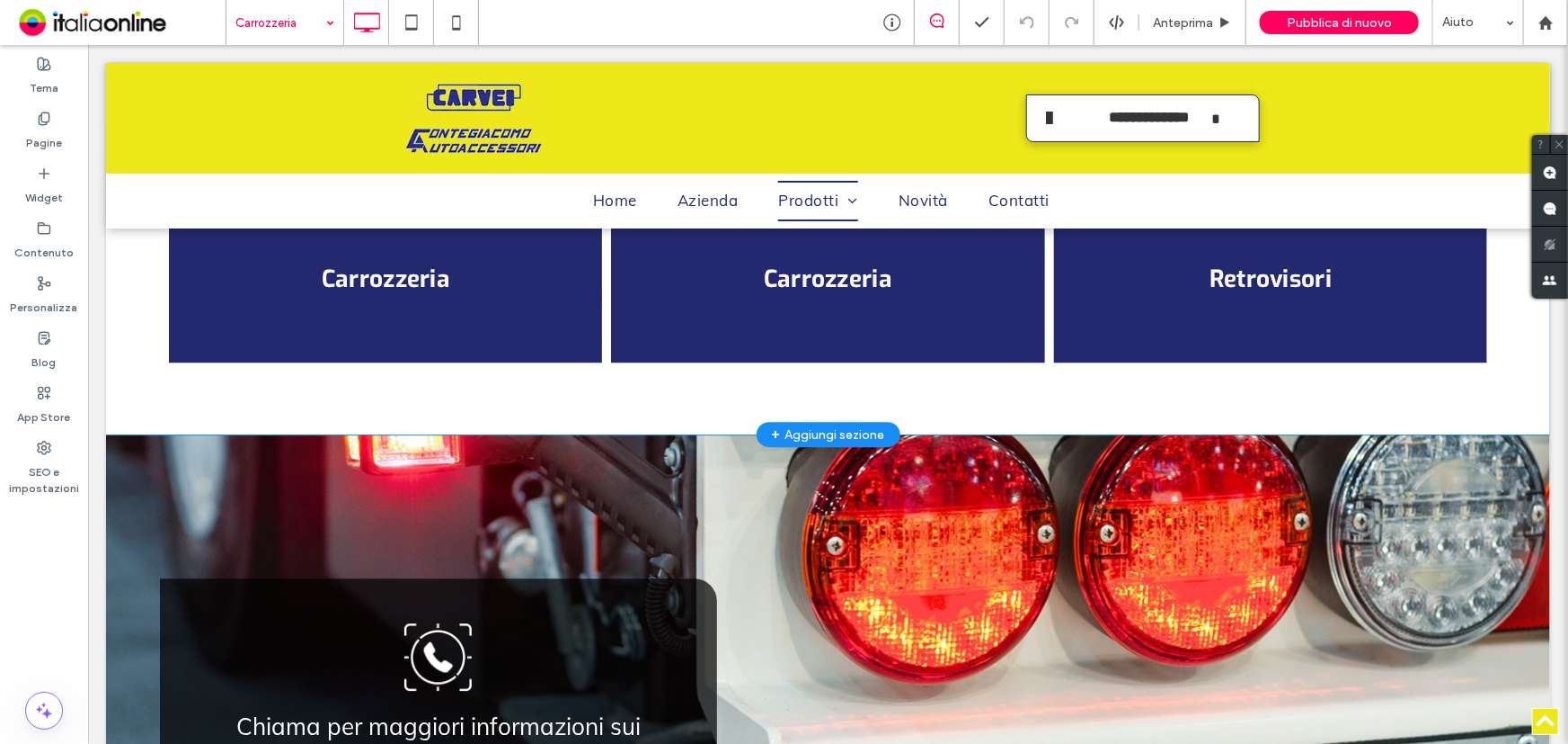
click at [824, 443] on div "+ Aggiungi sezione" at bounding box center [827, 434] width 113 height 20
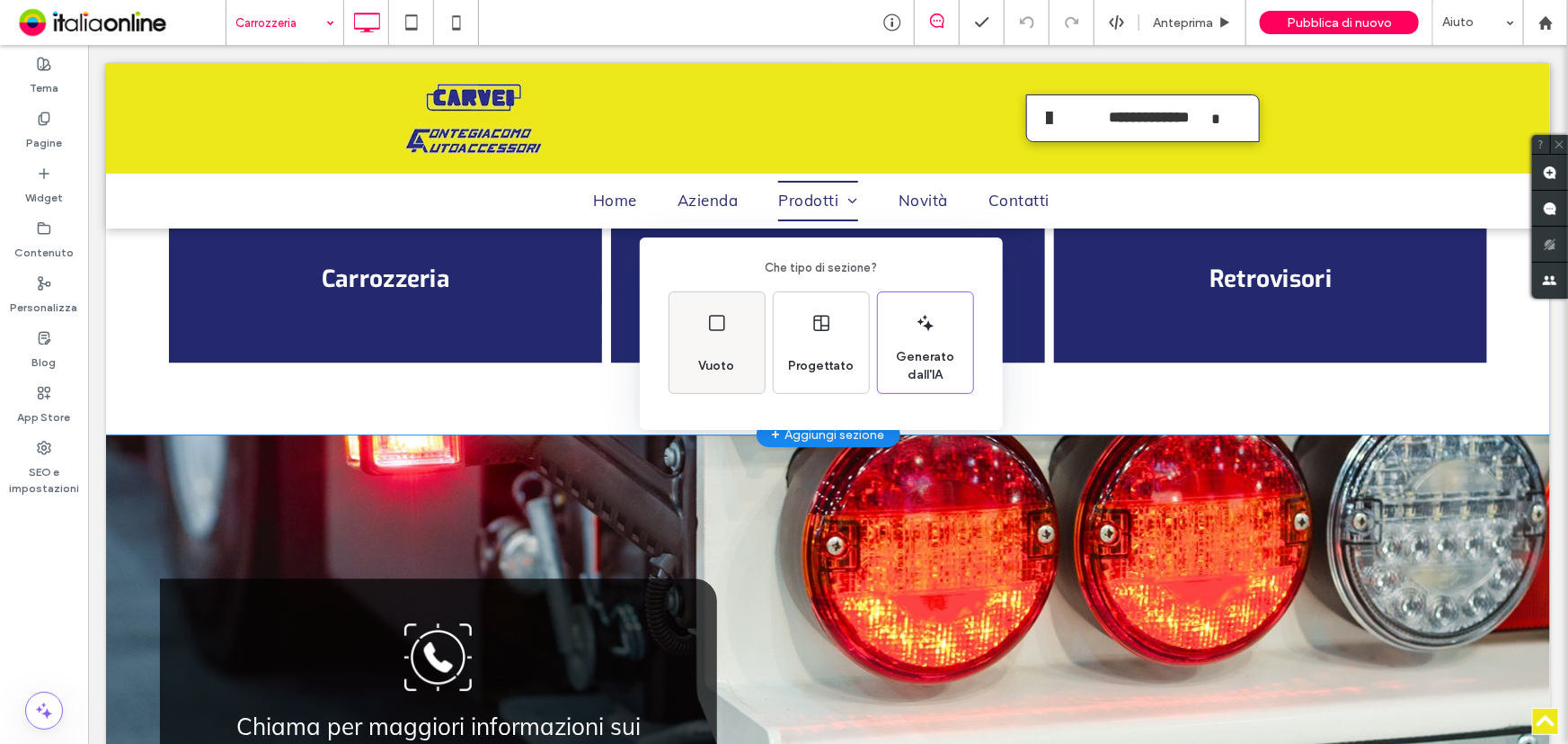
click at [732, 311] on div "Vuoto" at bounding box center [717, 343] width 96 height 101
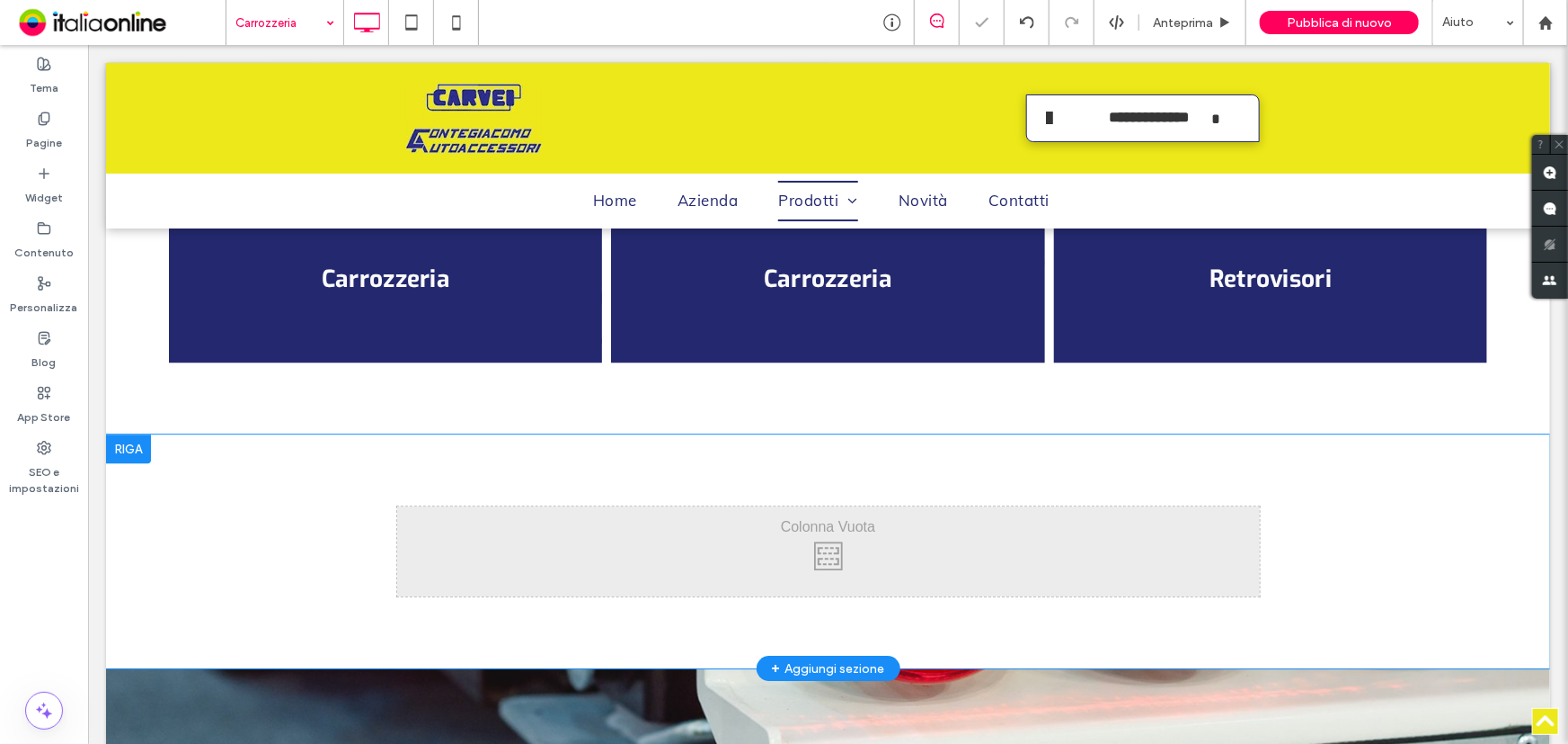
click at [133, 462] on div at bounding box center [128, 447] width 45 height 29
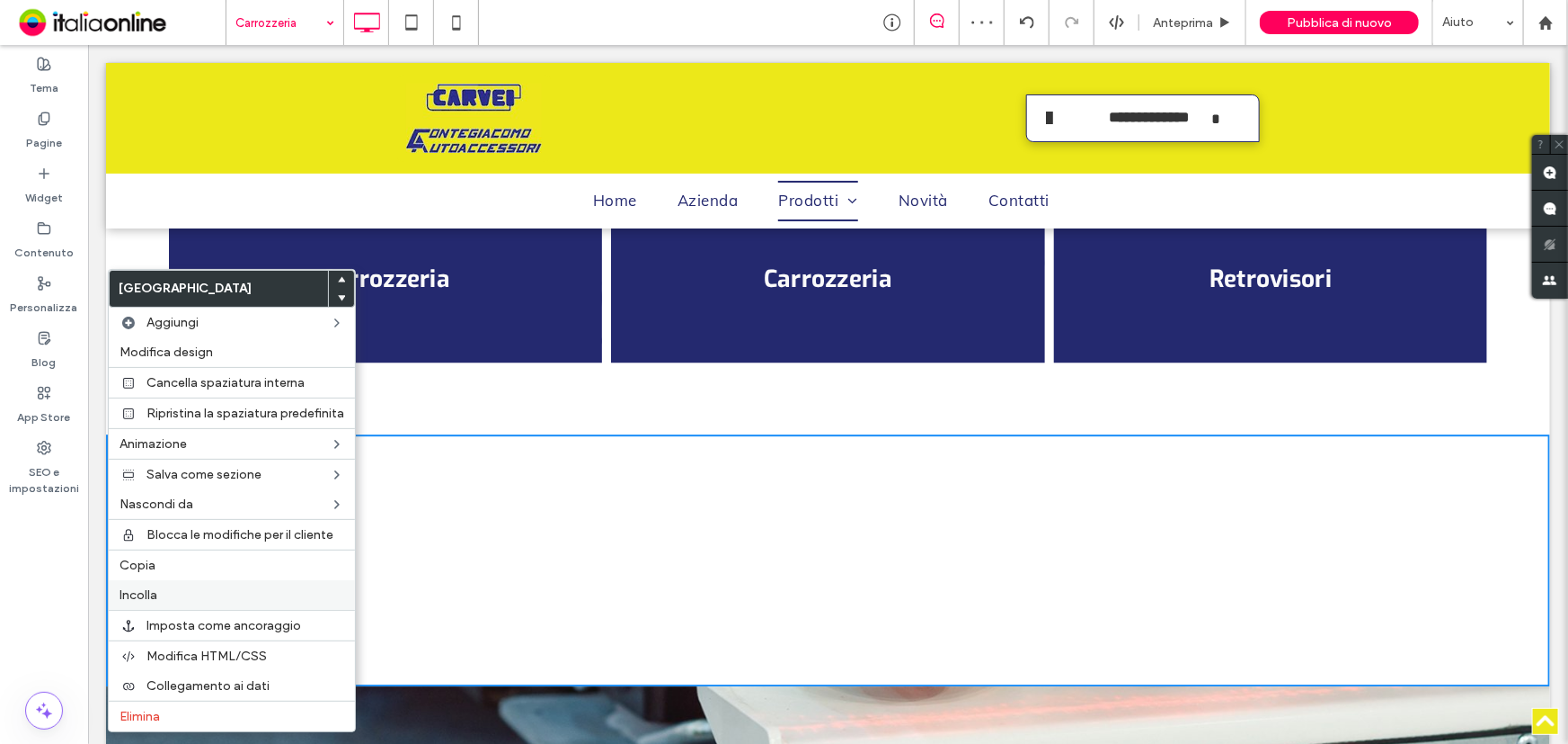
click at [200, 600] on label "Incolla" at bounding box center [231, 595] width 225 height 16
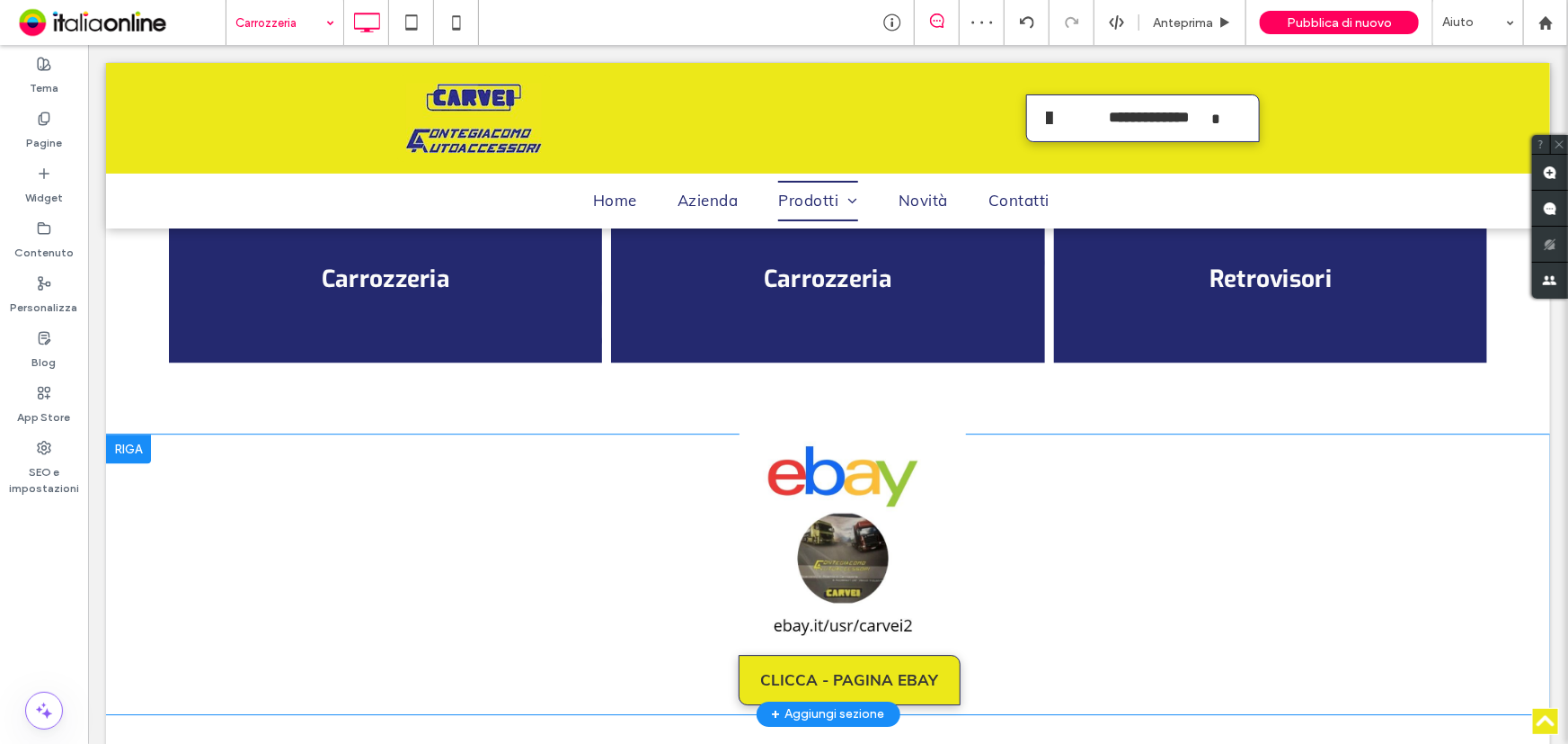
scroll to position [2697, 0]
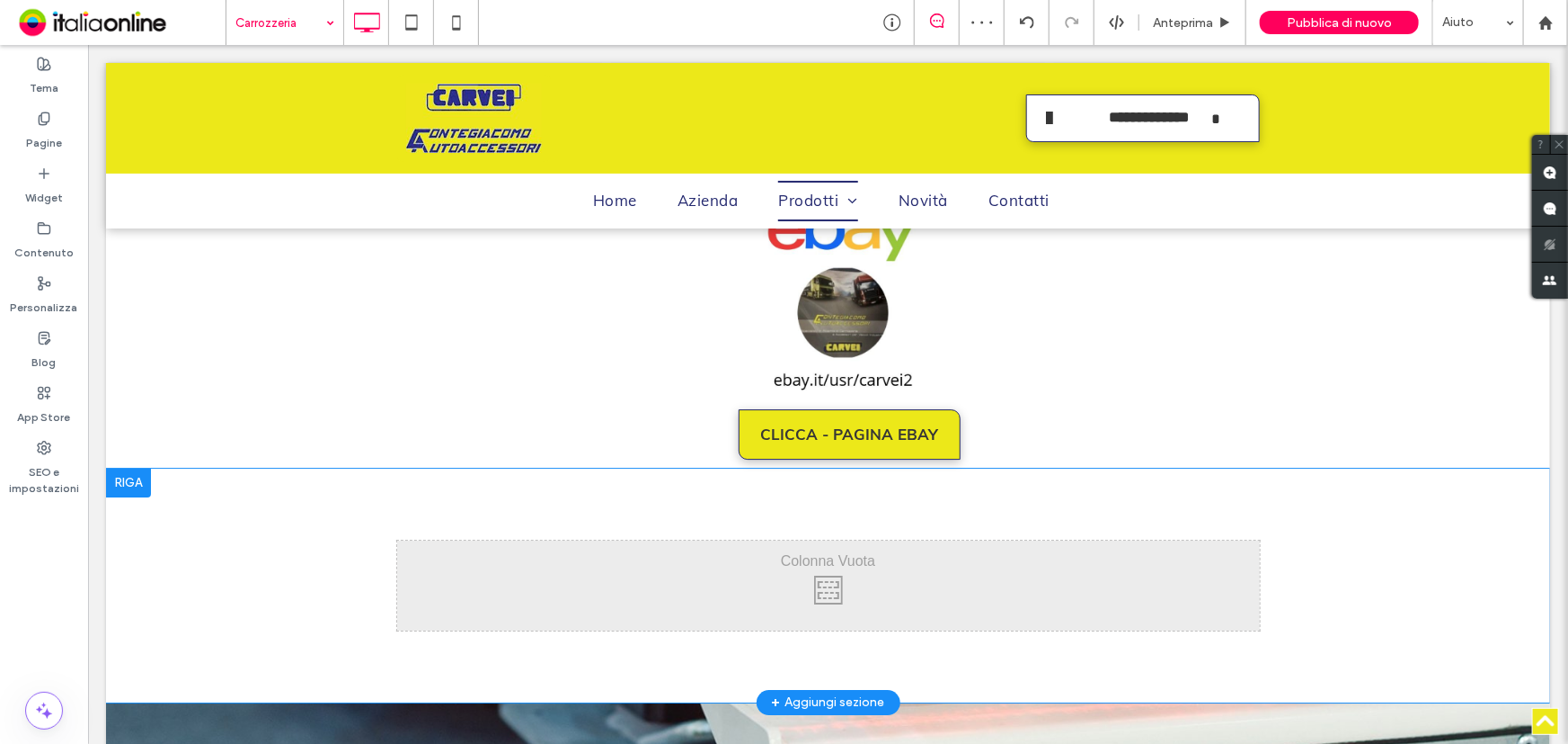
click at [128, 493] on div at bounding box center [128, 481] width 45 height 29
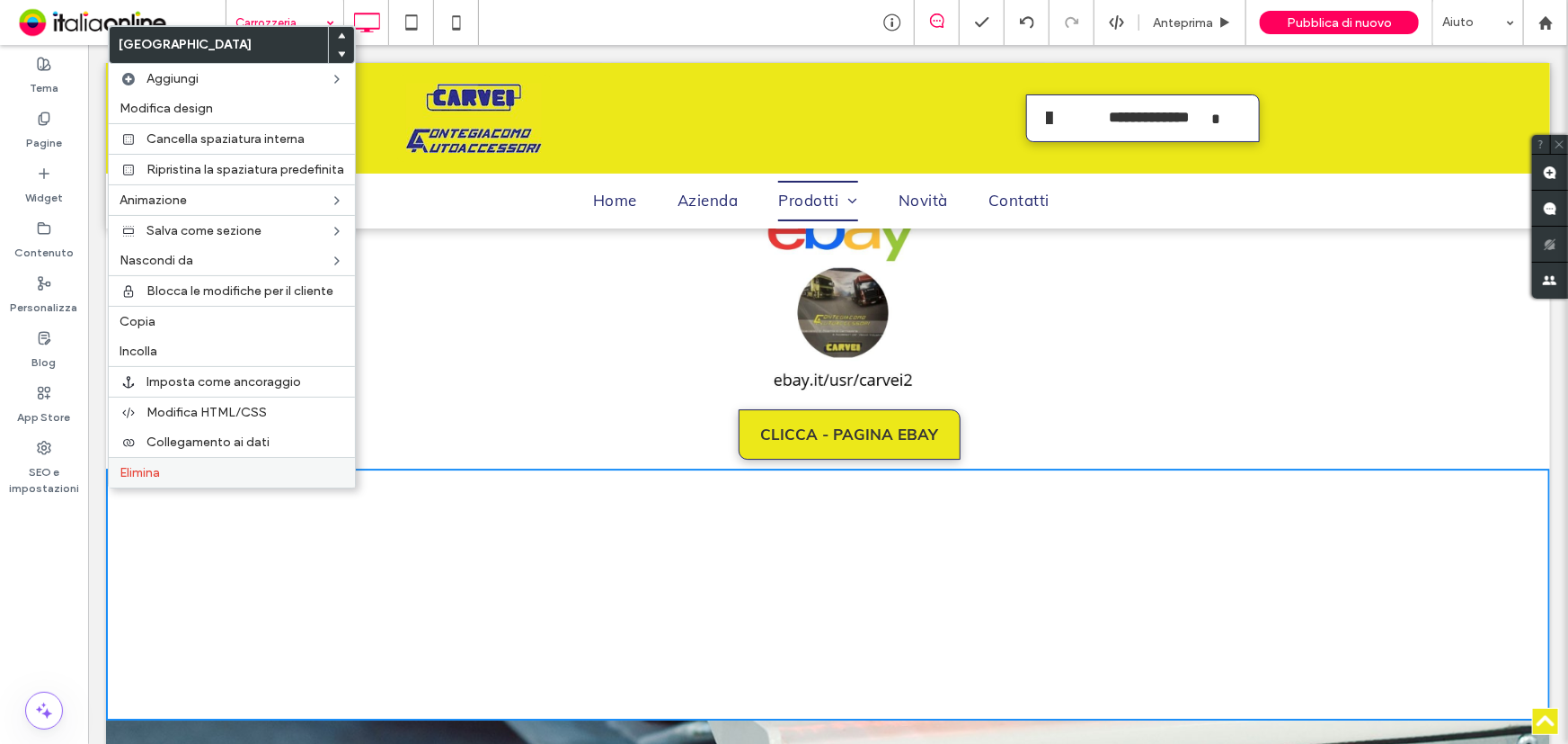
click at [160, 464] on div "Elimina" at bounding box center [231, 472] width 246 height 31
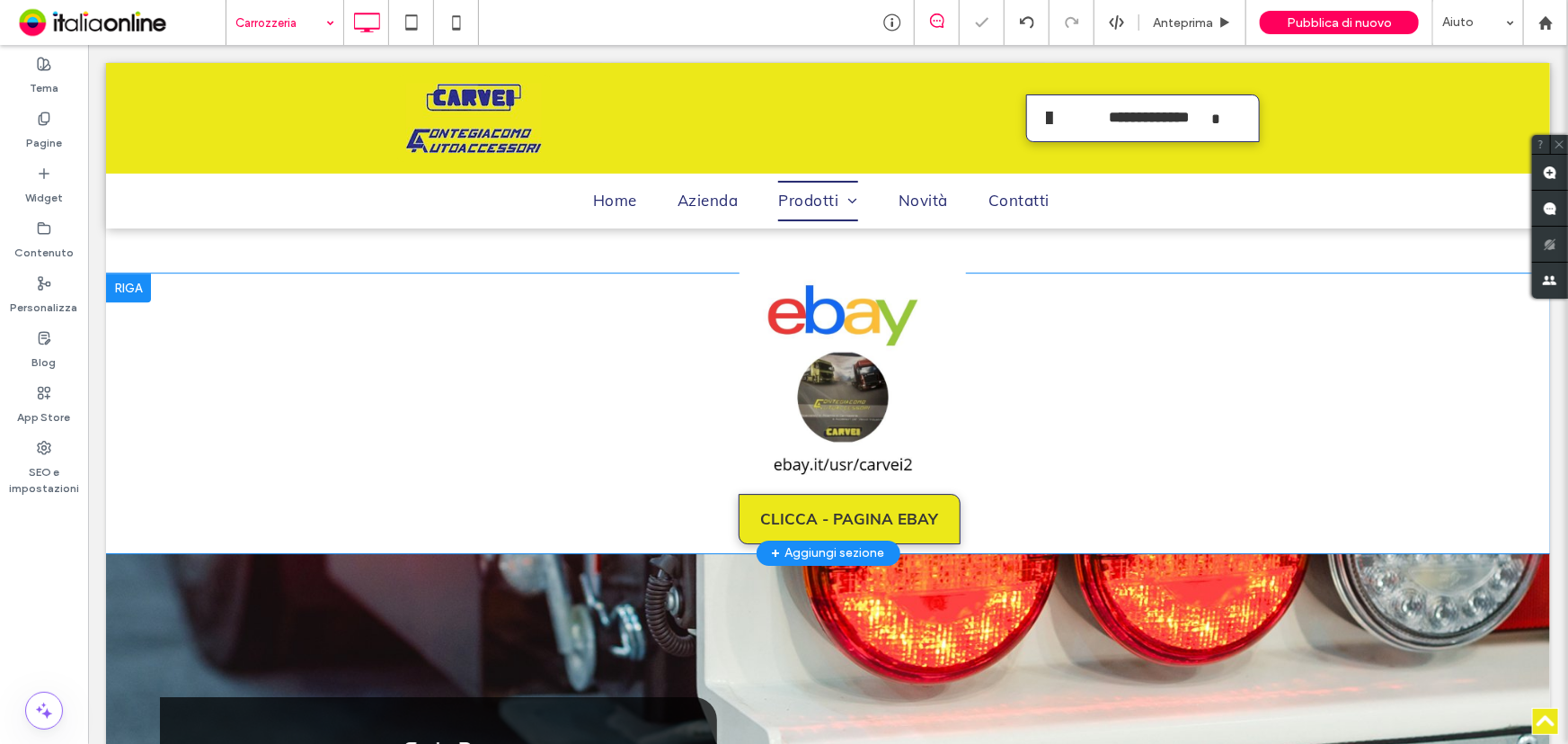
scroll to position [2534, 0]
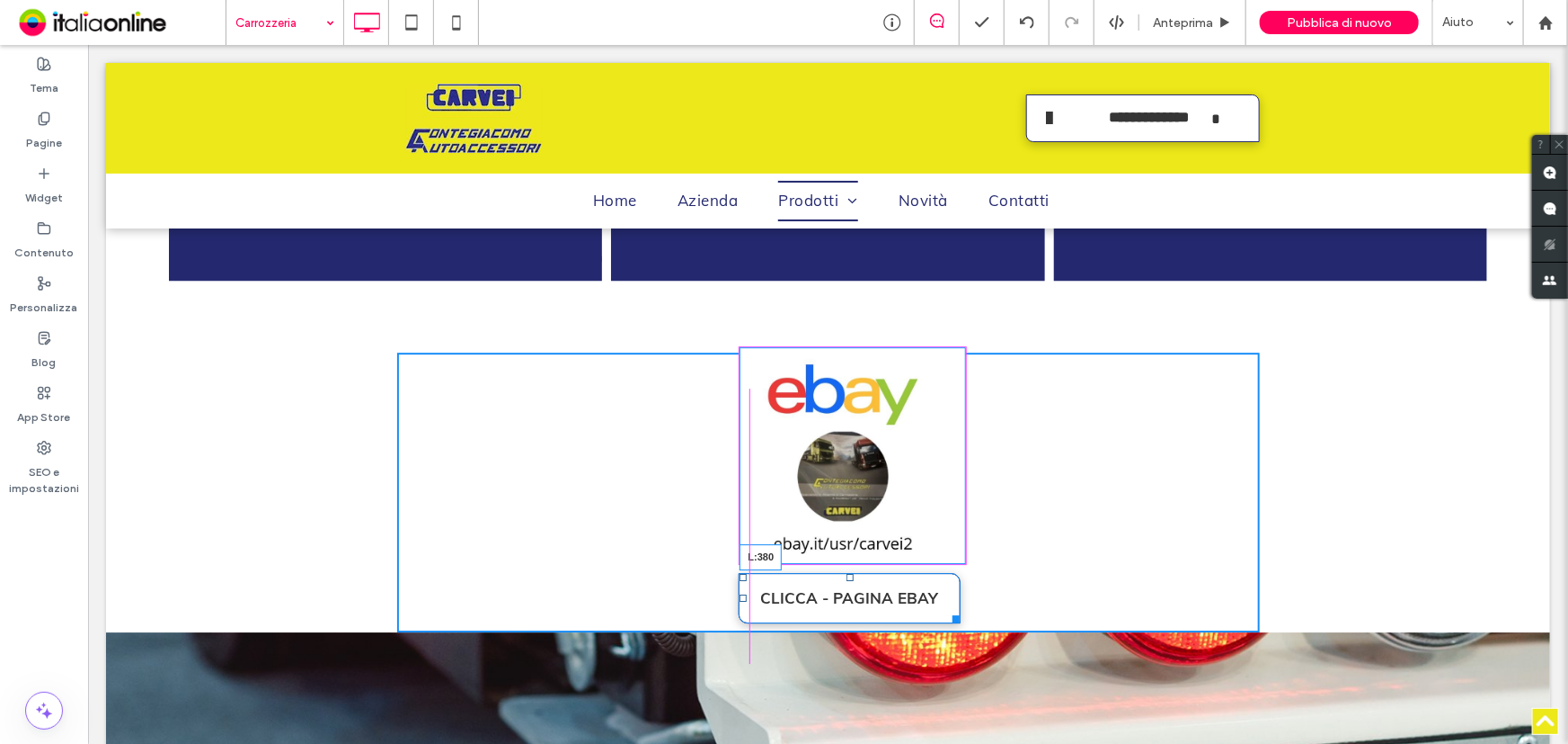
drag, startPoint x: 736, startPoint y: 616, endPoint x: 828, endPoint y: 660, distance: 102.0
click at [741, 615] on div "CLICCA - PAGINA EBAY L:380 Click To Paste Click To Paste" at bounding box center [827, 491] width 863 height 279
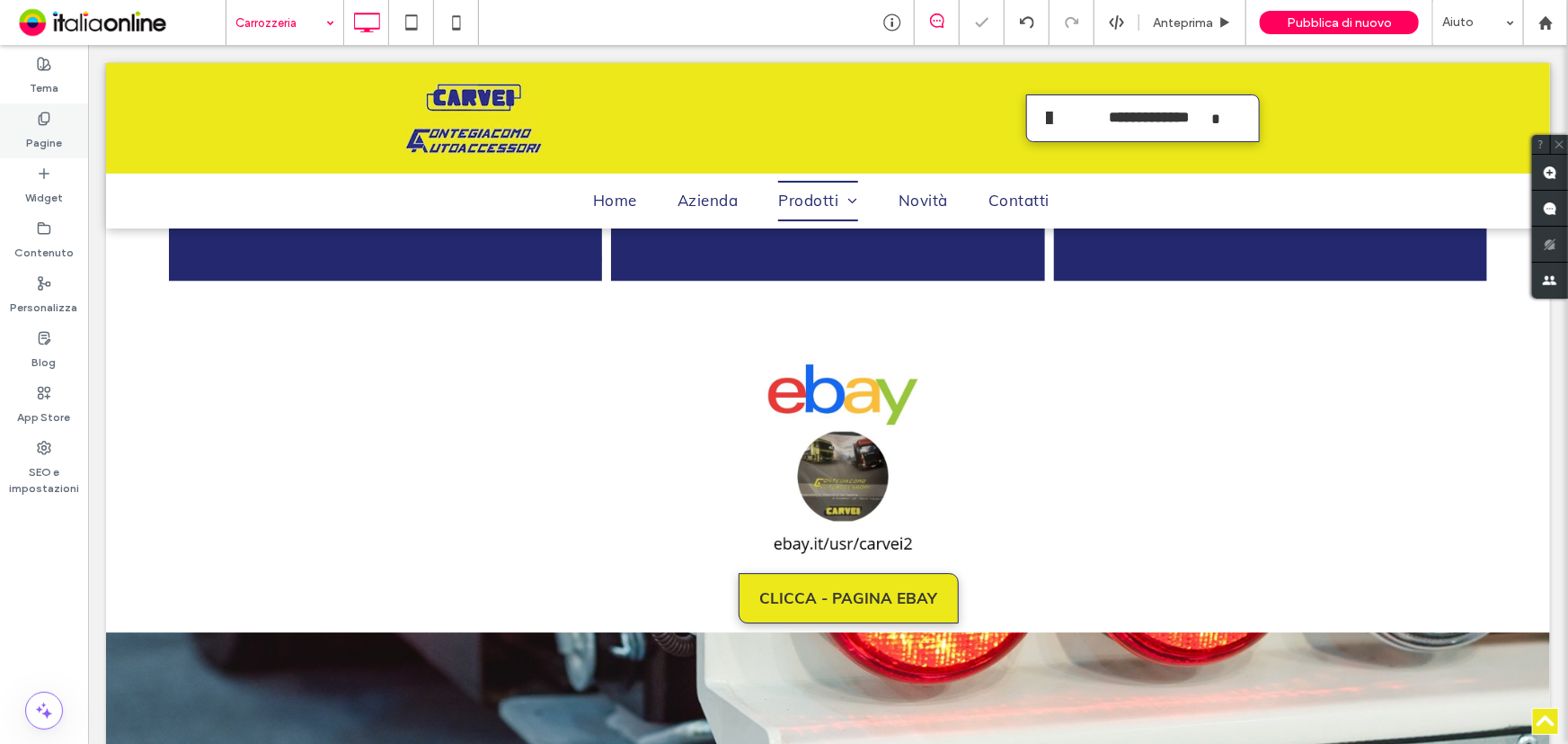
drag, startPoint x: 75, startPoint y: 132, endPoint x: 69, endPoint y: 144, distance: 13.4
click at [75, 132] on div "Pagine" at bounding box center [43, 131] width 88 height 55
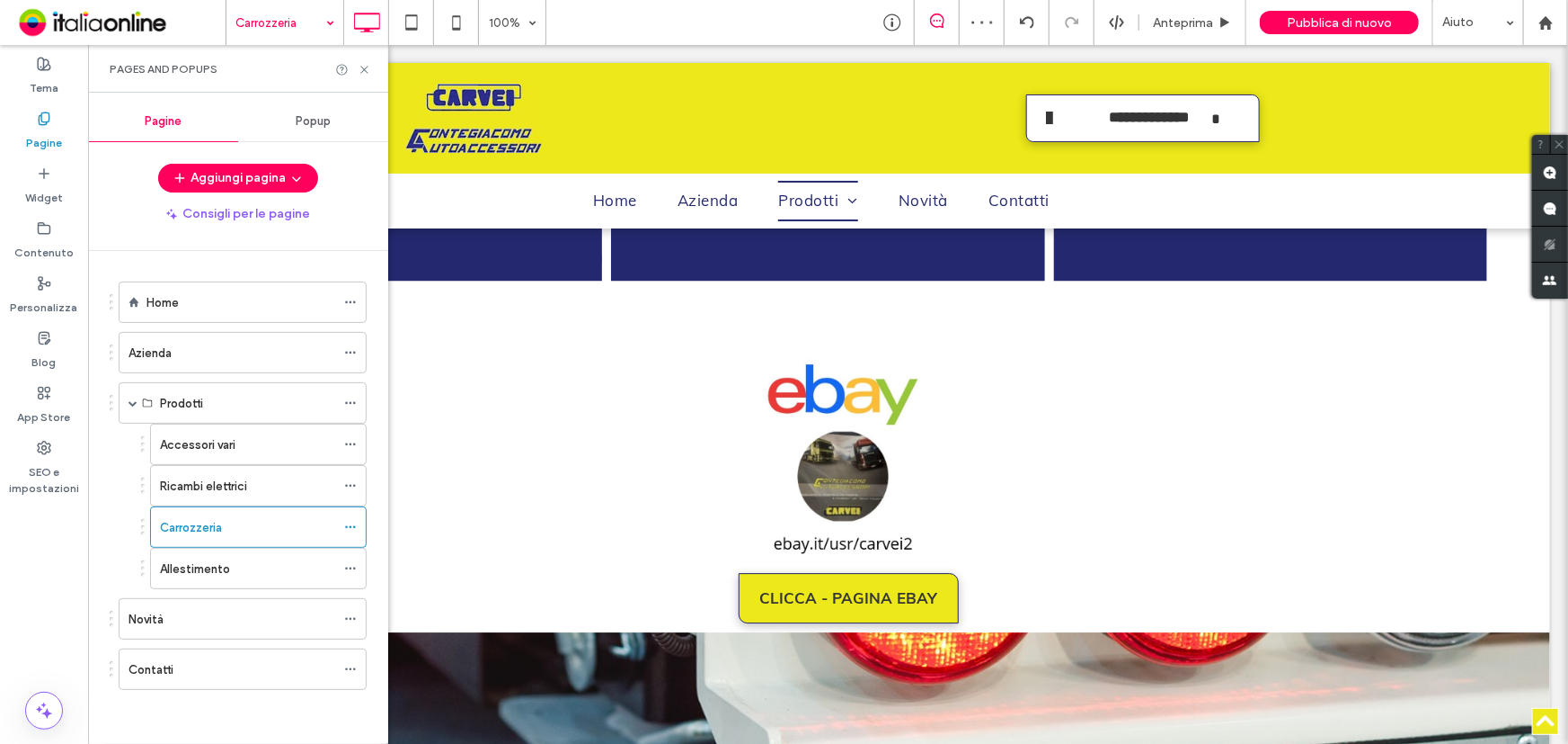
drag, startPoint x: 203, startPoint y: 584, endPoint x: 293, endPoint y: 421, distance: 186.2
click at [203, 584] on div "Allestimento" at bounding box center [247, 569] width 175 height 39
click at [366, 67] on icon at bounding box center [364, 70] width 14 height 14
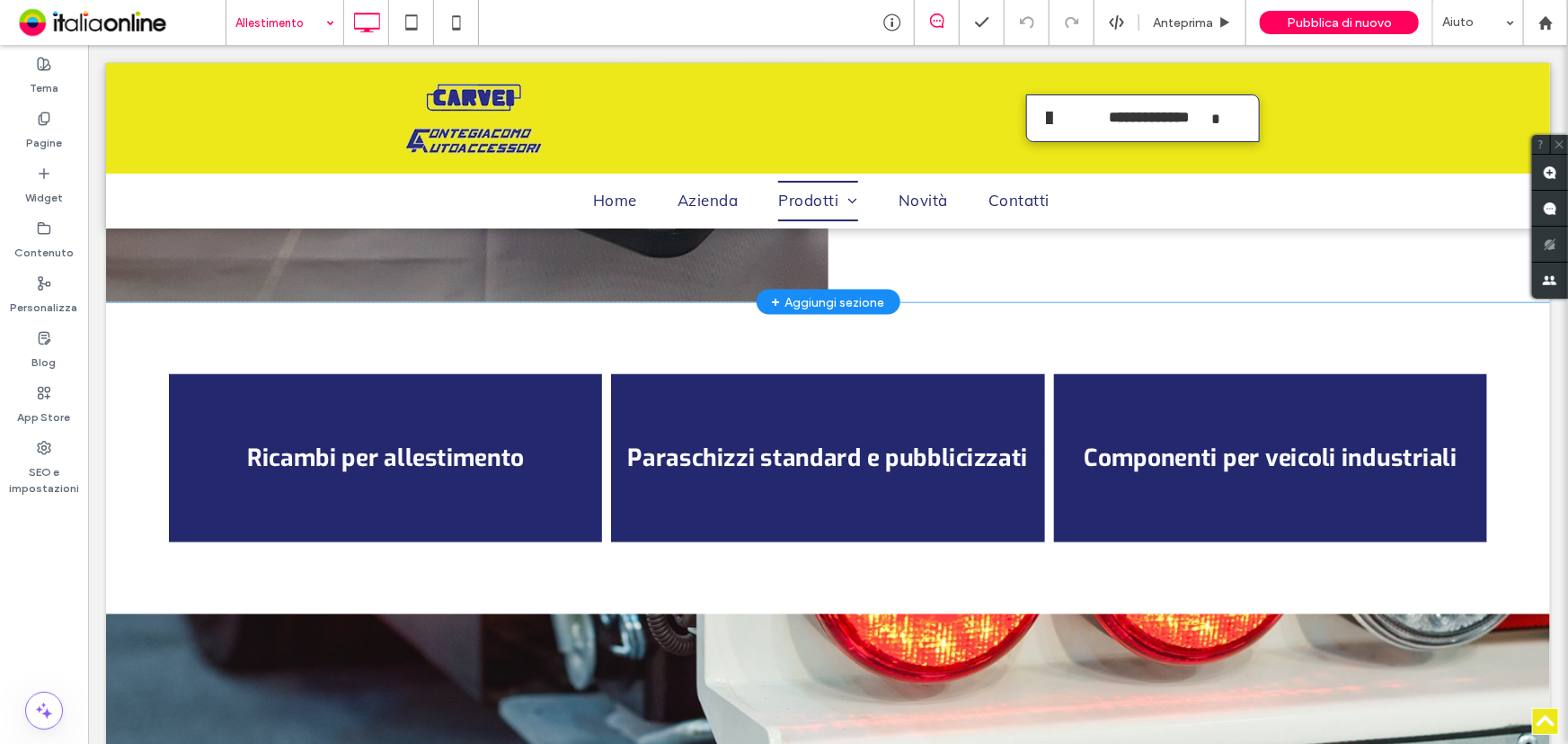
scroll to position [1553, 0]
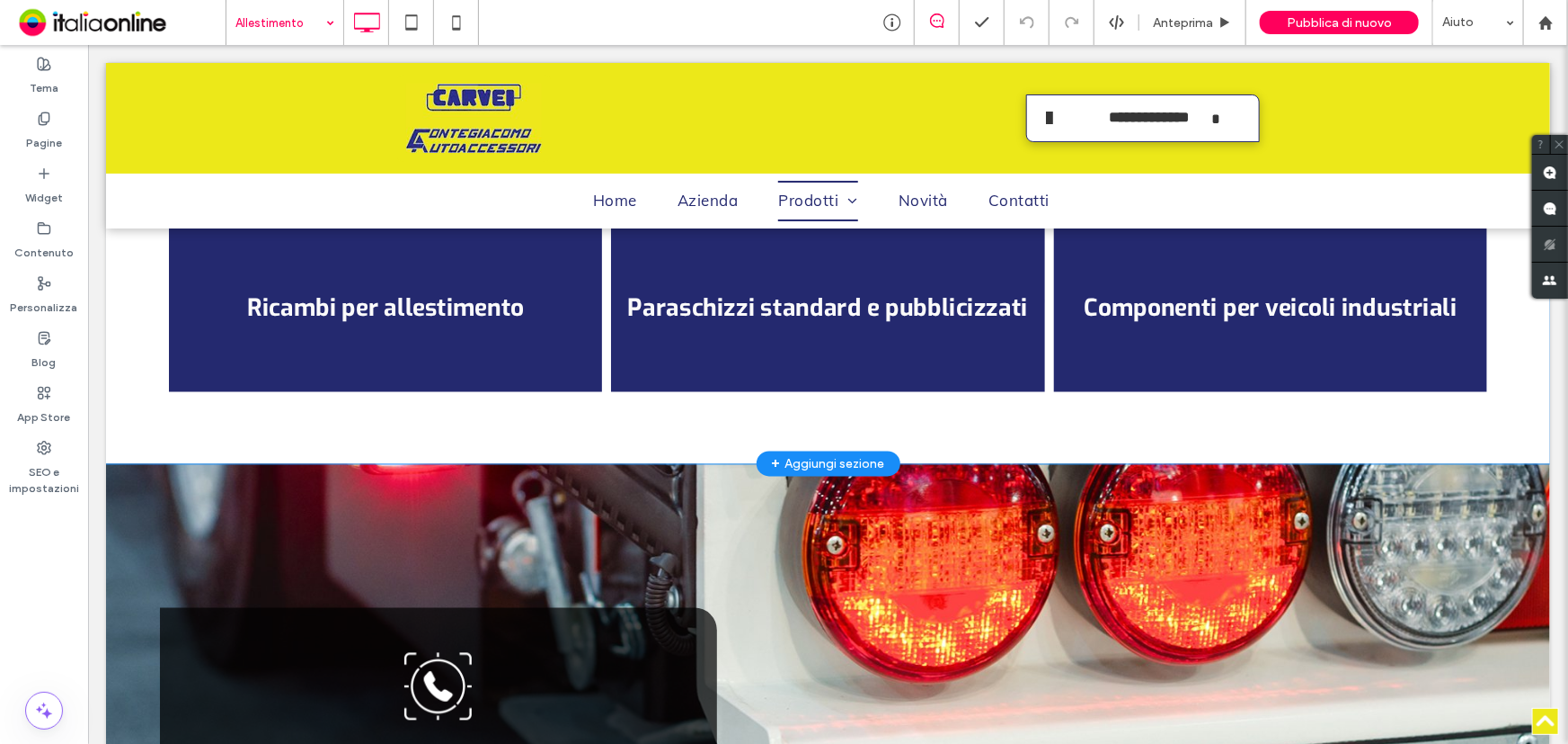
click at [834, 457] on div "+ Aggiungi sezione" at bounding box center [827, 463] width 113 height 20
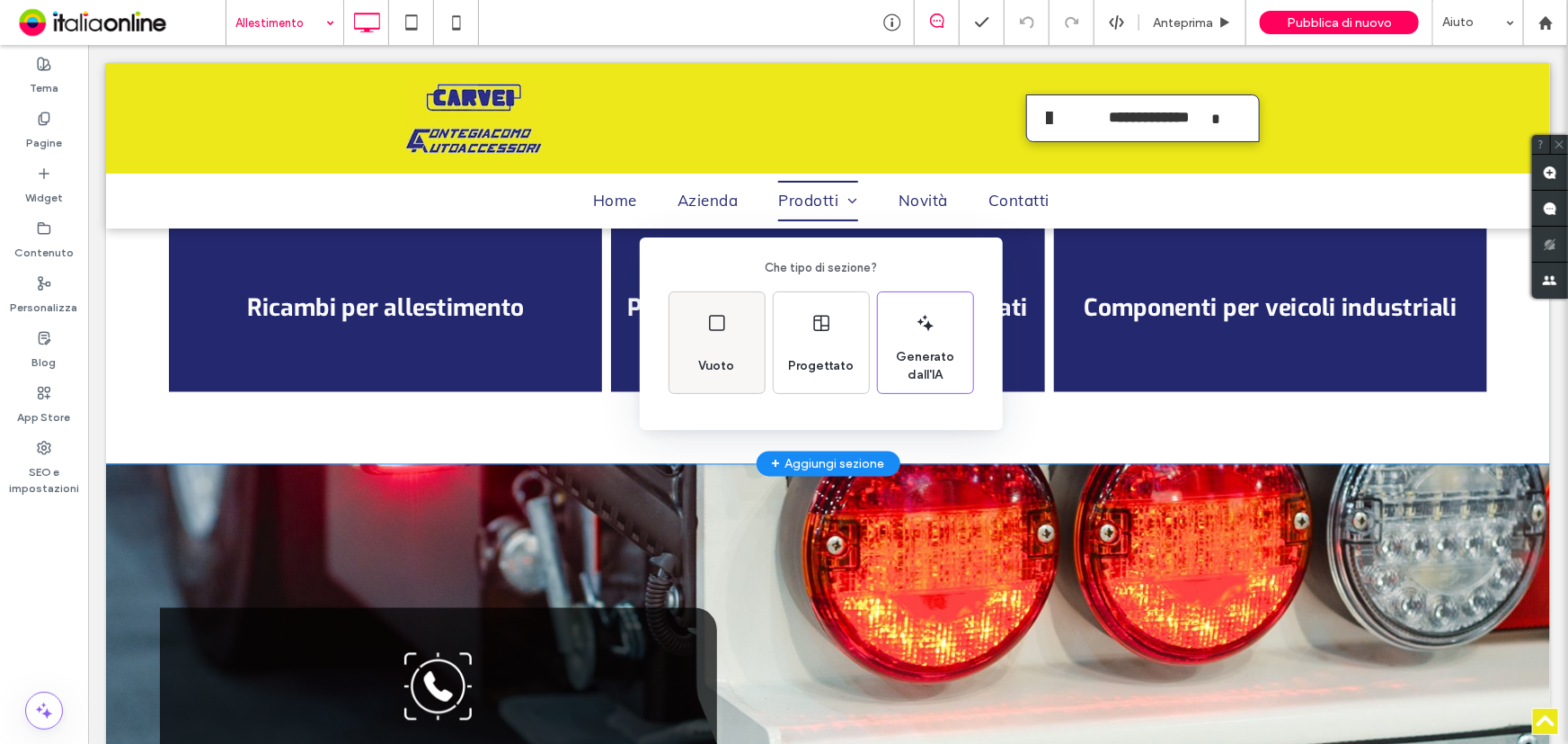
click at [730, 322] on div "Vuoto" at bounding box center [717, 343] width 96 height 101
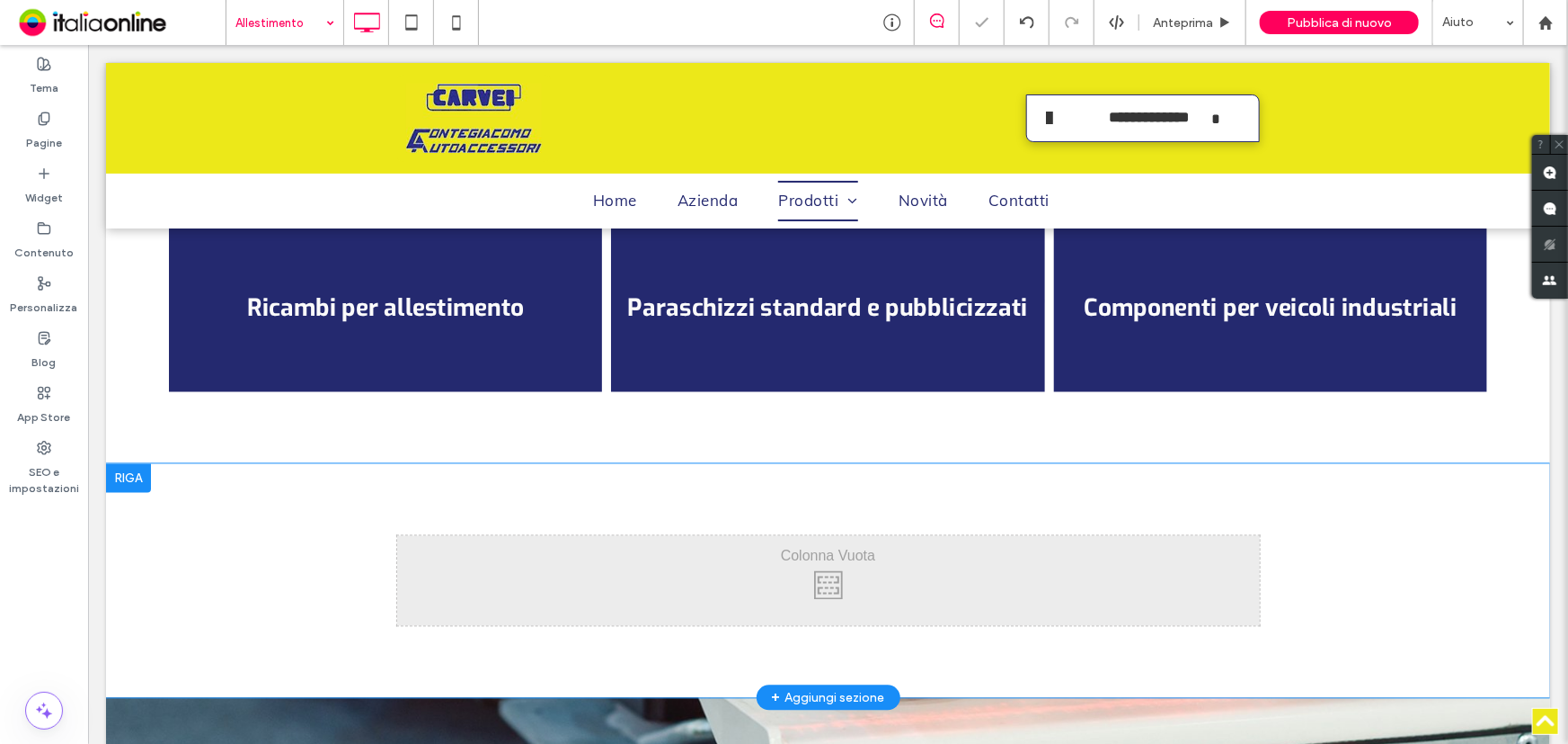
click at [139, 475] on div at bounding box center [128, 477] width 45 height 29
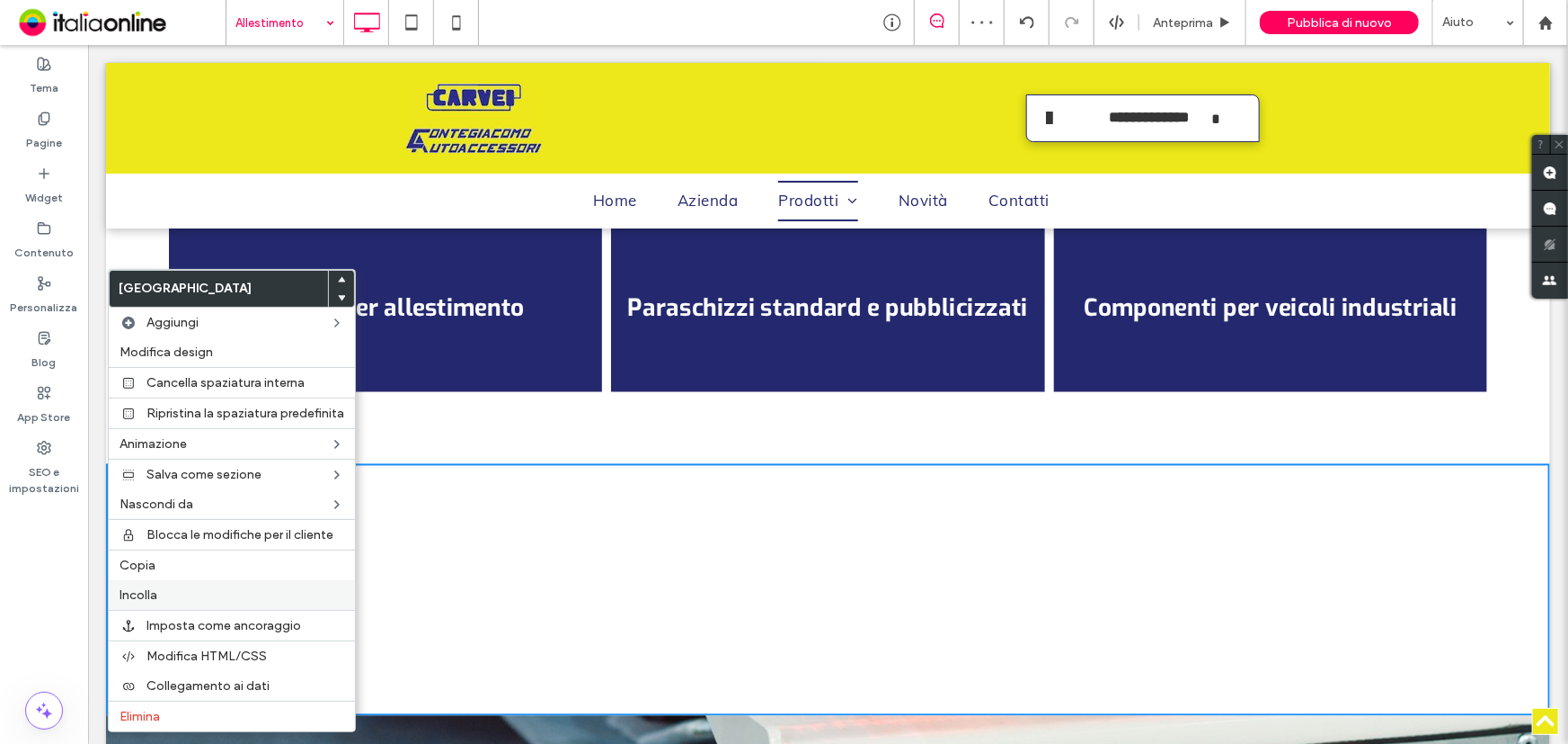
click at [180, 606] on div "Incolla" at bounding box center [231, 595] width 246 height 30
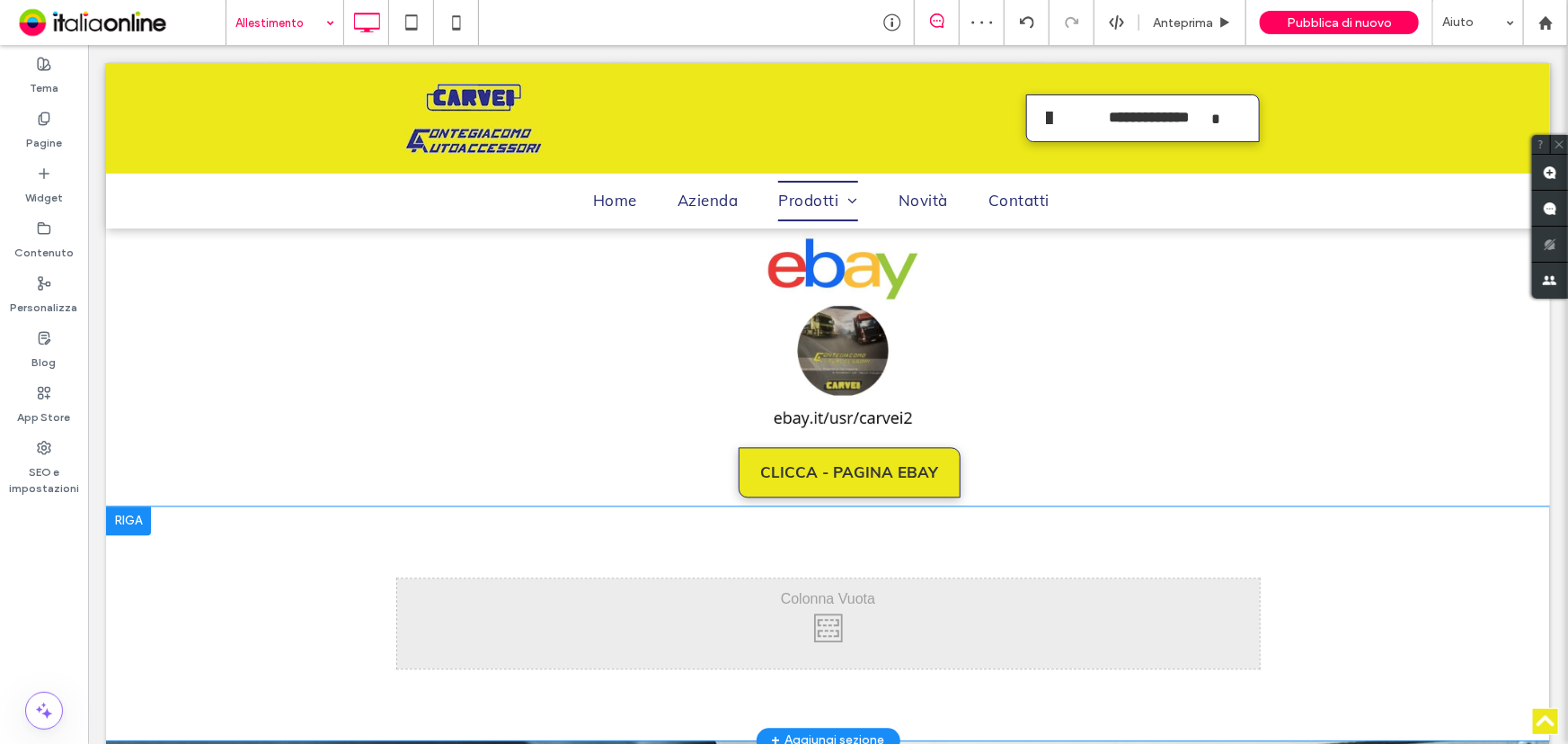
scroll to position [1798, 0]
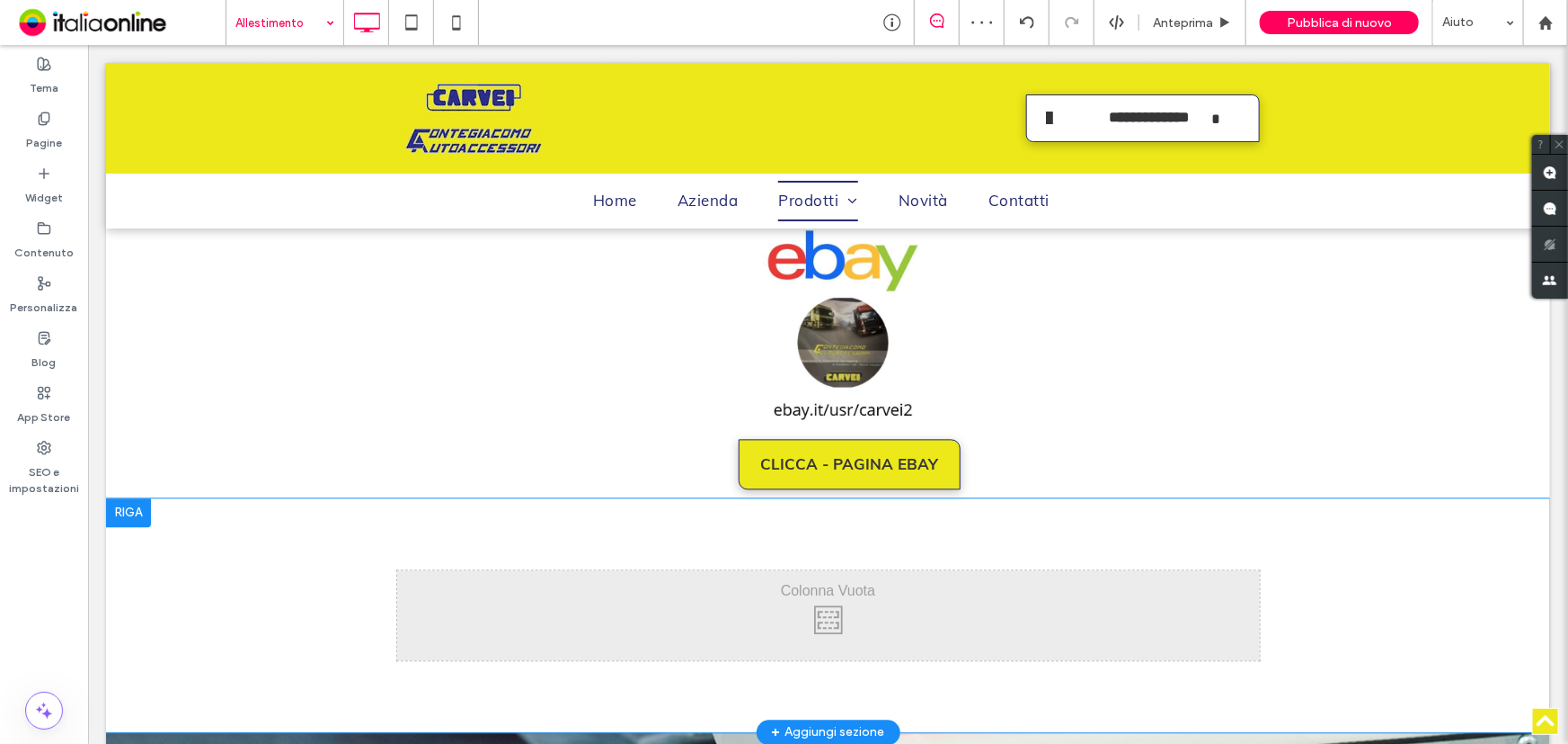
click at [112, 503] on div at bounding box center [128, 511] width 45 height 29
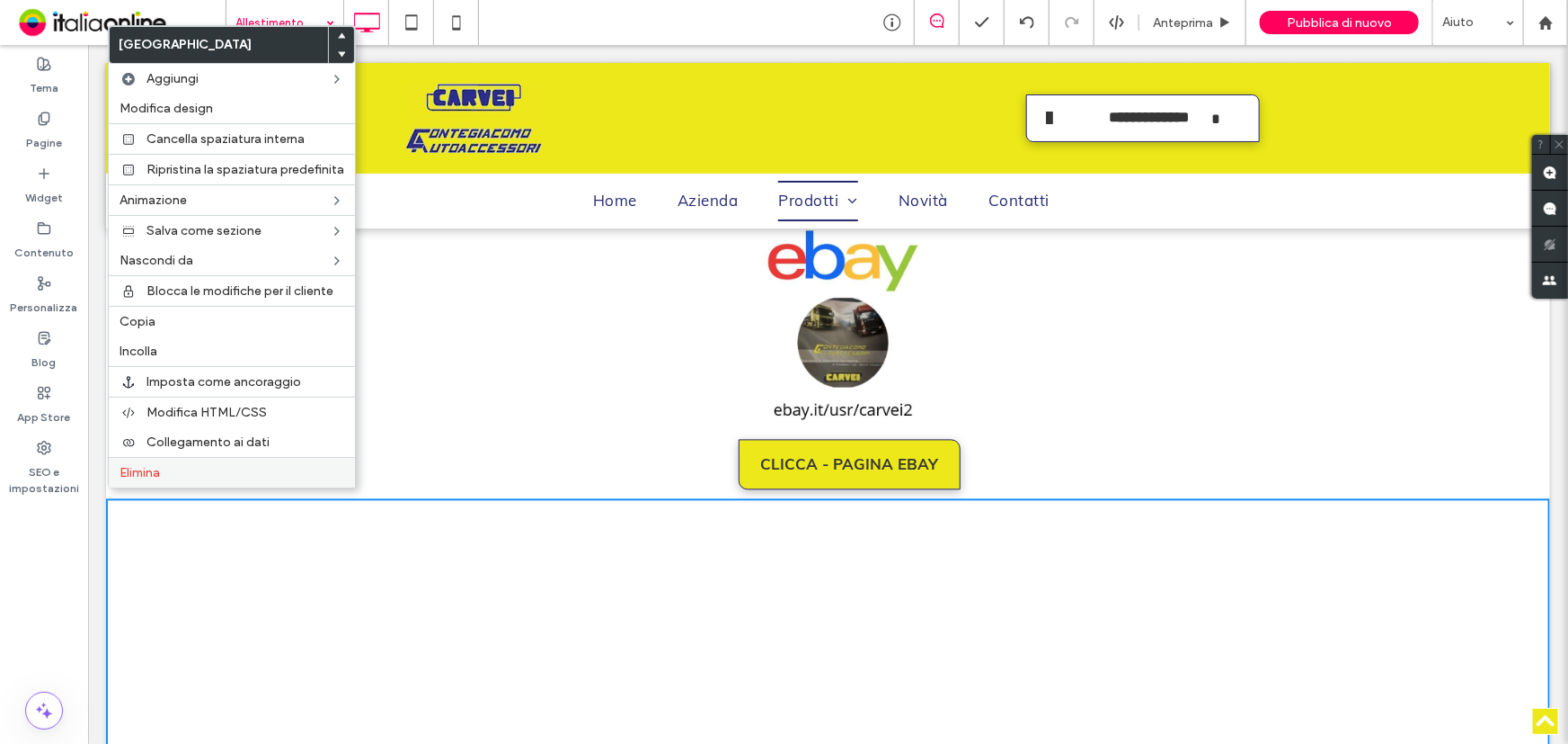
click at [126, 480] on span "Elimina" at bounding box center [139, 473] width 40 height 16
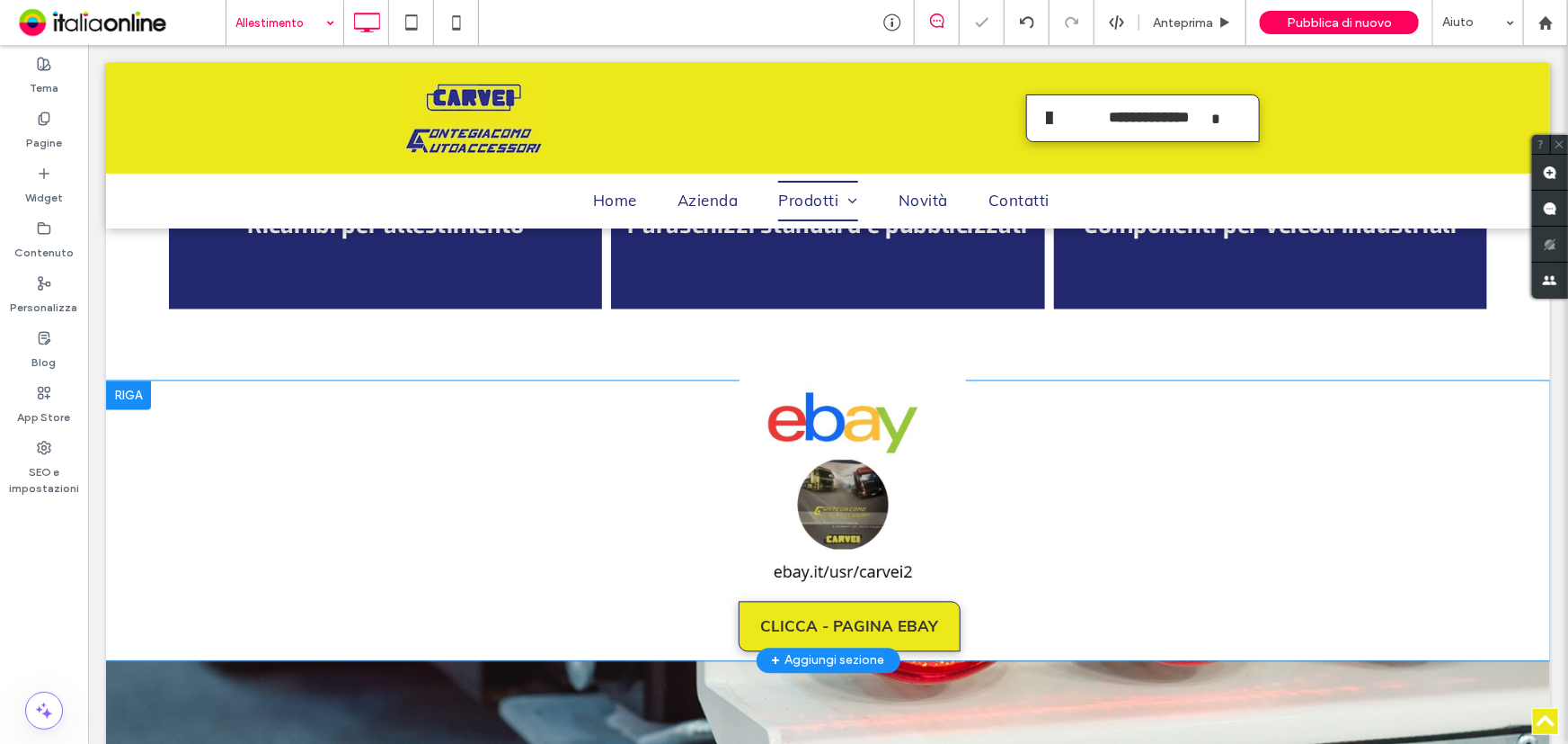
scroll to position [1553, 0]
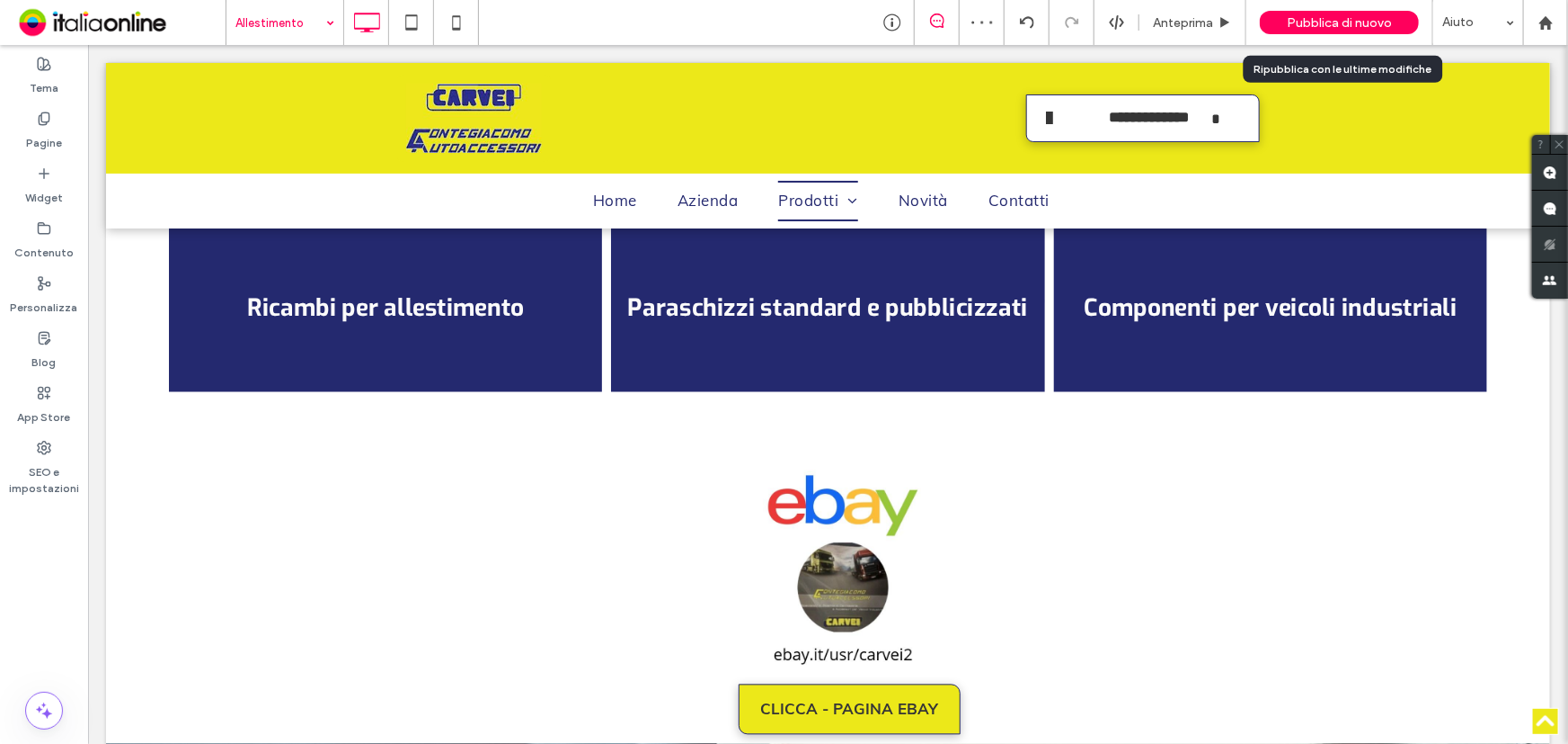
click at [1383, 11] on div "Pubblica di nuovo" at bounding box center [1339, 23] width 160 height 24
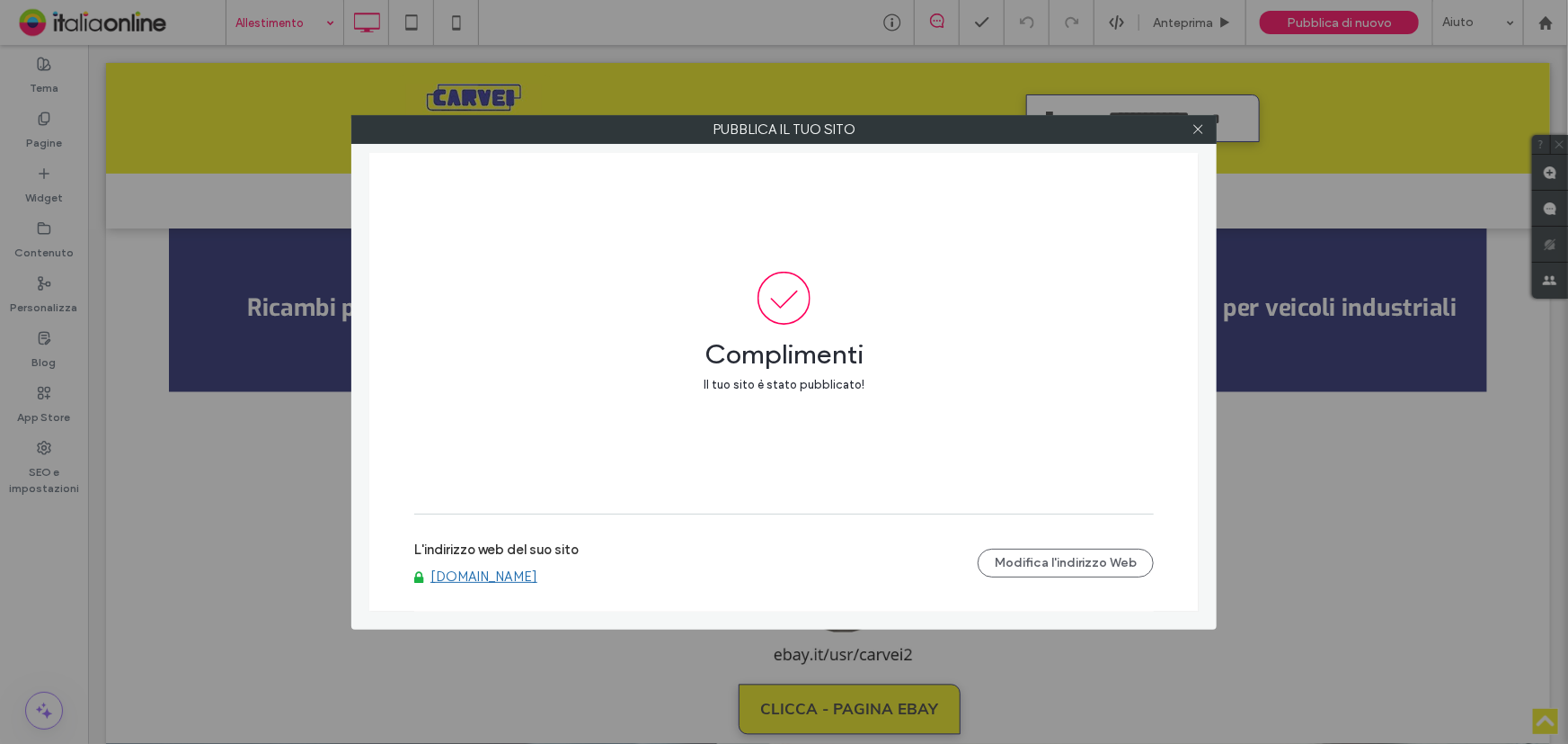
click at [502, 577] on link "www.carvei.com" at bounding box center [484, 576] width 107 height 16
click at [1196, 126] on icon at bounding box center [1199, 129] width 14 height 14
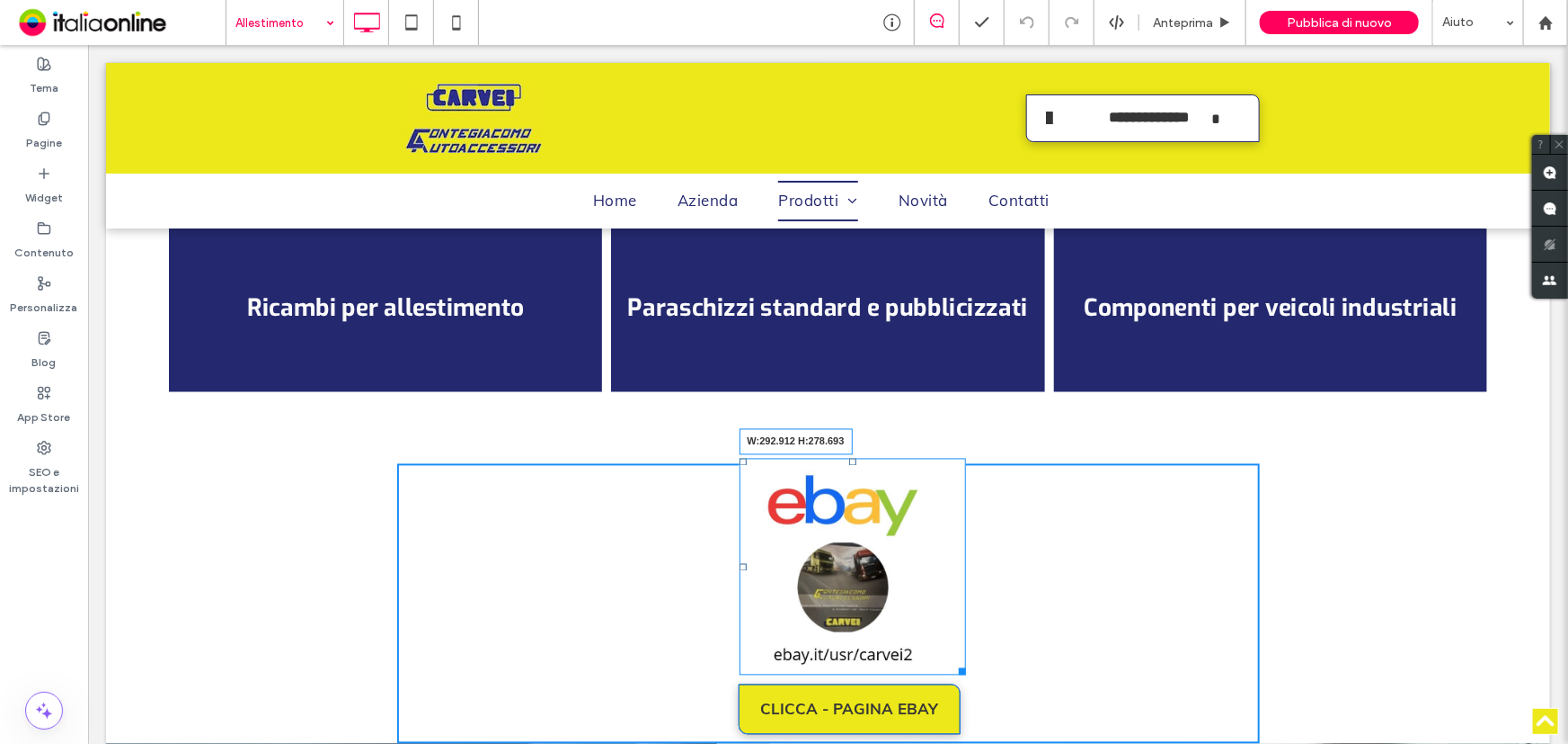
drag, startPoint x: 956, startPoint y: 662, endPoint x: 993, endPoint y: 696, distance: 50.2
click at [965, 674] on div at bounding box center [958, 668] width 14 height 14
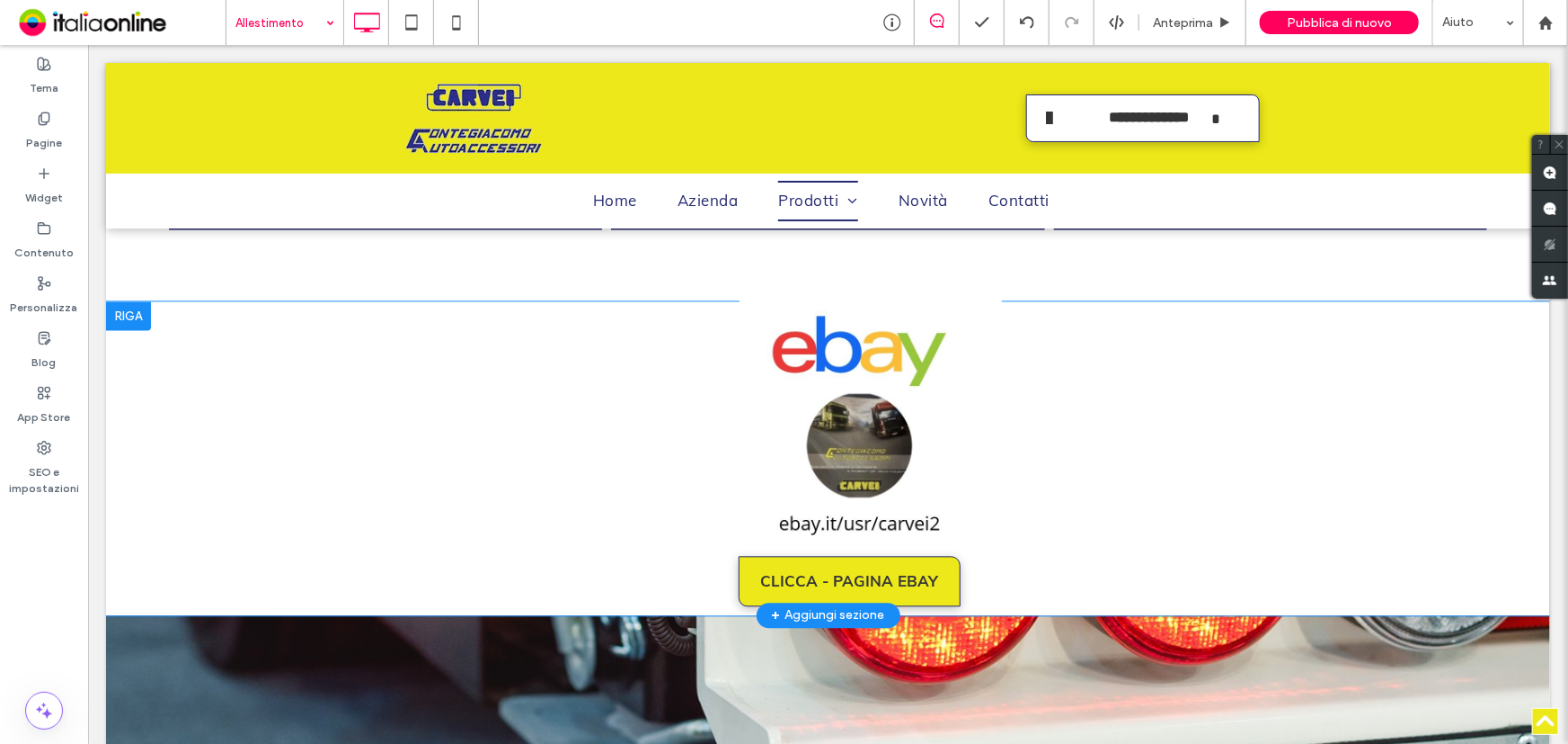
scroll to position [1717, 0]
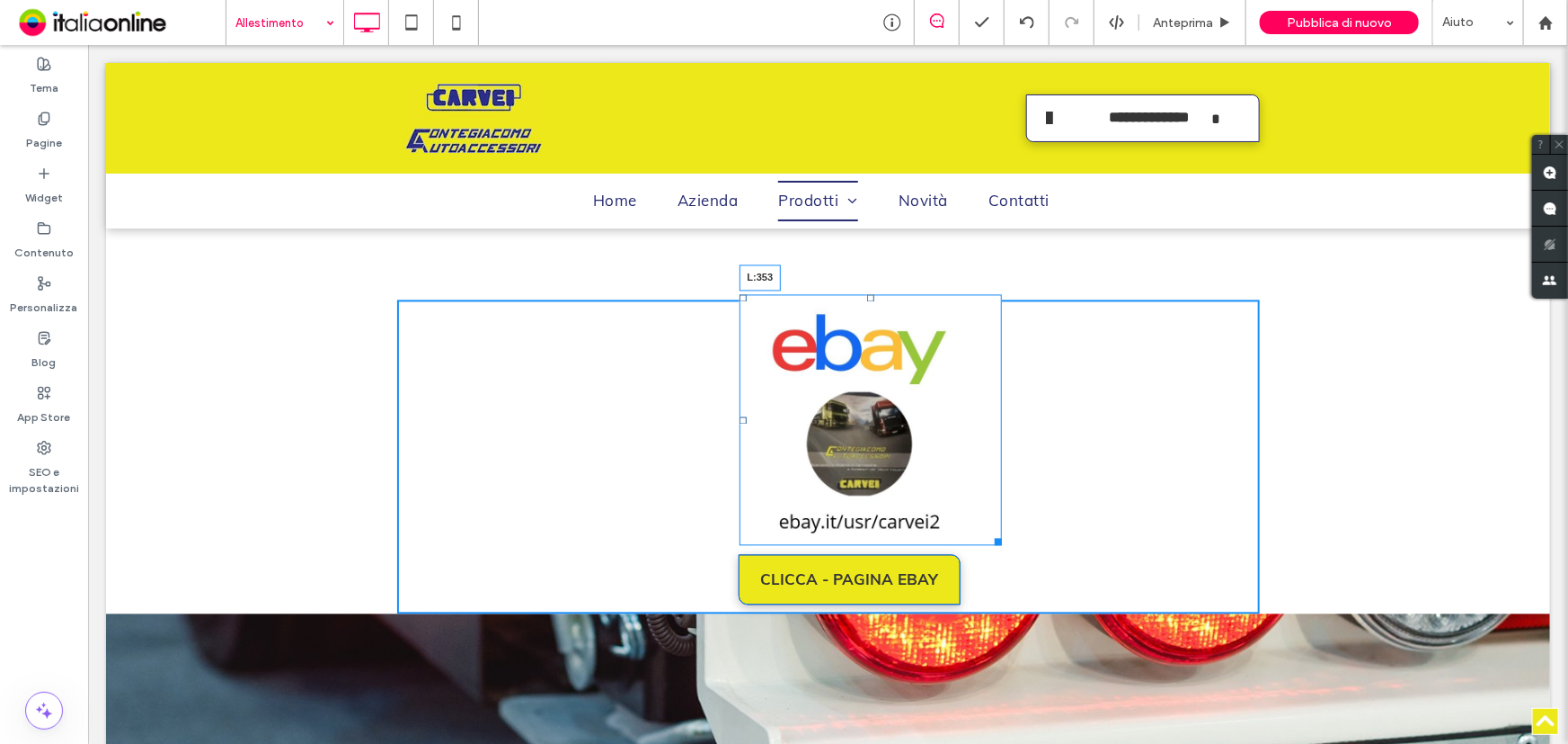
drag, startPoint x: 733, startPoint y: 413, endPoint x: 707, endPoint y: 406, distance: 26.9
click at [739, 406] on div "L:353" at bounding box center [870, 419] width 263 height 251
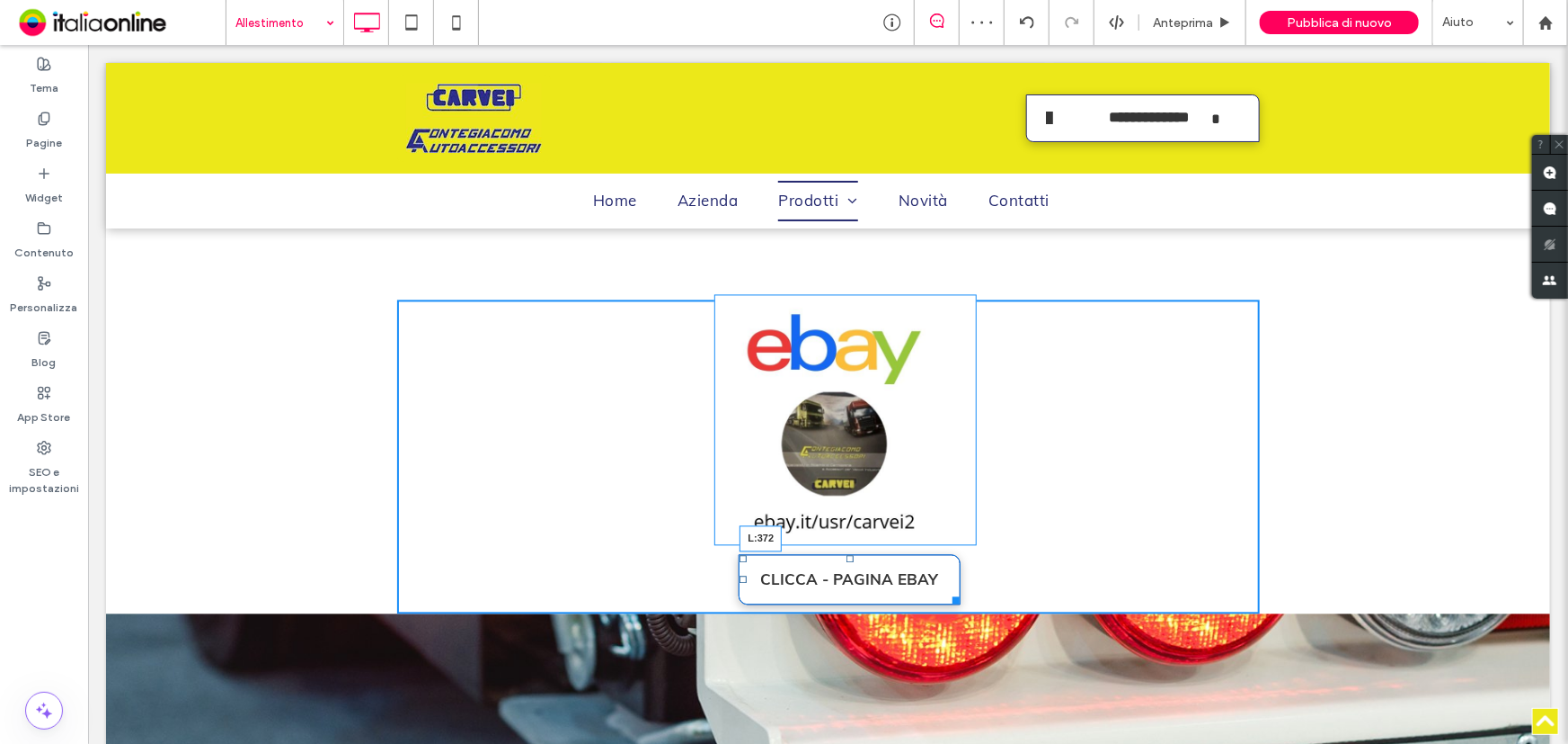
click at [739, 575] on div at bounding box center [742, 578] width 7 height 7
click at [943, 590] on div at bounding box center [943, 597] width 14 height 14
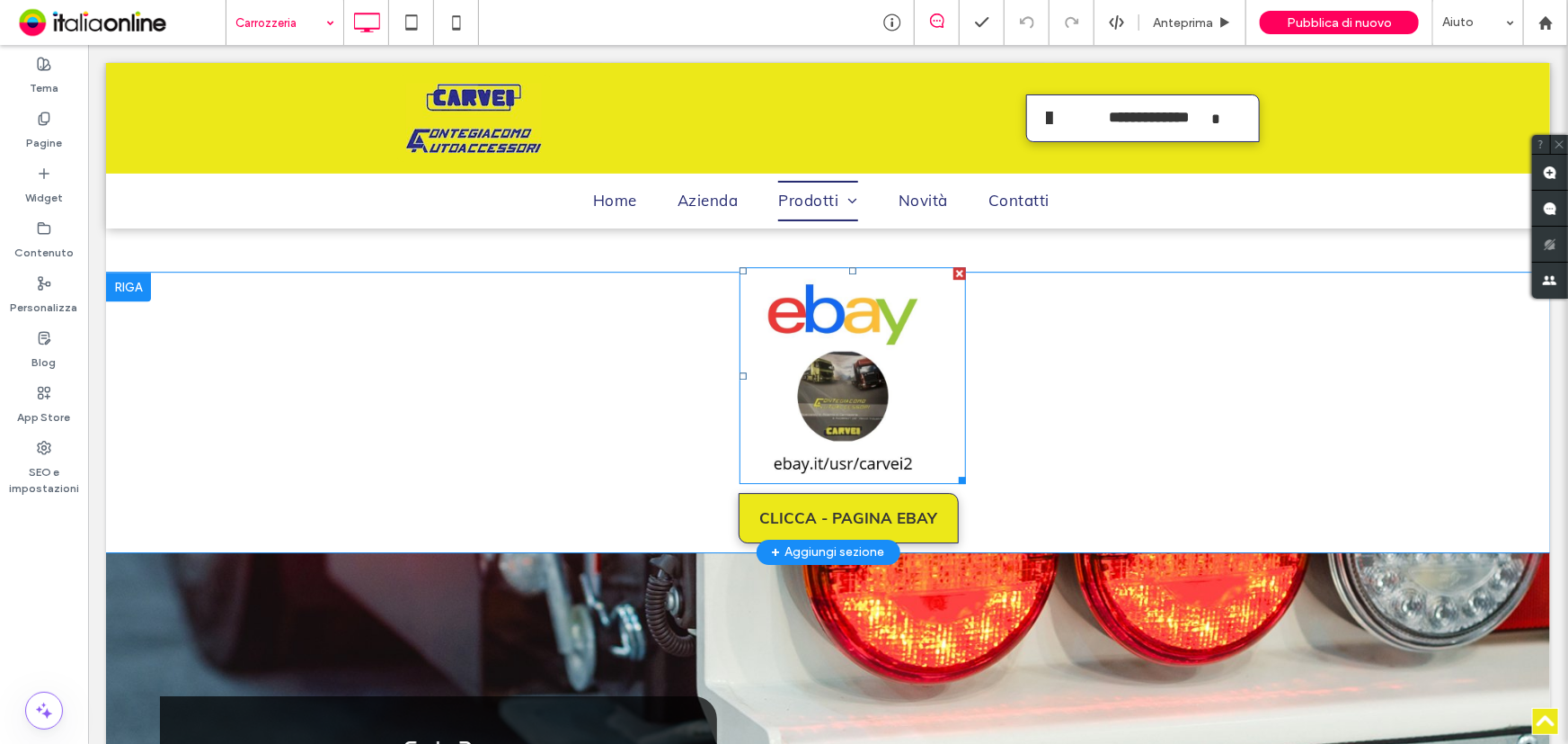
scroll to position [2534, 0]
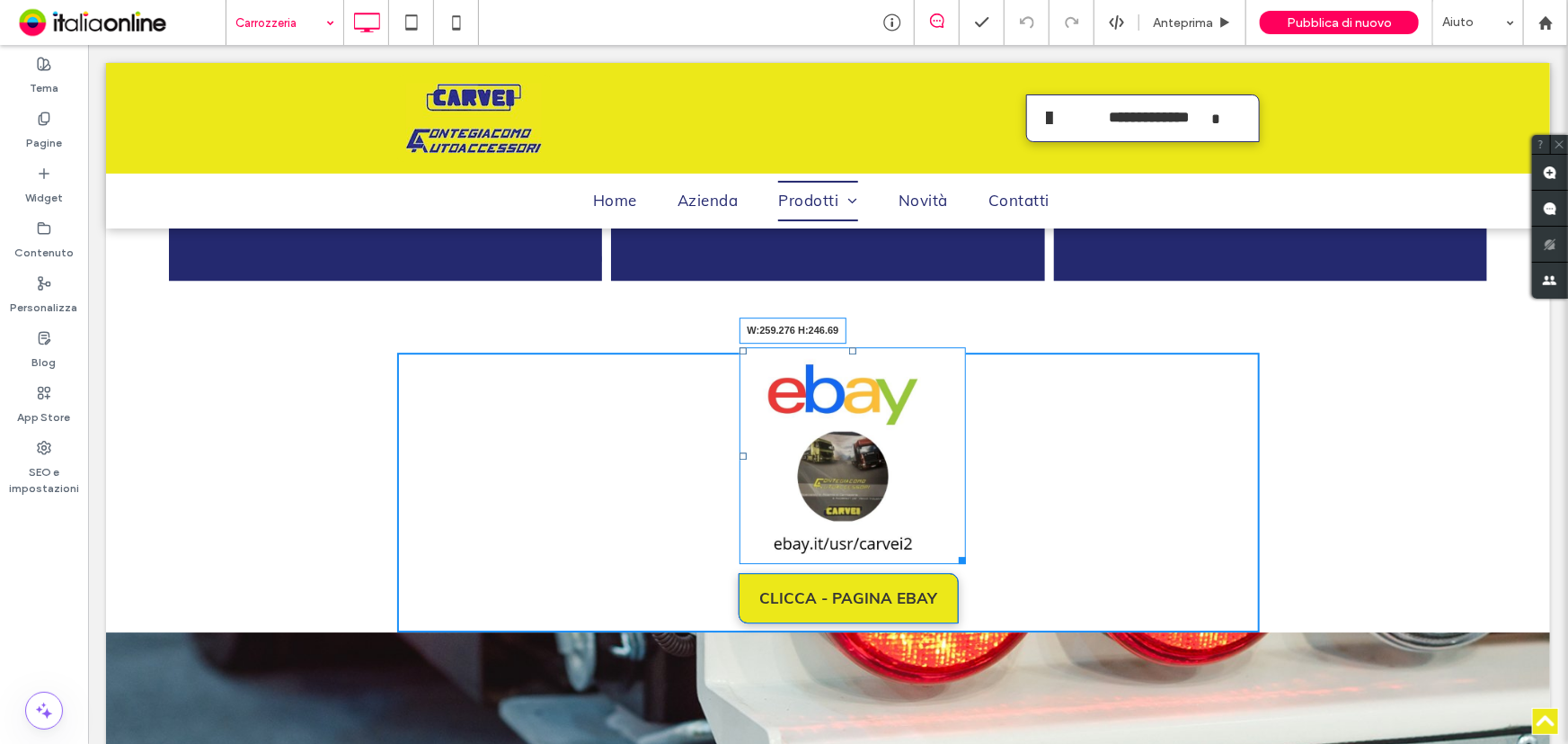
drag, startPoint x: 949, startPoint y: 572, endPoint x: 874, endPoint y: 575, distance: 75.1
click at [956, 563] on div at bounding box center [958, 557] width 14 height 14
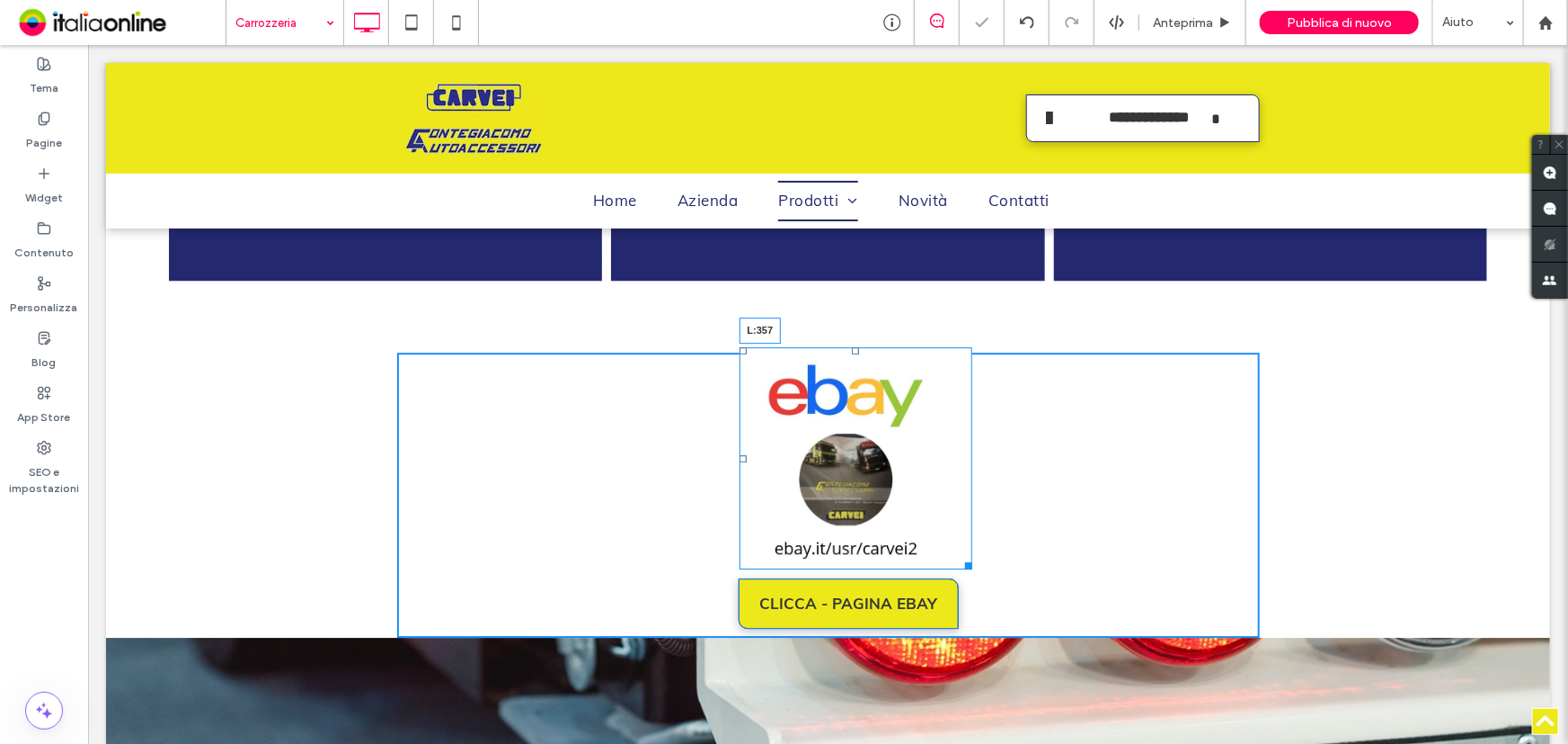
drag, startPoint x: 735, startPoint y: 480, endPoint x: 844, endPoint y: 568, distance: 140.1
click at [739, 469] on div "L:357" at bounding box center [855, 456] width 232 height 222
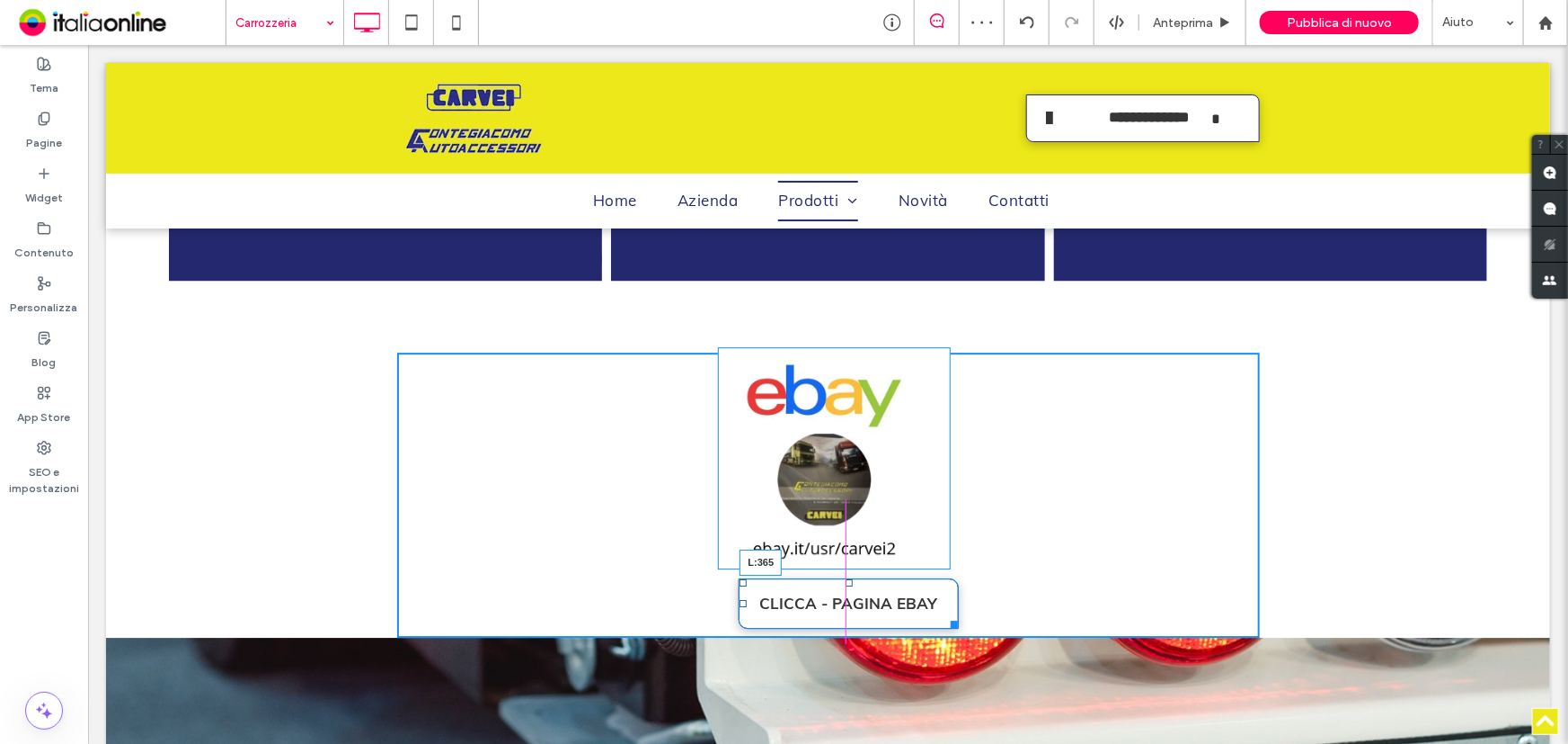
drag, startPoint x: 738, startPoint y: 625, endPoint x: 724, endPoint y: 625, distance: 14.0
click at [739, 606] on div at bounding box center [742, 602] width 7 height 7
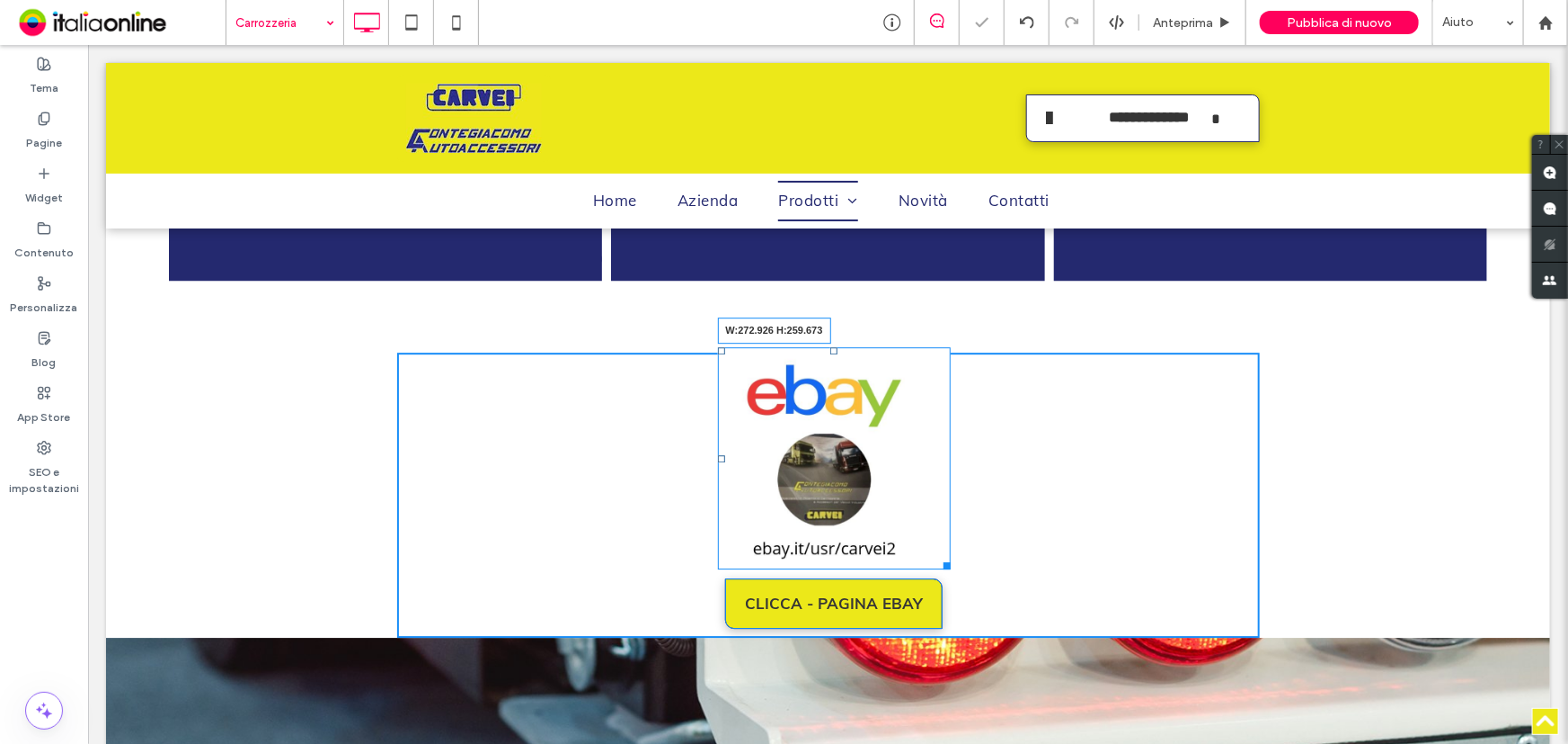
drag, startPoint x: 939, startPoint y: 584, endPoint x: 891, endPoint y: 569, distance: 50.3
click at [942, 569] on div at bounding box center [944, 562] width 14 height 14
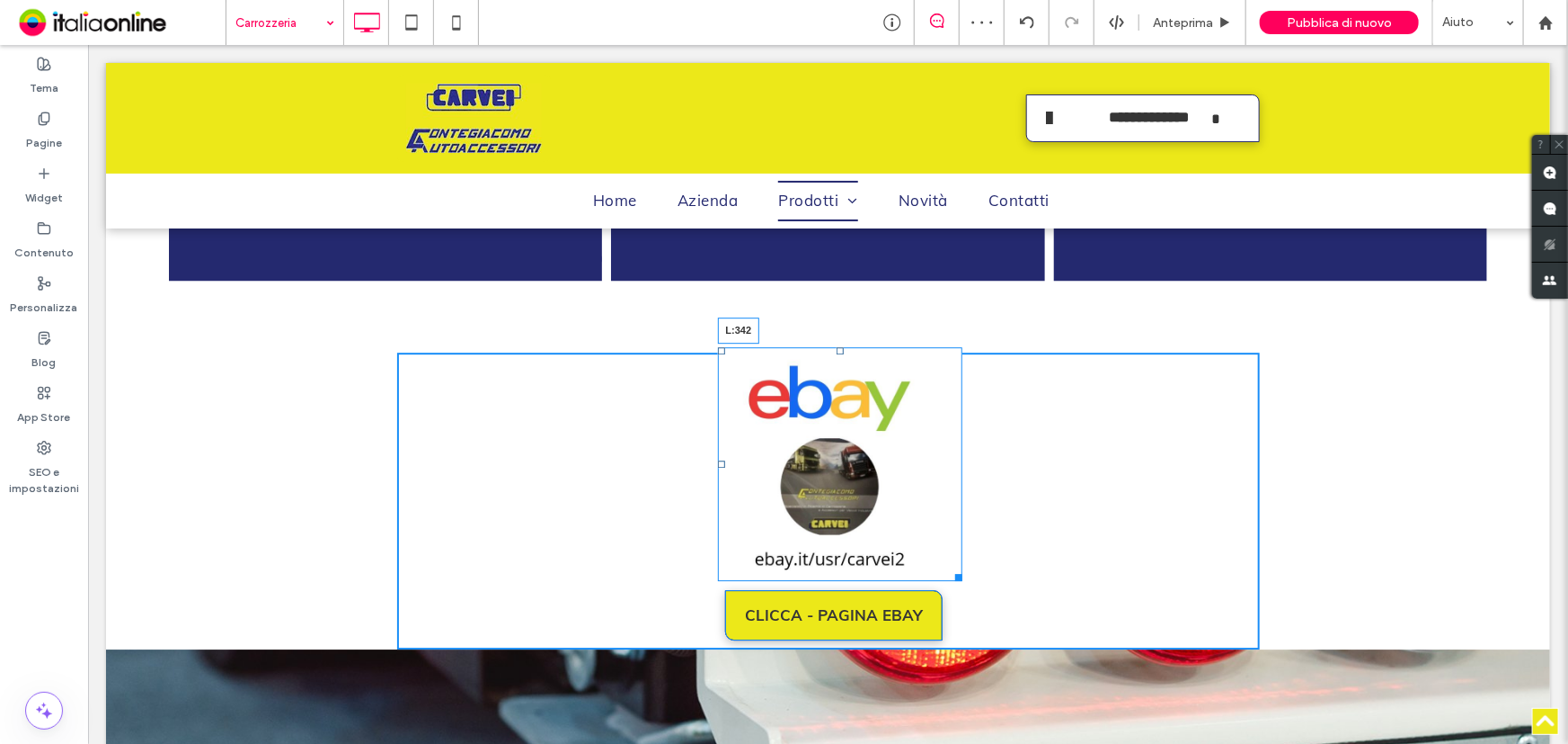
drag, startPoint x: 714, startPoint y: 484, endPoint x: 700, endPoint y: 479, distance: 14.9
click at [717, 479] on div "L:342" at bounding box center [839, 462] width 245 height 234
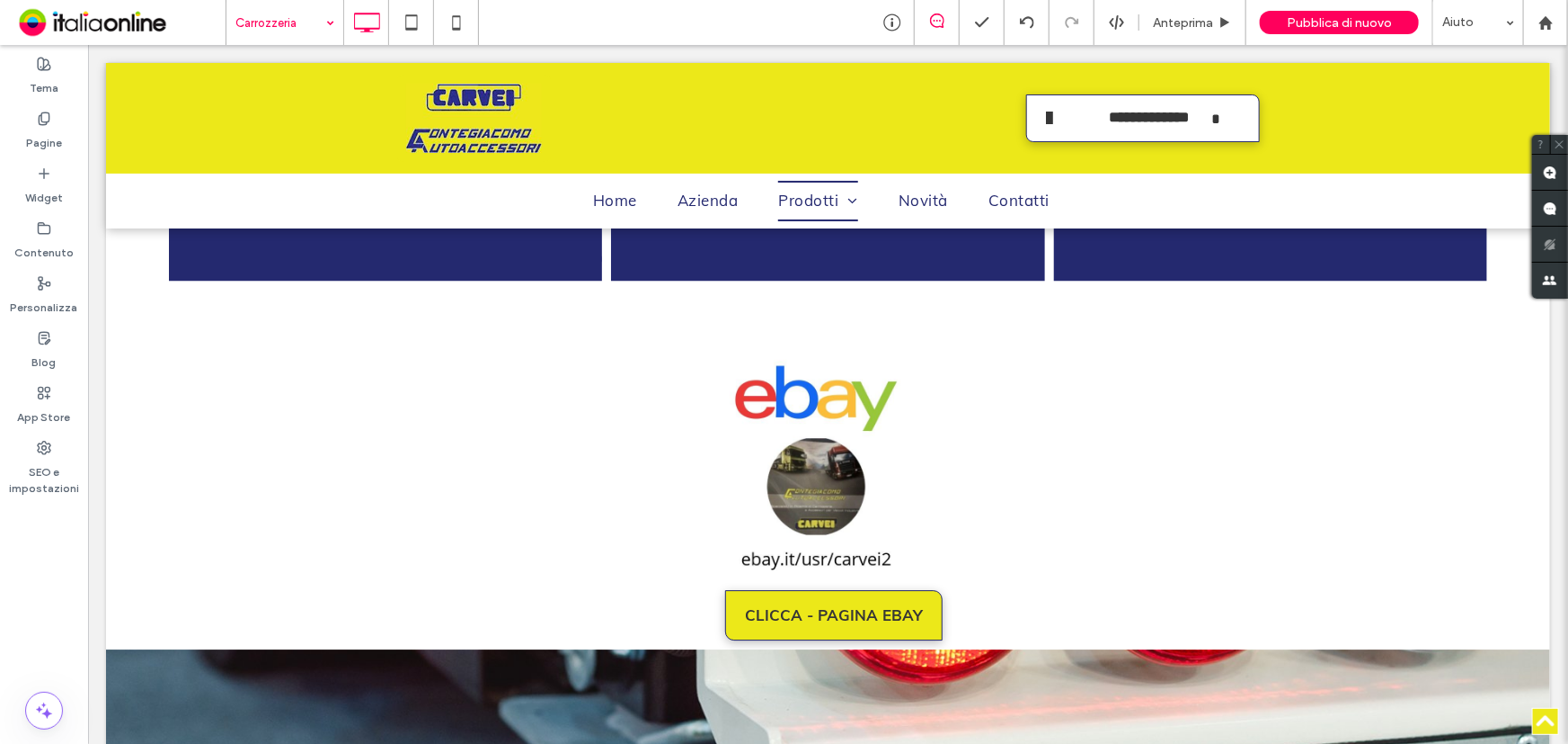
click at [323, 27] on div "Carrozzeria" at bounding box center [285, 23] width 117 height 45
drag, startPoint x: 270, startPoint y: 149, endPoint x: 311, endPoint y: 155, distance: 41.4
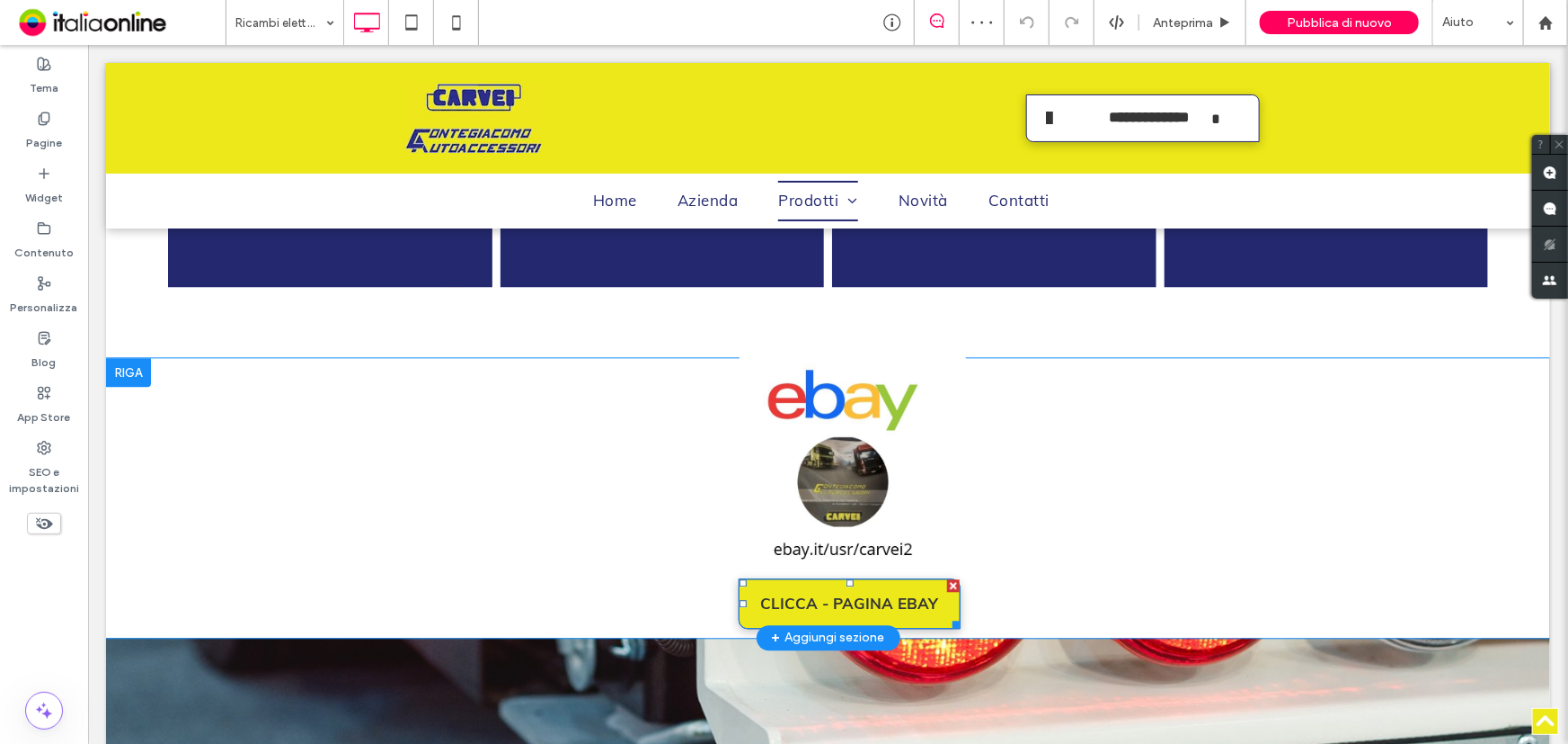
scroll to position [1879, 0]
